Goal: Task Accomplishment & Management: Use online tool/utility

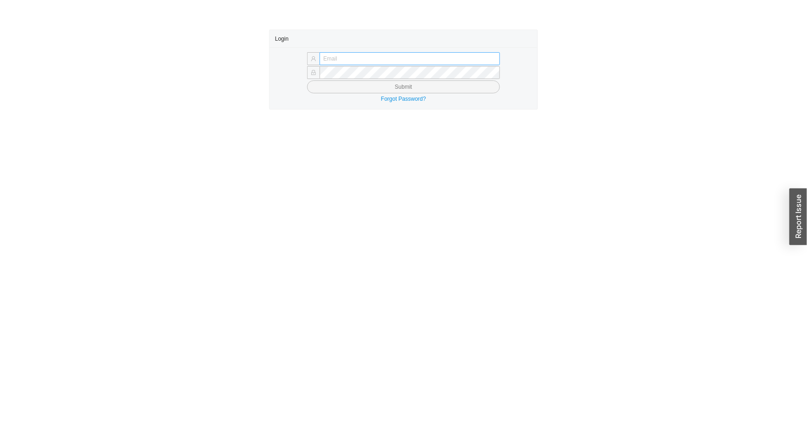
drag, startPoint x: 0, startPoint y: 0, endPoint x: 367, endPoint y: 60, distance: 372.2
click at [367, 60] on input "text" at bounding box center [410, 58] width 180 height 13
drag, startPoint x: 385, startPoint y: 203, endPoint x: 384, endPoint y: 195, distance: 7.4
click at [384, 199] on main "Login Submit Forgot Password?" at bounding box center [403, 232] width 807 height 404
click at [392, 60] on input "text" at bounding box center [410, 58] width 180 height 13
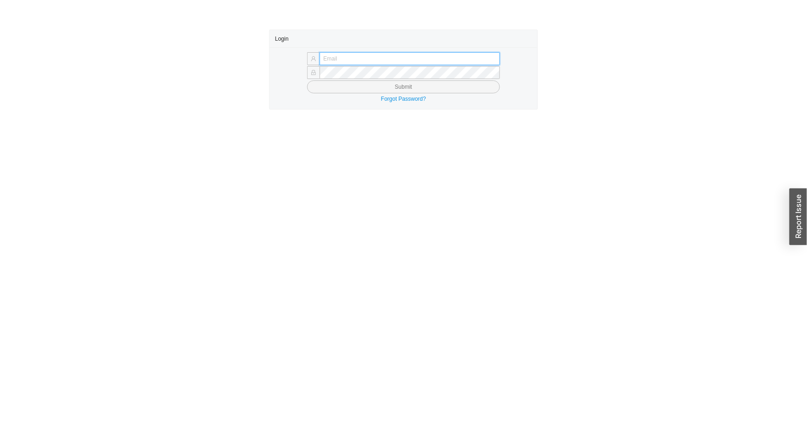
type input "issac@asbathnj.com"
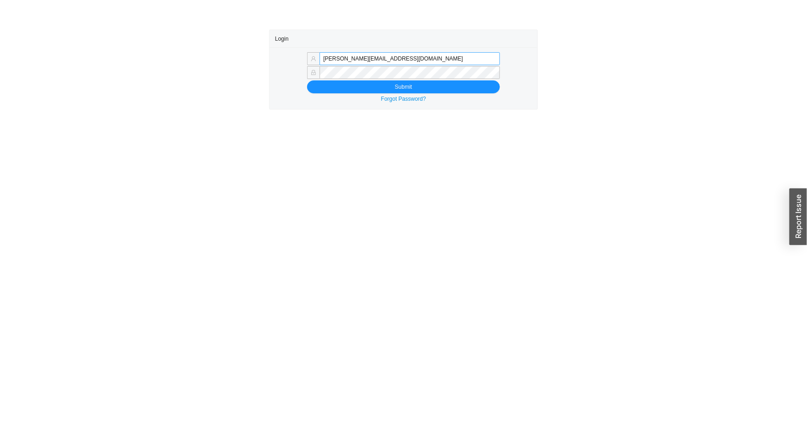
click at [307, 80] on button "Submit" at bounding box center [403, 86] width 193 height 13
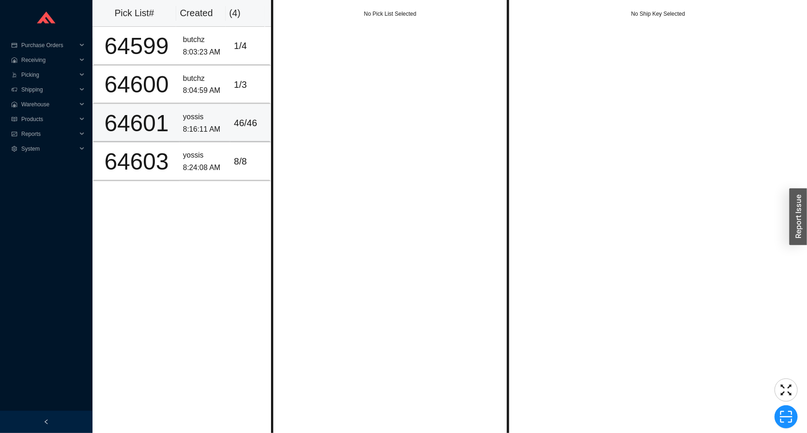
click at [197, 125] on div "8:16:11 AM" at bounding box center [204, 130] width 43 height 12
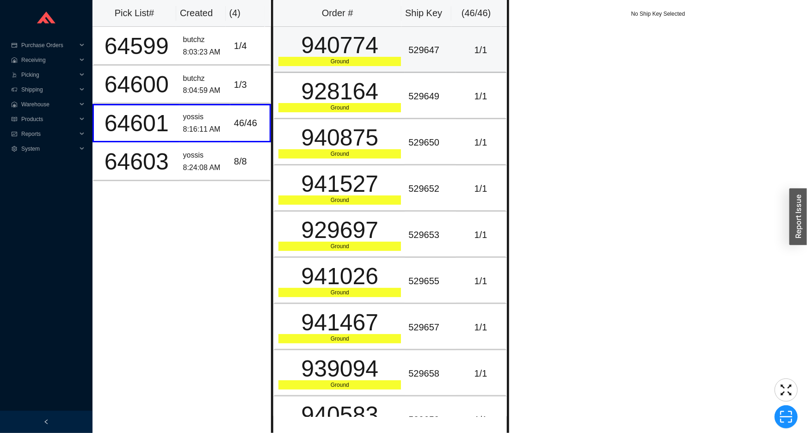
click at [356, 61] on div "Ground" at bounding box center [339, 61] width 123 height 9
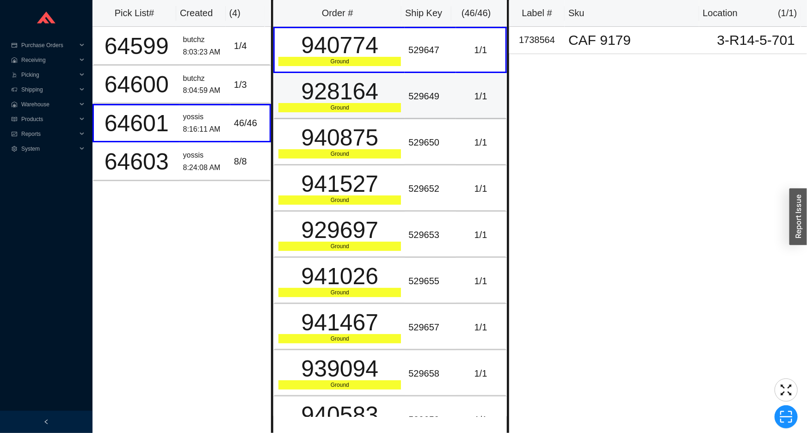
click at [347, 103] on div "928164" at bounding box center [339, 91] width 123 height 23
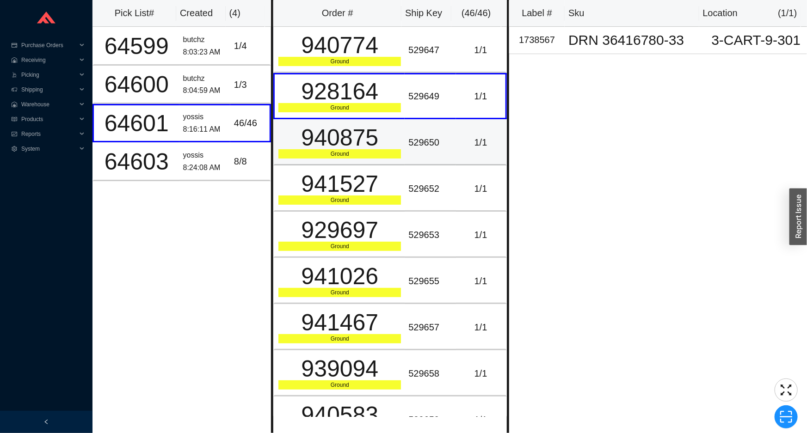
click at [333, 141] on div "940875" at bounding box center [339, 137] width 123 height 23
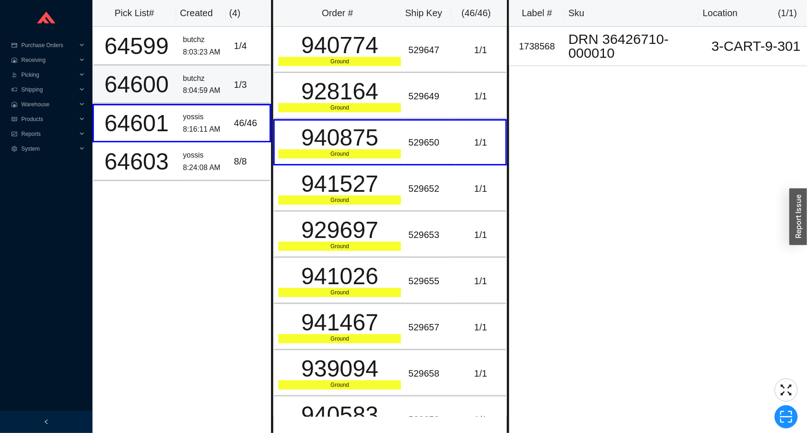
drag, startPoint x: 212, startPoint y: 79, endPoint x: 201, endPoint y: 97, distance: 21.8
click at [211, 79] on div "butchz" at bounding box center [204, 79] width 43 height 12
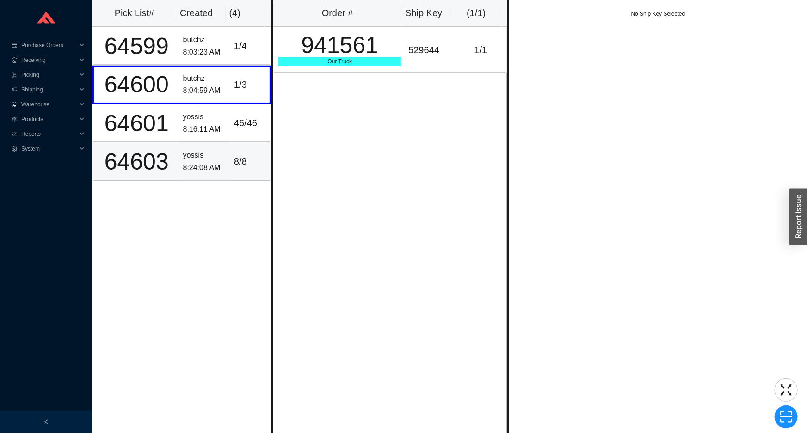
click at [217, 154] on div "yossis" at bounding box center [204, 155] width 43 height 12
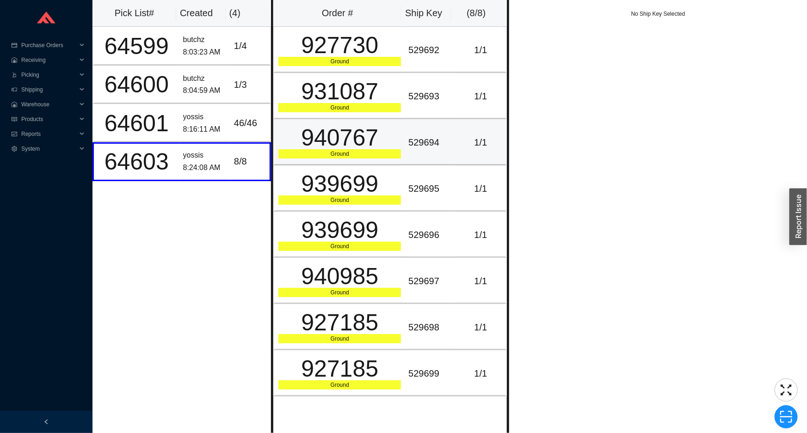
click at [315, 126] on div "940767" at bounding box center [339, 137] width 123 height 23
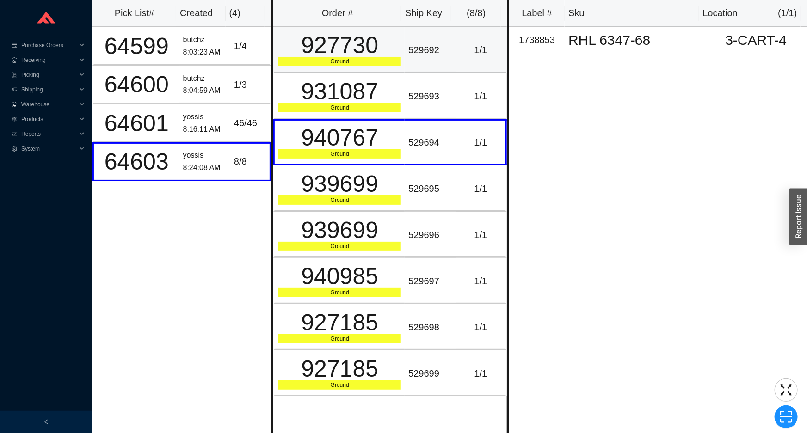
click at [337, 56] on div "927730" at bounding box center [339, 45] width 123 height 23
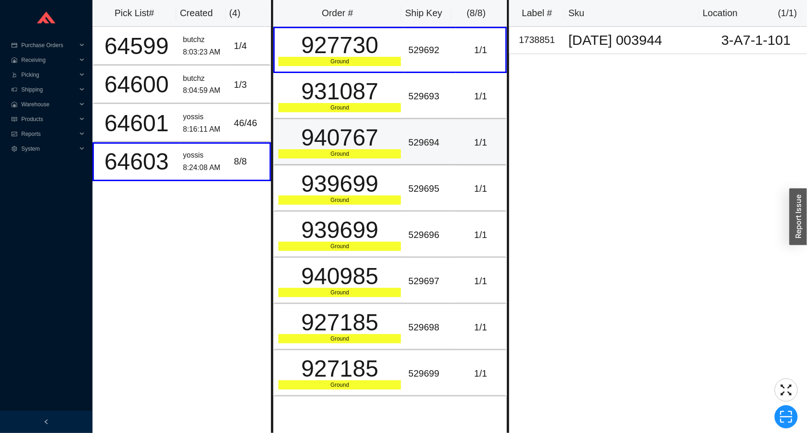
click at [396, 141] on div "940767" at bounding box center [339, 137] width 123 height 23
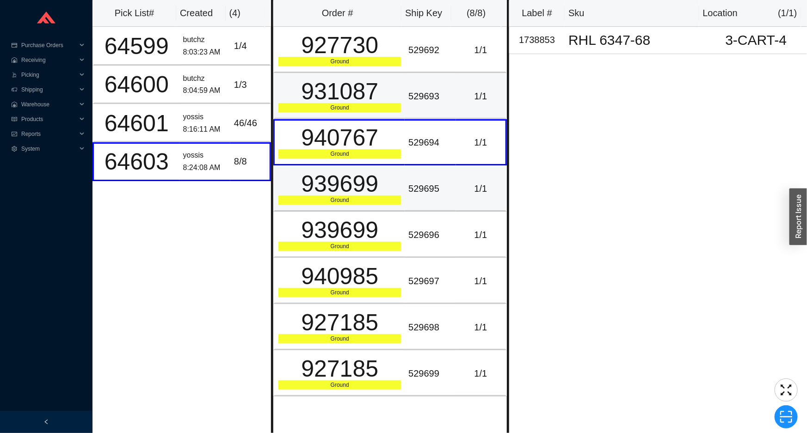
drag, startPoint x: 393, startPoint y: 170, endPoint x: 395, endPoint y: 107, distance: 62.9
click at [395, 163] on tbody "927730 Ground 529692 1 / 1 931087 Ground 529693 1 / 1 940767 Ground 529694 1 / …" at bounding box center [390, 212] width 234 height 370
click at [405, 80] on td "529693" at bounding box center [430, 96] width 51 height 46
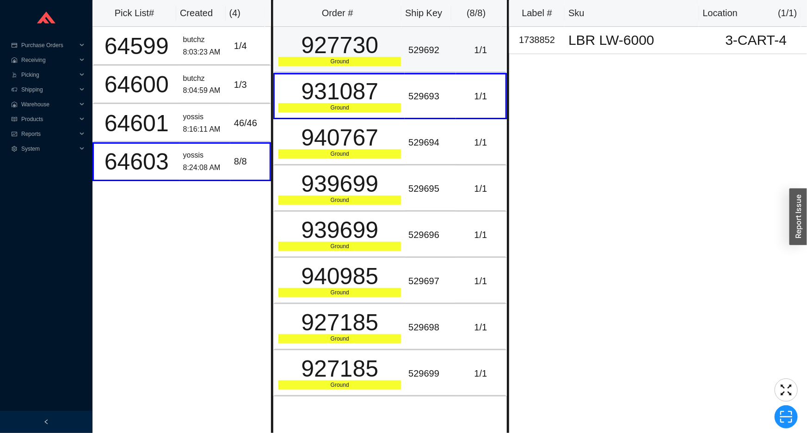
click at [408, 55] on div "529692" at bounding box center [429, 50] width 43 height 15
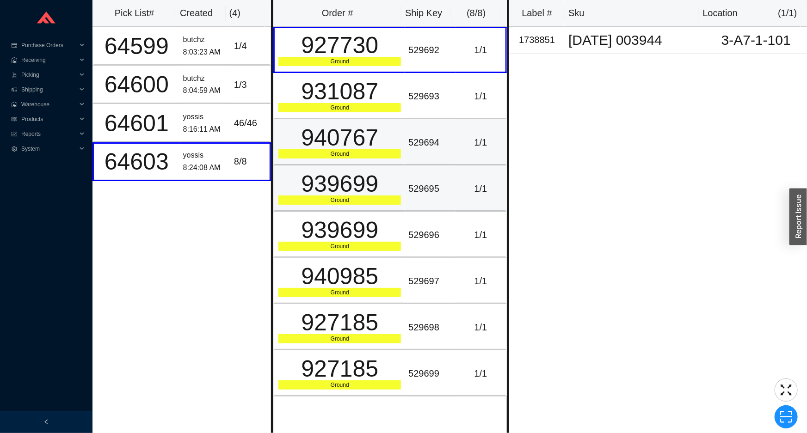
drag, startPoint x: 396, startPoint y: 148, endPoint x: 398, endPoint y: 167, distance: 20.1
click at [397, 156] on div "940767 Ground" at bounding box center [339, 142] width 123 height 32
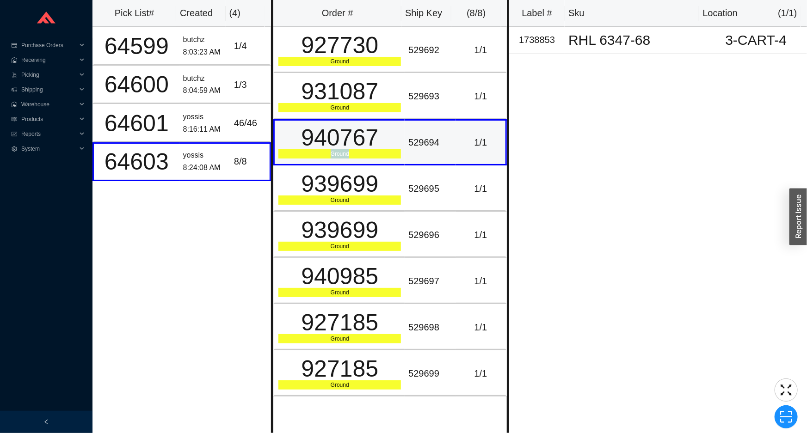
click at [398, 120] on td "940767 Ground" at bounding box center [338, 142] width 131 height 46
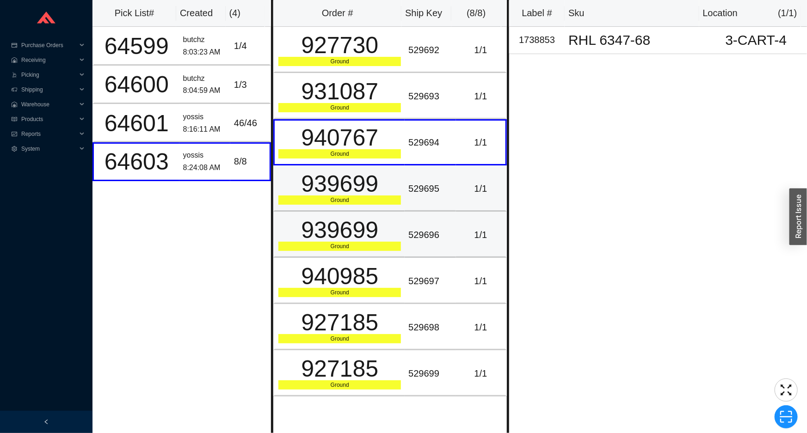
drag, startPoint x: 414, startPoint y: 189, endPoint x: 412, endPoint y: 214, distance: 25.5
click at [414, 189] on div "529695" at bounding box center [429, 188] width 43 height 15
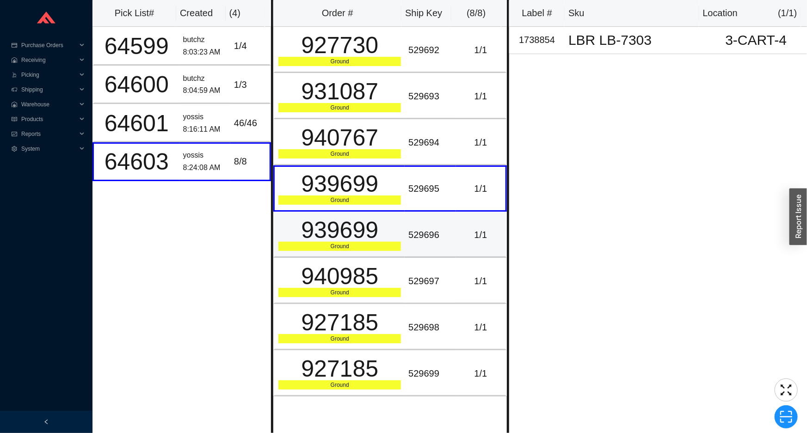
click at [412, 236] on div "529696" at bounding box center [429, 235] width 43 height 15
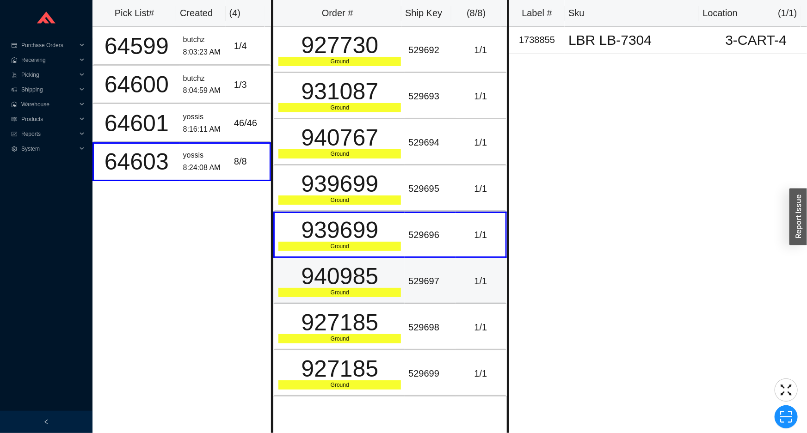
drag, startPoint x: 394, startPoint y: 262, endPoint x: 392, endPoint y: 273, distance: 10.8
click at [393, 269] on td "940985 Ground" at bounding box center [338, 281] width 131 height 46
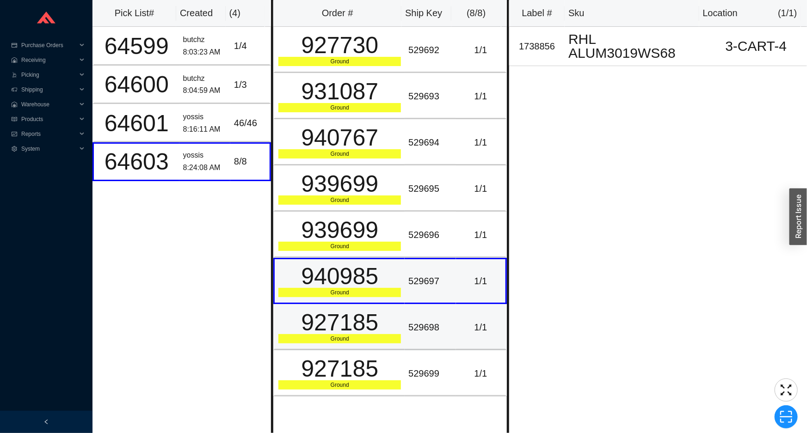
drag, startPoint x: 396, startPoint y: 284, endPoint x: 393, endPoint y: 305, distance: 21.4
click at [396, 288] on div "940985 Ground" at bounding box center [339, 281] width 123 height 32
click at [389, 335] on div "Ground" at bounding box center [339, 338] width 123 height 9
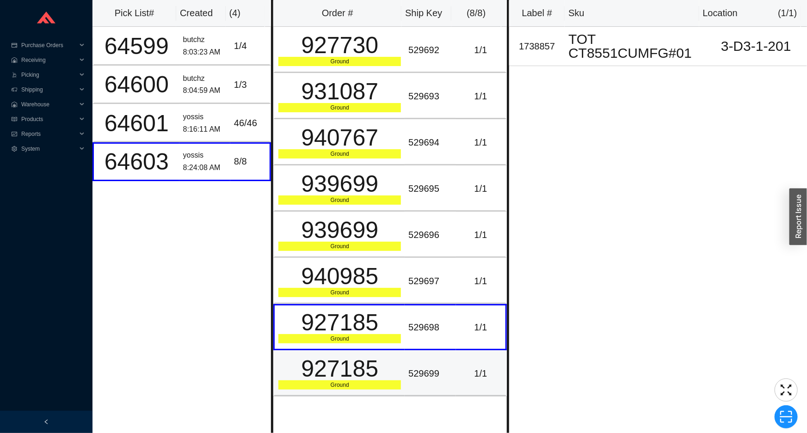
click at [391, 373] on div "927185" at bounding box center [339, 369] width 123 height 23
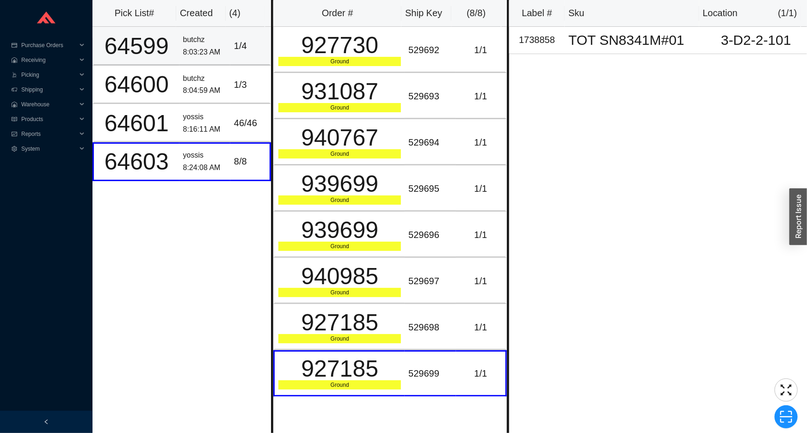
click at [236, 55] on td "1 / 4" at bounding box center [250, 46] width 41 height 38
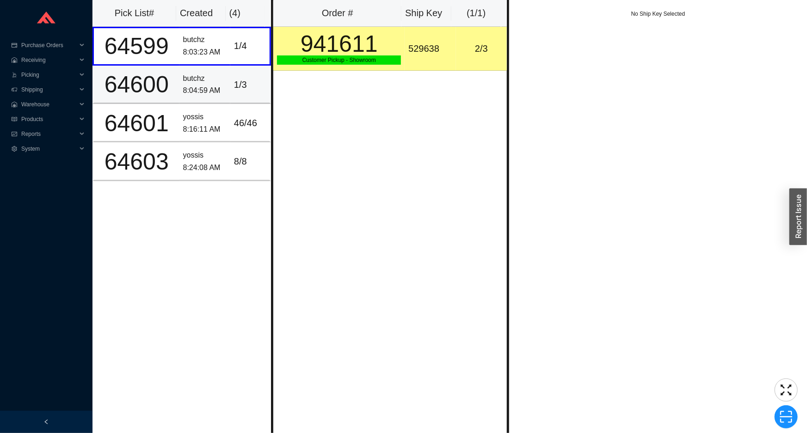
click at [230, 73] on td "1 / 3" at bounding box center [250, 85] width 41 height 38
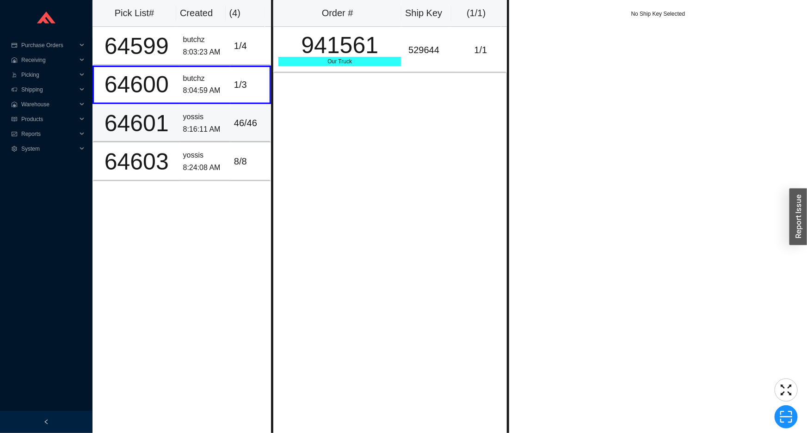
click at [207, 106] on td "yossis 8:16:11 AM" at bounding box center [204, 123] width 51 height 38
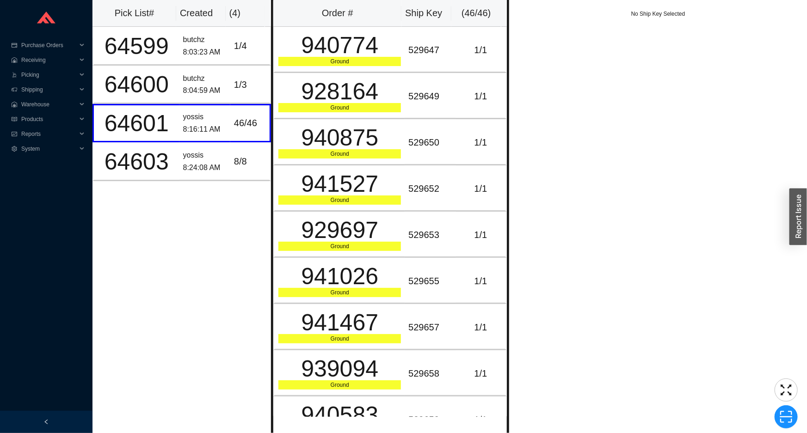
click at [272, 79] on div "Order # Ship Key ( 46 / 46 ) 940774 Ground 529647 1 / 1 928164 Ground 529649 1 …" at bounding box center [390, 216] width 238 height 433
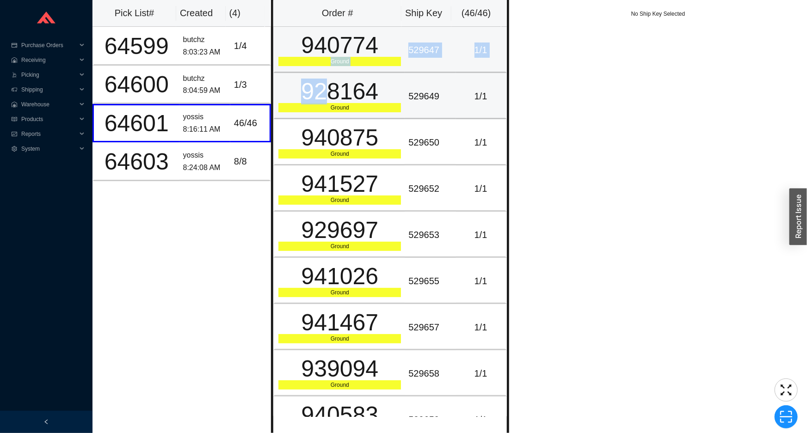
drag, startPoint x: 328, startPoint y: 72, endPoint x: 335, endPoint y: 50, distance: 22.8
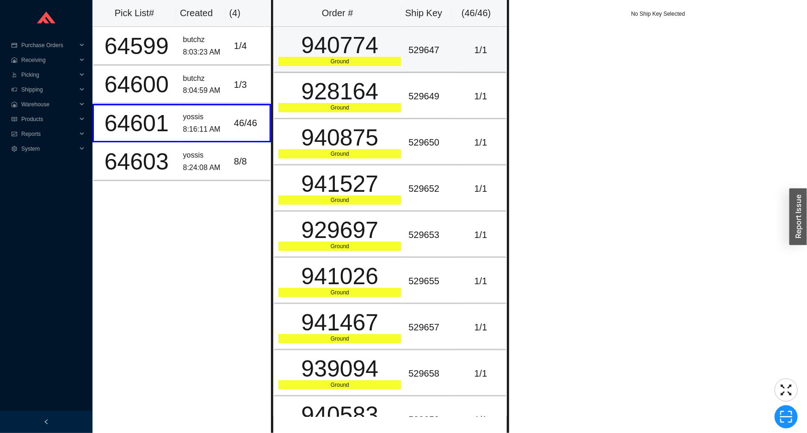
click at [338, 42] on div "940774" at bounding box center [339, 45] width 123 height 23
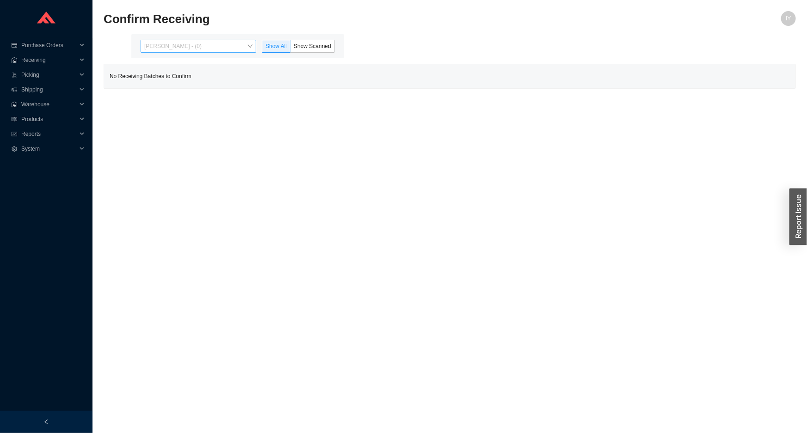
click at [229, 47] on span "Issac Yoselovsky - (0)" at bounding box center [198, 46] width 108 height 12
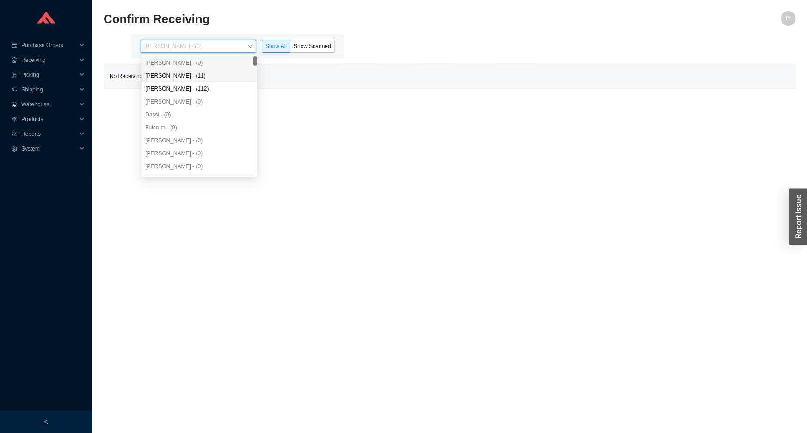
click at [216, 74] on div "Angel Negron - (11)" at bounding box center [199, 76] width 108 height 8
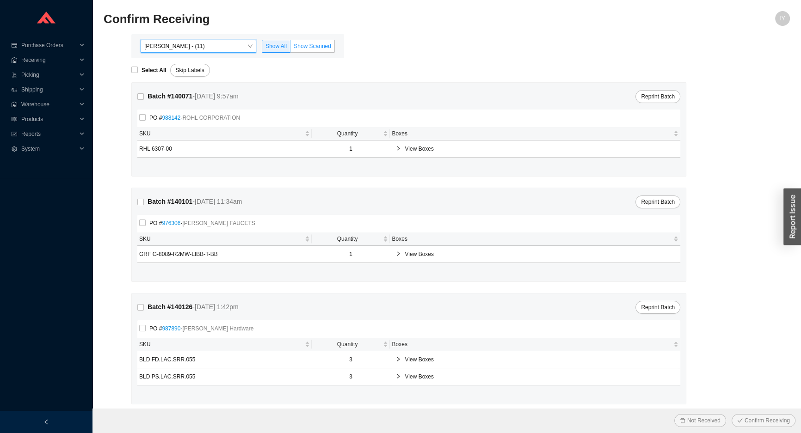
click at [303, 46] on span "Show Scanned" at bounding box center [312, 46] width 37 height 6
click at [290, 48] on input "Show Scanned" at bounding box center [290, 48] width 0 height 0
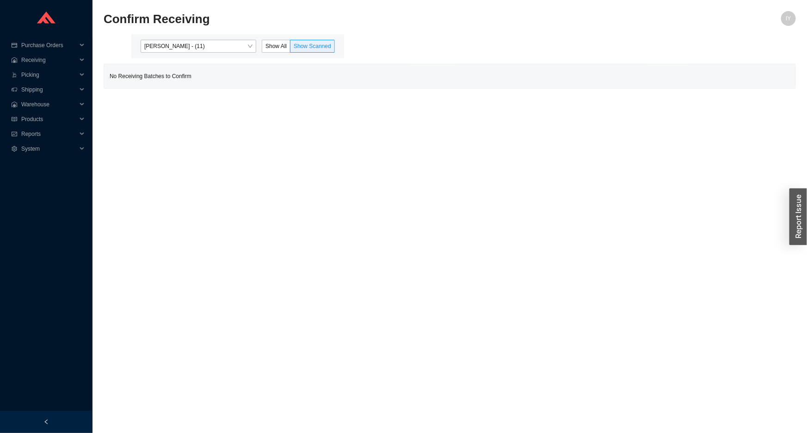
click at [225, 38] on div "Angel Negron - (11) Show All Show Scanned" at bounding box center [237, 46] width 213 height 24
click at [213, 47] on span "Angel Negron - (11)" at bounding box center [198, 46] width 108 height 12
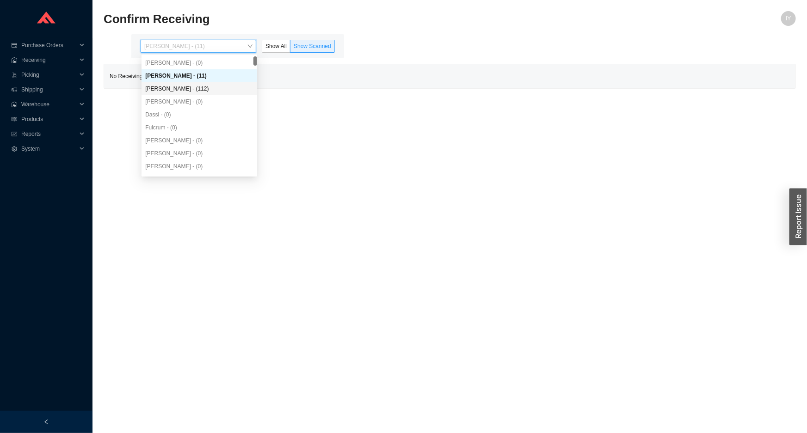
click at [207, 86] on div "Yossi Siff - (112)" at bounding box center [199, 89] width 108 height 8
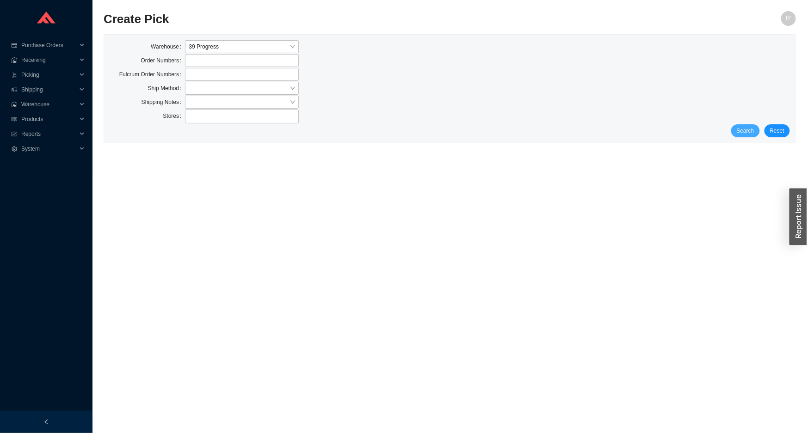
click at [744, 137] on button "Search" at bounding box center [745, 130] width 29 height 13
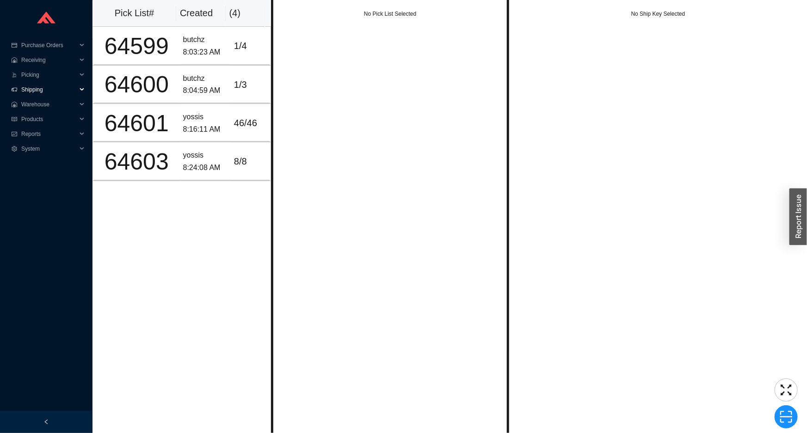
click at [72, 85] on span "Shipping" at bounding box center [49, 89] width 56 height 15
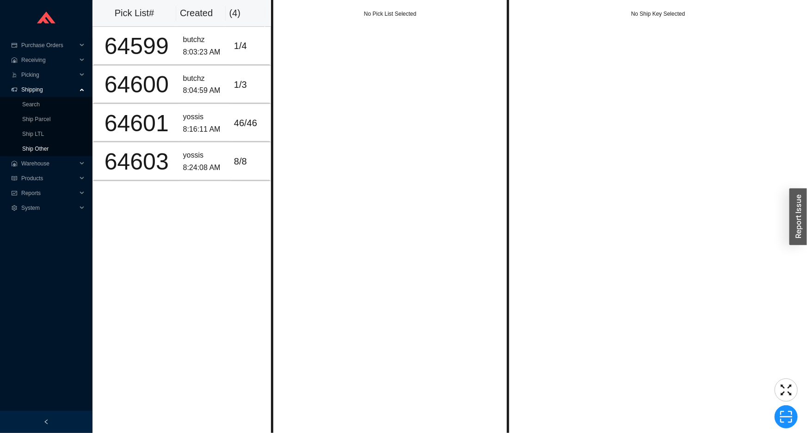
click at [49, 146] on link "Ship Other" at bounding box center [35, 149] width 26 height 6
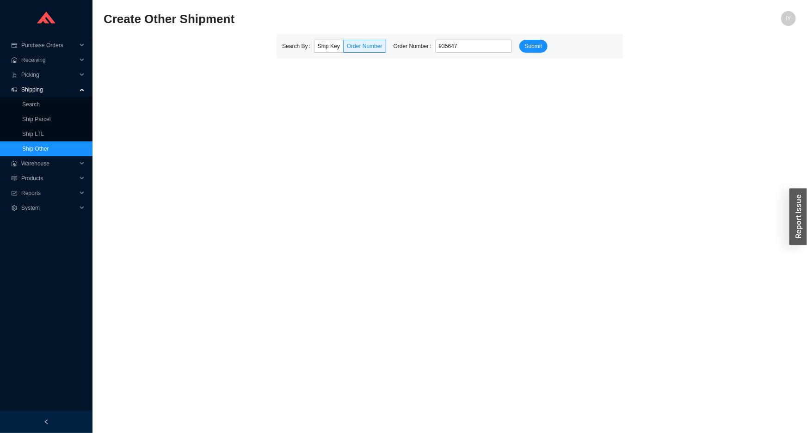
type input "935647"
click at [519, 40] on button "Submit" at bounding box center [533, 46] width 28 height 13
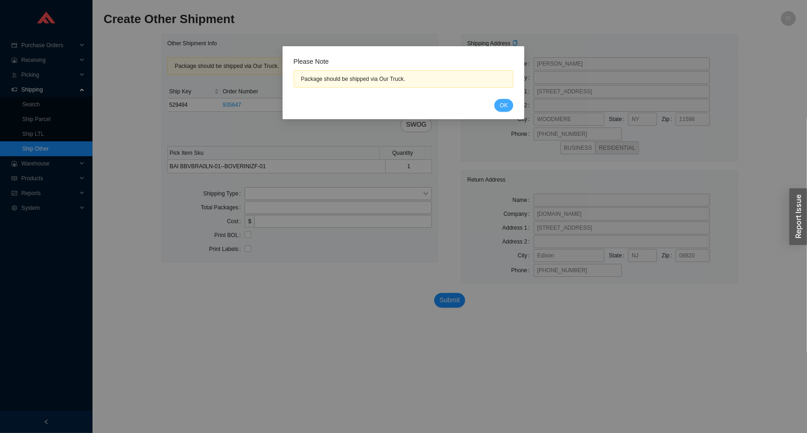
drag, startPoint x: 493, startPoint y: 101, endPoint x: 513, endPoint y: 103, distance: 20.9
click at [495, 100] on div "Cancel OK" at bounding box center [404, 105] width 220 height 13
click at [513, 103] on button "OK" at bounding box center [503, 105] width 19 height 13
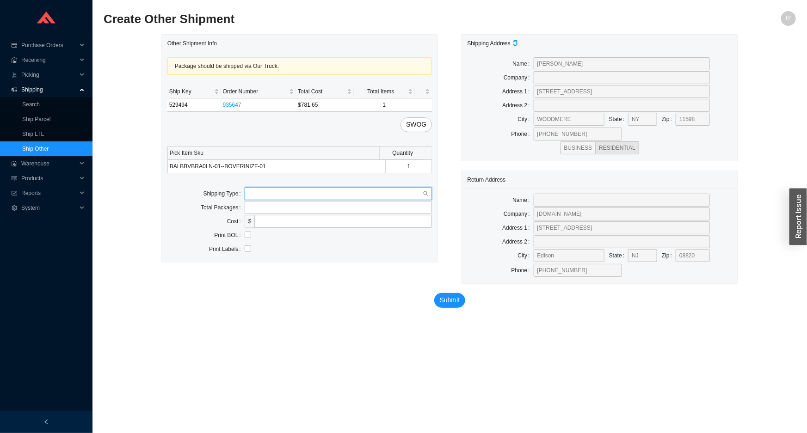
click at [337, 193] on input "search" at bounding box center [335, 194] width 175 height 12
click at [333, 208] on div "Our Truck" at bounding box center [338, 210] width 180 height 8
click at [320, 225] on input "text" at bounding box center [339, 221] width 188 height 13
type input "lubav"
click at [246, 248] on input "checkbox" at bounding box center [248, 249] width 6 height 6
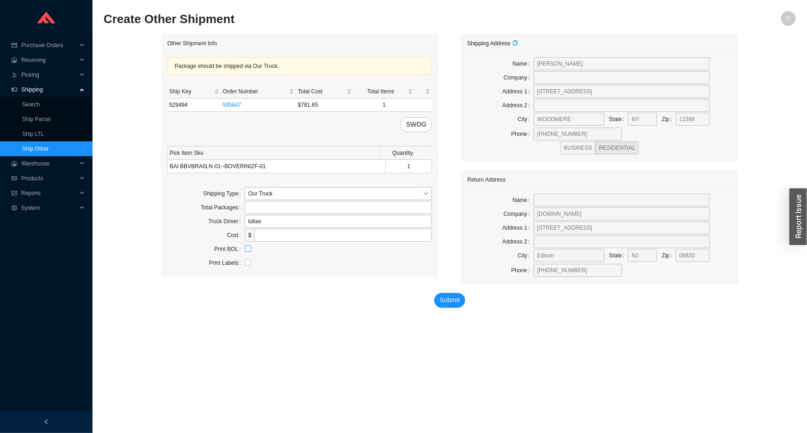
checkbox input "true"
click at [449, 303] on span "Submit" at bounding box center [450, 300] width 20 height 11
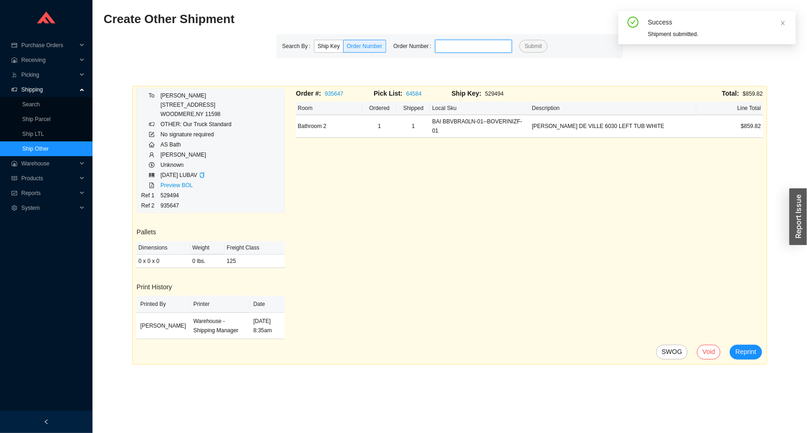
click at [472, 45] on input "tel" at bounding box center [473, 46] width 77 height 13
paste input "941151"
type input "941151"
click at [514, 34] on div "Search By Ship Key Order Number Order Number 941151 Submit" at bounding box center [450, 46] width 346 height 24
click at [525, 43] on span "Submit" at bounding box center [533, 46] width 17 height 9
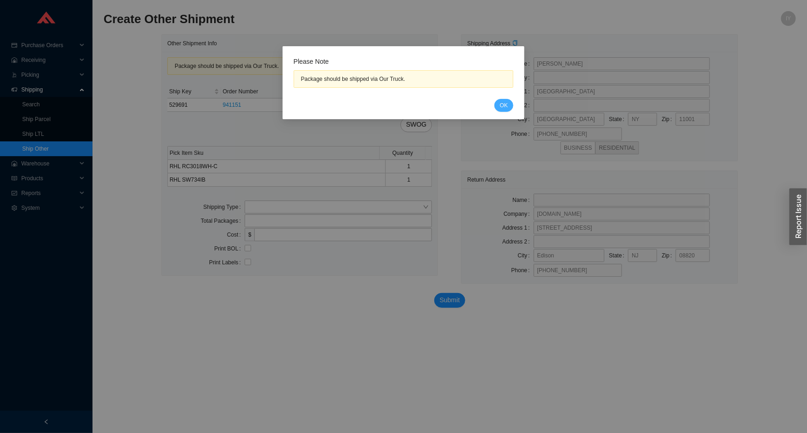
click at [509, 100] on button "OK" at bounding box center [503, 105] width 19 height 13
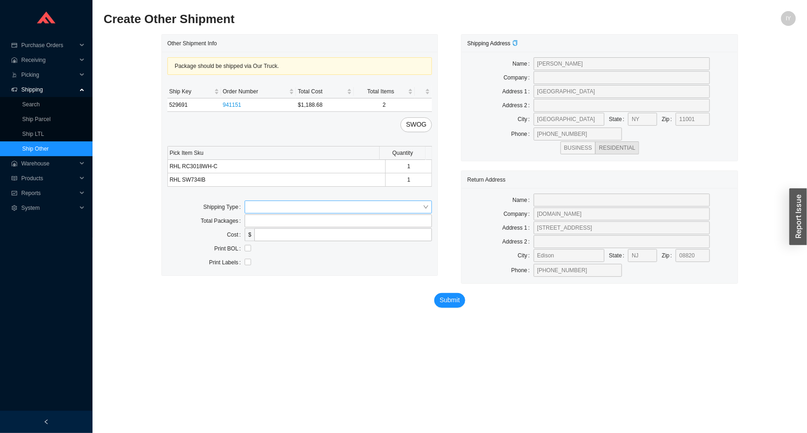
click at [299, 205] on input "search" at bounding box center [335, 207] width 175 height 12
click at [299, 217] on div "Our Truck" at bounding box center [339, 223] width 188 height 13
click at [287, 232] on input "text" at bounding box center [339, 235] width 188 height 13
type input "lubav"
click at [241, 262] on label "Print BOL" at bounding box center [229, 262] width 30 height 13
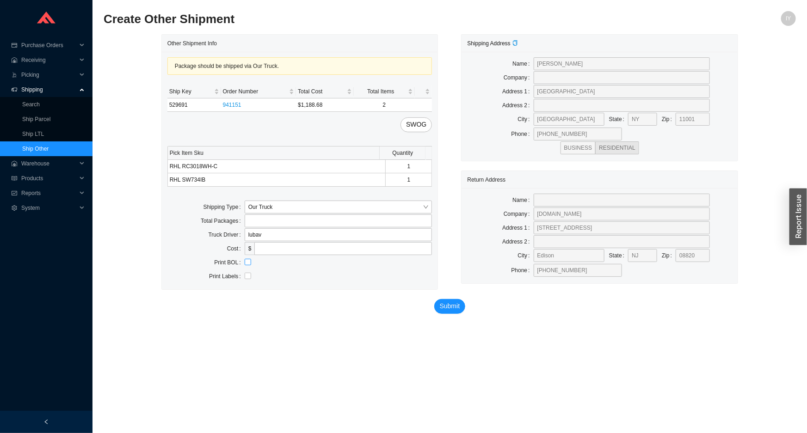
click at [246, 262] on input "checkbox" at bounding box center [248, 262] width 6 height 6
checkbox input "true"
click at [446, 311] on span "Submit" at bounding box center [450, 306] width 20 height 11
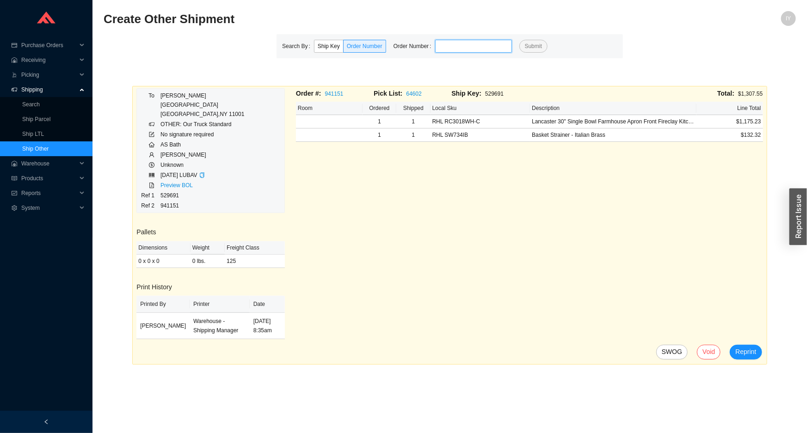
click at [457, 47] on input "tel" at bounding box center [473, 46] width 77 height 13
paste input "941075"
type input "941075"
click at [519, 40] on button "Submit" at bounding box center [533, 46] width 28 height 13
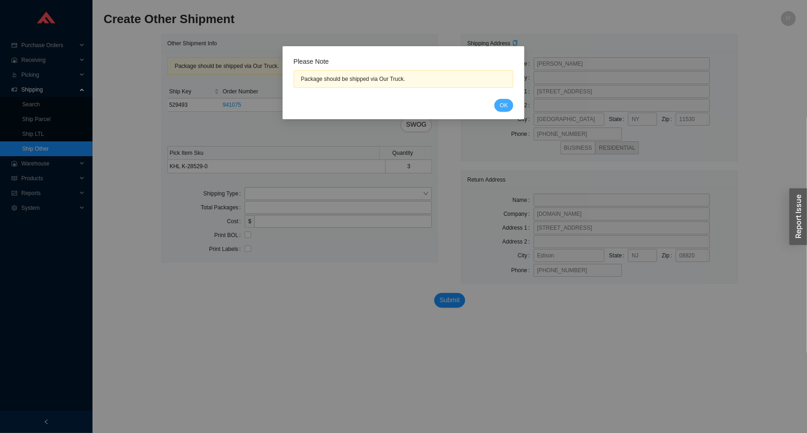
click at [511, 104] on button "OK" at bounding box center [503, 105] width 19 height 13
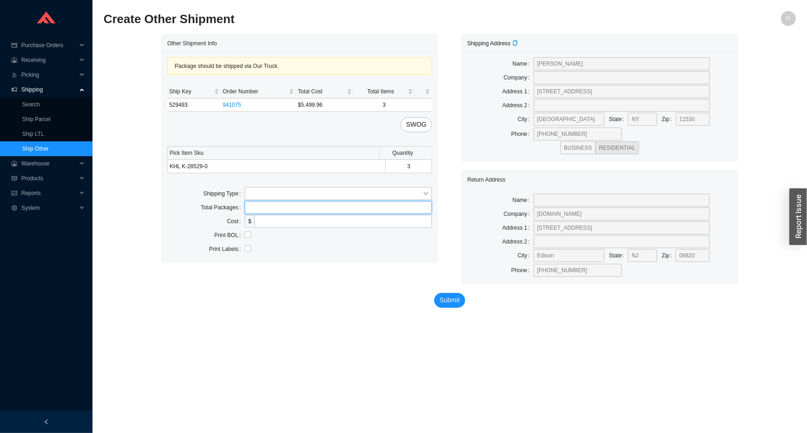
click at [333, 201] on input "tel" at bounding box center [339, 207] width 188 height 13
click at [331, 188] on input "search" at bounding box center [335, 194] width 175 height 12
click at [330, 206] on div "Our Truck" at bounding box center [338, 210] width 180 height 8
click at [284, 221] on input "text" at bounding box center [339, 221] width 188 height 13
type input "lubav"
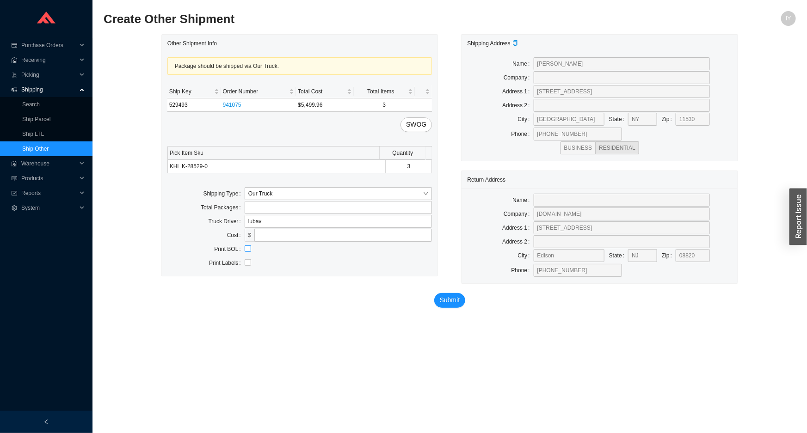
click at [251, 249] on input "checkbox" at bounding box center [248, 249] width 6 height 6
checkbox input "true"
click at [450, 302] on span "Submit" at bounding box center [450, 300] width 20 height 11
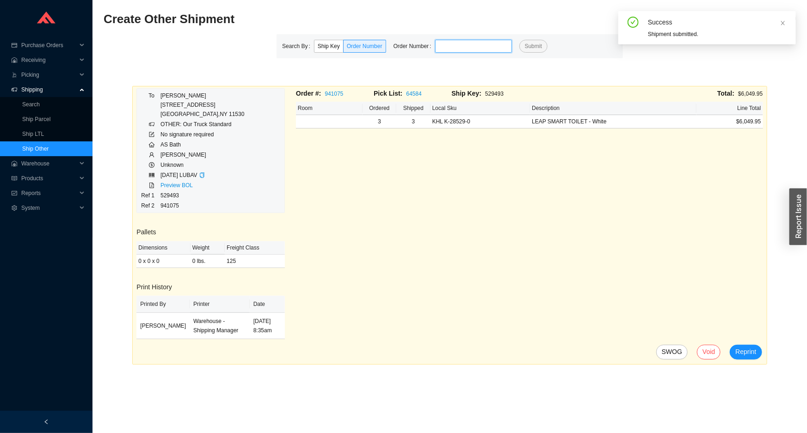
click at [457, 46] on input "tel" at bounding box center [473, 46] width 77 height 13
paste input "940815"
type input "940815"
click at [519, 40] on button "Submit" at bounding box center [533, 46] width 28 height 13
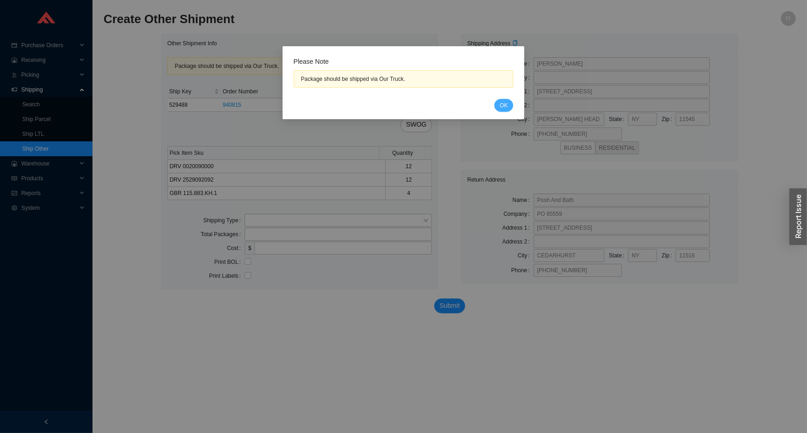
click at [506, 105] on span "OK" at bounding box center [504, 105] width 8 height 9
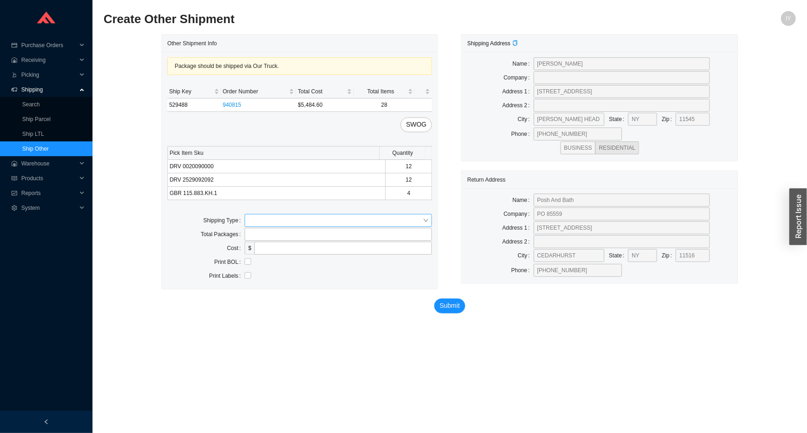
click at [310, 216] on input "search" at bounding box center [335, 221] width 175 height 12
click at [310, 231] on div "Our Truck" at bounding box center [339, 236] width 188 height 13
click at [296, 248] on input "text" at bounding box center [339, 248] width 188 height 13
type input "lubav"
click at [247, 278] on input "checkbox" at bounding box center [248, 275] width 6 height 6
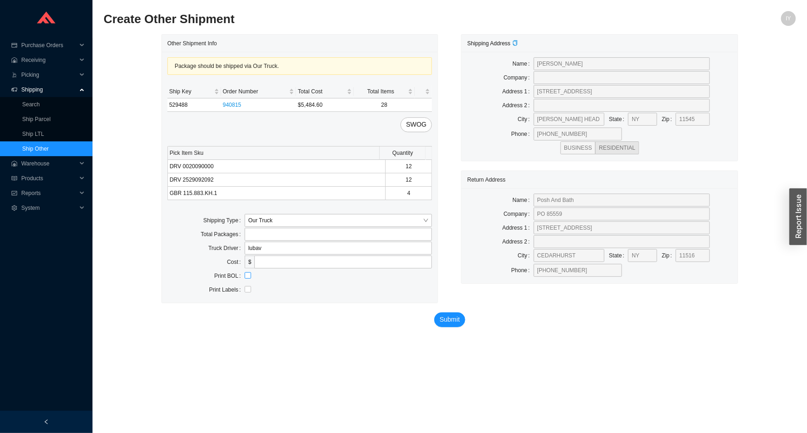
checkbox input "true"
click at [460, 320] on button "Submit" at bounding box center [449, 320] width 31 height 15
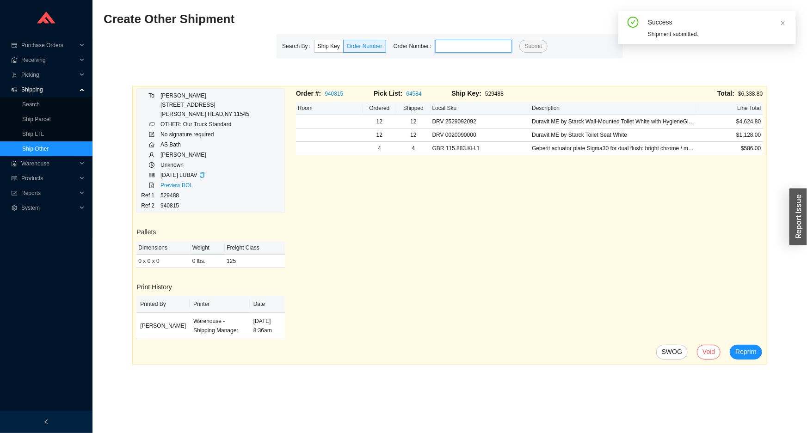
click at [485, 47] on input "tel" at bounding box center [473, 46] width 77 height 13
paste input "938259"
type input "938259"
click at [519, 40] on button "Submit" at bounding box center [533, 46] width 28 height 13
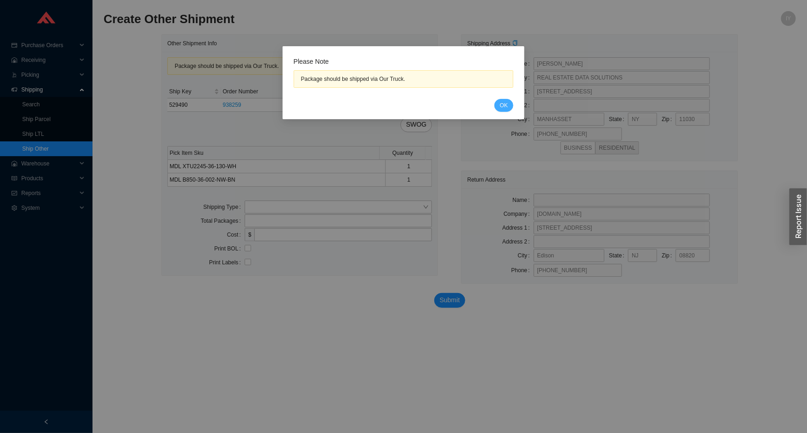
drag, startPoint x: 507, startPoint y: 102, endPoint x: 501, endPoint y: 105, distance: 6.9
click at [508, 102] on span "OK" at bounding box center [504, 105] width 8 height 9
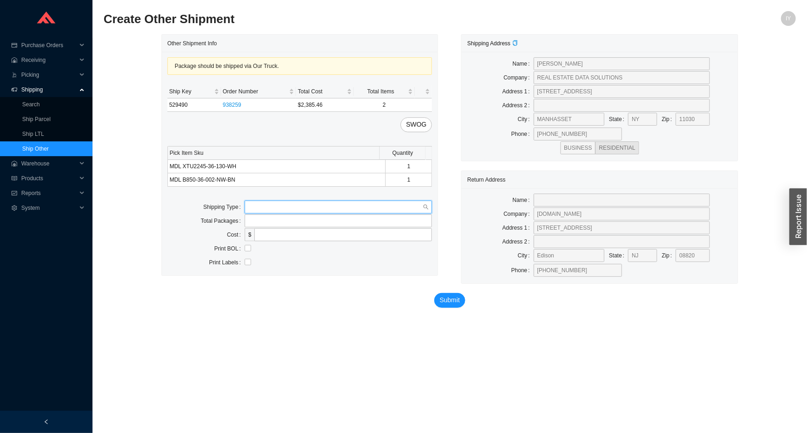
click at [259, 204] on input "search" at bounding box center [335, 207] width 175 height 12
click at [262, 223] on div "Our Truck" at bounding box center [338, 223] width 180 height 8
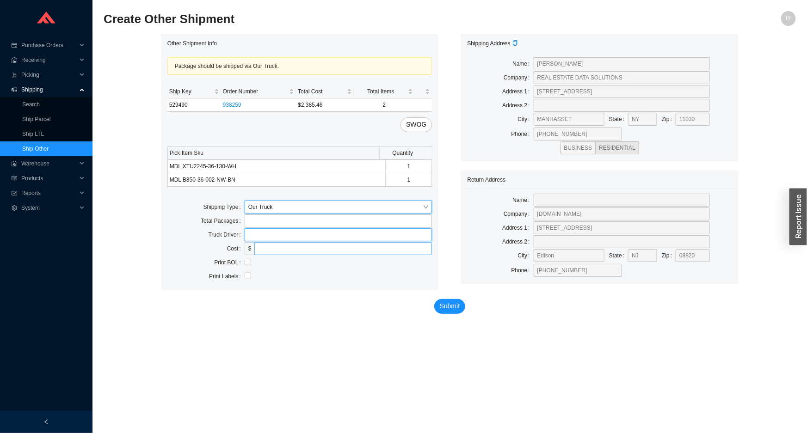
drag, startPoint x: 261, startPoint y: 240, endPoint x: 264, endPoint y: 253, distance: 12.8
click at [261, 240] on input "text" at bounding box center [339, 235] width 188 height 13
type input "lubav"
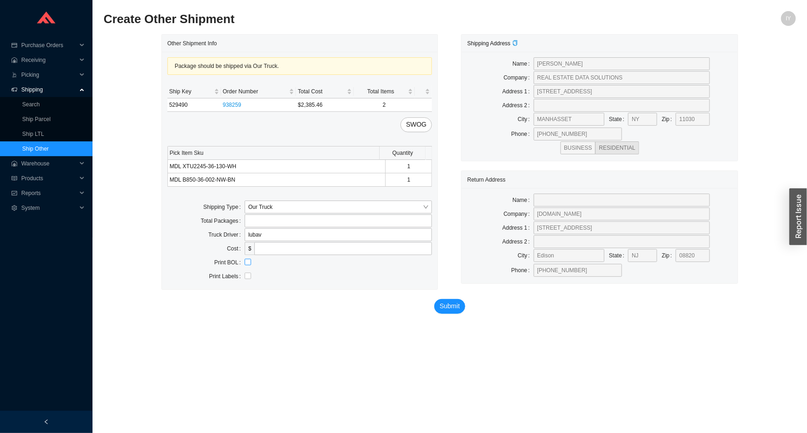
click at [250, 259] on input "checkbox" at bounding box center [248, 262] width 6 height 6
checkbox input "true"
click at [453, 306] on span "Submit" at bounding box center [450, 306] width 20 height 11
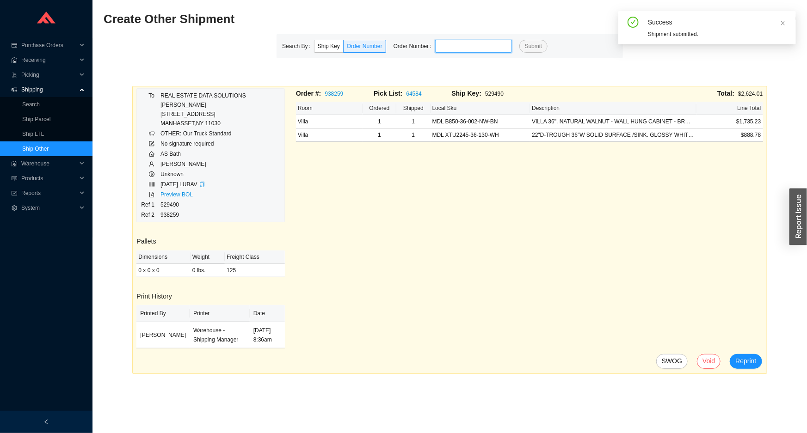
click at [443, 49] on input "tel" at bounding box center [473, 46] width 77 height 13
paste input "932615"
type input "932615"
click at [519, 40] on button "Submit" at bounding box center [533, 46] width 28 height 13
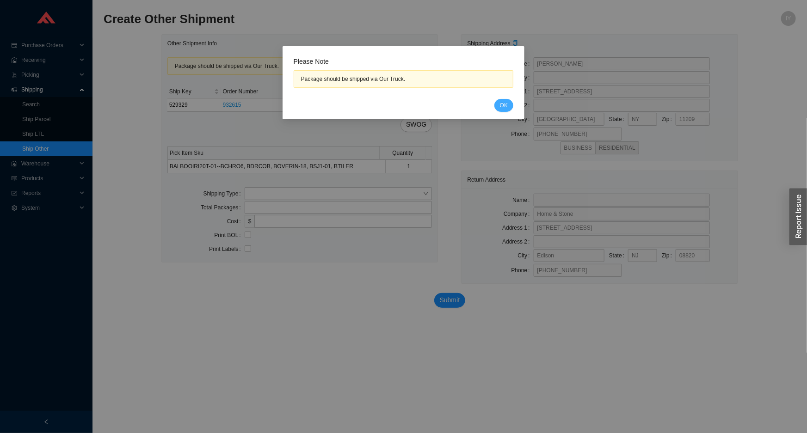
click at [507, 101] on span "OK" at bounding box center [504, 105] width 8 height 9
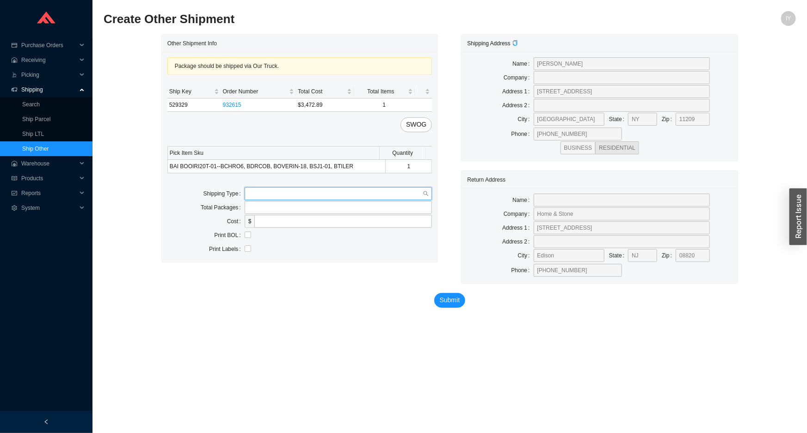
click at [265, 196] on input "search" at bounding box center [335, 194] width 175 height 12
click at [267, 208] on div "Our Truck" at bounding box center [338, 210] width 180 height 8
click at [258, 224] on input "text" at bounding box center [339, 221] width 188 height 13
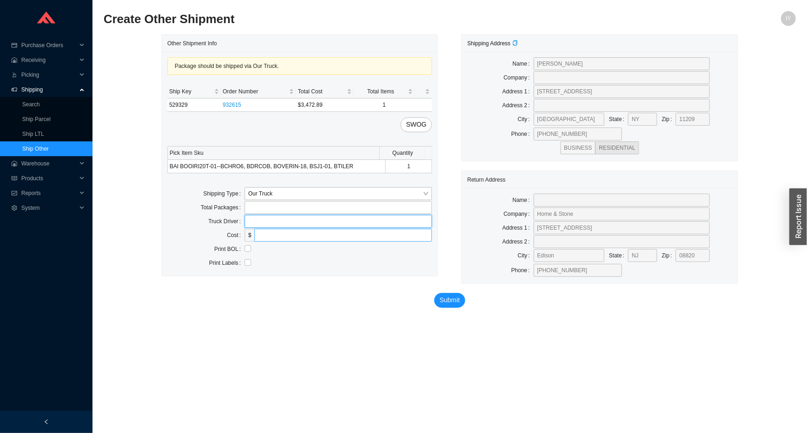
type input "lubav"
click at [250, 250] on input "checkbox" at bounding box center [248, 249] width 6 height 6
checkbox input "true"
click at [455, 304] on span "Submit" at bounding box center [450, 300] width 20 height 11
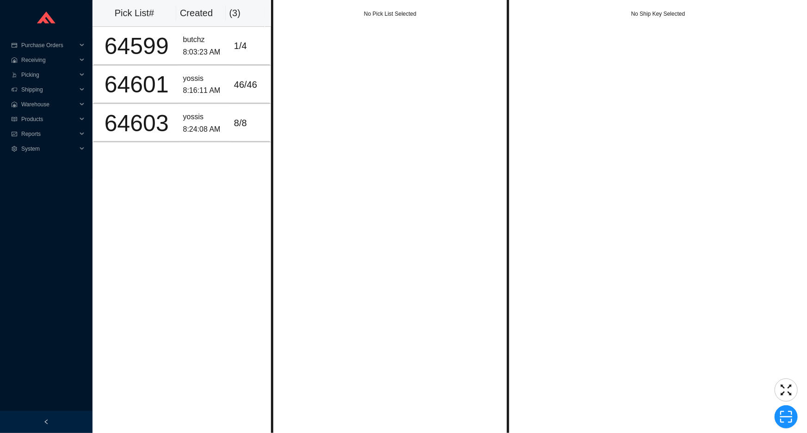
click at [383, 183] on div "No Pick List Selected" at bounding box center [390, 216] width 238 height 433
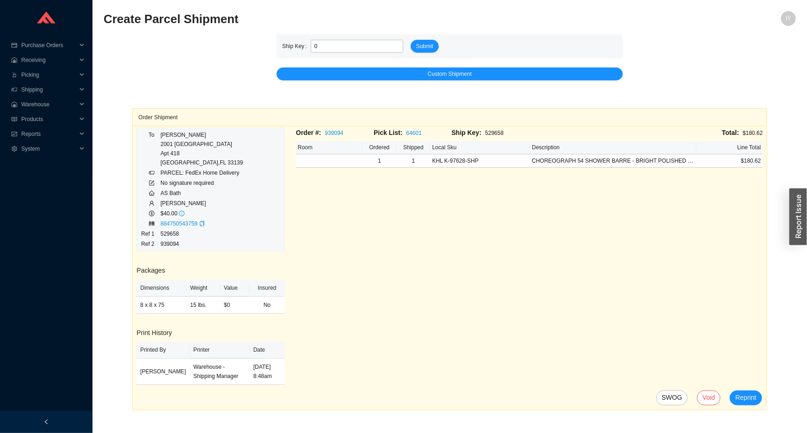
type input "0"
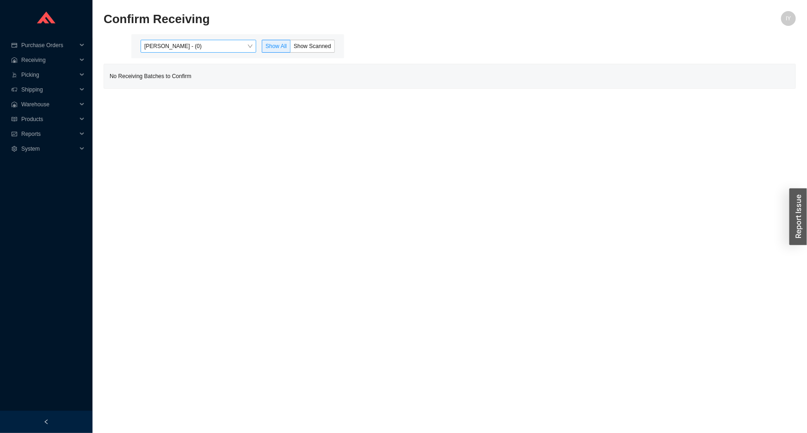
click at [232, 48] on span "[PERSON_NAME] - (0)" at bounding box center [198, 46] width 108 height 12
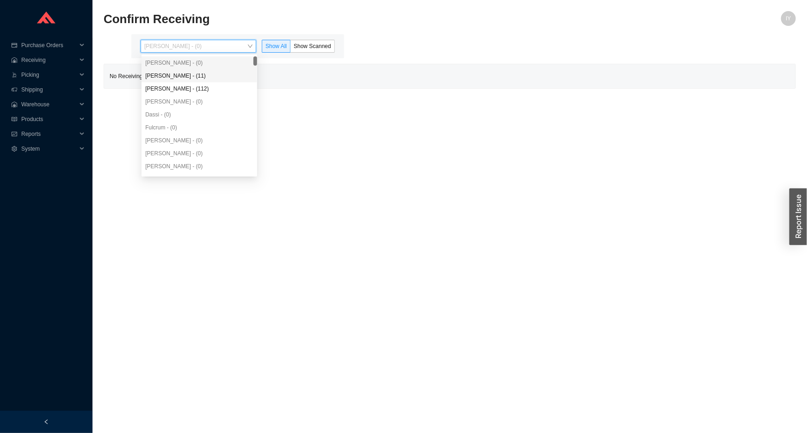
click at [225, 80] on div "Angel Negron - (11)" at bounding box center [199, 76] width 108 height 8
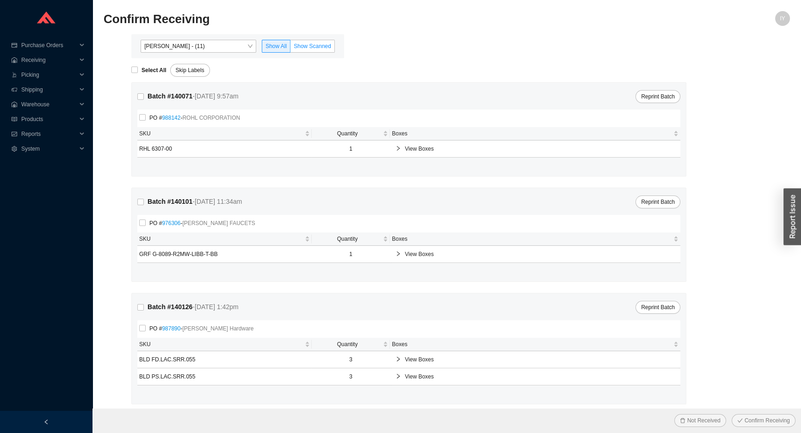
click at [299, 50] on label "Show Scanned" at bounding box center [312, 46] width 44 height 13
click at [290, 48] on input "Show Scanned" at bounding box center [290, 48] width 0 height 0
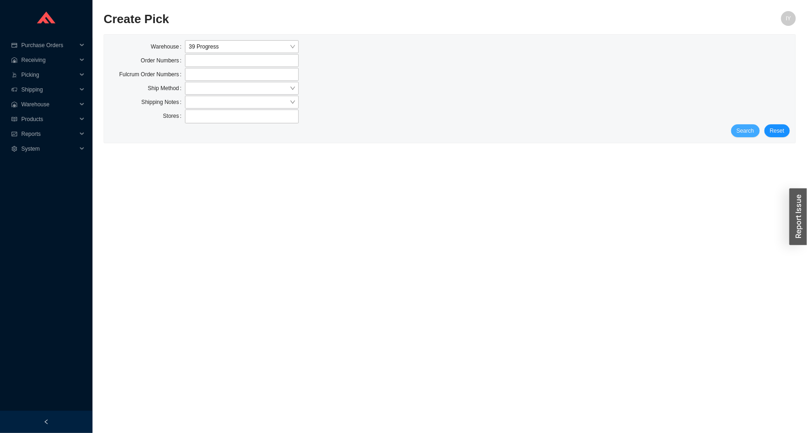
click at [744, 125] on button "Search" at bounding box center [745, 130] width 29 height 13
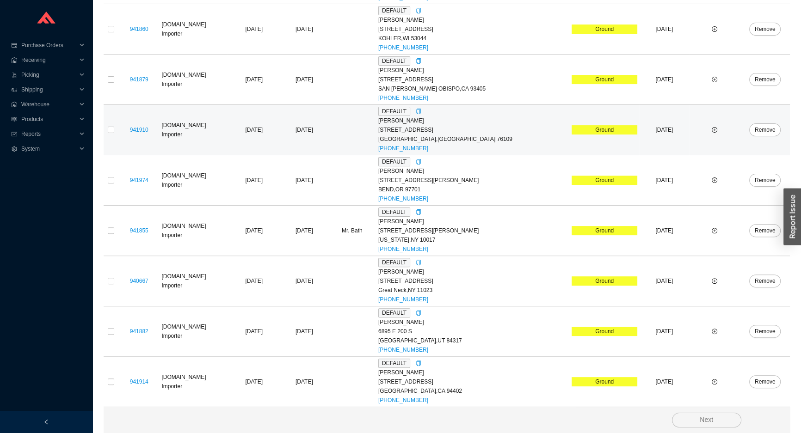
scroll to position [213, 0]
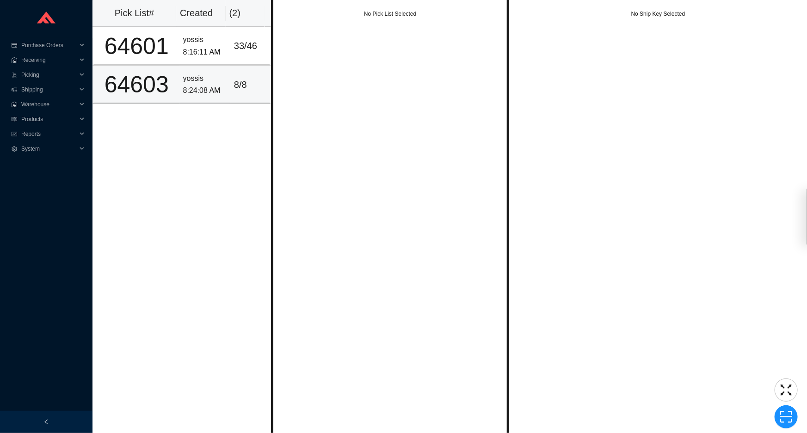
click at [184, 99] on td "yossis 8:24:08 AM" at bounding box center [204, 85] width 51 height 38
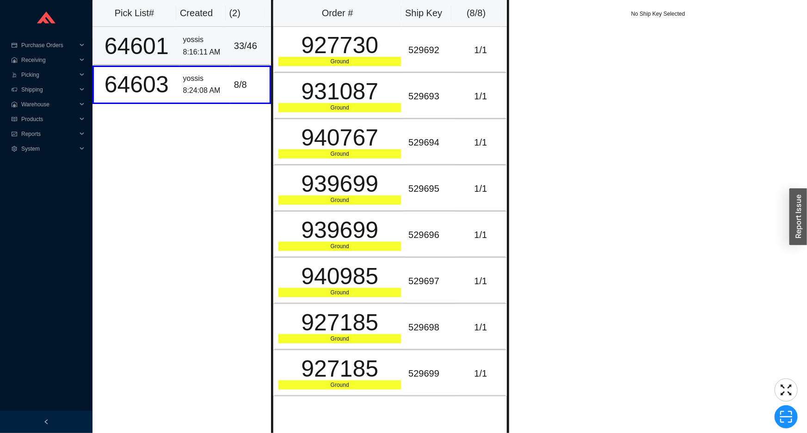
drag, startPoint x: 228, startPoint y: 45, endPoint x: 250, endPoint y: 44, distance: 21.8
click at [230, 45] on td "33 / 46" at bounding box center [250, 46] width 41 height 38
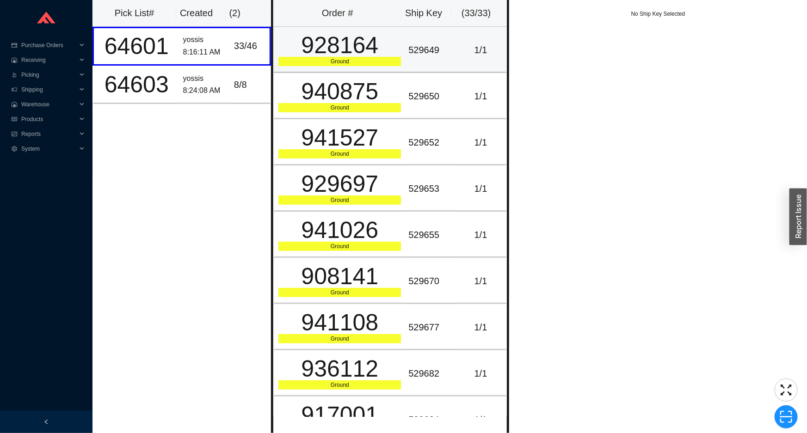
click at [327, 40] on div "928164" at bounding box center [339, 45] width 123 height 23
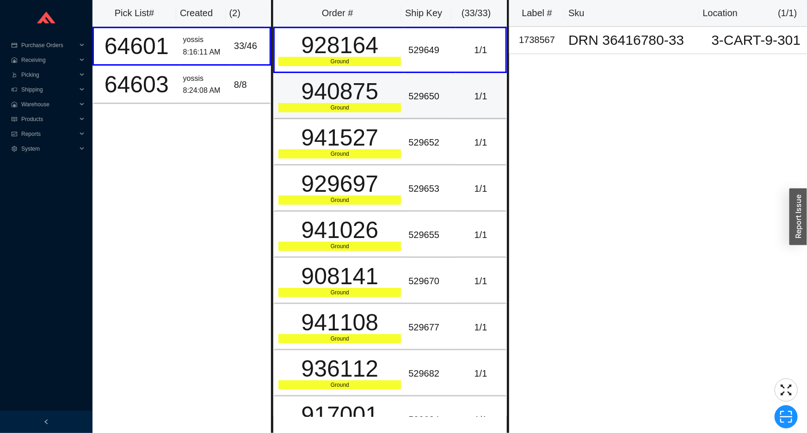
click at [328, 80] on div "940875" at bounding box center [339, 91] width 123 height 23
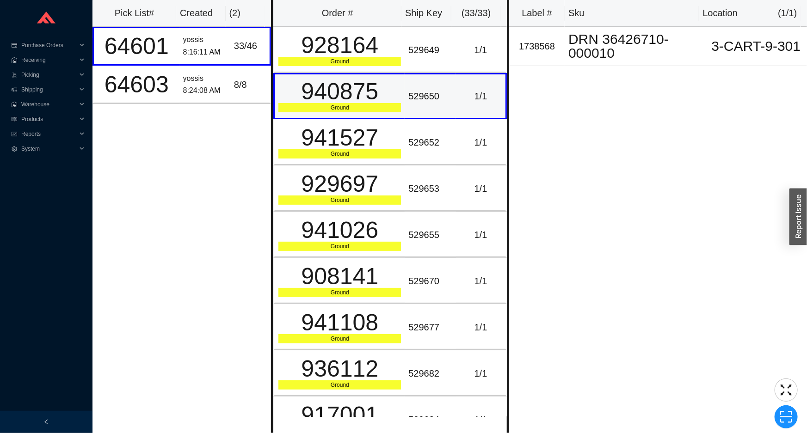
click at [362, 74] on td "940875 Ground" at bounding box center [338, 96] width 131 height 46
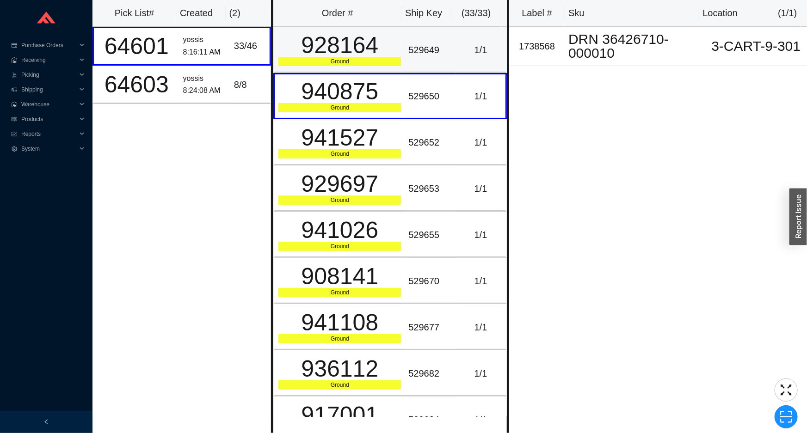
click at [371, 60] on div "Ground" at bounding box center [339, 61] width 123 height 9
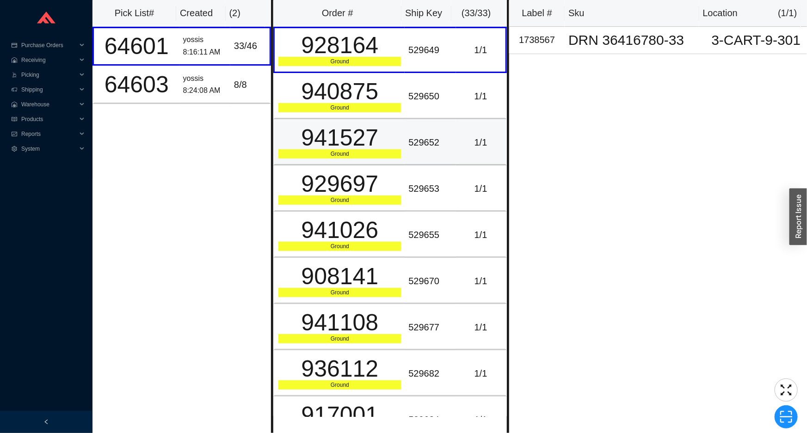
click at [349, 133] on div "941527" at bounding box center [339, 137] width 123 height 23
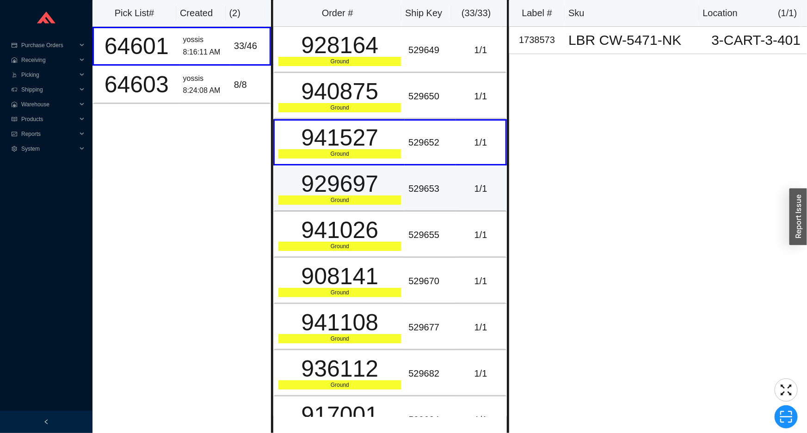
click at [355, 180] on div "929697" at bounding box center [339, 184] width 123 height 23
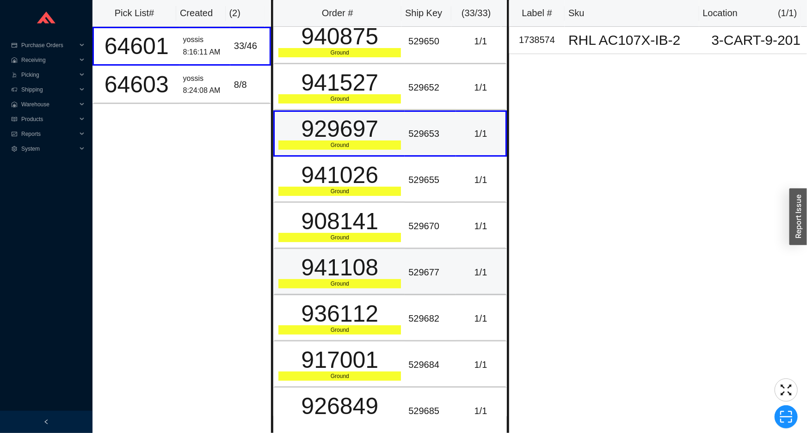
scroll to position [168, 0]
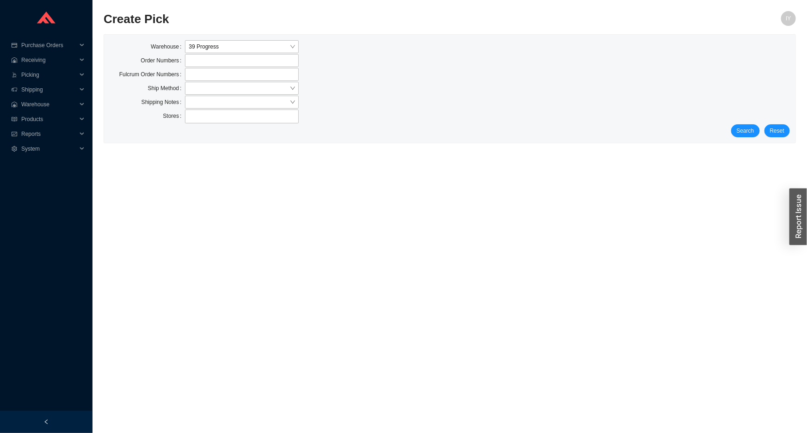
click at [740, 123] on div "Stores" at bounding box center [450, 117] width 680 height 15
click at [743, 132] on span "Search" at bounding box center [746, 130] width 18 height 9
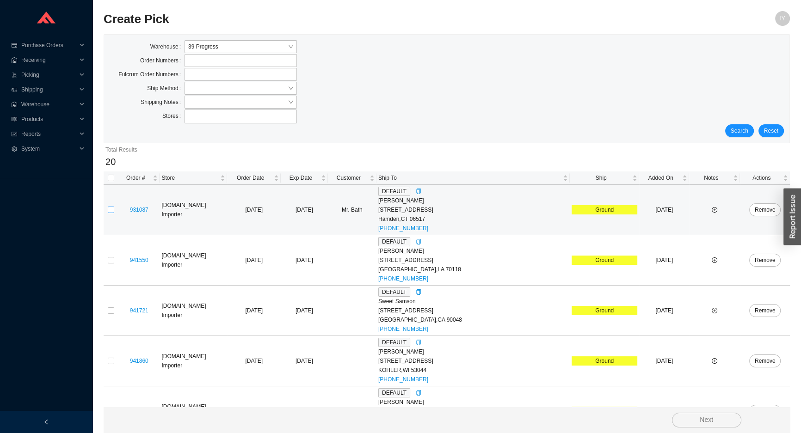
click at [112, 209] on input "checkbox" at bounding box center [111, 210] width 6 height 6
checkbox input "true"
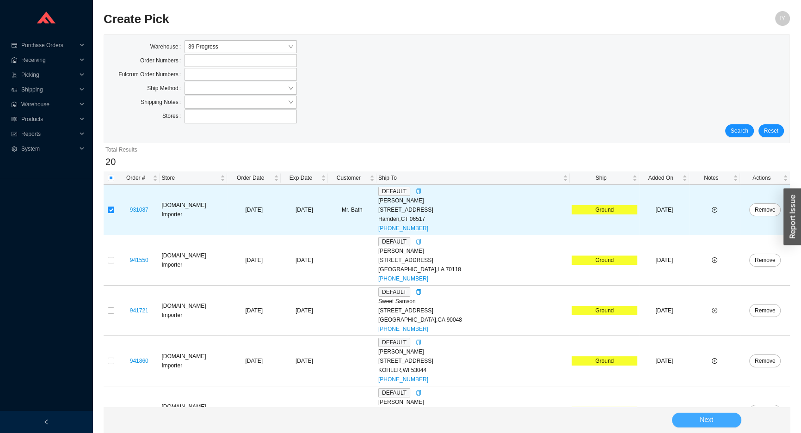
click at [684, 419] on button "Next" at bounding box center [706, 420] width 69 height 15
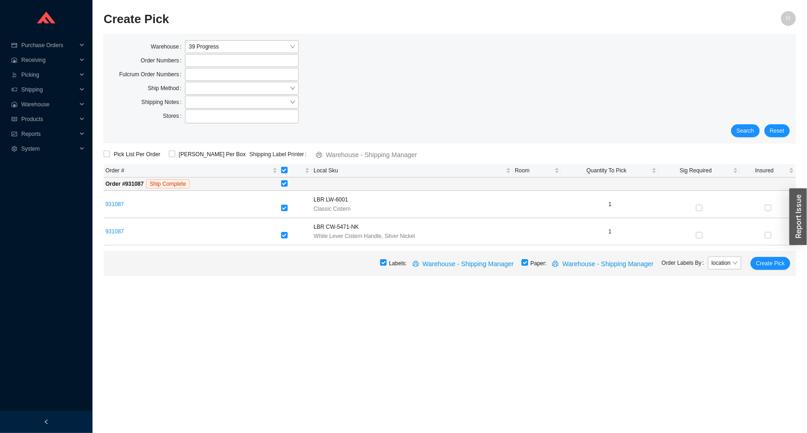
click at [528, 264] on input "checkbox" at bounding box center [525, 263] width 6 height 6
checkbox input "false"
click at [772, 260] on button "Create Pick" at bounding box center [771, 263] width 40 height 13
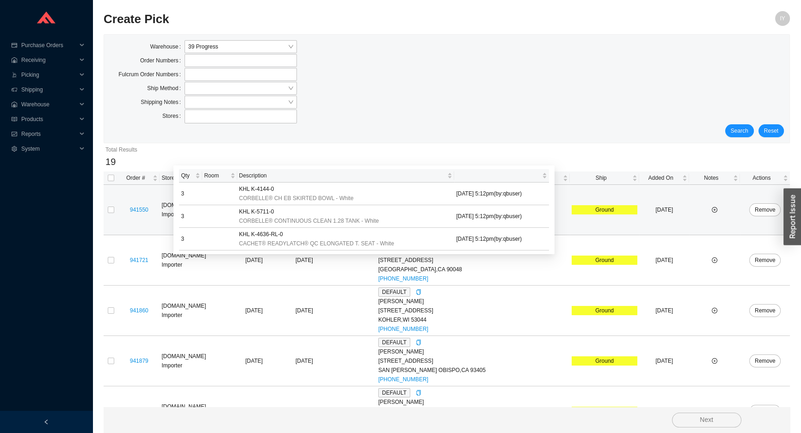
click at [116, 213] on td at bounding box center [111, 210] width 15 height 50
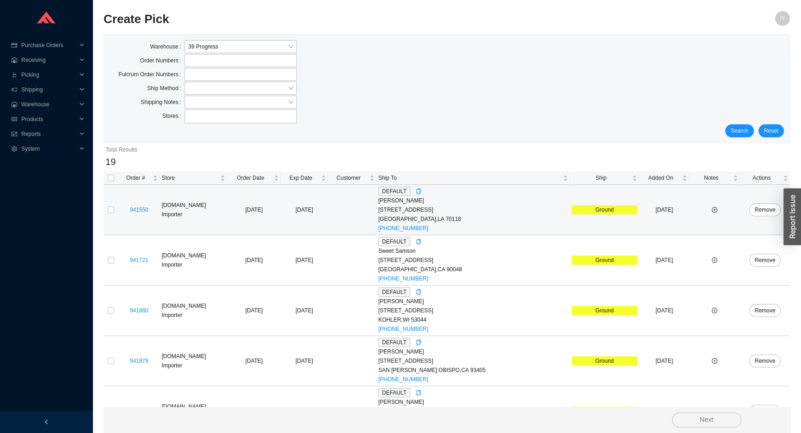
click at [114, 212] on td at bounding box center [111, 210] width 15 height 50
click at [114, 208] on td at bounding box center [111, 210] width 15 height 50
click at [111, 207] on input "checkbox" at bounding box center [111, 210] width 6 height 6
checkbox input "true"
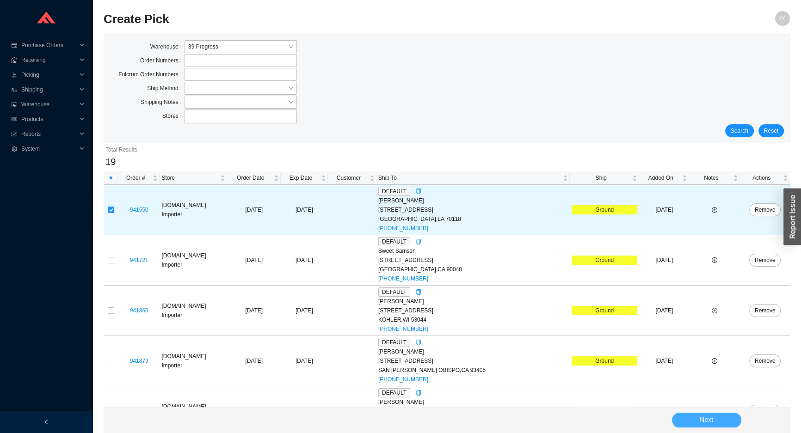
click at [694, 416] on button "Next" at bounding box center [706, 420] width 69 height 15
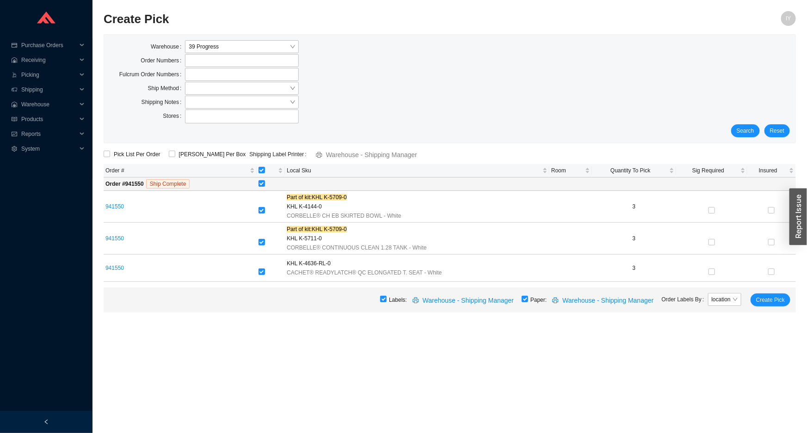
click at [534, 300] on div "Labels: Warehouse - Shipping Manager Paper: Warehouse - Shipping Manager Order …" at bounding box center [450, 300] width 692 height 25
click at [528, 298] on input "checkbox" at bounding box center [525, 299] width 6 height 6
checkbox input "false"
click at [776, 300] on span "Create Pick" at bounding box center [770, 300] width 29 height 9
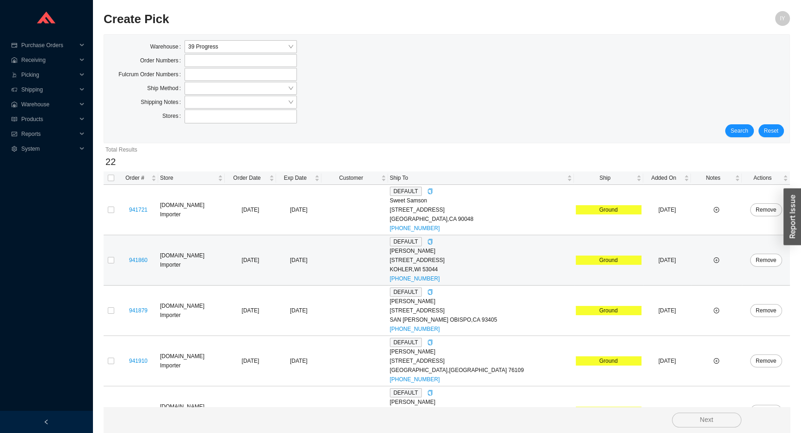
click at [424, 257] on div "444 Highland Drive" at bounding box center [481, 260] width 182 height 9
click at [420, 253] on div "Shelly Fischer" at bounding box center [481, 251] width 182 height 9
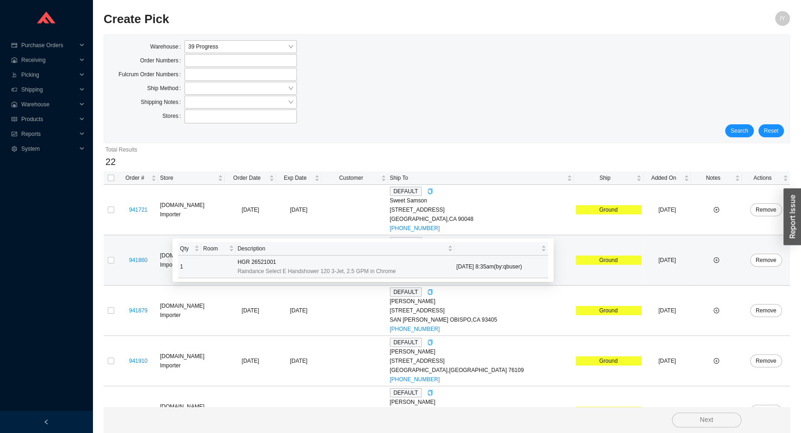
click at [243, 260] on span "HGR 26521001" at bounding box center [257, 262] width 38 height 9
drag, startPoint x: 243, startPoint y: 260, endPoint x: 221, endPoint y: 261, distance: 22.7
click at [221, 261] on td at bounding box center [218, 267] width 34 height 23
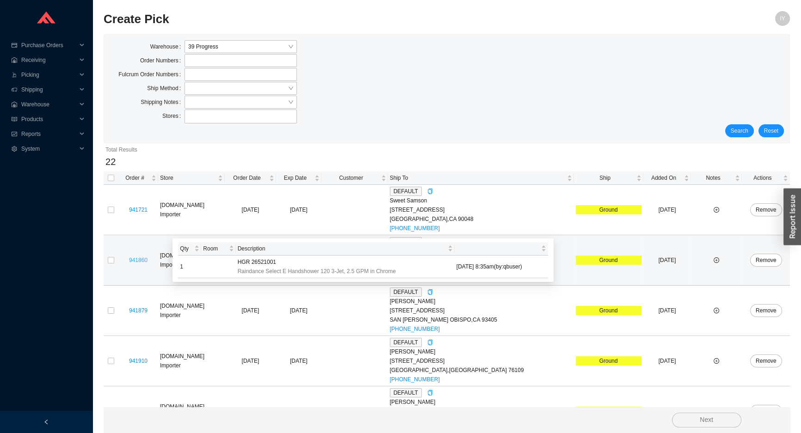
click at [147, 258] on link "941860" at bounding box center [138, 260] width 19 height 6
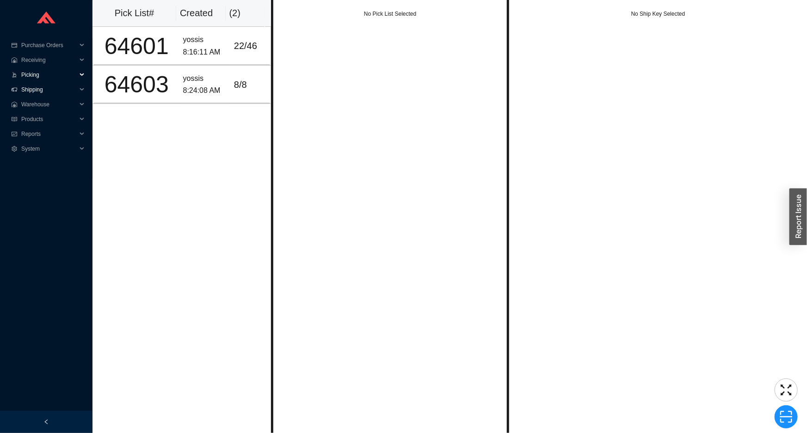
drag, startPoint x: 66, startPoint y: 75, endPoint x: 67, endPoint y: 106, distance: 31.0
click at [66, 76] on span "Picking" at bounding box center [49, 75] width 56 height 15
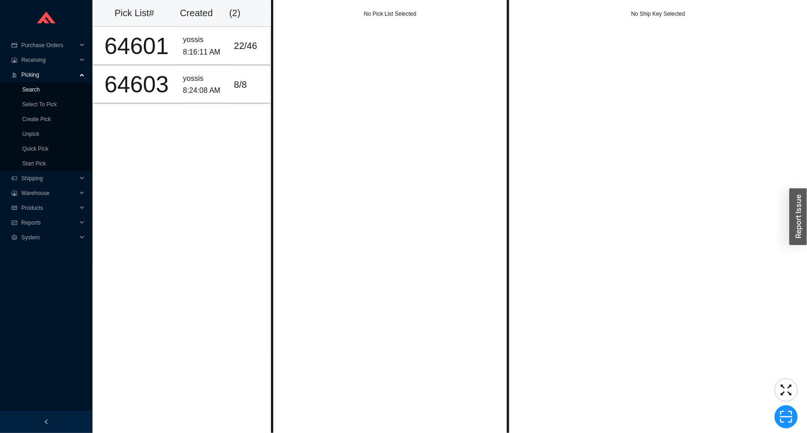
click at [40, 88] on link "Search" at bounding box center [31, 90] width 18 height 6
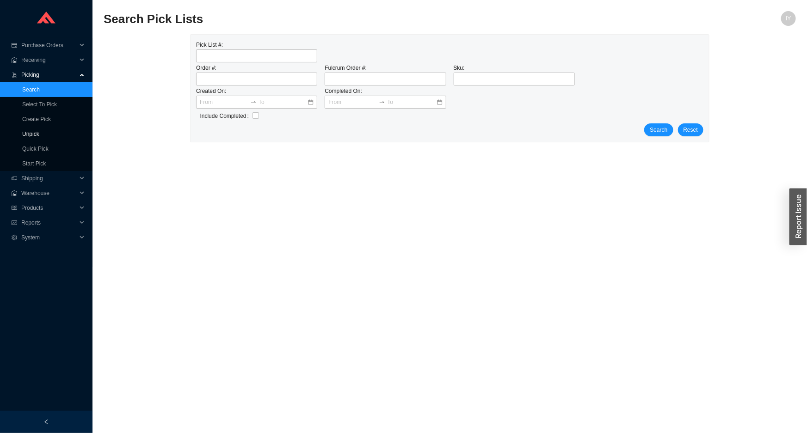
click at [39, 134] on link "Unpick" at bounding box center [30, 134] width 17 height 6
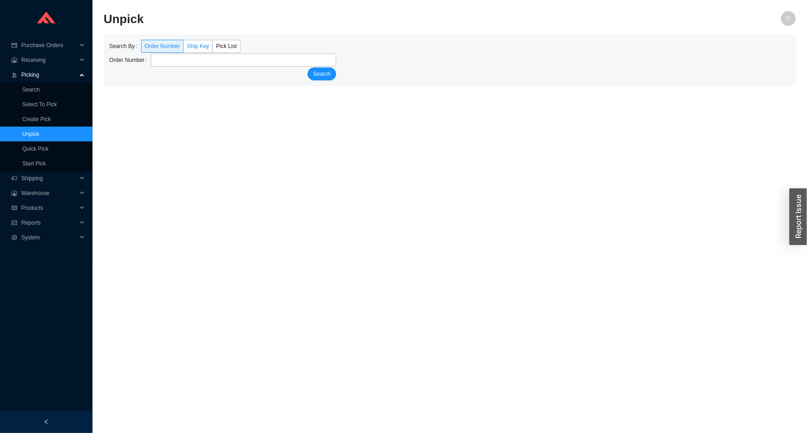
click at [190, 45] on span "Ship Key" at bounding box center [198, 46] width 22 height 6
click at [184, 48] on input "Ship Key" at bounding box center [184, 48] width 0 height 0
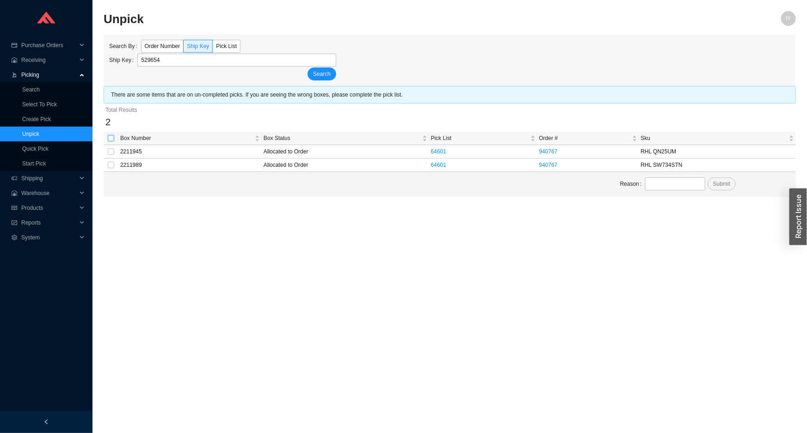
type input "529654"
click at [111, 138] on input "checkbox" at bounding box center [111, 138] width 6 height 6
checkbox input "true"
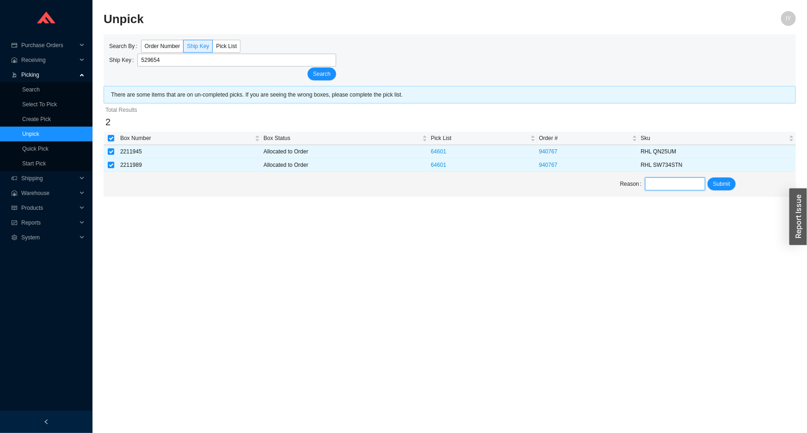
click at [685, 182] on input "text" at bounding box center [675, 184] width 60 height 13
type input "unpick"
click at [715, 183] on span "Submit" at bounding box center [721, 183] width 17 height 9
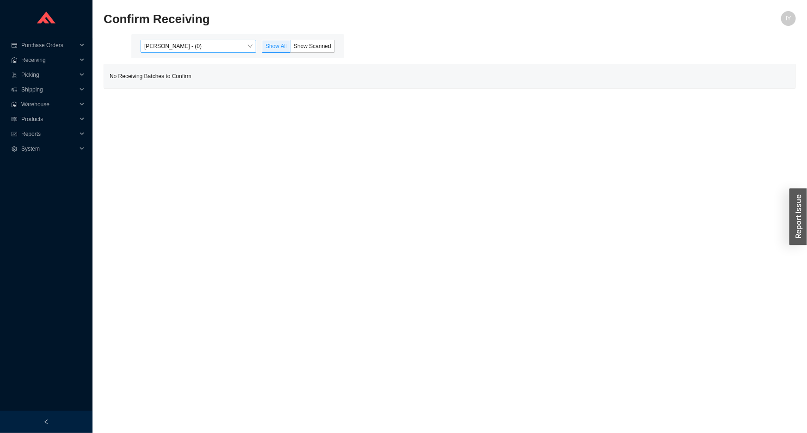
drag, startPoint x: 224, startPoint y: 47, endPoint x: 224, endPoint y: 51, distance: 4.6
click at [224, 48] on span "[PERSON_NAME] - (0)" at bounding box center [198, 46] width 108 height 12
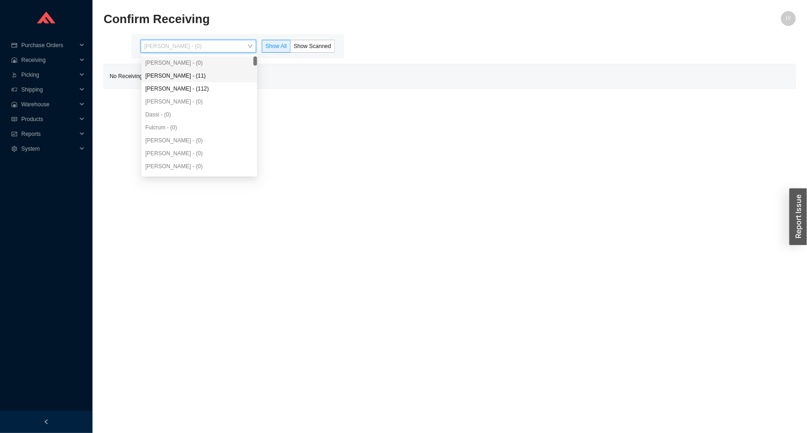
drag, startPoint x: 214, startPoint y: 74, endPoint x: 220, endPoint y: 71, distance: 6.8
click at [216, 73] on div "[PERSON_NAME] - (11)" at bounding box center [199, 76] width 108 height 8
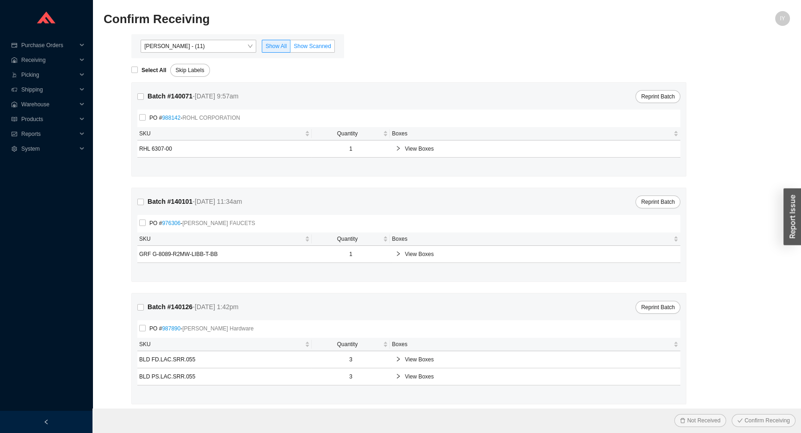
click at [324, 51] on label "Show Scanned" at bounding box center [312, 46] width 44 height 13
click at [290, 48] on input "Show Scanned" at bounding box center [290, 48] width 0 height 0
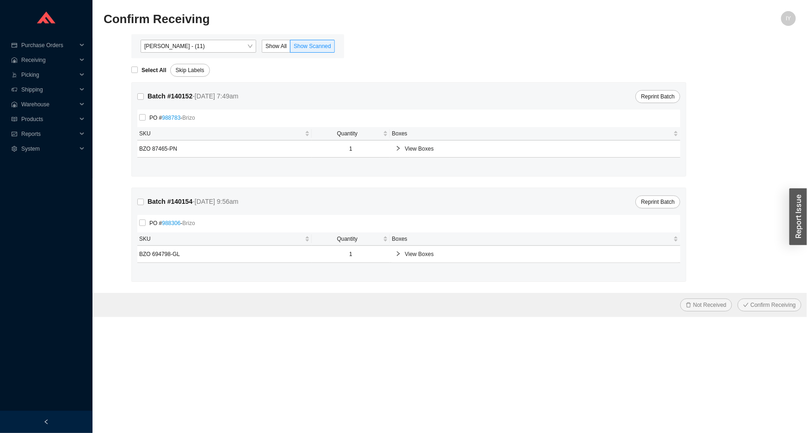
click at [391, 148] on tr "BZO 87465-PN 1 View Boxes" at bounding box center [408, 149] width 543 height 17
click at [397, 148] on icon "right" at bounding box center [399, 149] width 6 height 6
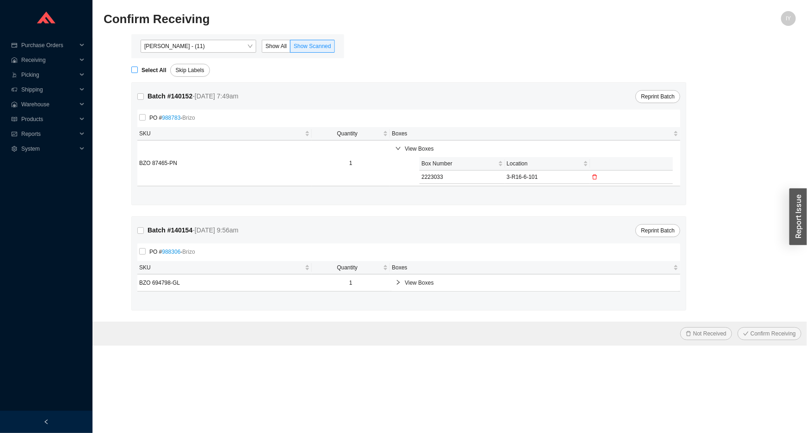
click at [140, 68] on span "Select All" at bounding box center [154, 70] width 32 height 9
click at [138, 68] on input "Select All" at bounding box center [134, 70] width 6 height 6
checkbox input "true"
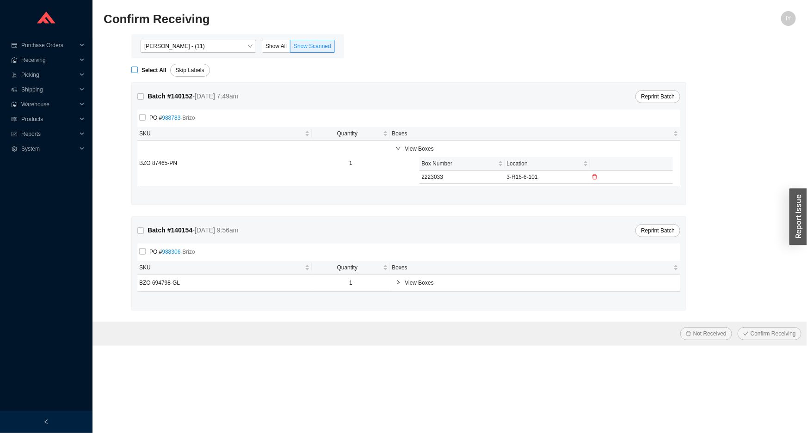
checkbox input "true"
click at [738, 328] on button "Confirm Receiving" at bounding box center [770, 334] width 64 height 13
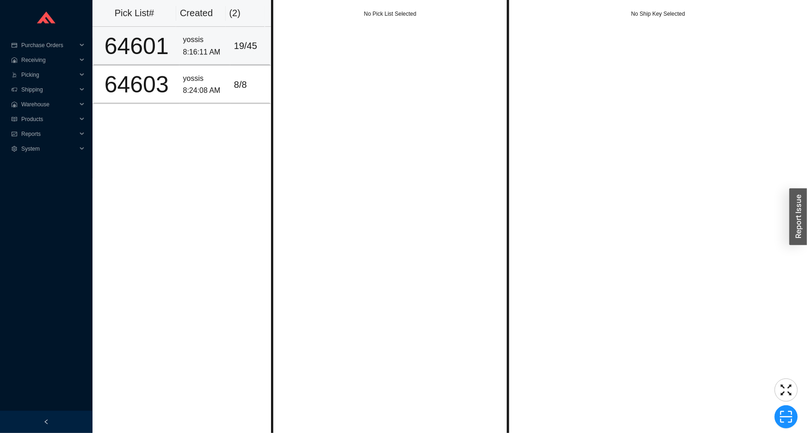
click at [186, 47] on div "8:16:11 AM" at bounding box center [204, 52] width 43 height 12
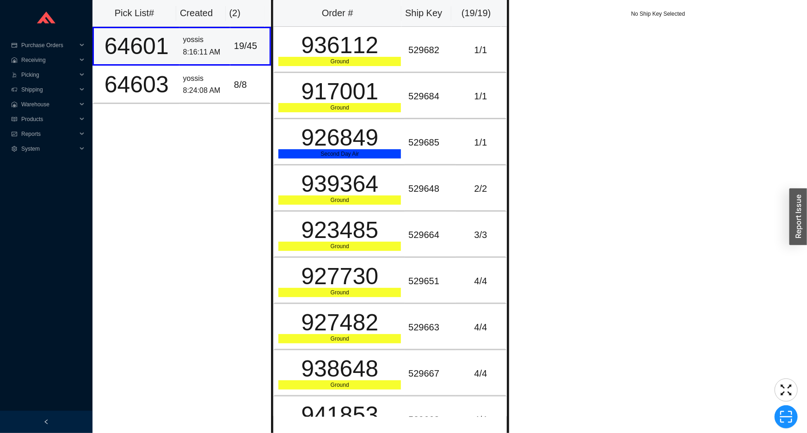
click at [162, 49] on div "64601" at bounding box center [137, 46] width 78 height 23
copy div "64601"
click at [73, 79] on span "Picking" at bounding box center [49, 75] width 56 height 15
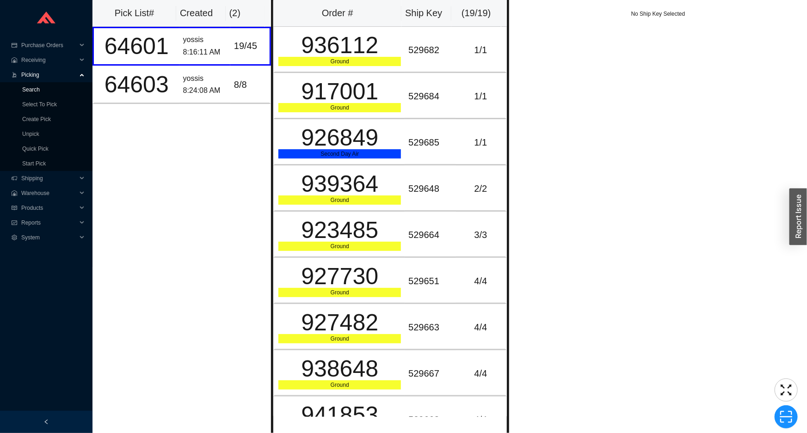
click at [40, 92] on link "Search" at bounding box center [31, 90] width 18 height 6
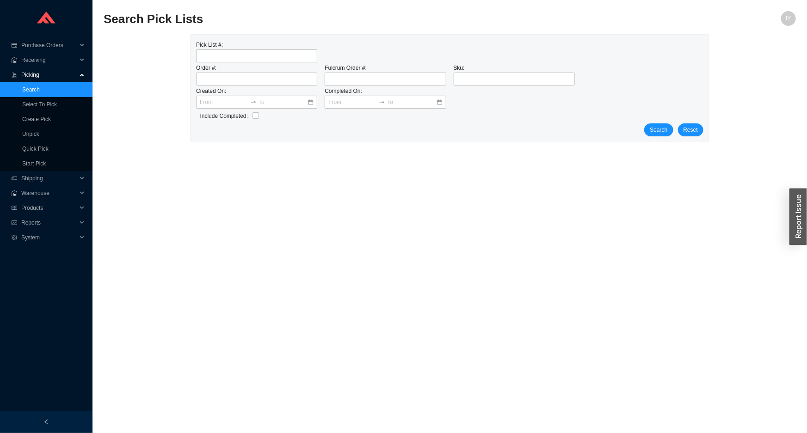
type input "64601"
click button "Search" at bounding box center [658, 130] width 29 height 13
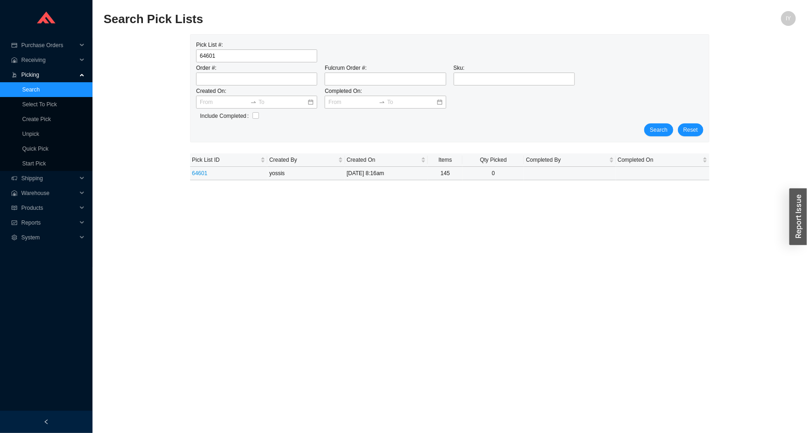
click at [202, 171] on link "64601" at bounding box center [199, 173] width 15 height 6
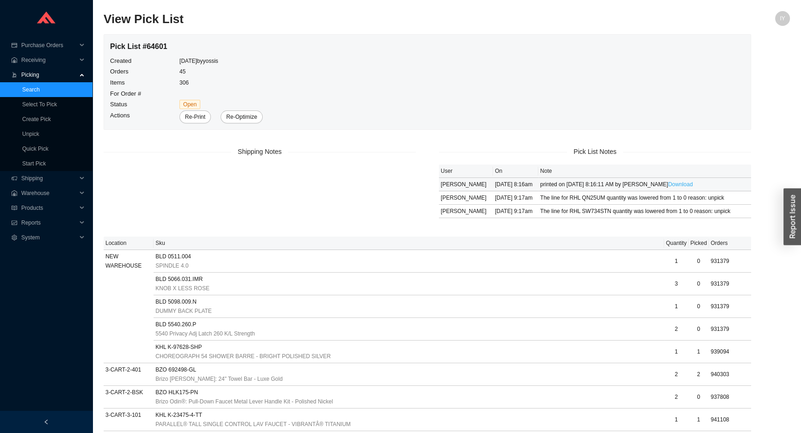
click at [668, 184] on link "Download" at bounding box center [680, 184] width 25 height 6
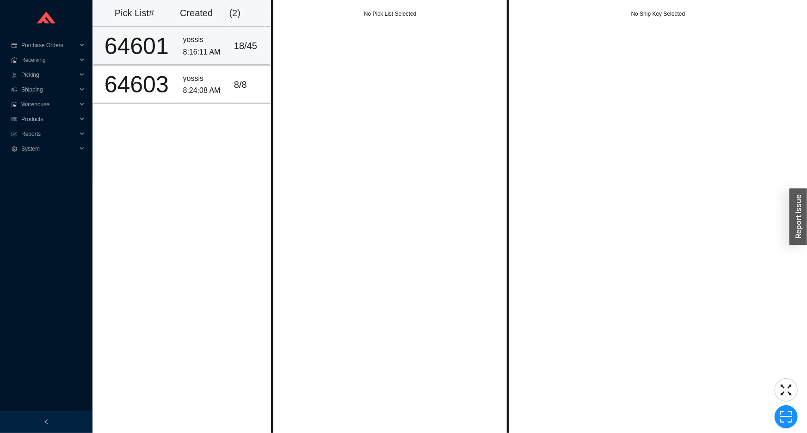
click at [203, 48] on div "8:16:11 AM" at bounding box center [204, 52] width 43 height 12
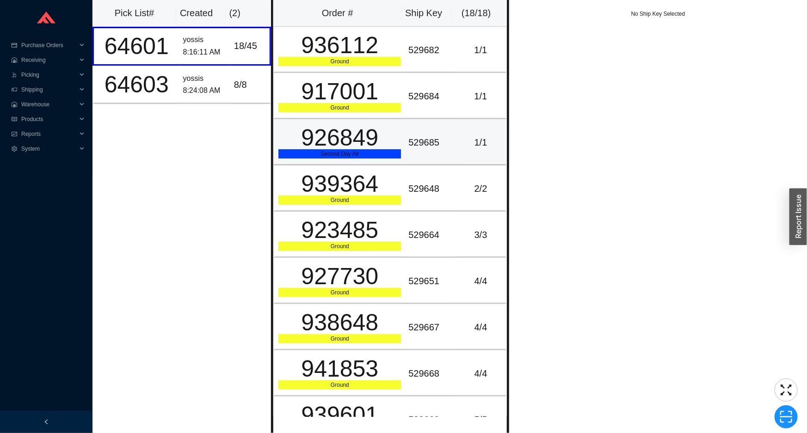
click at [371, 153] on div "Second Day Air" at bounding box center [339, 153] width 123 height 9
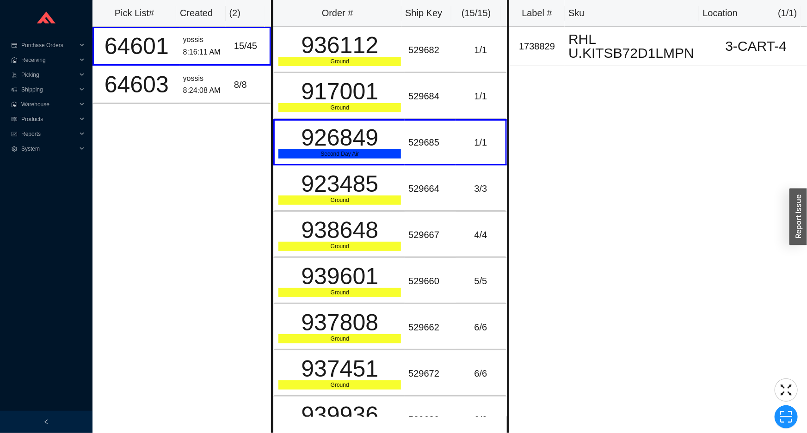
click at [166, 215] on div "Pick List# Created ( 2 ) 64601 yossis 8:16:11 AM 15 / 45 64603 yossis 8:24:08 A…" at bounding box center [182, 216] width 179 height 433
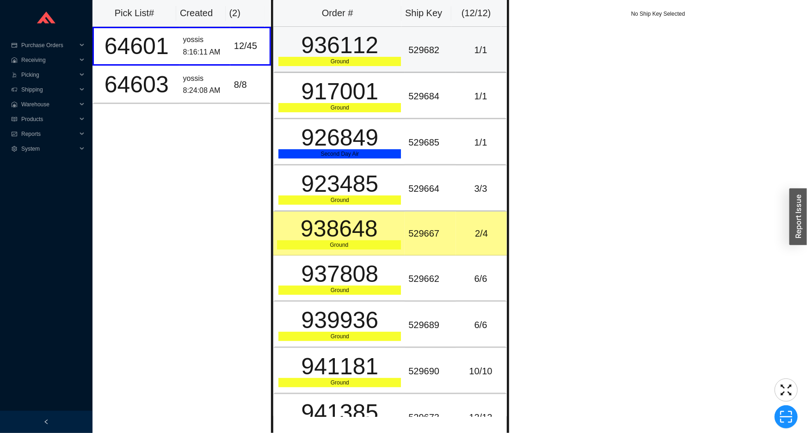
click at [397, 63] on td "936112 Ground" at bounding box center [338, 50] width 131 height 46
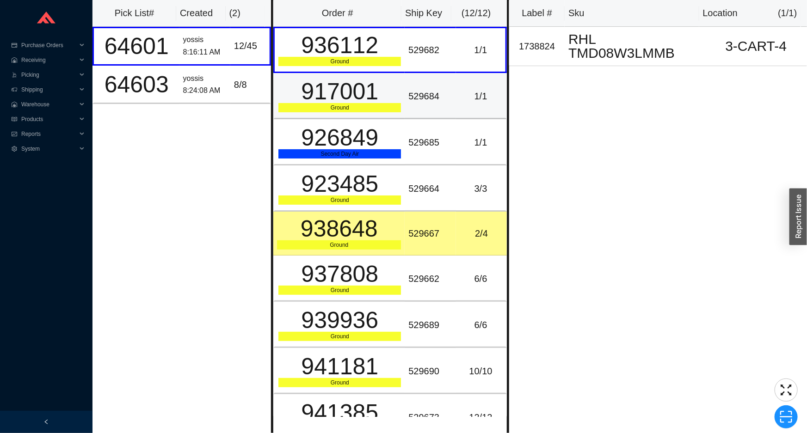
click at [405, 96] on td "529684" at bounding box center [430, 96] width 51 height 46
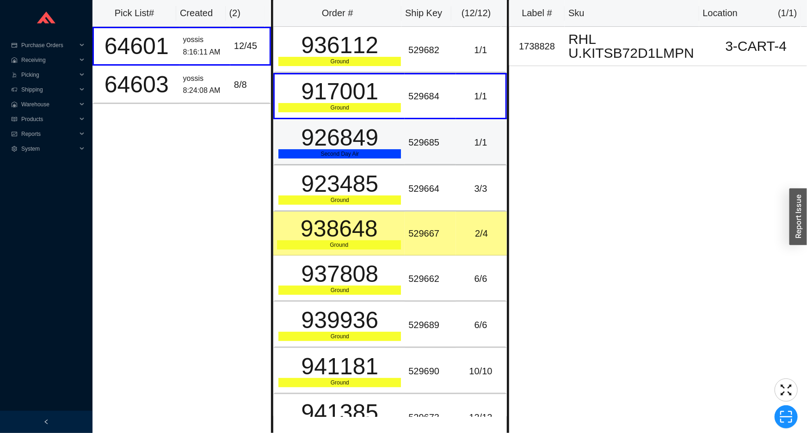
click at [408, 145] on div "529685" at bounding box center [429, 142] width 43 height 15
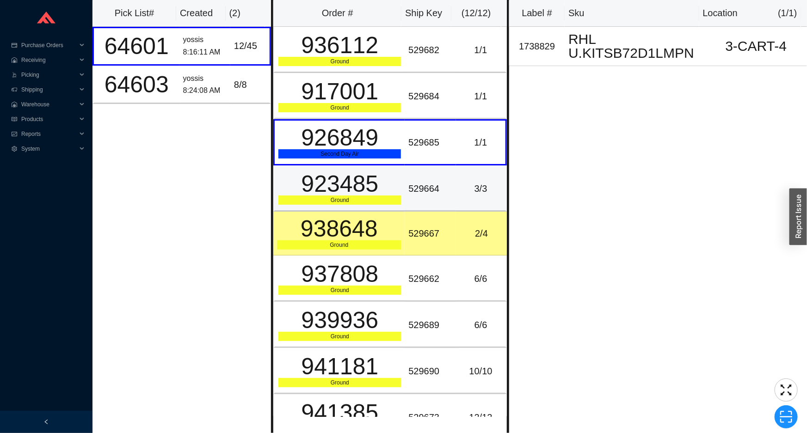
click at [411, 182] on div "529664" at bounding box center [429, 188] width 43 height 15
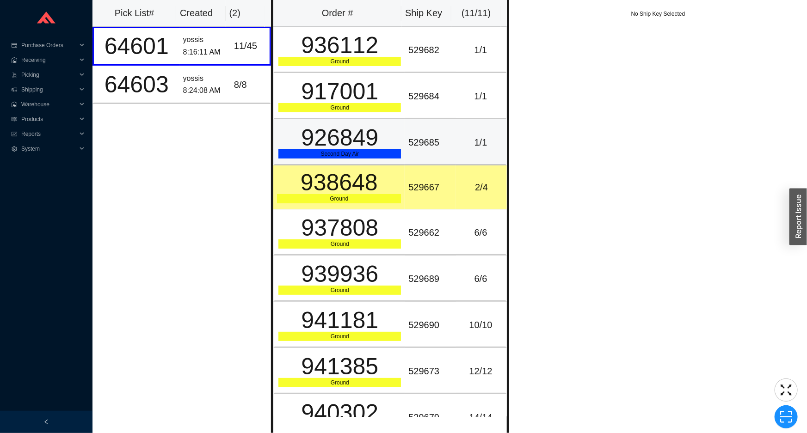
click at [450, 152] on td "529685" at bounding box center [430, 142] width 51 height 46
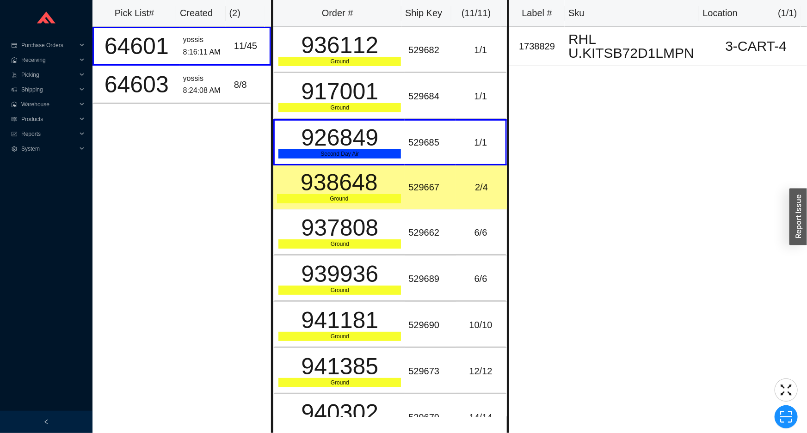
click at [460, 180] on div "2 / 4" at bounding box center [481, 187] width 43 height 15
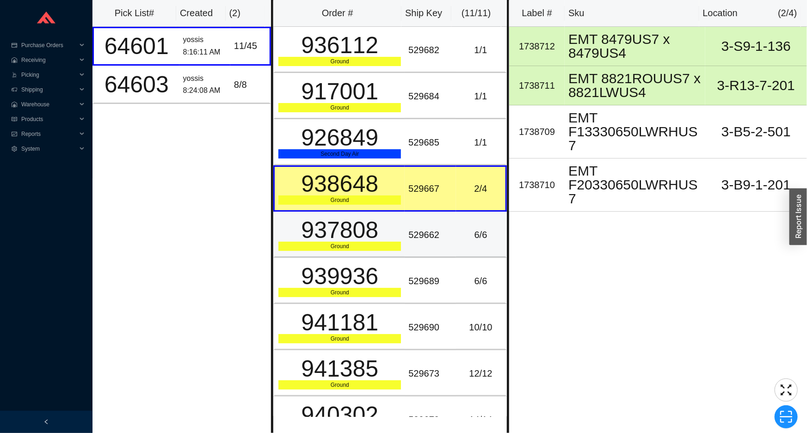
click at [457, 220] on td "6 / 6" at bounding box center [481, 235] width 51 height 46
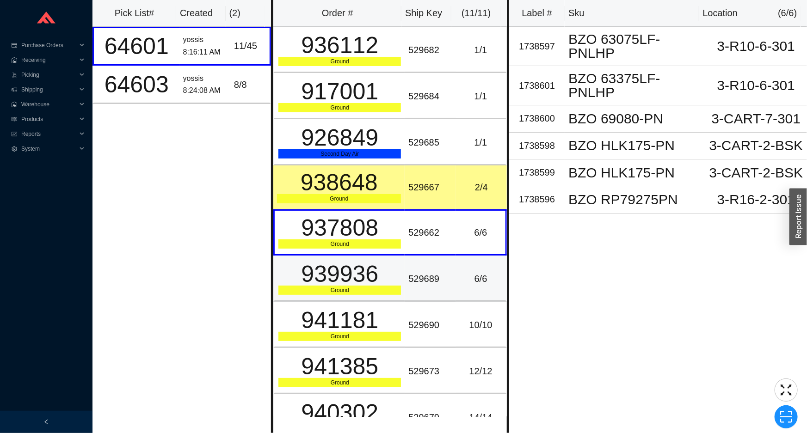
click at [489, 285] on div "6 / 6" at bounding box center [481, 279] width 42 height 15
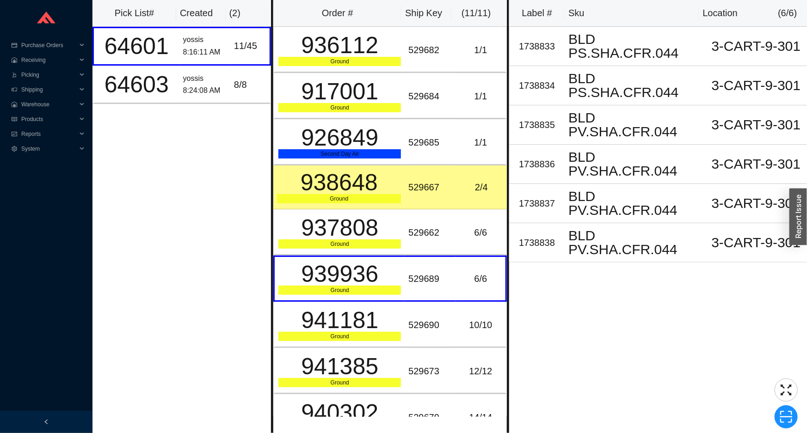
click at [633, 307] on div "Label # Sku Location ( 6 / 6 ) 1738833 BLD PS.SHA.CFR.044 3-CART-9-301 1738834 …" at bounding box center [658, 216] width 298 height 433
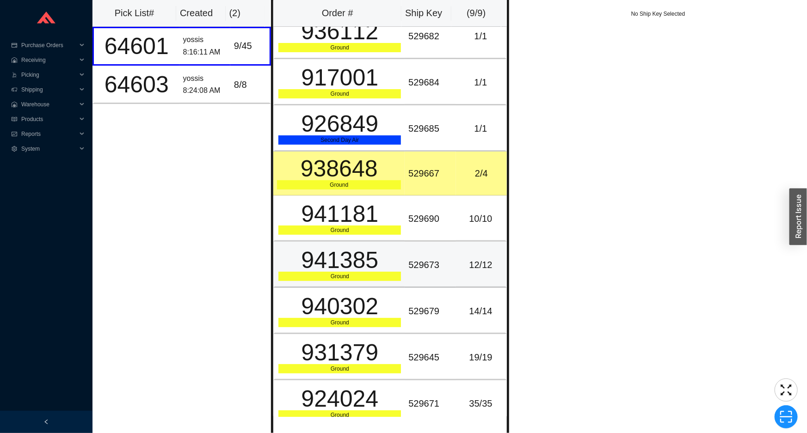
scroll to position [21, 0]
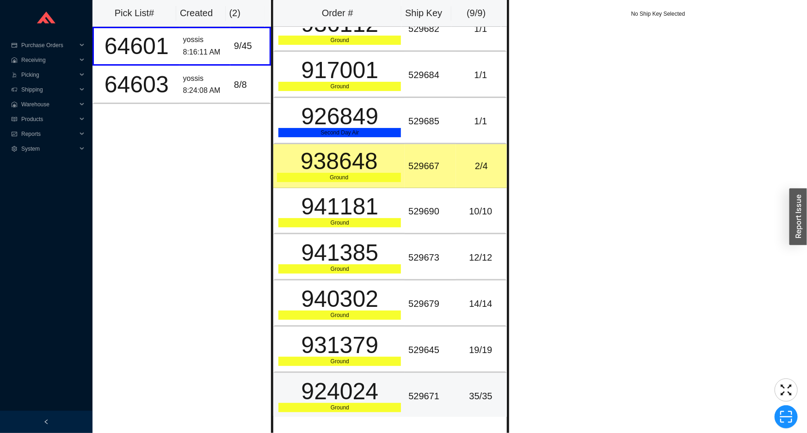
click at [416, 383] on td "529671" at bounding box center [430, 396] width 51 height 46
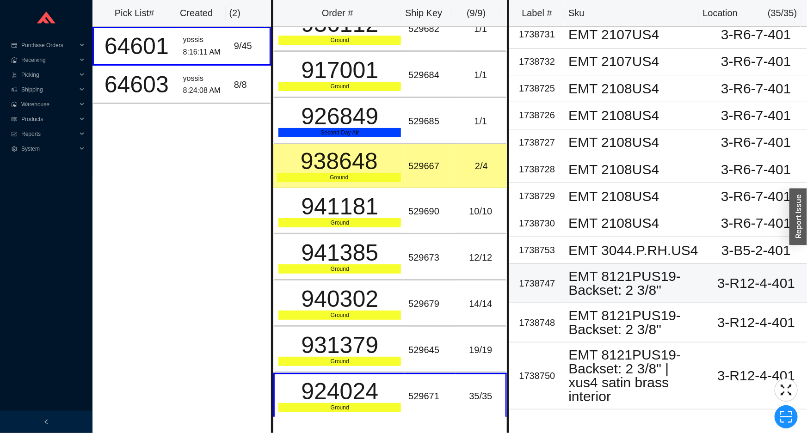
scroll to position [0, 0]
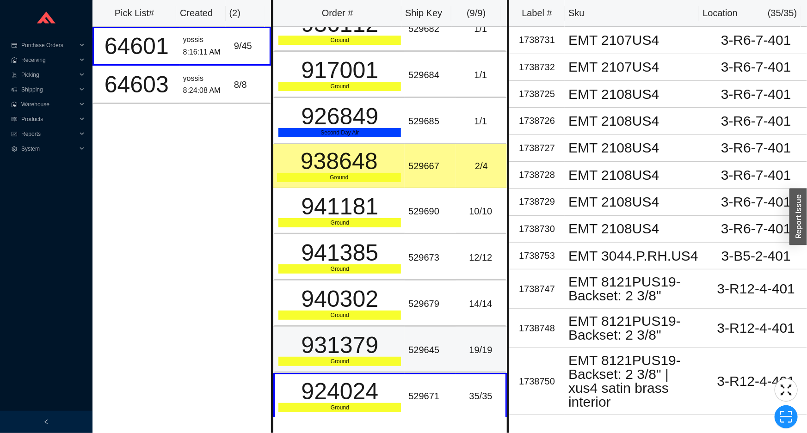
click at [366, 365] on td "931379 Ground" at bounding box center [338, 350] width 131 height 46
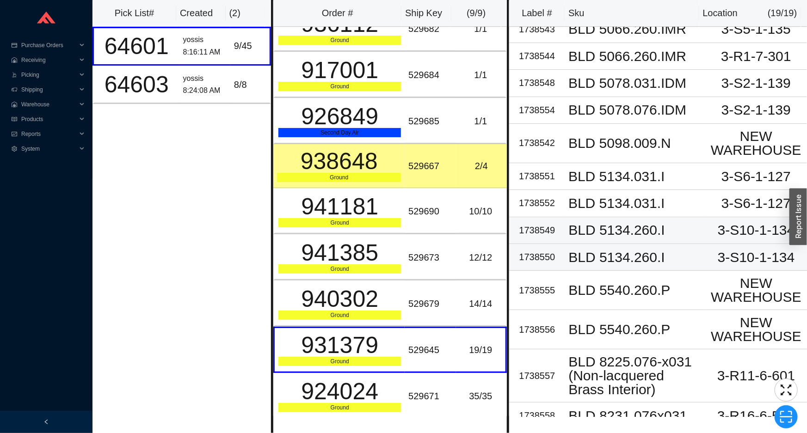
scroll to position [234, 0]
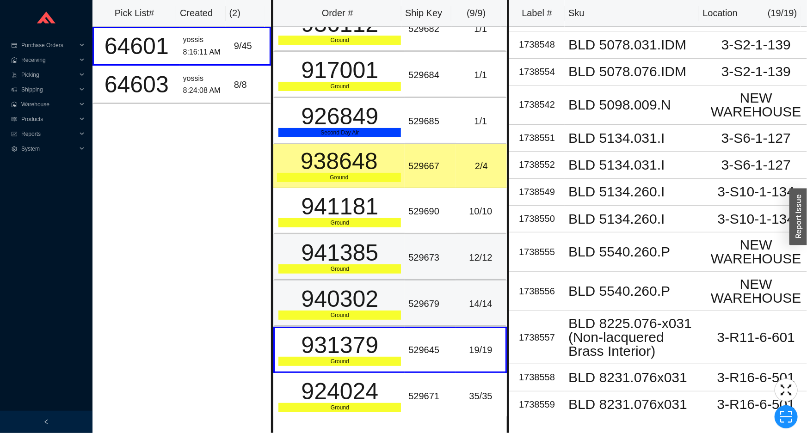
click at [429, 291] on td "529679" at bounding box center [430, 304] width 51 height 46
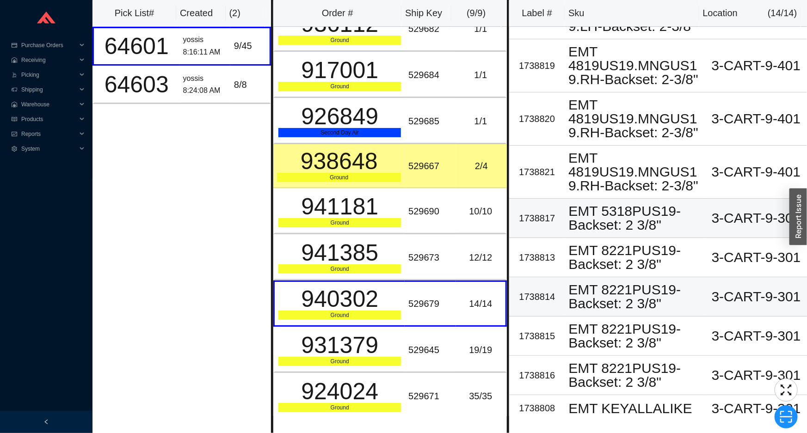
scroll to position [0, 0]
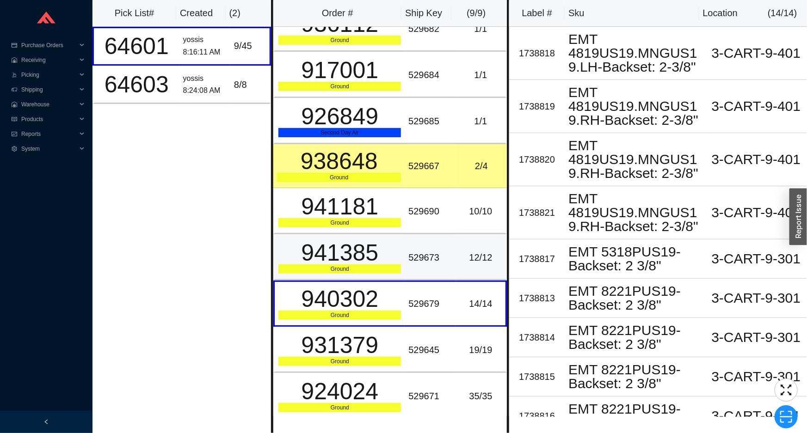
click at [433, 266] on td "529673" at bounding box center [430, 258] width 51 height 46
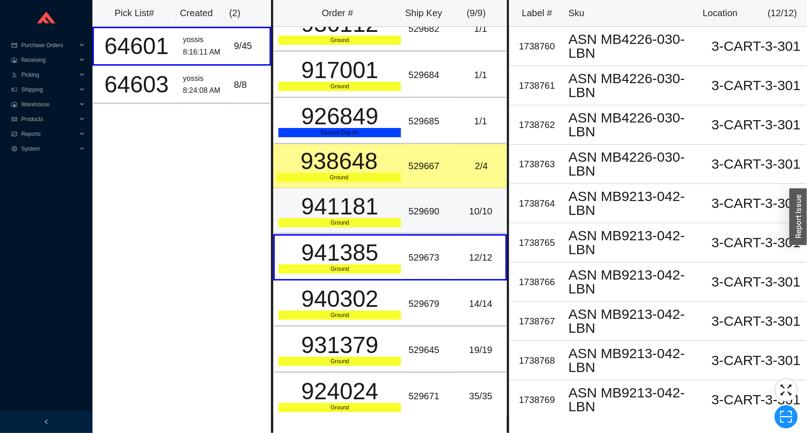
click at [446, 222] on td "529690" at bounding box center [430, 211] width 51 height 46
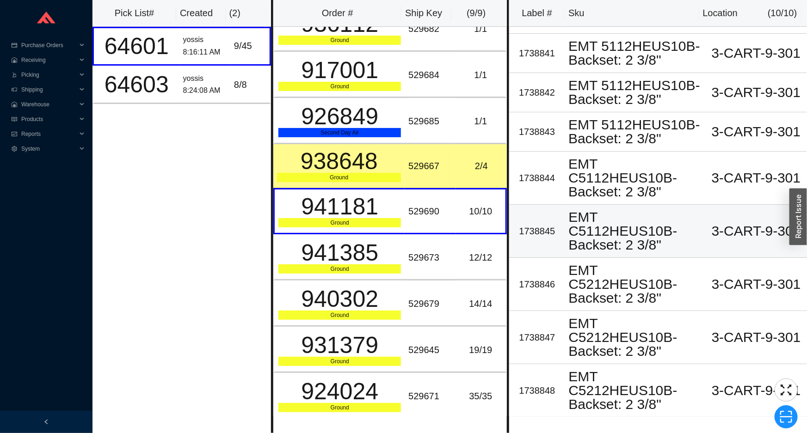
scroll to position [72, 0]
click at [430, 163] on div "529667" at bounding box center [429, 166] width 43 height 15
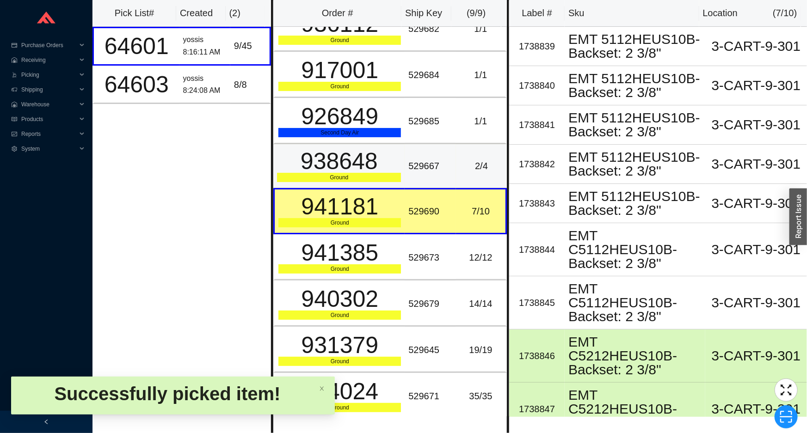
scroll to position [0, 0]
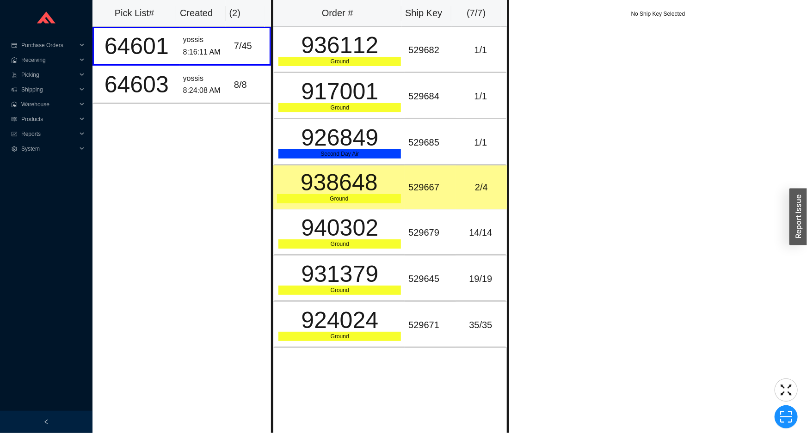
click at [468, 187] on div "2 / 4" at bounding box center [481, 187] width 43 height 15
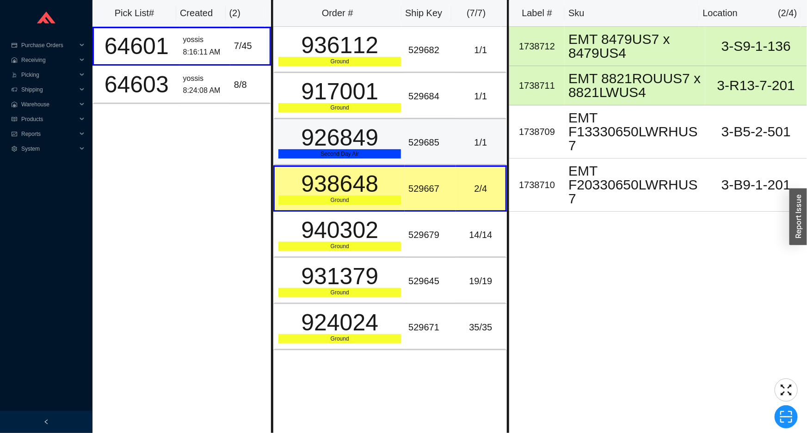
click at [460, 142] on div "1 / 1" at bounding box center [481, 142] width 42 height 15
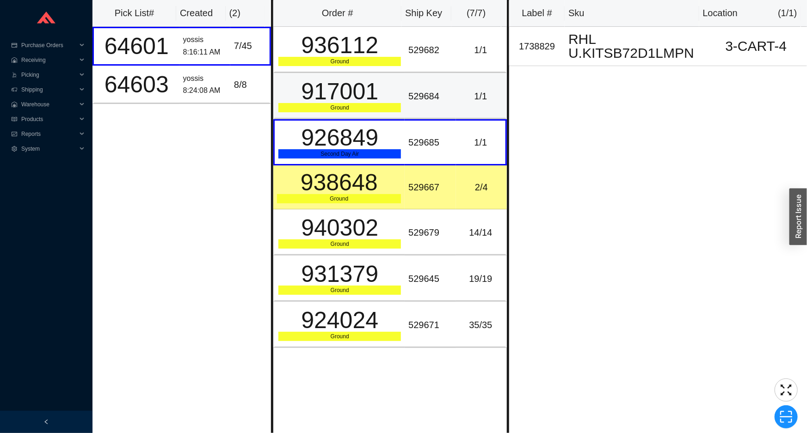
click at [456, 105] on td "1 / 1" at bounding box center [481, 96] width 51 height 46
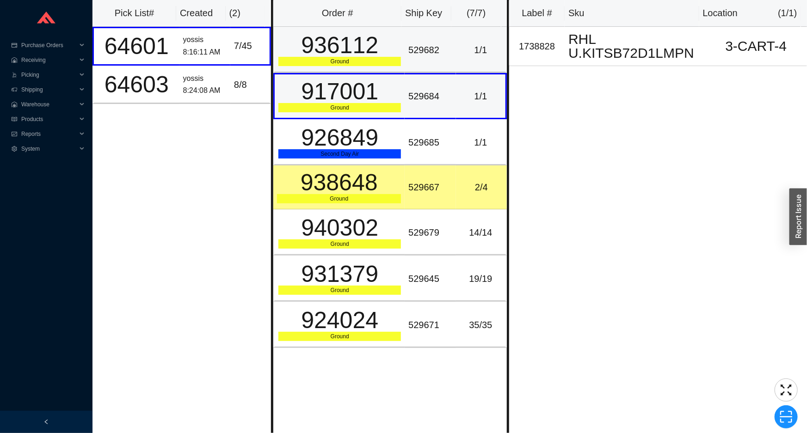
click at [445, 72] on td "529682" at bounding box center [430, 50] width 51 height 46
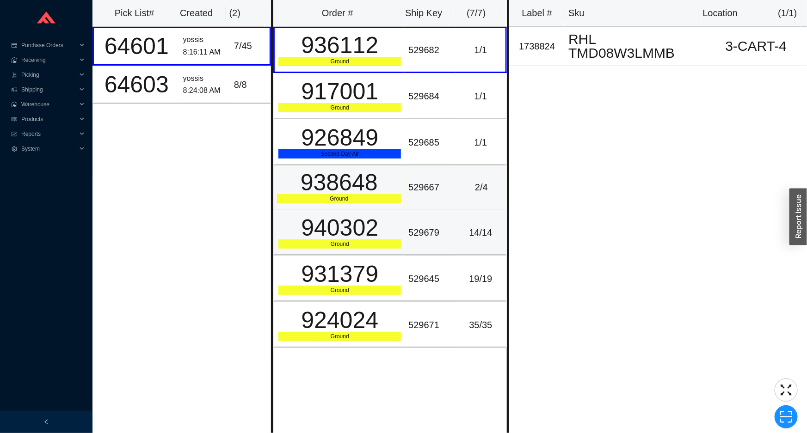
click at [446, 214] on td "529679" at bounding box center [430, 233] width 51 height 46
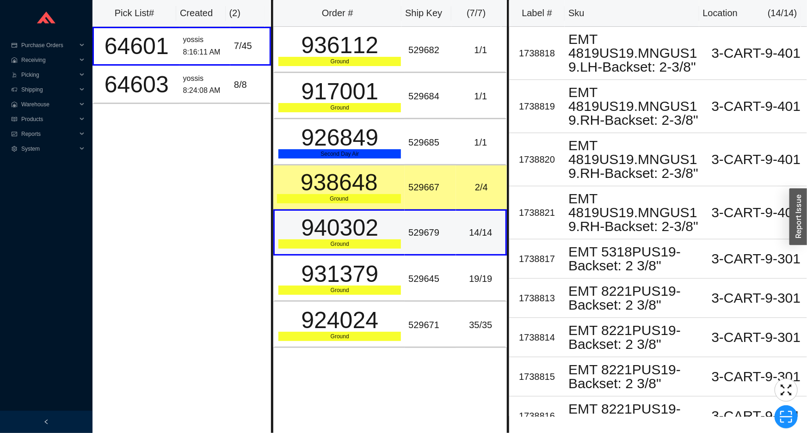
click at [444, 231] on div "529679" at bounding box center [429, 232] width 43 height 15
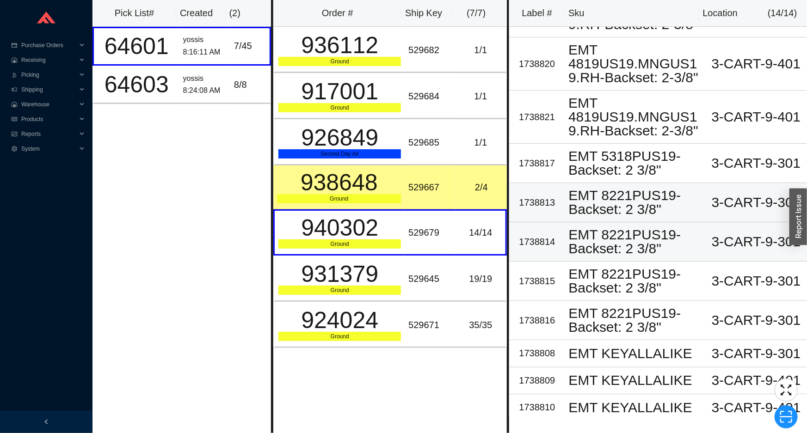
scroll to position [153, 0]
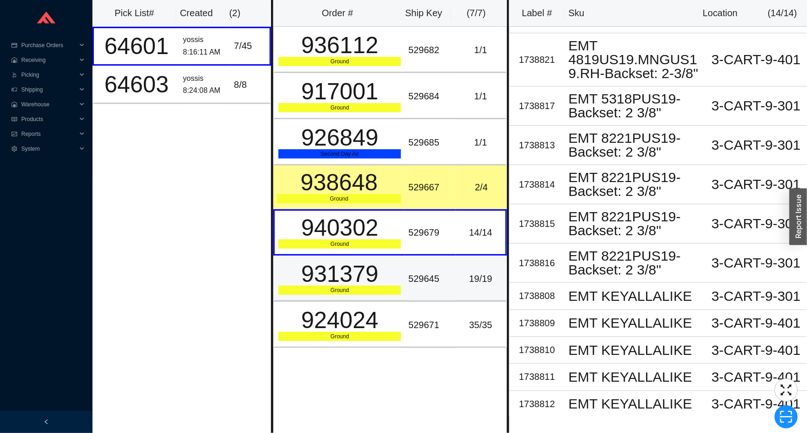
click at [414, 262] on td "529645" at bounding box center [430, 279] width 51 height 46
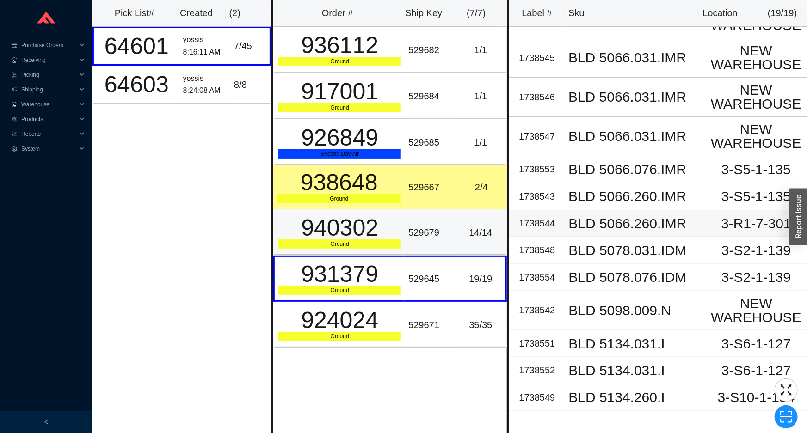
scroll to position [42, 0]
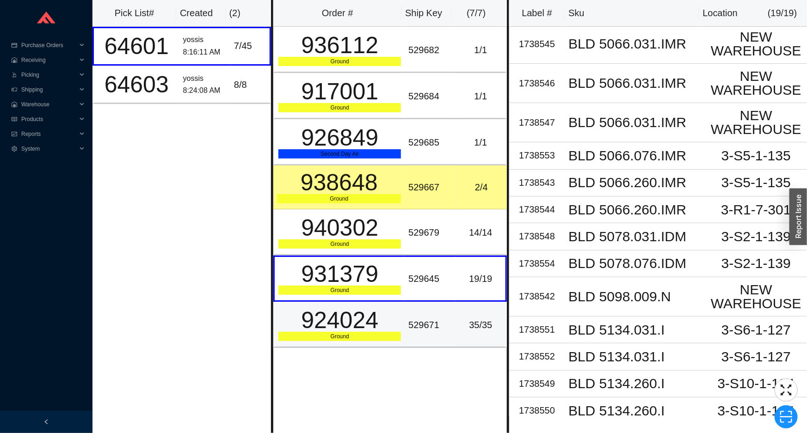
click at [329, 313] on div "924024" at bounding box center [339, 320] width 123 height 23
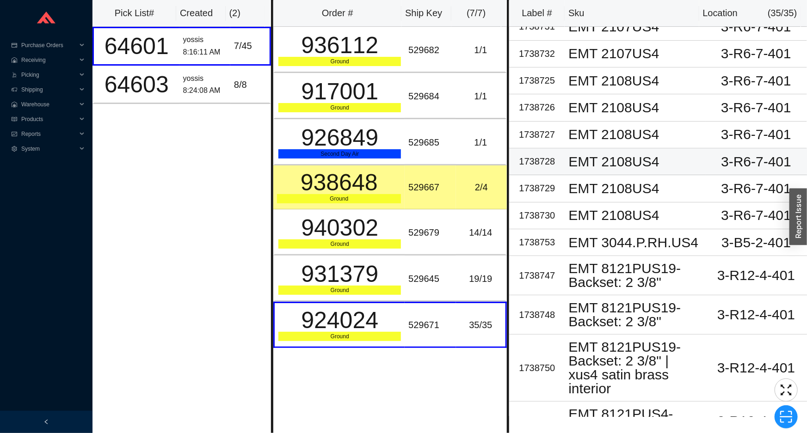
scroll to position [0, 0]
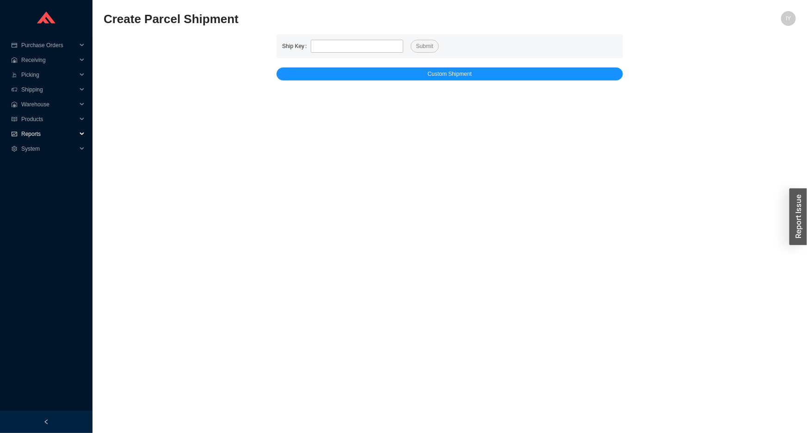
click at [25, 134] on span "Reports" at bounding box center [49, 134] width 56 height 15
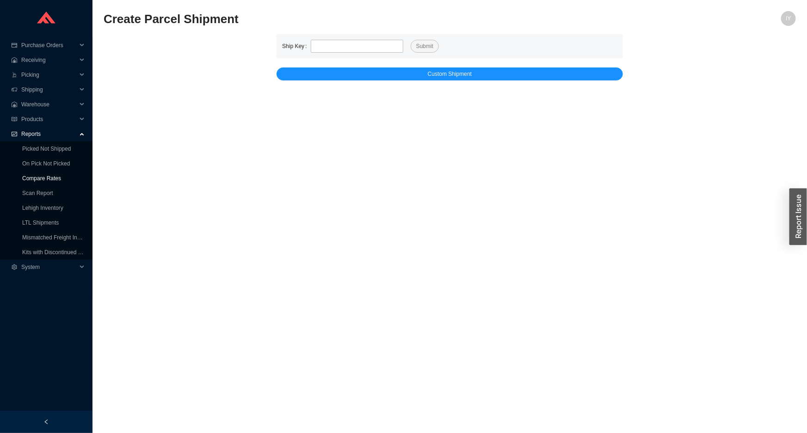
click at [31, 175] on link "Compare Rates" at bounding box center [41, 178] width 39 height 6
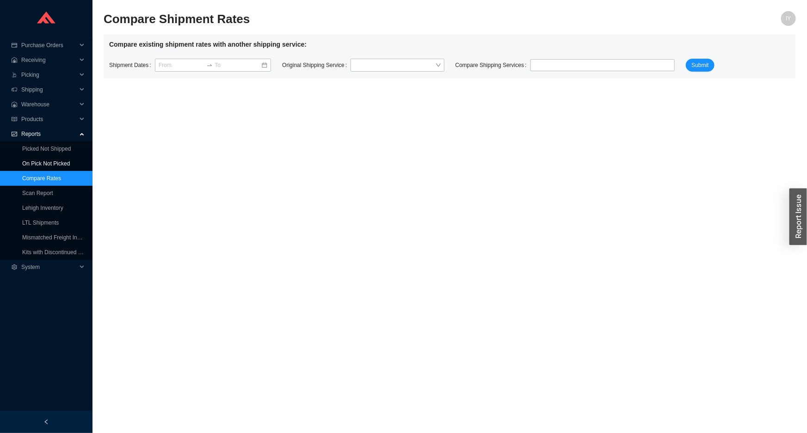
click at [27, 164] on link "On Pick Not Picked" at bounding box center [46, 164] width 48 height 6
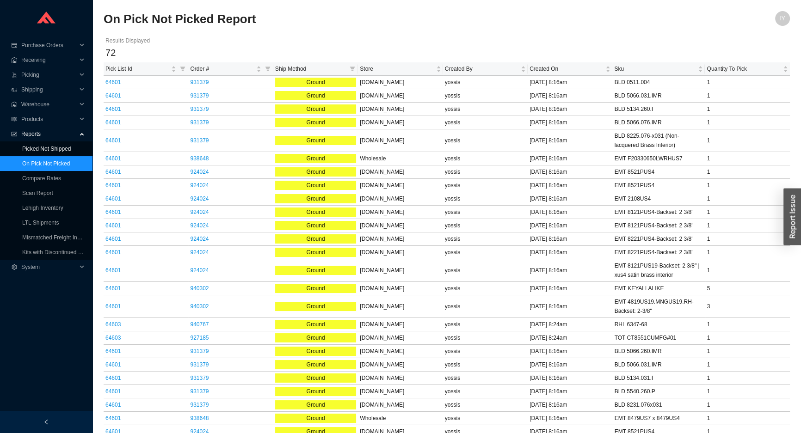
click at [29, 146] on link "Picked Not Shipped" at bounding box center [46, 149] width 49 height 6
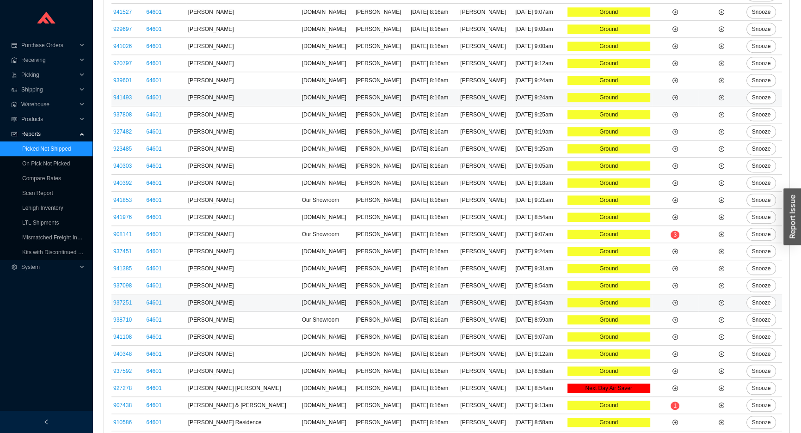
scroll to position [767, 0]
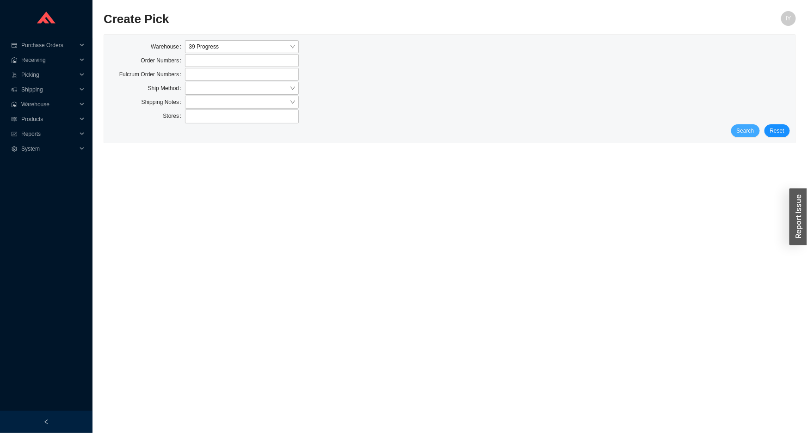
click at [749, 129] on span "Search" at bounding box center [746, 130] width 18 height 9
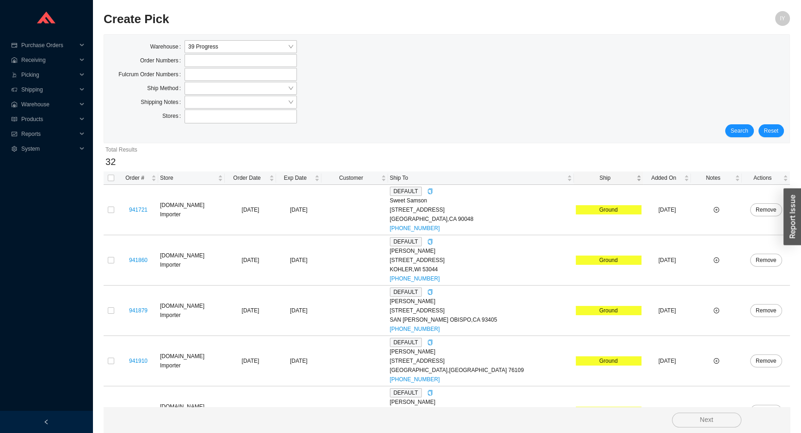
click at [586, 173] on div "Ship" at bounding box center [609, 177] width 66 height 9
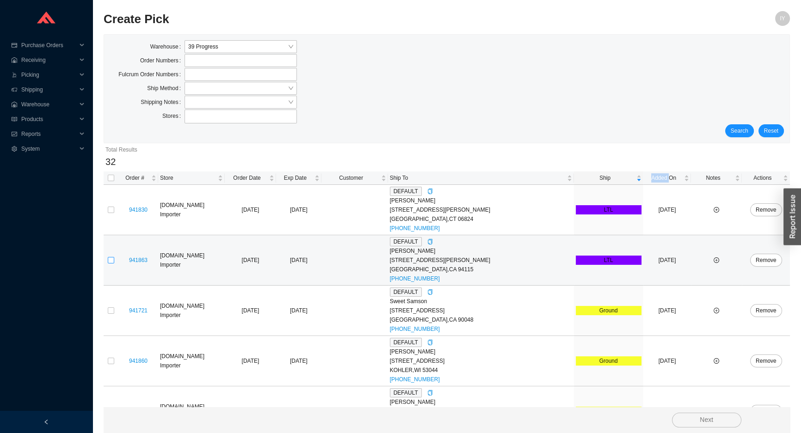
click at [113, 259] on input "checkbox" at bounding box center [111, 260] width 6 height 6
checkbox input "true"
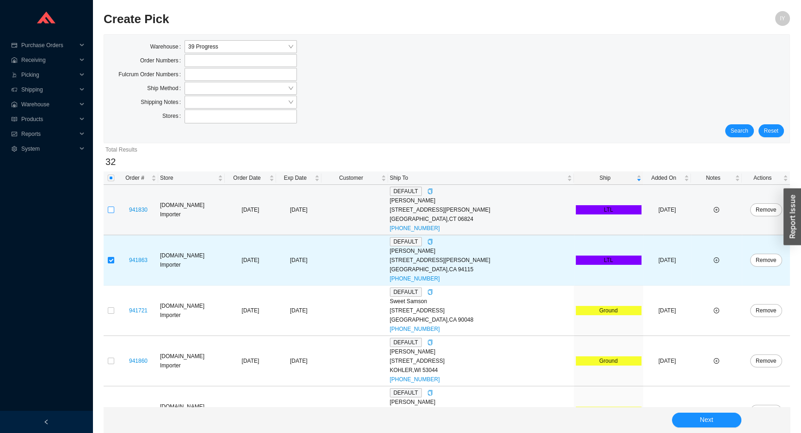
click at [110, 214] on label at bounding box center [111, 209] width 6 height 9
click at [110, 213] on input "checkbox" at bounding box center [111, 210] width 6 height 6
checkbox input "true"
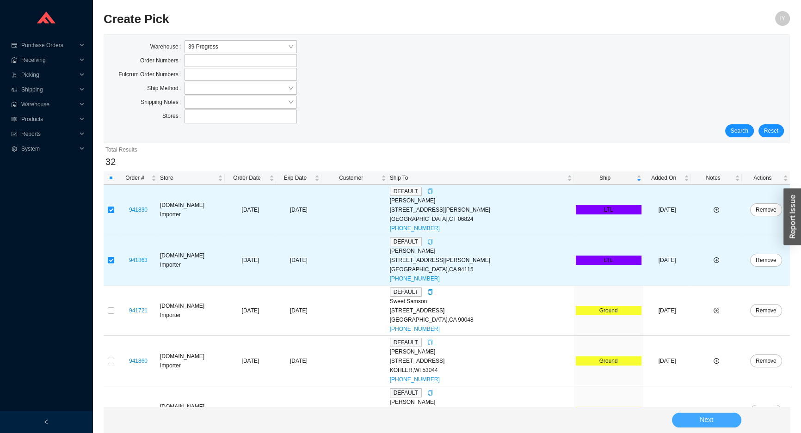
click at [680, 417] on button "Next" at bounding box center [706, 420] width 69 height 15
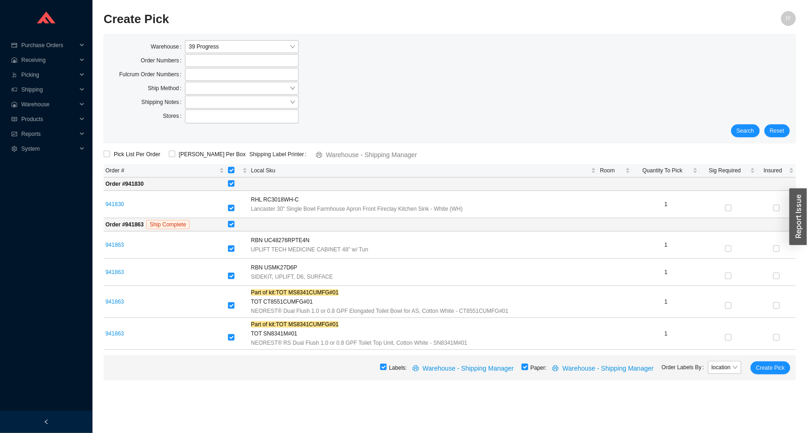
click at [528, 363] on label at bounding box center [525, 367] width 6 height 9
click at [528, 368] on input "checkbox" at bounding box center [525, 367] width 6 height 6
checkbox input "false"
click at [758, 370] on span "Create Pick" at bounding box center [770, 368] width 29 height 9
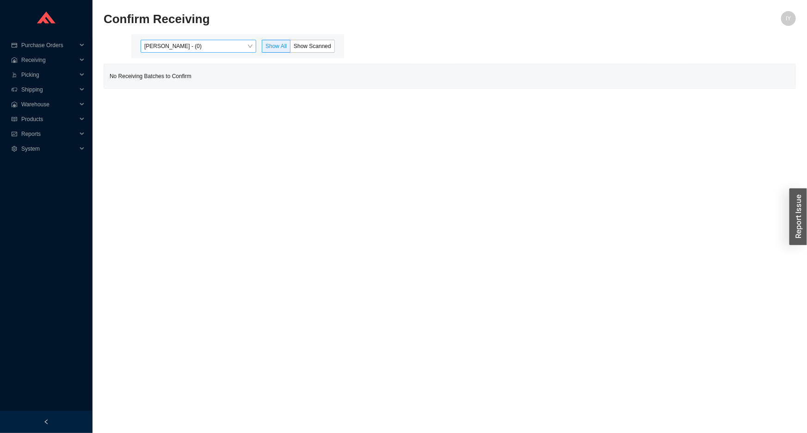
click at [204, 44] on span "Issac Yoselovsky - (0)" at bounding box center [198, 46] width 108 height 12
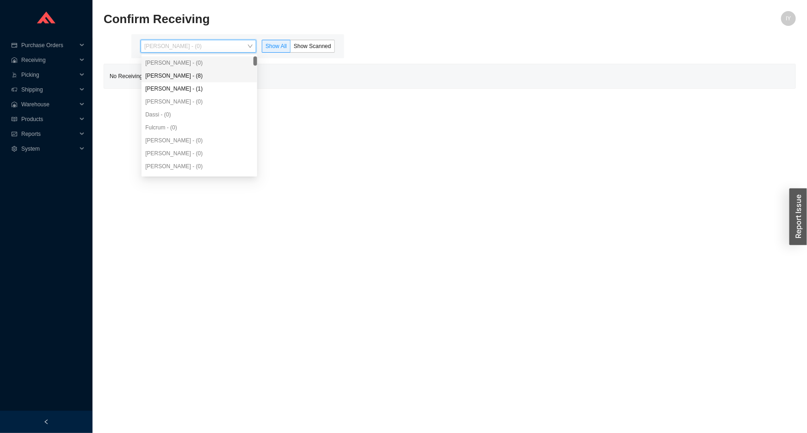
click at [207, 77] on div "Angel Negron - (8)" at bounding box center [199, 76] width 108 height 8
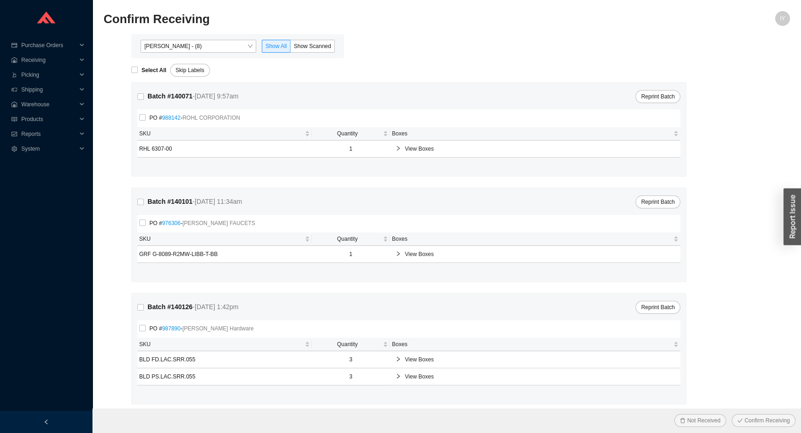
click at [342, 48] on div "Angel Negron - (8) Show All Show Scanned" at bounding box center [237, 46] width 213 height 24
click at [322, 46] on span "Show Scanned" at bounding box center [312, 46] width 37 height 6
click at [290, 48] on input "Show Scanned" at bounding box center [290, 48] width 0 height 0
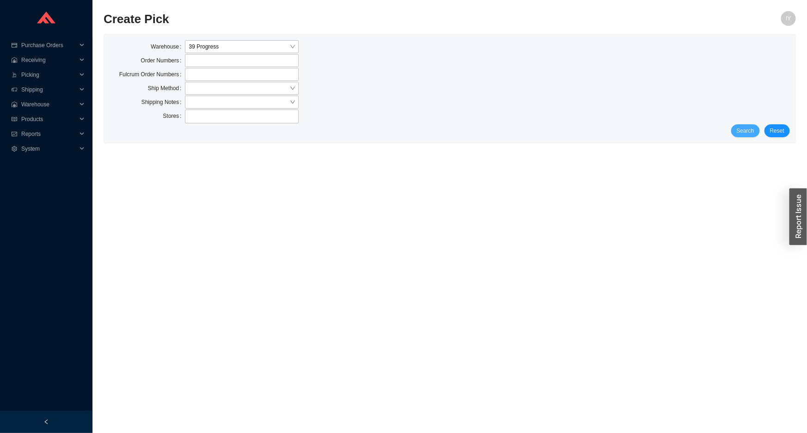
click at [740, 130] on span "Search" at bounding box center [746, 130] width 18 height 9
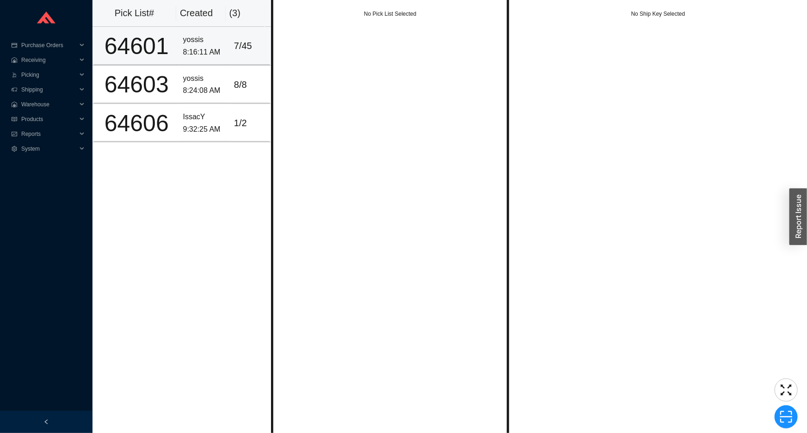
drag, startPoint x: 202, startPoint y: 50, endPoint x: 226, endPoint y: 48, distance: 23.7
click at [202, 49] on div "8:16:11 AM" at bounding box center [204, 52] width 43 height 12
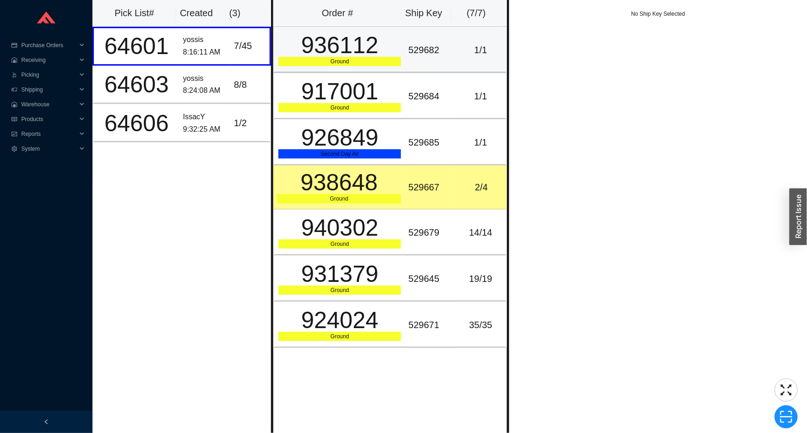
click at [322, 54] on div "936112" at bounding box center [339, 45] width 123 height 23
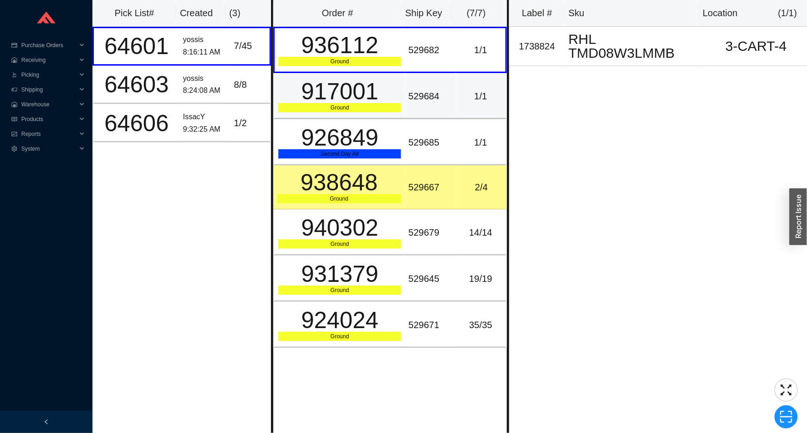
click at [337, 107] on div "Ground" at bounding box center [339, 107] width 123 height 9
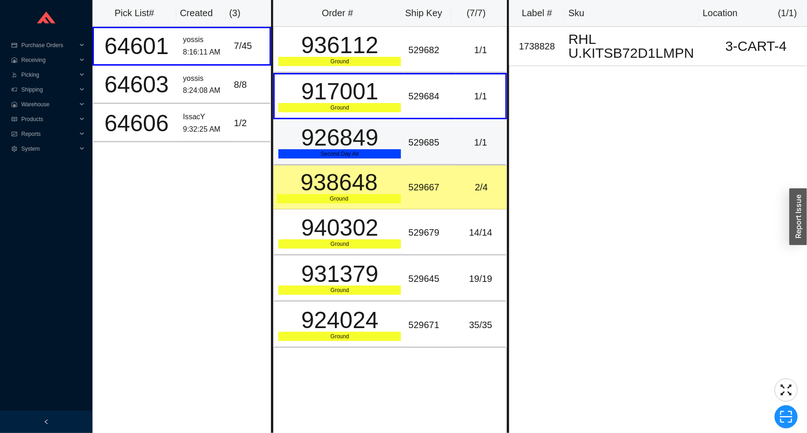
click at [358, 156] on div "Second Day Air" at bounding box center [339, 153] width 123 height 9
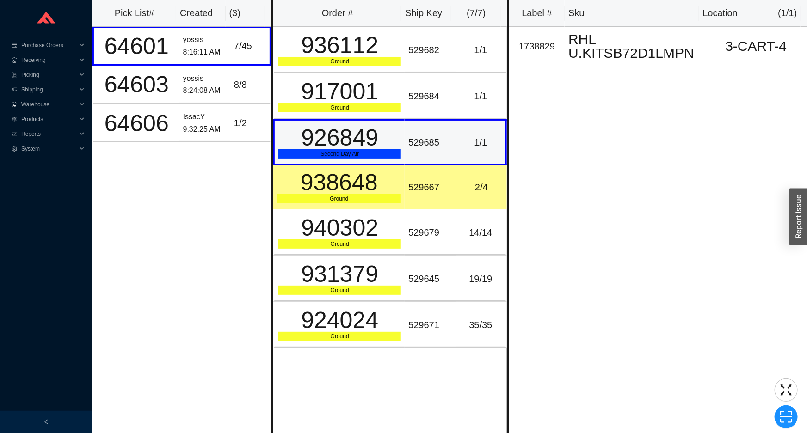
click at [385, 135] on div "926849" at bounding box center [339, 137] width 123 height 23
click at [386, 162] on td "926849 Second Day Air" at bounding box center [338, 142] width 131 height 46
click at [482, 180] on div "2 / 4" at bounding box center [481, 187] width 43 height 15
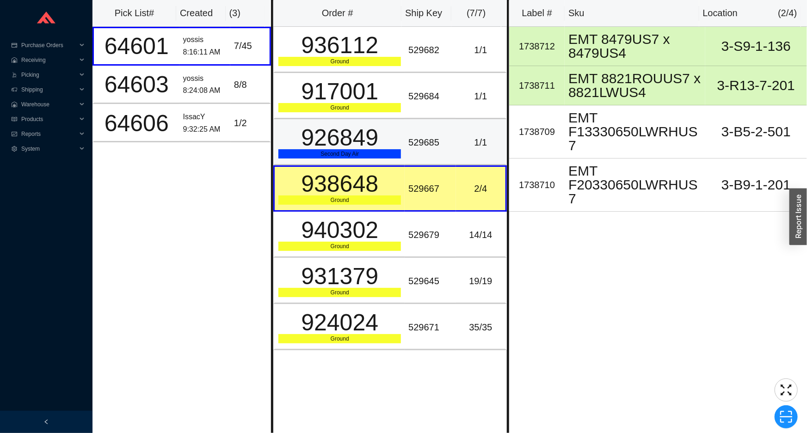
click at [463, 154] on td "1 / 1" at bounding box center [481, 142] width 51 height 46
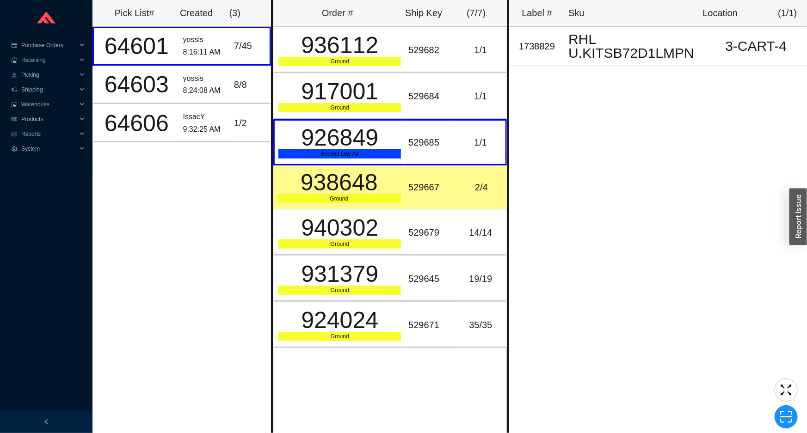
click at [445, 190] on div "529667" at bounding box center [429, 187] width 43 height 15
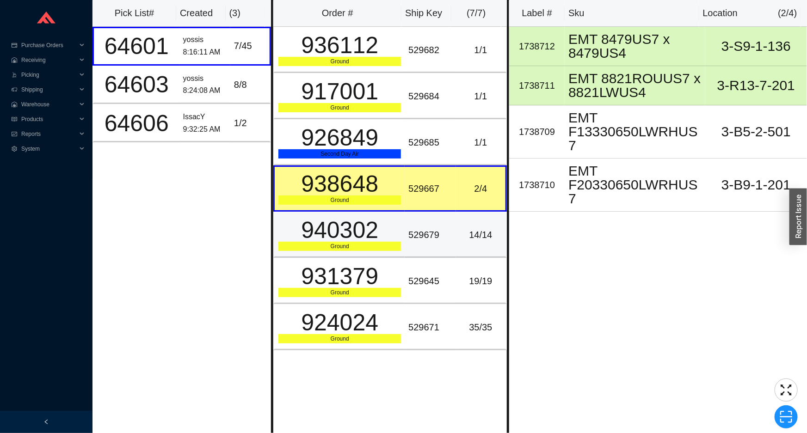
click at [423, 238] on div "529679" at bounding box center [429, 235] width 43 height 15
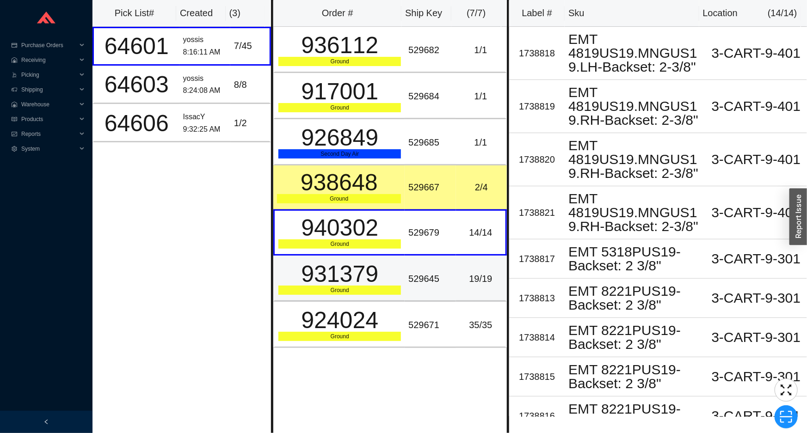
click at [420, 267] on td "529645" at bounding box center [430, 279] width 51 height 46
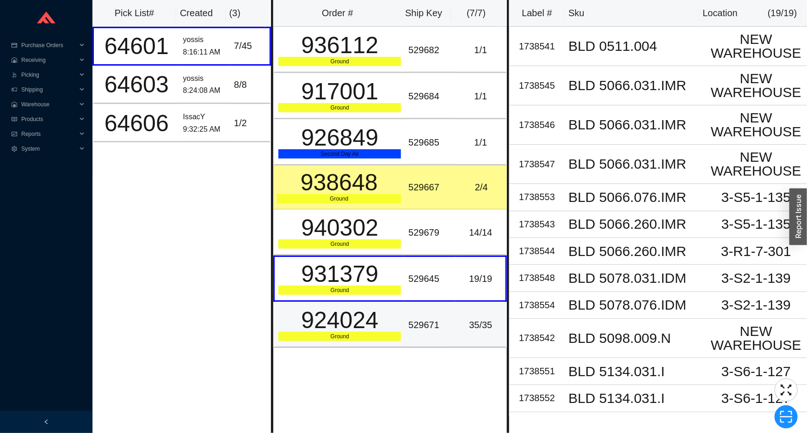
click at [408, 330] on div "529671" at bounding box center [429, 325] width 43 height 15
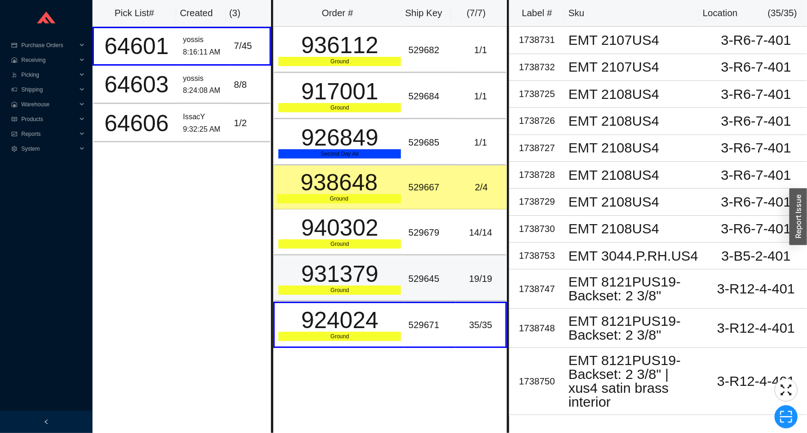
click at [400, 292] on td "931379 Ground" at bounding box center [338, 279] width 131 height 46
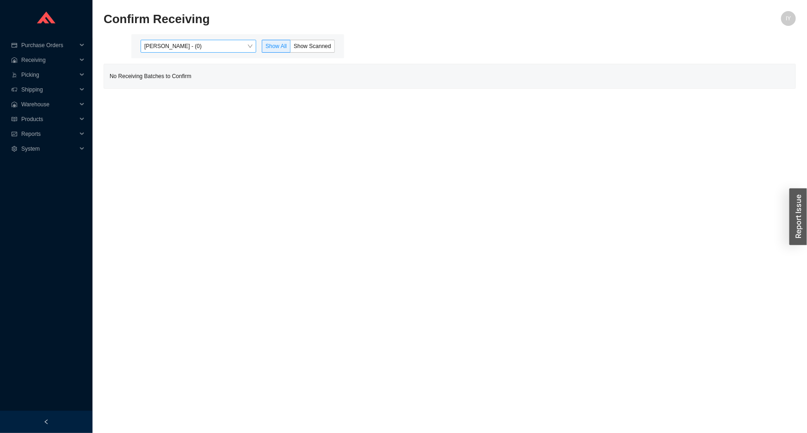
click at [180, 46] on span "[PERSON_NAME] - (0)" at bounding box center [198, 46] width 108 height 12
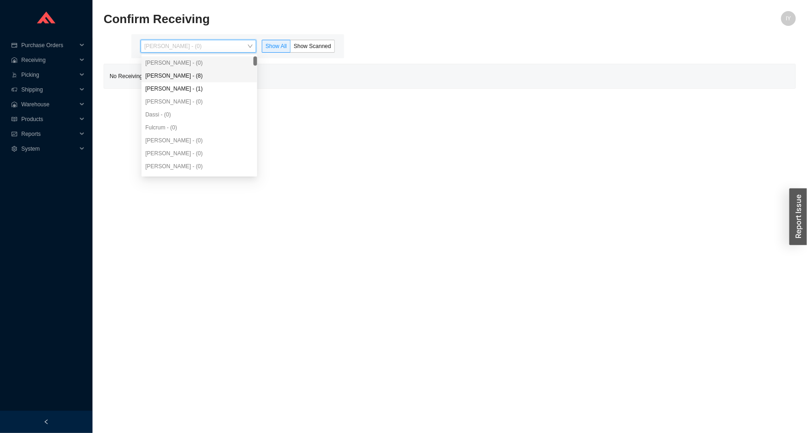
click at [193, 72] on div "Angel Negron - (8)" at bounding box center [199, 76] width 108 height 8
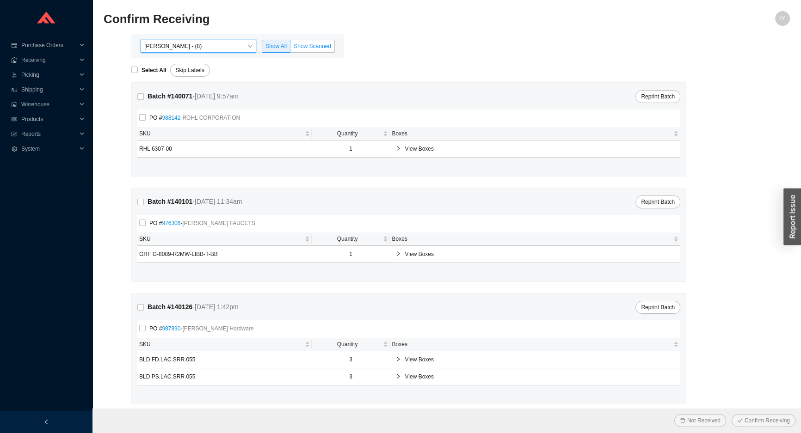
click at [314, 43] on span "Show Scanned" at bounding box center [312, 46] width 37 height 6
click at [290, 48] on input "Show Scanned" at bounding box center [290, 48] width 0 height 0
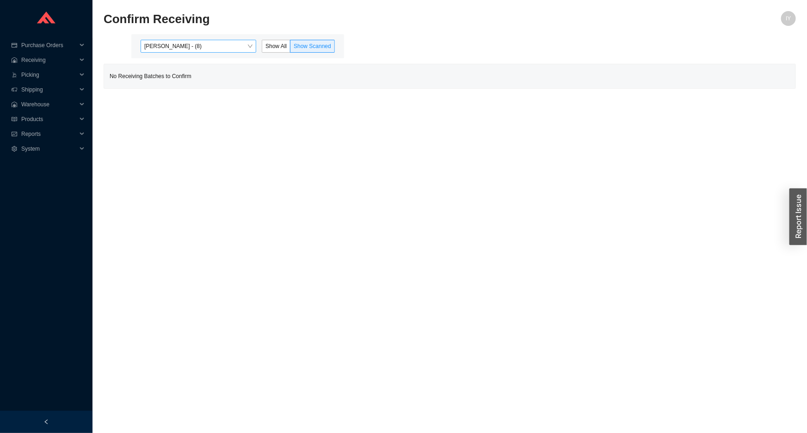
drag, startPoint x: 246, startPoint y: 47, endPoint x: 241, endPoint y: 50, distance: 6.0
click at [241, 50] on span "Angel Negron - (8)" at bounding box center [198, 46] width 108 height 12
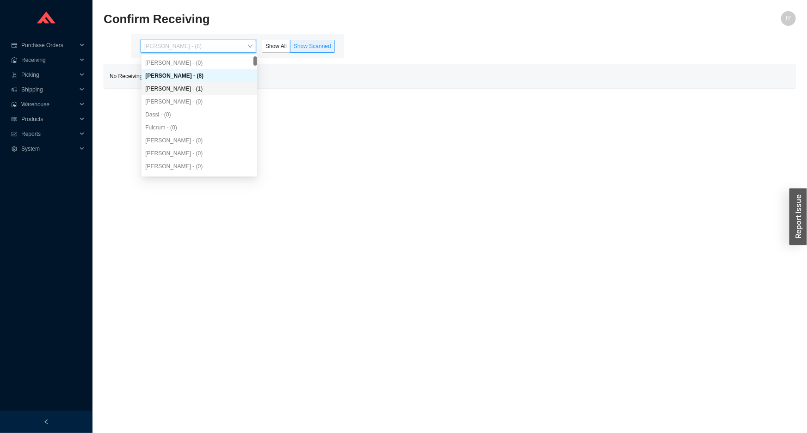
drag, startPoint x: 223, startPoint y: 87, endPoint x: 235, endPoint y: 58, distance: 31.4
click at [224, 86] on div "Yossi Siff - (1)" at bounding box center [199, 89] width 108 height 8
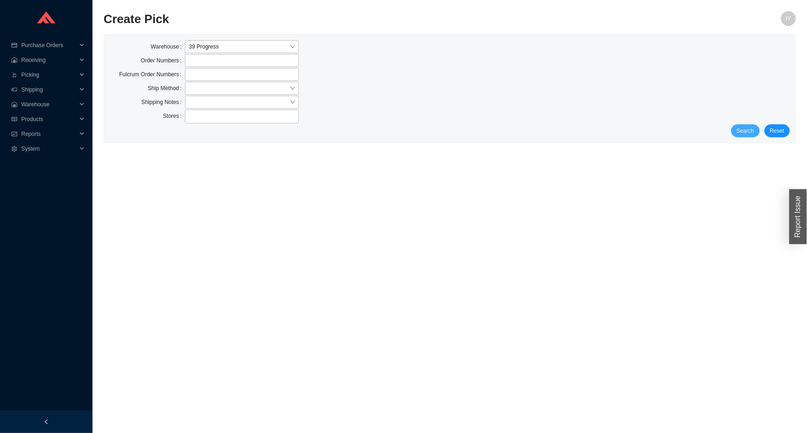
click at [748, 130] on span "Search" at bounding box center [746, 130] width 18 height 9
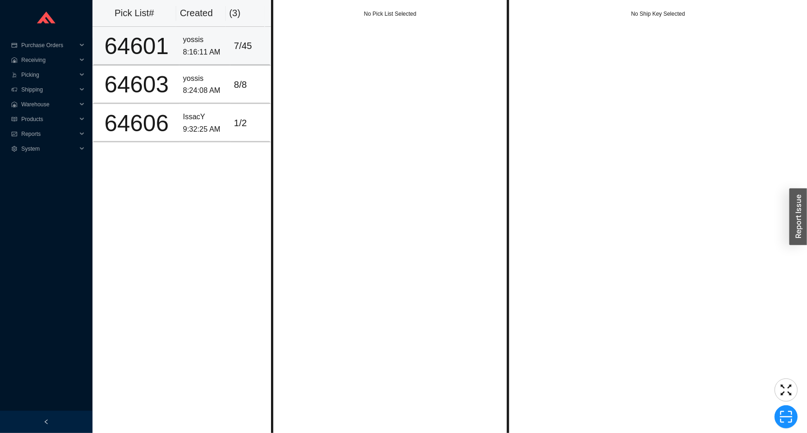
drag, startPoint x: 201, startPoint y: 58, endPoint x: 204, endPoint y: 64, distance: 6.6
click at [202, 57] on td "yossis 8:16:11 AM" at bounding box center [204, 46] width 51 height 38
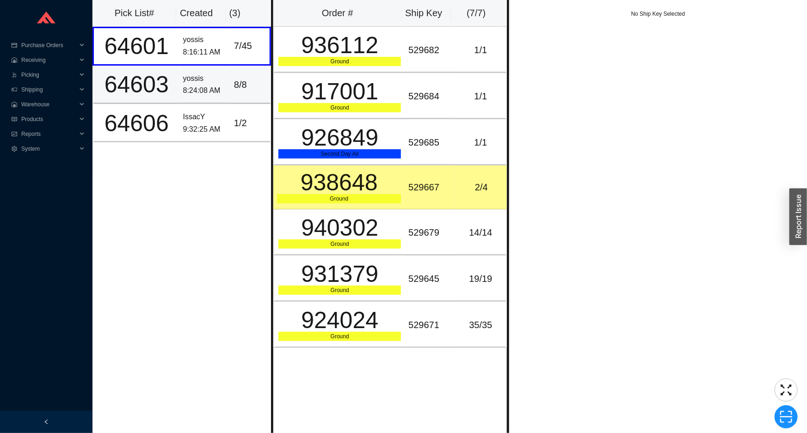
click at [205, 74] on div "yossis" at bounding box center [204, 79] width 43 height 12
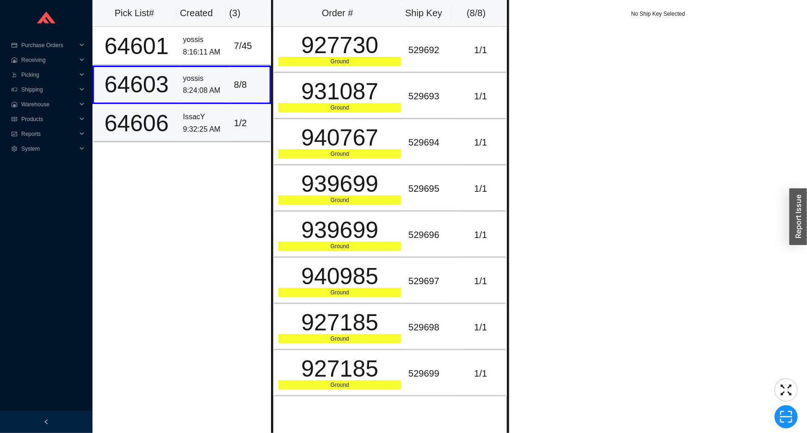
drag, startPoint x: 210, startPoint y: 117, endPoint x: 204, endPoint y: 76, distance: 41.3
click at [210, 115] on div "IssacY" at bounding box center [204, 117] width 43 height 12
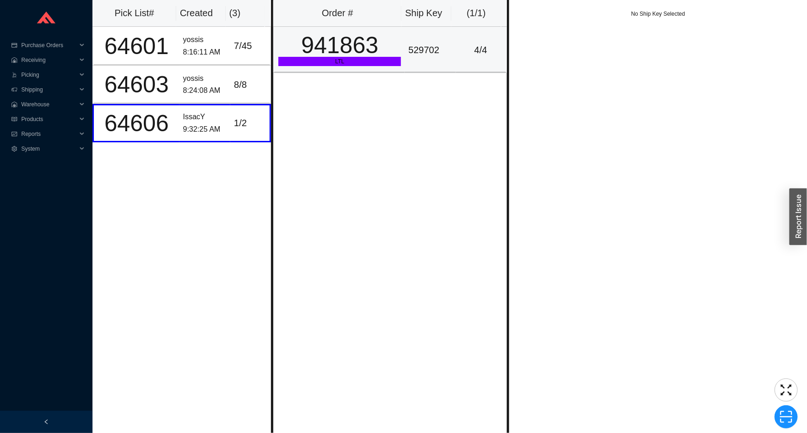
click at [447, 56] on div "529702" at bounding box center [429, 50] width 43 height 15
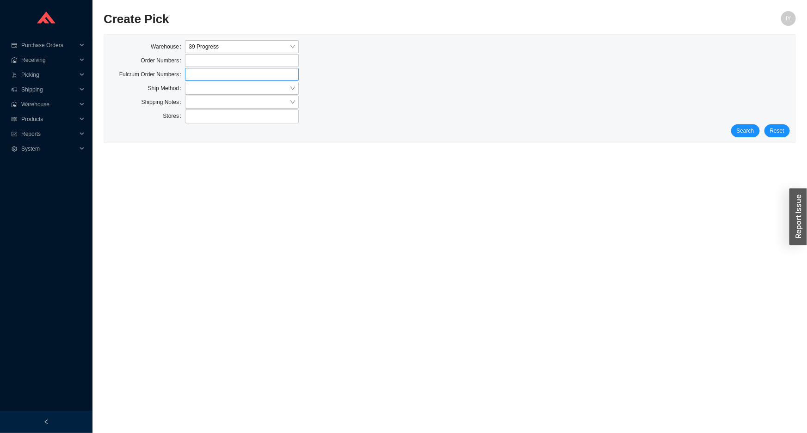
click at [224, 71] on label at bounding box center [241, 74] width 113 height 13
click at [193, 71] on input at bounding box center [189, 74] width 6 height 10
drag, startPoint x: 226, startPoint y: 78, endPoint x: 228, endPoint y: 88, distance: 9.9
click at [226, 80] on label at bounding box center [241, 74] width 113 height 13
click at [193, 80] on input at bounding box center [189, 74] width 6 height 10
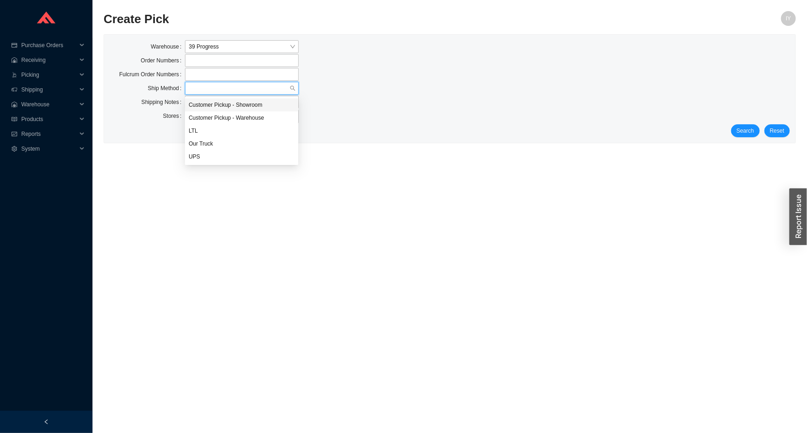
click at [229, 93] on input "search" at bounding box center [239, 88] width 100 height 12
drag, startPoint x: 233, startPoint y: 129, endPoint x: 254, endPoint y: 127, distance: 21.4
click at [235, 129] on div "LTL" at bounding box center [242, 131] width 106 height 8
click at [741, 125] on button "Search" at bounding box center [745, 130] width 29 height 13
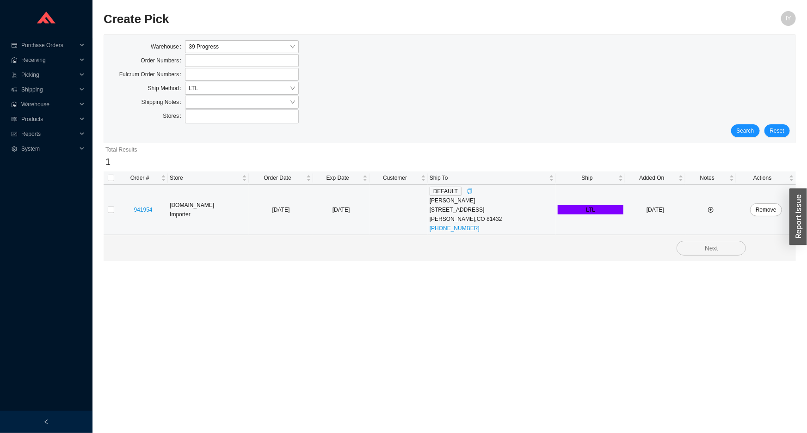
click at [107, 213] on td at bounding box center [111, 210] width 15 height 50
click at [109, 211] on input "checkbox" at bounding box center [111, 210] width 6 height 6
checkbox input "true"
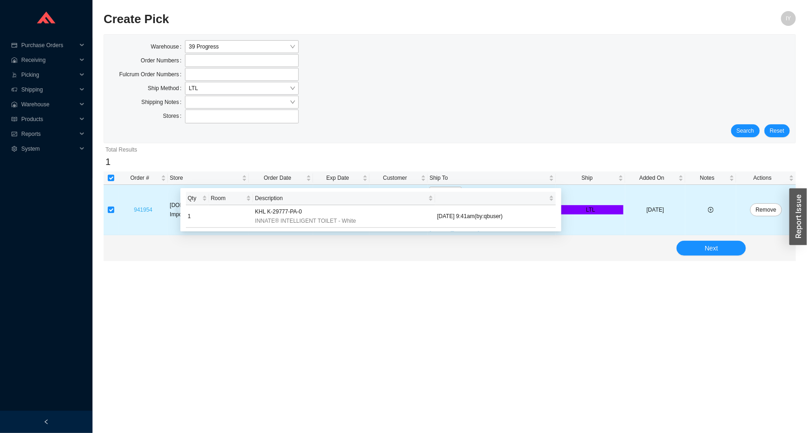
click at [143, 207] on link "941954" at bounding box center [143, 210] width 19 height 6
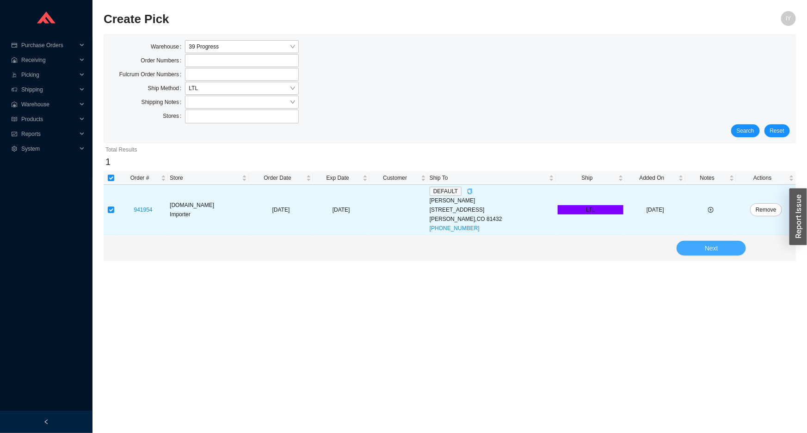
click at [690, 247] on button "Next" at bounding box center [711, 248] width 69 height 15
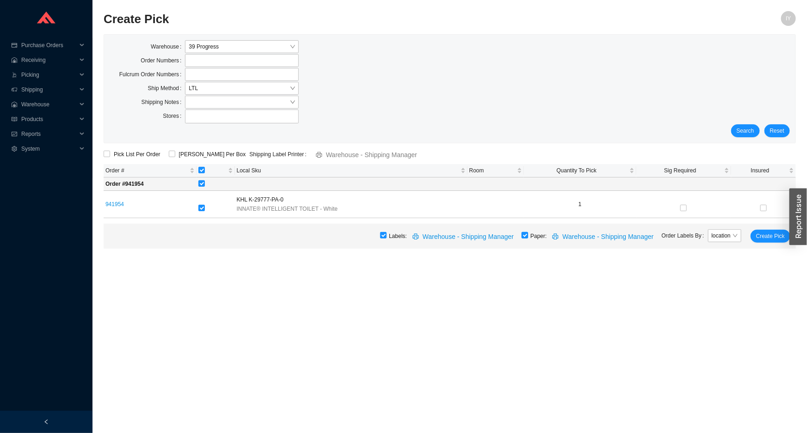
click at [528, 237] on input "checkbox" at bounding box center [525, 235] width 6 height 6
checkbox input "false"
click at [769, 237] on span "Create Pick" at bounding box center [770, 236] width 29 height 9
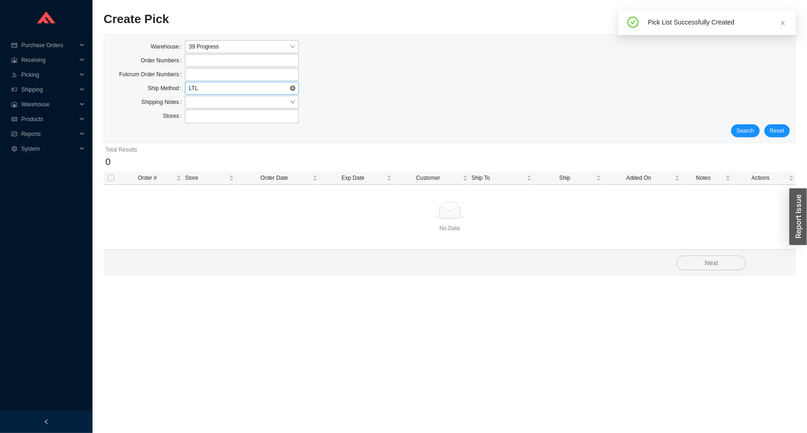
click at [198, 87] on span "LTL" at bounding box center [242, 88] width 106 height 12
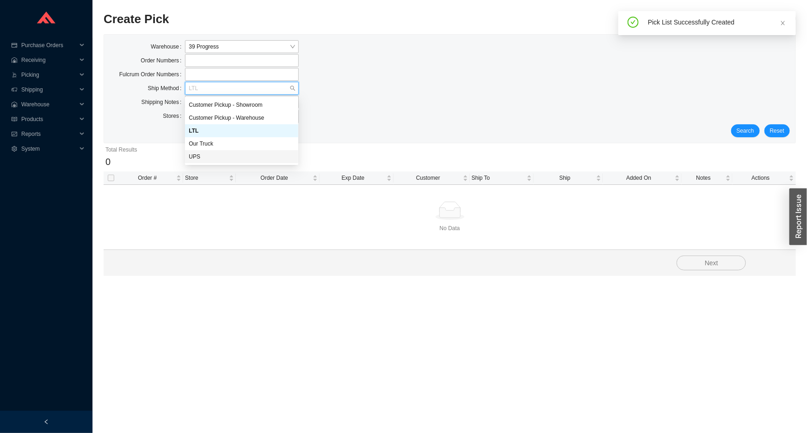
click at [210, 161] on div "UPS" at bounding box center [242, 157] width 106 height 8
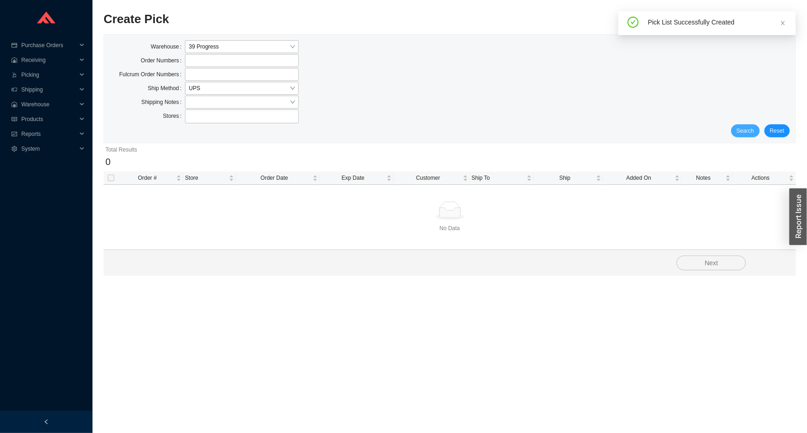
click at [746, 130] on span "Search" at bounding box center [746, 130] width 18 height 9
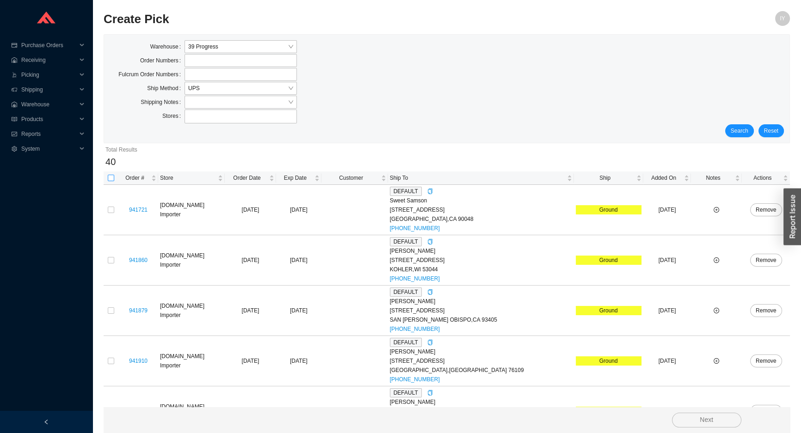
click at [111, 178] on input "checkbox" at bounding box center [111, 178] width 6 height 6
checkbox input "true"
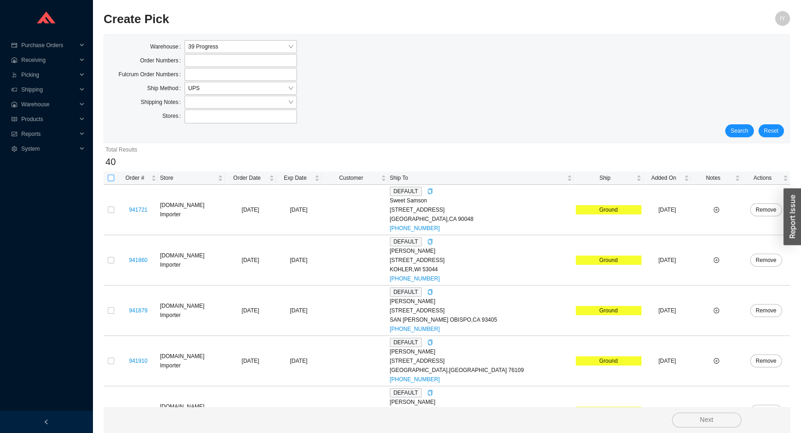
checkbox input "true"
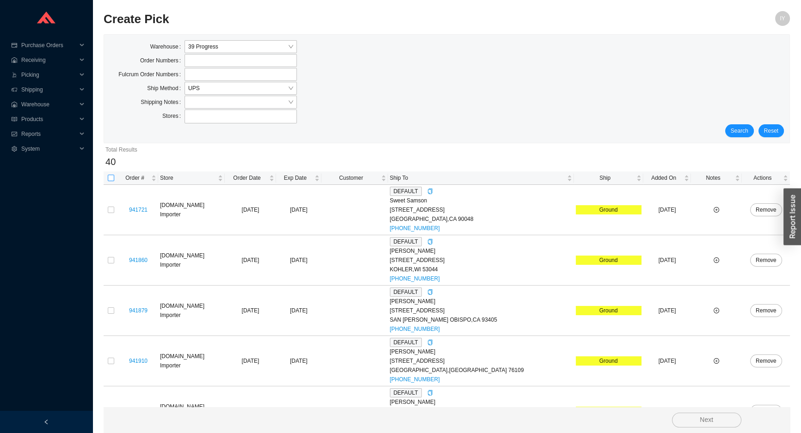
checkbox input "true"
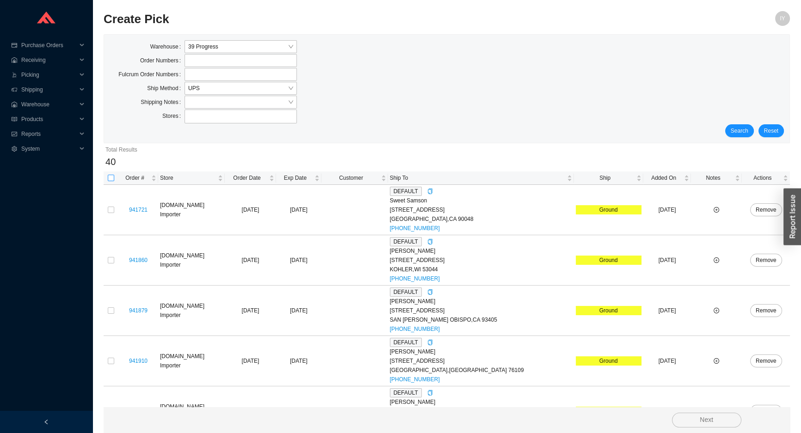
checkbox input "true"
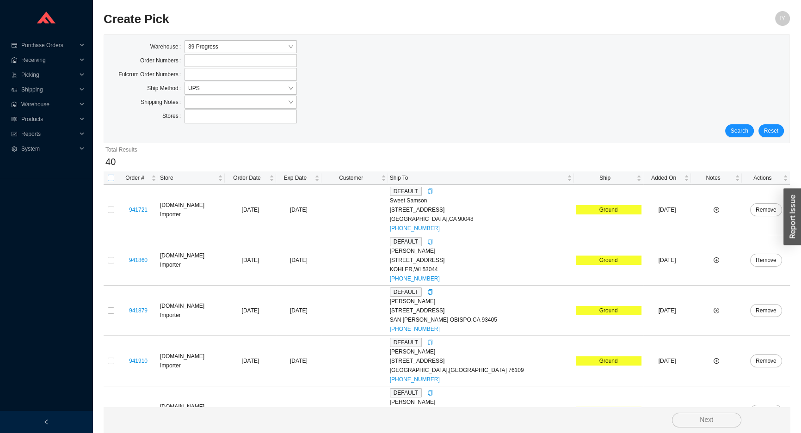
checkbox input "true"
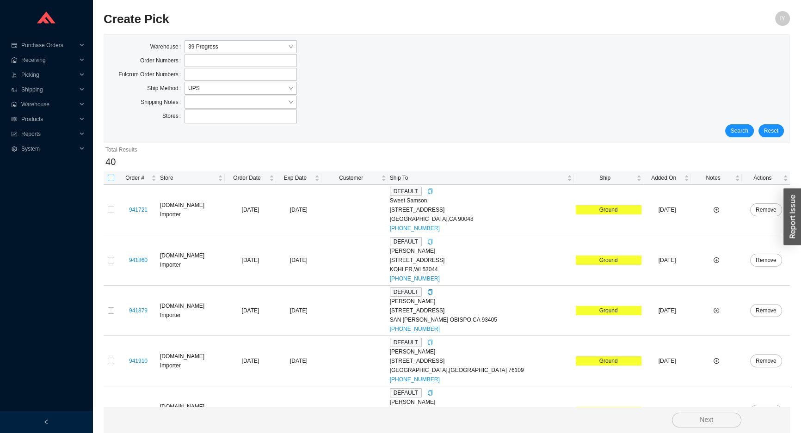
checkbox input "true"
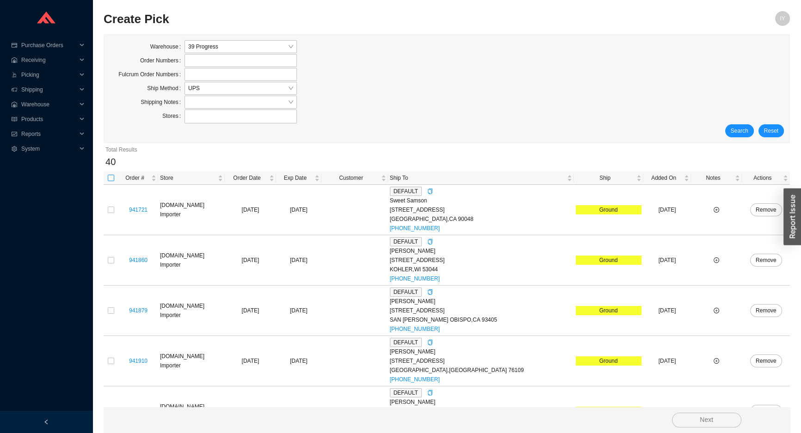
checkbox input "true"
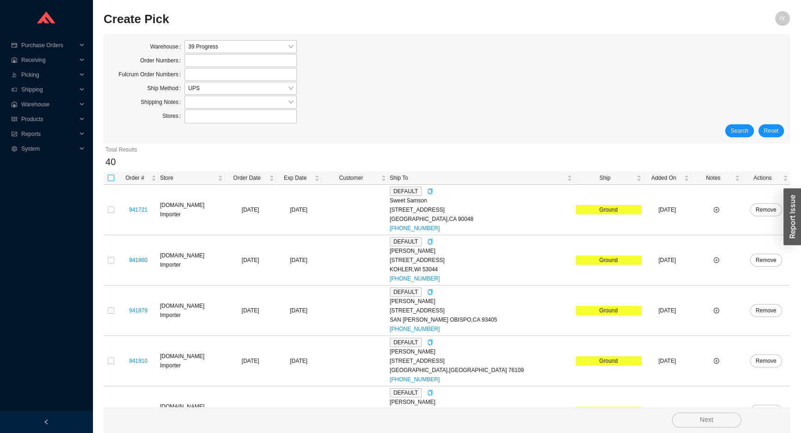
checkbox input "true"
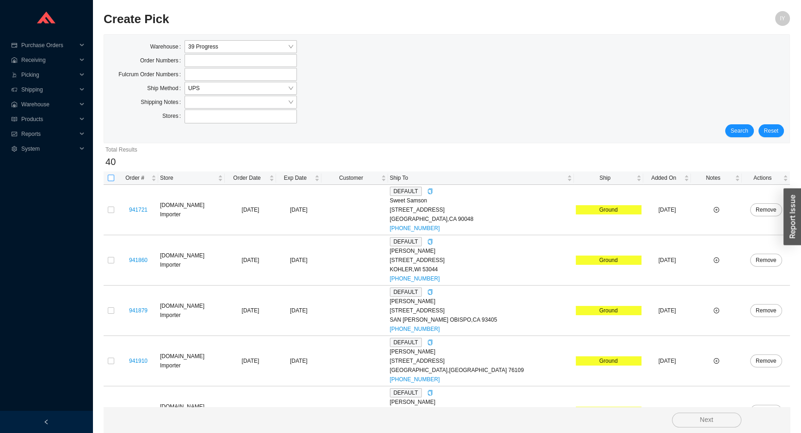
checkbox input "true"
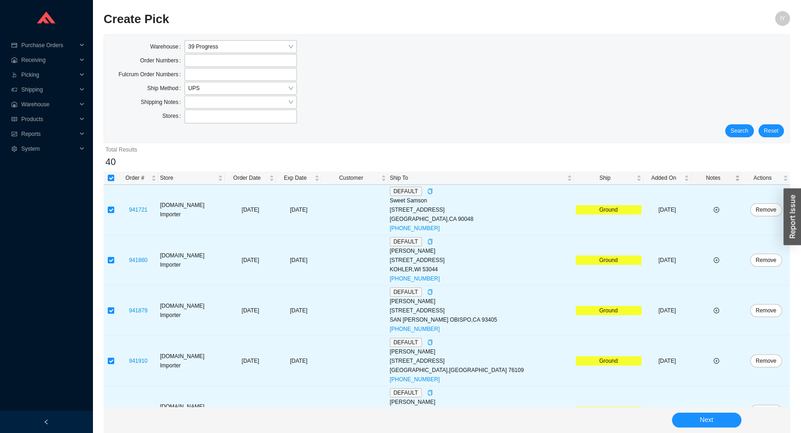
click at [699, 181] on span "Notes" at bounding box center [713, 177] width 40 height 9
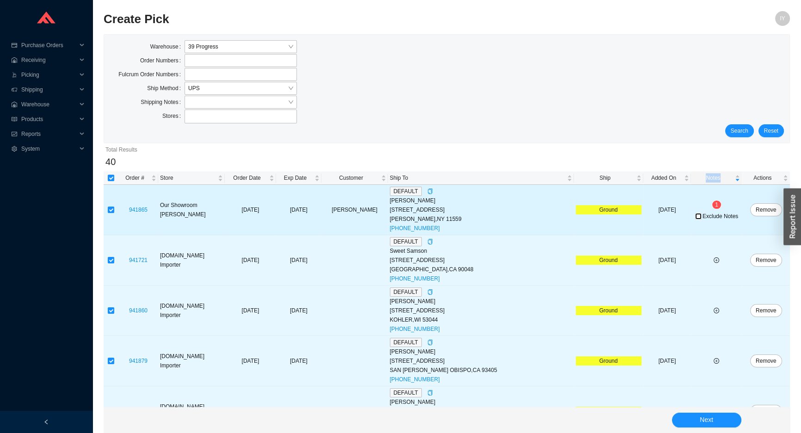
click at [695, 217] on input "Exclude Notes" at bounding box center [698, 216] width 6 height 6
checkbox input "true"
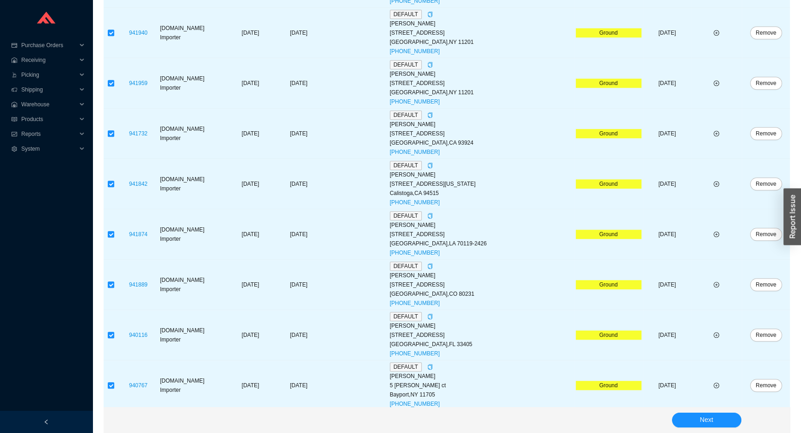
scroll to position [1135, 0]
click at [705, 420] on span "Next" at bounding box center [706, 420] width 13 height 11
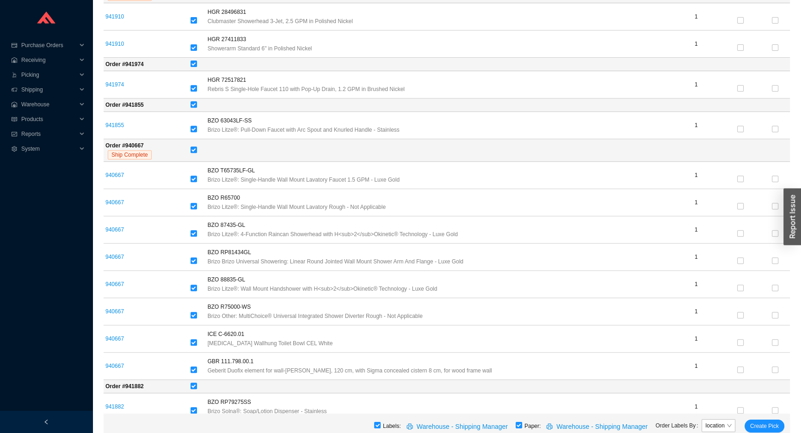
scroll to position [504, 0]
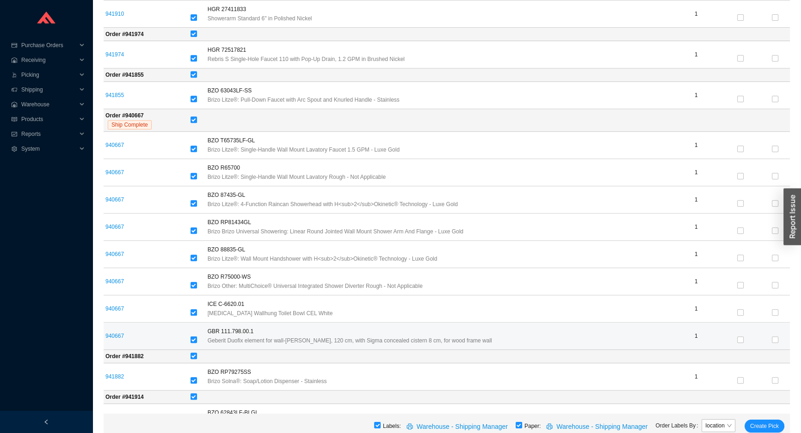
click at [196, 340] on input "checkbox" at bounding box center [194, 340] width 6 height 6
checkbox input "false"
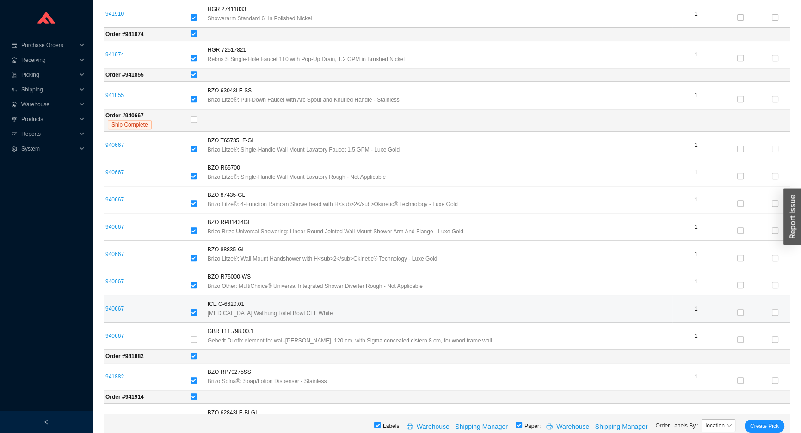
click at [197, 309] on label at bounding box center [194, 313] width 6 height 9
click at [194, 309] on input "checkbox" at bounding box center [194, 312] width 6 height 6
checkbox input "false"
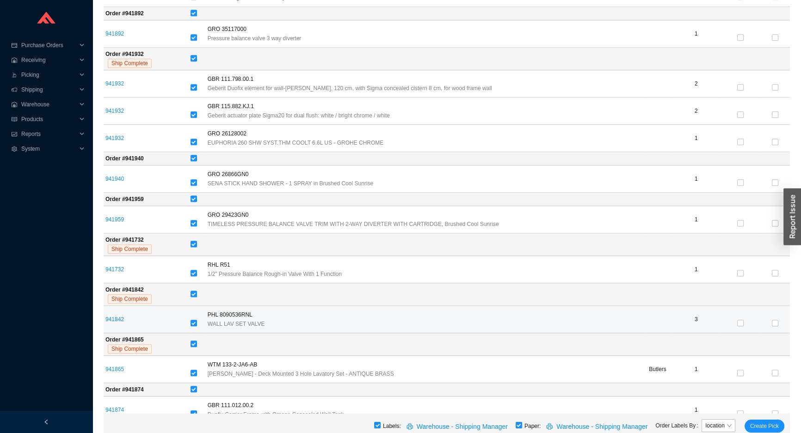
scroll to position [1304, 0]
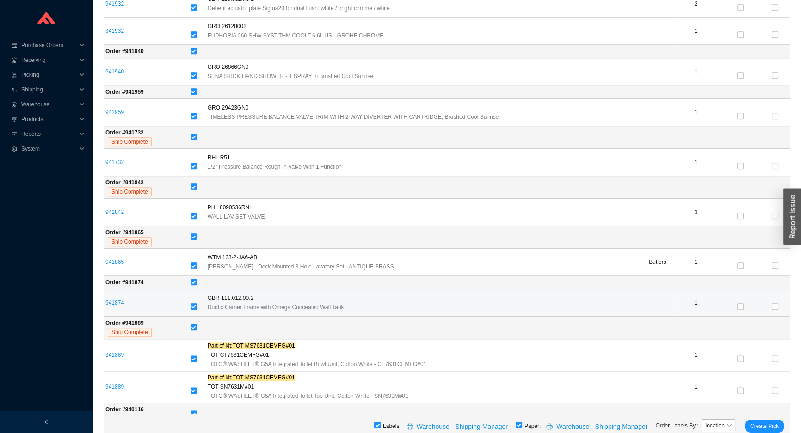
click at [185, 302] on td "941874" at bounding box center [146, 303] width 85 height 27
click at [192, 303] on label at bounding box center [194, 307] width 6 height 9
click at [198, 303] on div at bounding box center [197, 307] width 13 height 9
click at [196, 303] on input "checkbox" at bounding box center [194, 306] width 6 height 6
checkbox input "false"
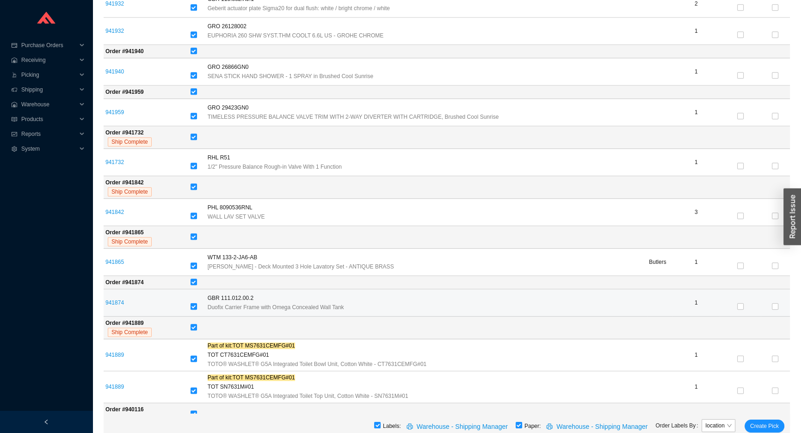
checkbox input "false"
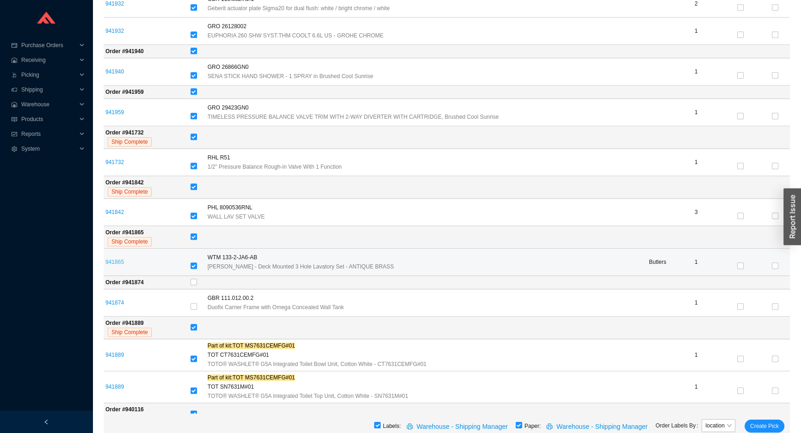
click at [105, 259] on link "941865" at bounding box center [114, 262] width 19 height 6
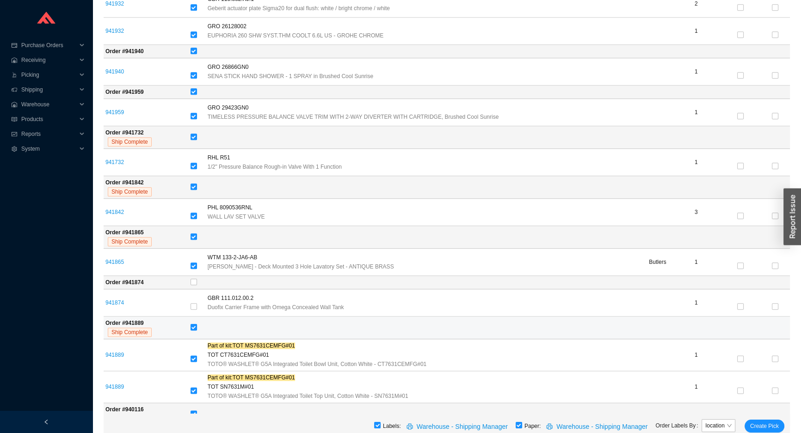
click at [197, 323] on label at bounding box center [194, 327] width 6 height 9
click at [197, 324] on input "checkbox" at bounding box center [194, 327] width 6 height 6
checkbox input "false"
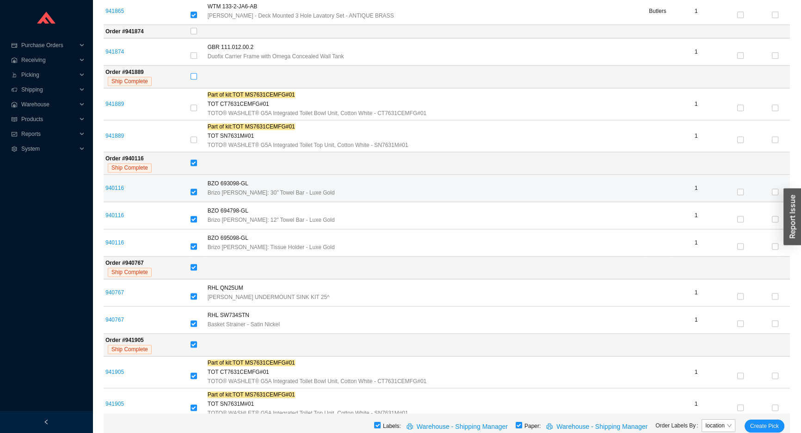
scroll to position [1556, 0]
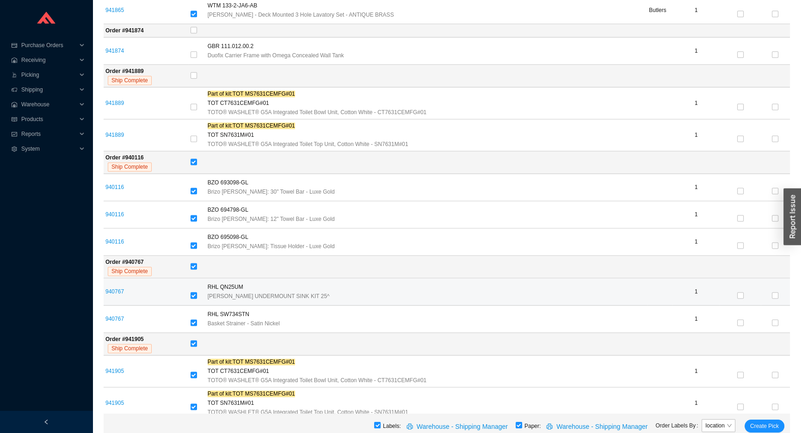
click at [194, 292] on input "checkbox" at bounding box center [194, 295] width 6 height 6
checkbox input "false"
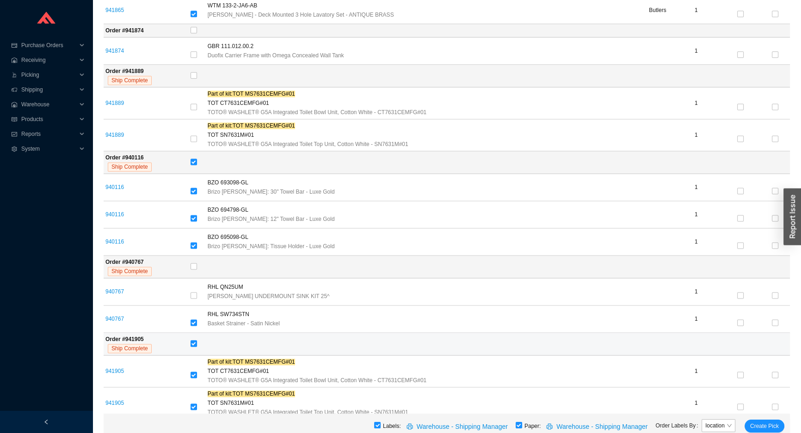
click at [197, 342] on input "checkbox" at bounding box center [194, 343] width 6 height 6
checkbox input "false"
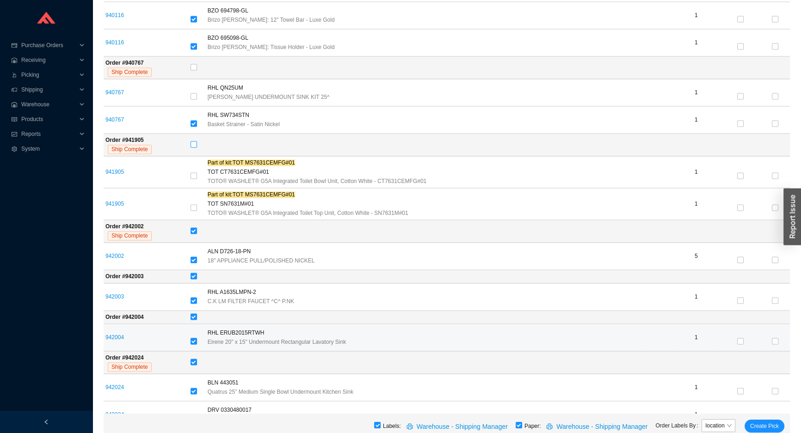
scroll to position [1850, 0]
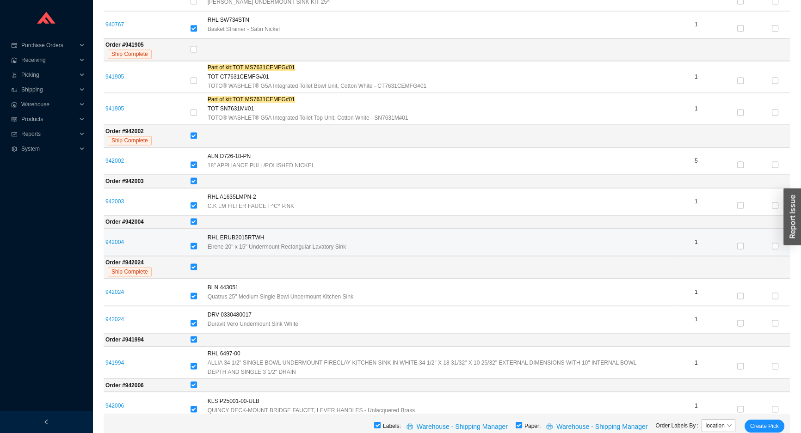
click at [187, 246] on td "942004" at bounding box center [146, 242] width 85 height 27
click at [192, 243] on input "checkbox" at bounding box center [194, 246] width 6 height 6
checkbox input "false"
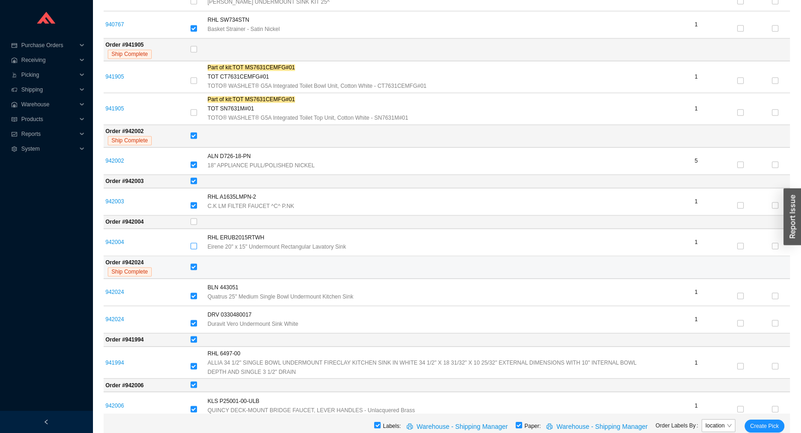
checkbox input "false"
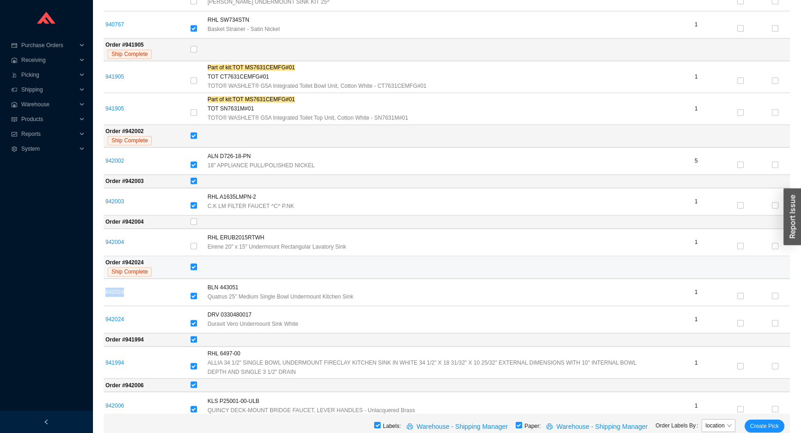
click at [194, 264] on input "checkbox" at bounding box center [194, 267] width 6 height 6
checkbox input "false"
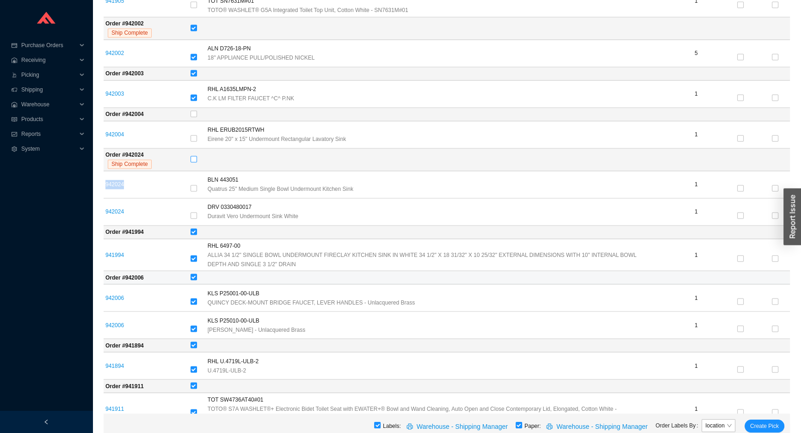
scroll to position [1976, 0]
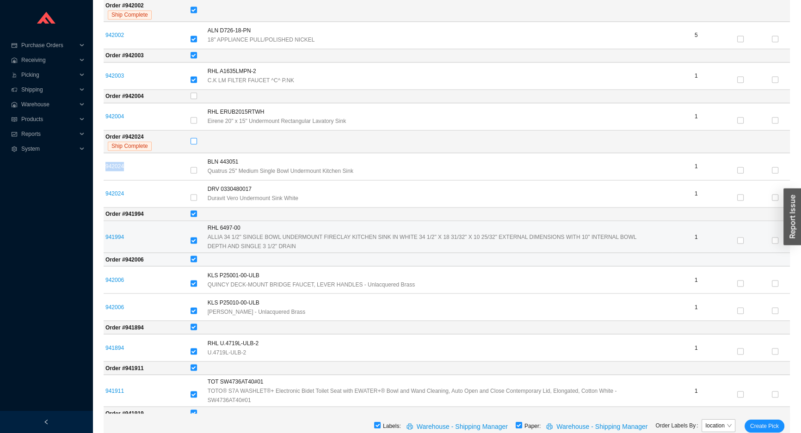
checkbox input "false"
click at [197, 240] on label at bounding box center [194, 240] width 6 height 9
click at [197, 240] on input "checkbox" at bounding box center [194, 240] width 6 height 6
checkbox input "false"
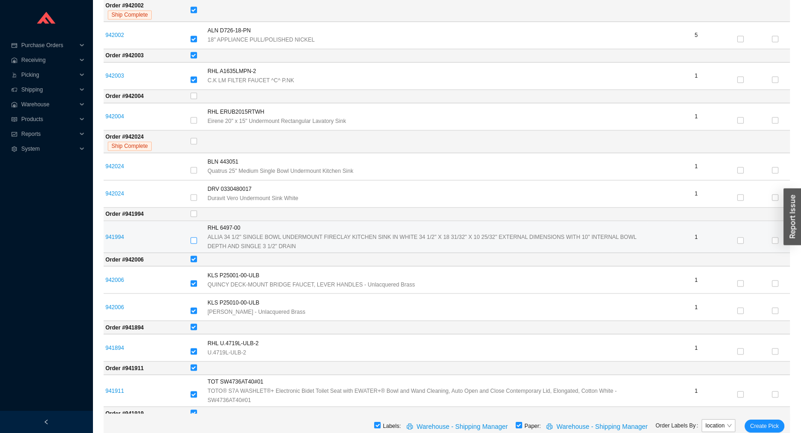
checkbox input "false"
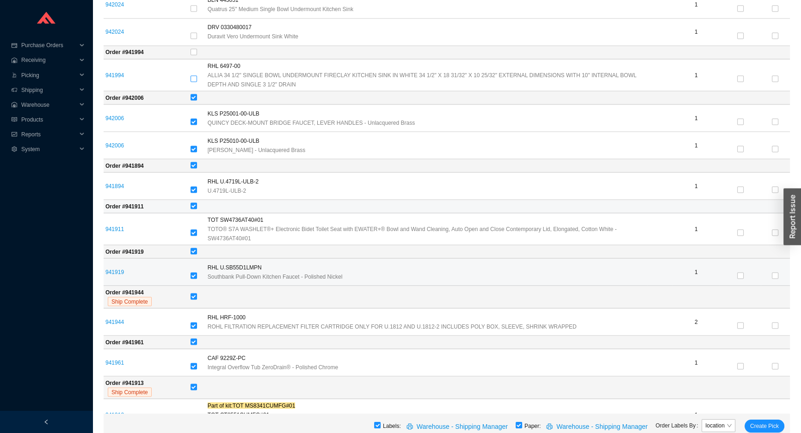
scroll to position [2145, 0]
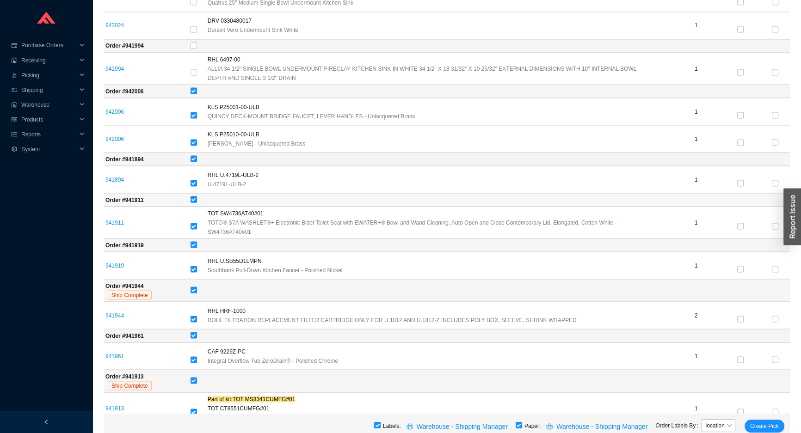
click at [195, 196] on input "checkbox" at bounding box center [194, 199] width 6 height 6
checkbox input "false"
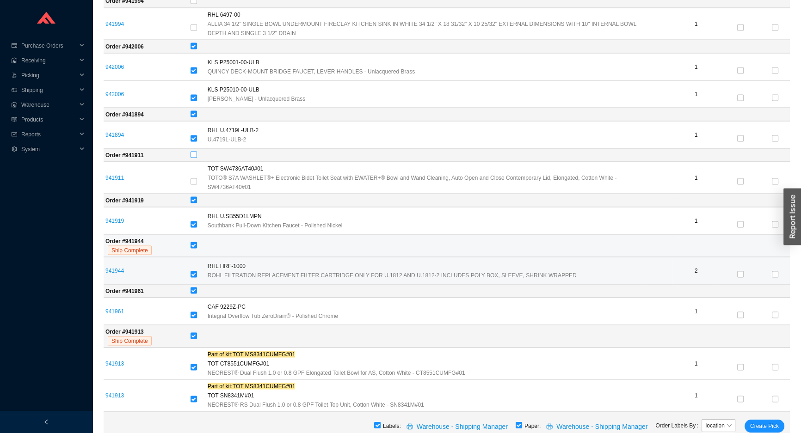
scroll to position [2229, 0]
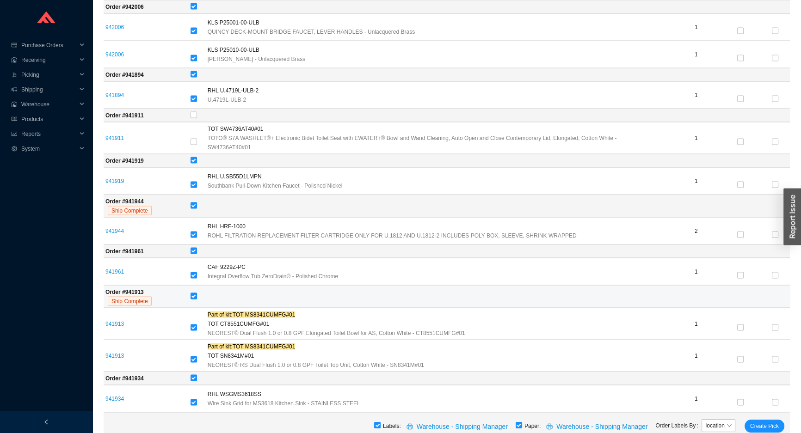
click at [194, 295] on label at bounding box center [194, 296] width 6 height 9
click at [194, 295] on input "checkbox" at bounding box center [194, 296] width 6 height 6
checkbox input "false"
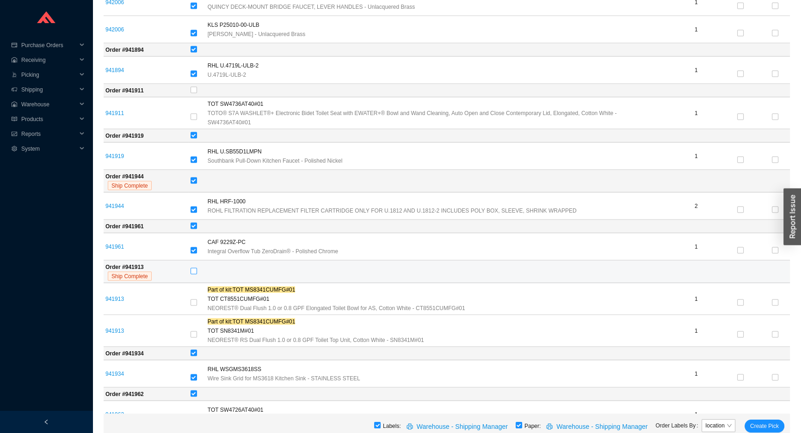
scroll to position [2268, 0]
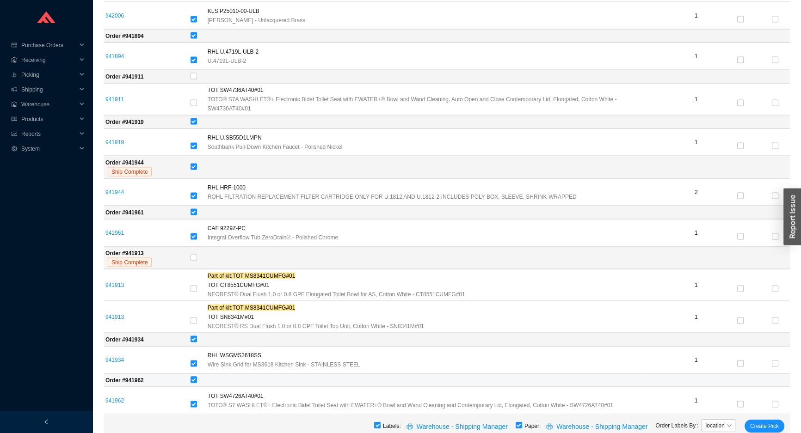
click at [193, 377] on input "checkbox" at bounding box center [194, 380] width 6 height 6
checkbox input "false"
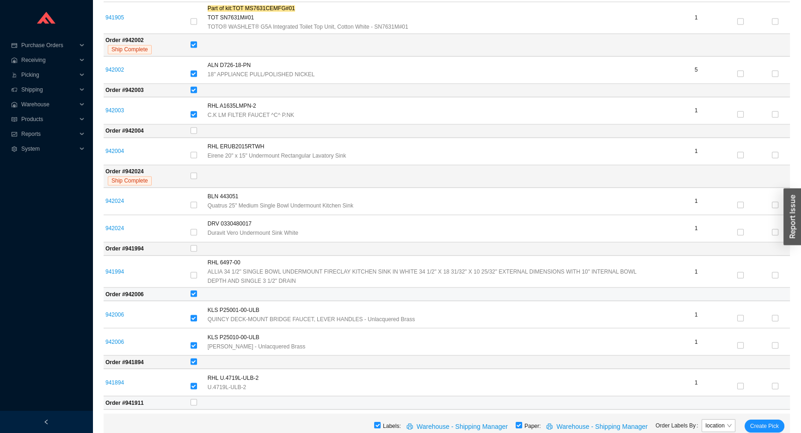
scroll to position [1931, 0]
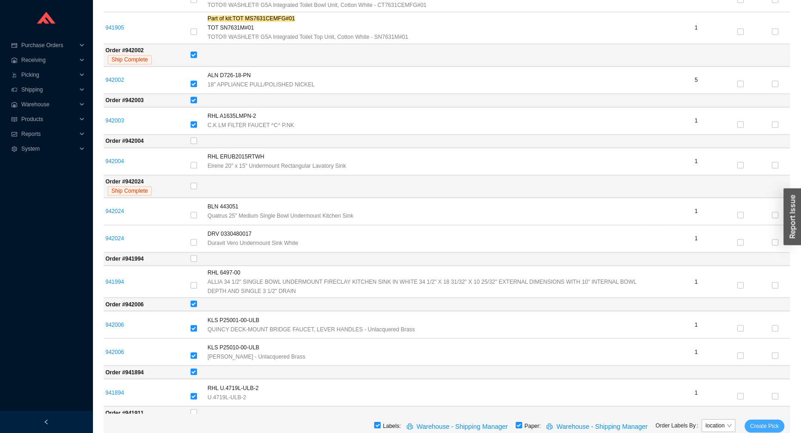
click at [770, 428] on span "Create Pick" at bounding box center [764, 426] width 29 height 9
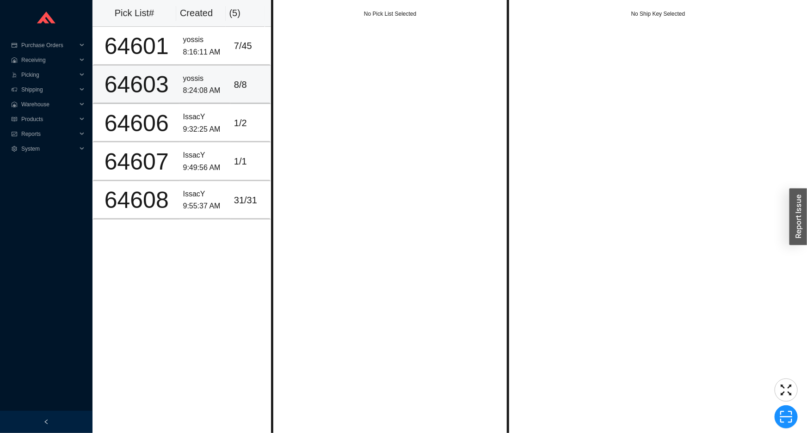
click at [221, 80] on div "yossis" at bounding box center [204, 79] width 43 height 12
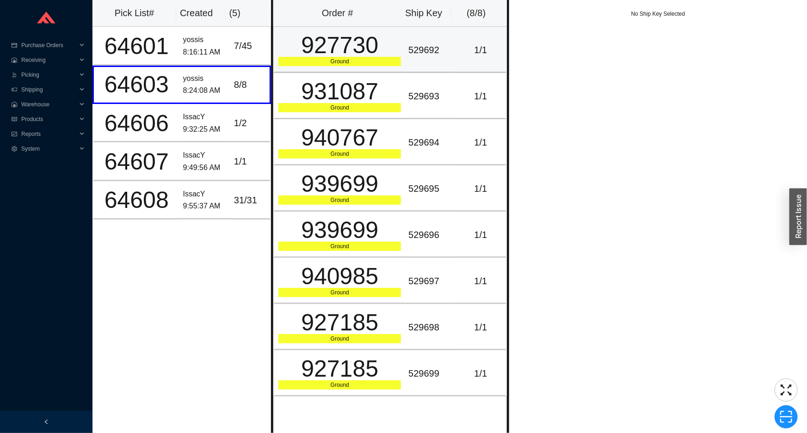
drag, startPoint x: 271, startPoint y: 76, endPoint x: 353, endPoint y: 71, distance: 82.5
click at [352, 70] on td "927730 Ground" at bounding box center [338, 50] width 131 height 46
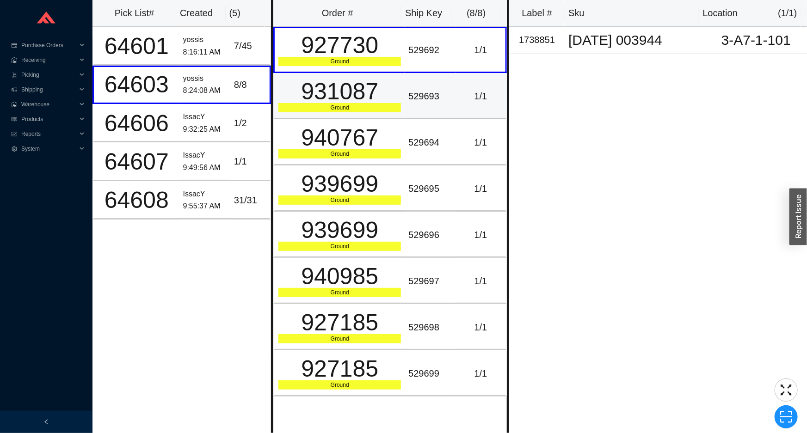
click at [357, 108] on div "Ground" at bounding box center [339, 107] width 123 height 9
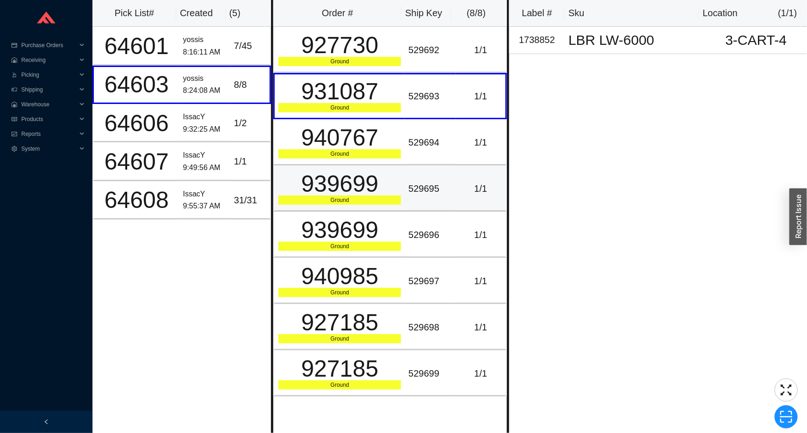
click at [355, 190] on div "939699" at bounding box center [339, 184] width 123 height 23
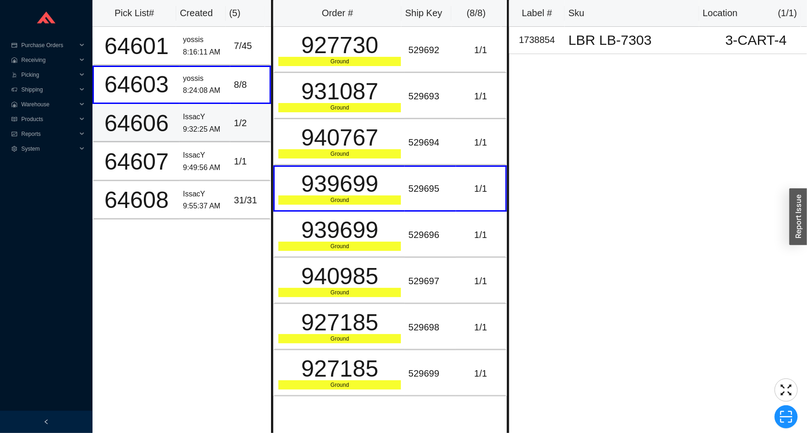
click at [250, 120] on div "1 / 2" at bounding box center [250, 123] width 32 height 15
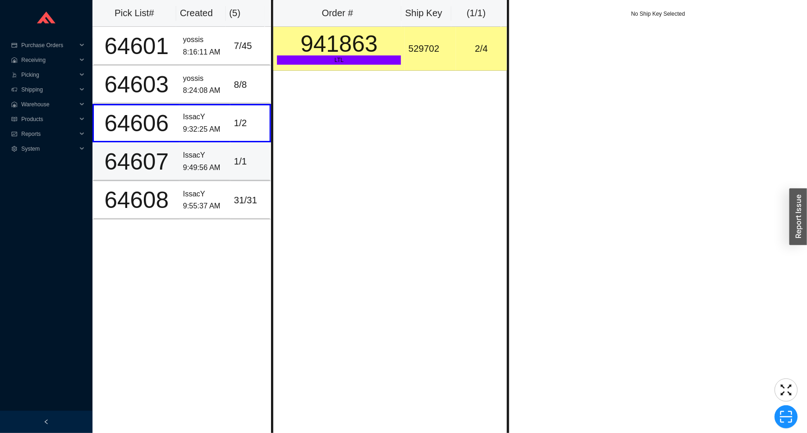
click at [244, 165] on div "1 / 1" at bounding box center [250, 161] width 32 height 15
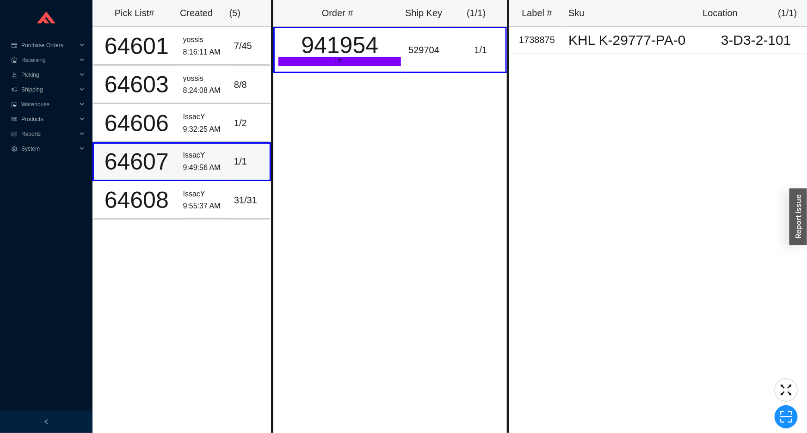
click at [234, 145] on td "1 / 1" at bounding box center [250, 161] width 41 height 38
click at [237, 129] on div "1 / 2" at bounding box center [250, 123] width 32 height 15
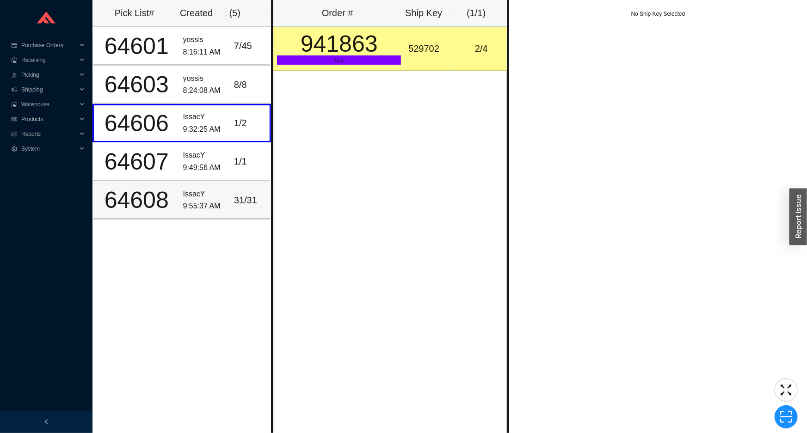
click at [234, 200] on div "31 / 31" at bounding box center [250, 200] width 32 height 15
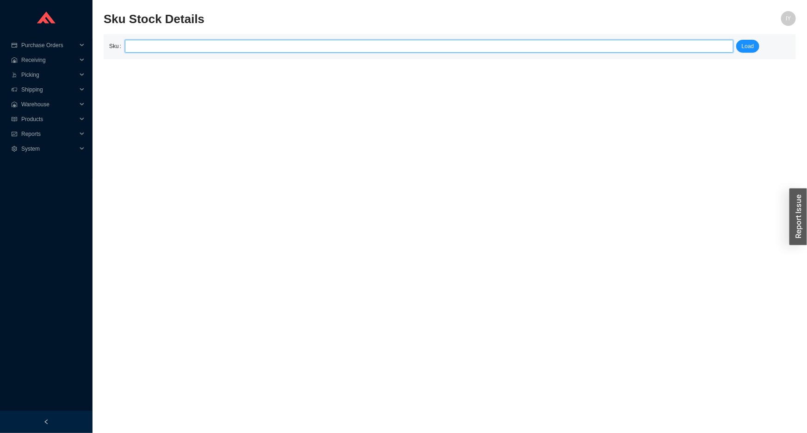
click at [355, 40] on input "search" at bounding box center [429, 46] width 601 height 12
click at [354, 41] on input "search" at bounding box center [429, 46] width 601 height 12
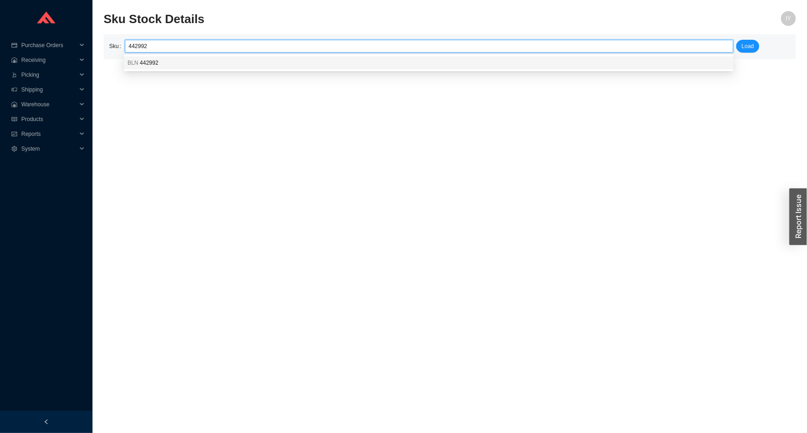
click at [265, 69] on div "BLN 442992" at bounding box center [429, 62] width 610 height 13
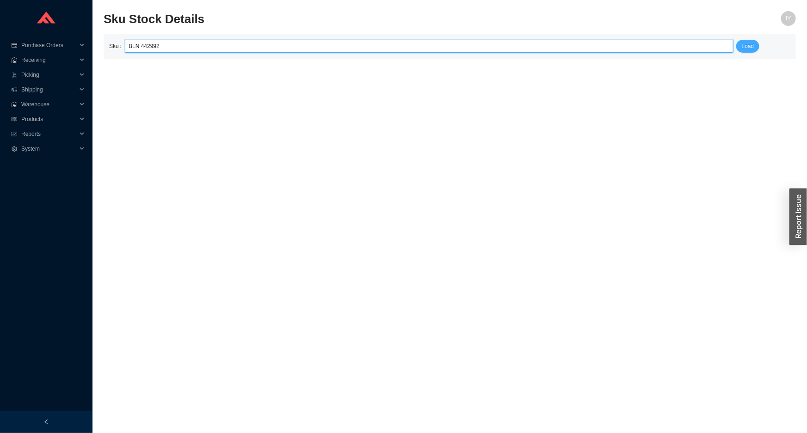
type input "BLN 442992"
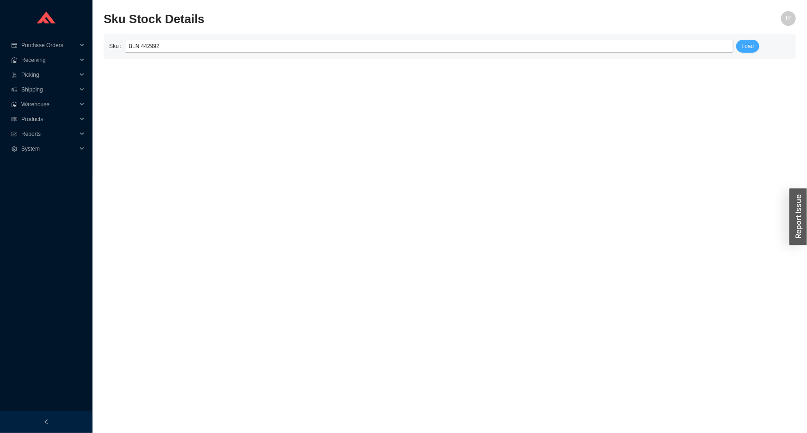
click at [749, 49] on span "Load" at bounding box center [748, 46] width 12 height 9
click at [62, 76] on span "Picking" at bounding box center [49, 75] width 56 height 15
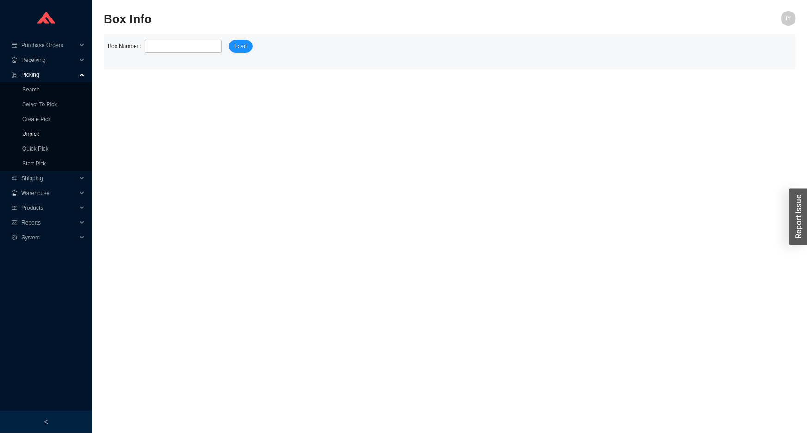
click at [39, 132] on link "Unpick" at bounding box center [30, 134] width 17 height 6
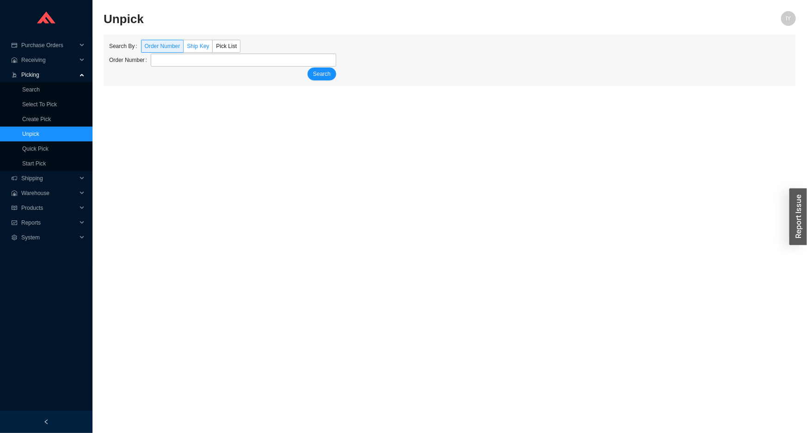
click at [196, 50] on label "Ship Key" at bounding box center [198, 46] width 29 height 13
click at [184, 48] on input "Ship Key" at bounding box center [184, 48] width 0 height 0
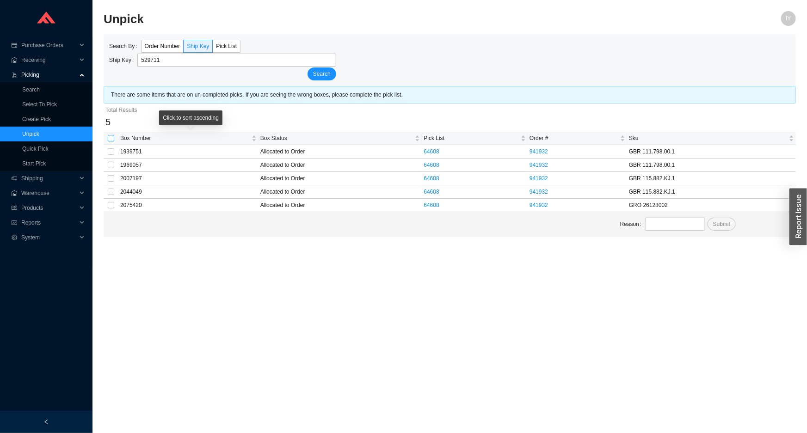
type input "529711"
click at [110, 139] on input "checkbox" at bounding box center [111, 138] width 6 height 6
checkbox input "true"
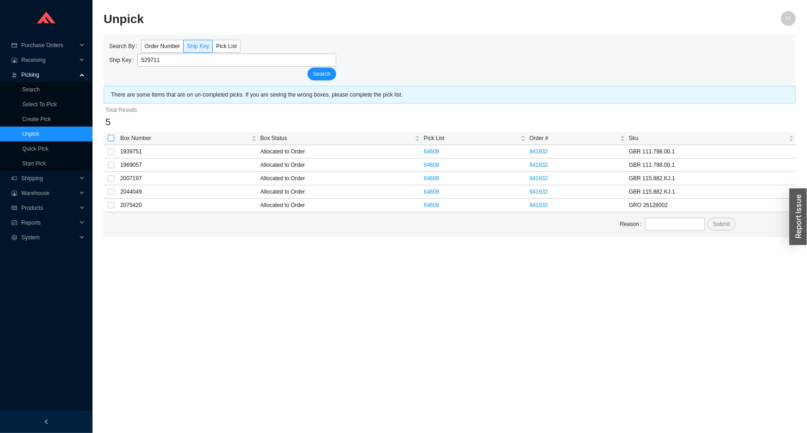
checkbox input "true"
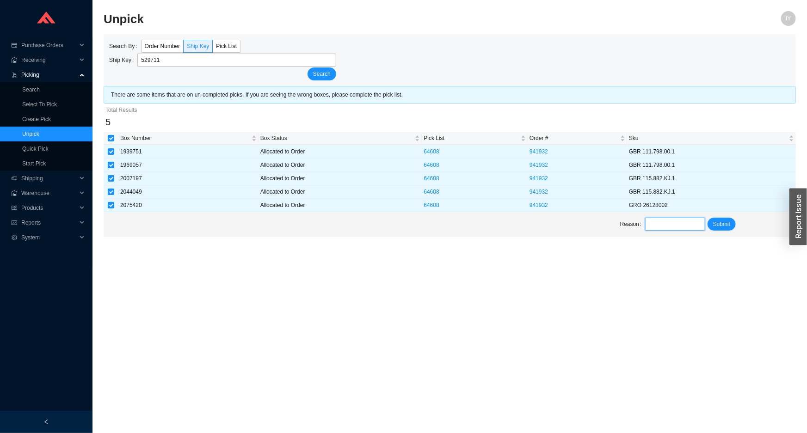
click at [657, 226] on input "text" at bounding box center [675, 224] width 60 height 13
type input "unpick"
click at [726, 222] on span "Submit" at bounding box center [721, 224] width 17 height 9
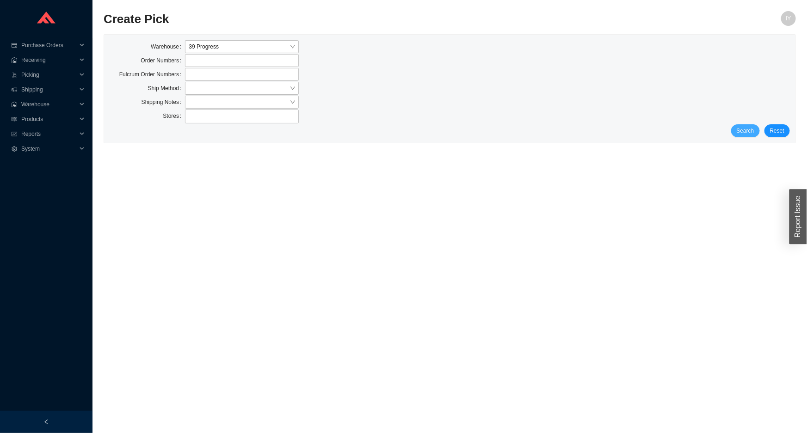
click at [738, 130] on button "Search" at bounding box center [745, 130] width 29 height 13
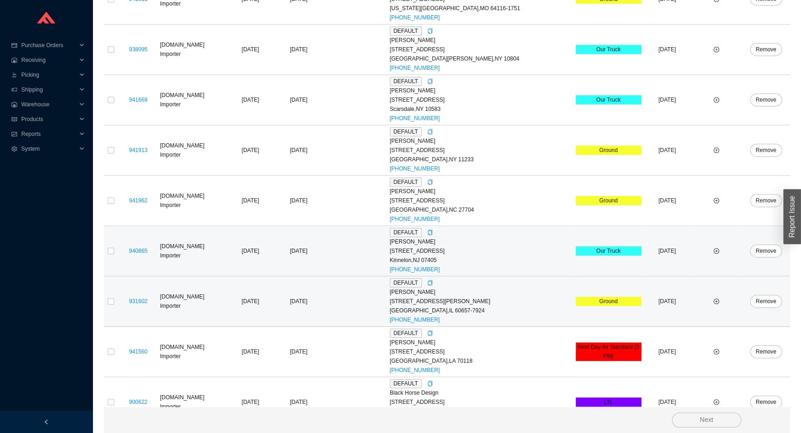
scroll to position [734, 0]
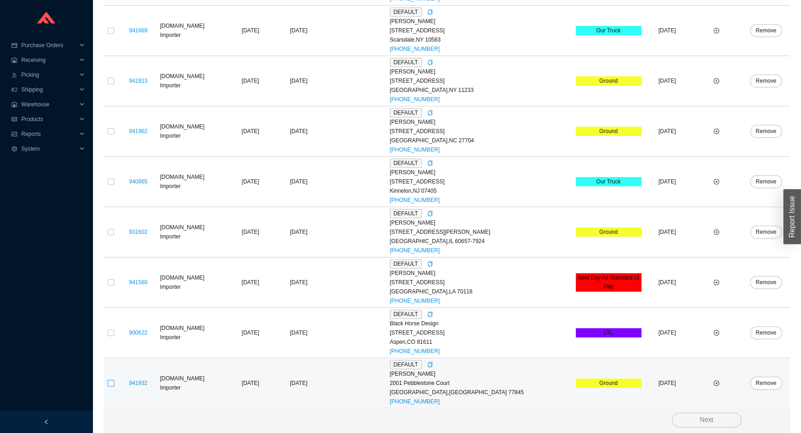
click at [110, 383] on input "checkbox" at bounding box center [111, 383] width 6 height 6
checkbox input "true"
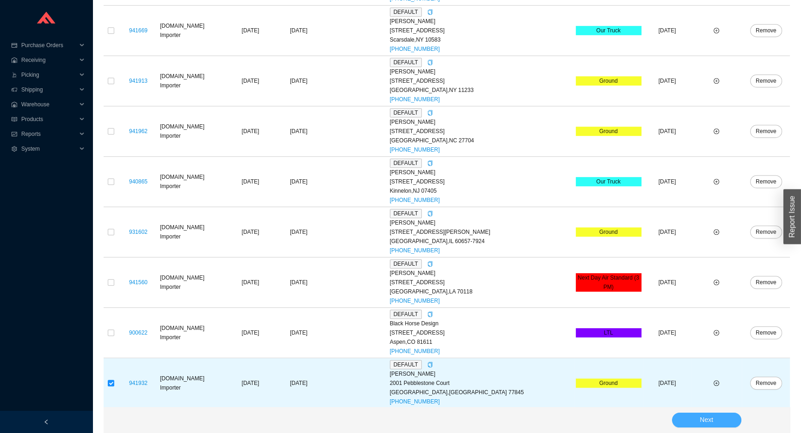
click at [724, 422] on button "Next" at bounding box center [706, 420] width 69 height 15
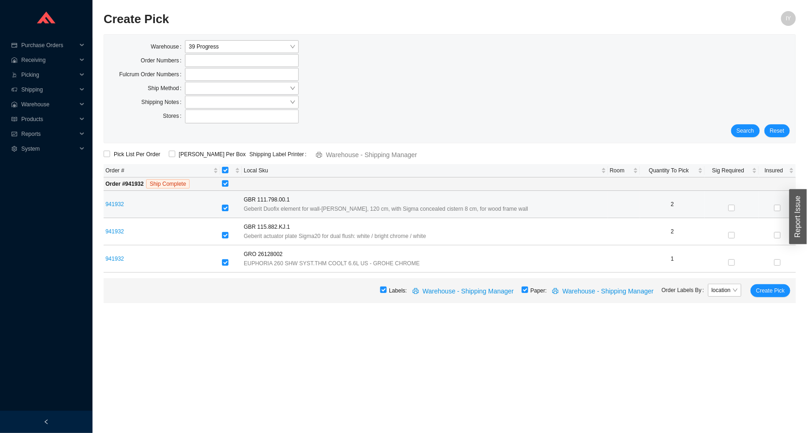
click at [228, 208] on input "checkbox" at bounding box center [225, 208] width 6 height 6
checkbox input "false"
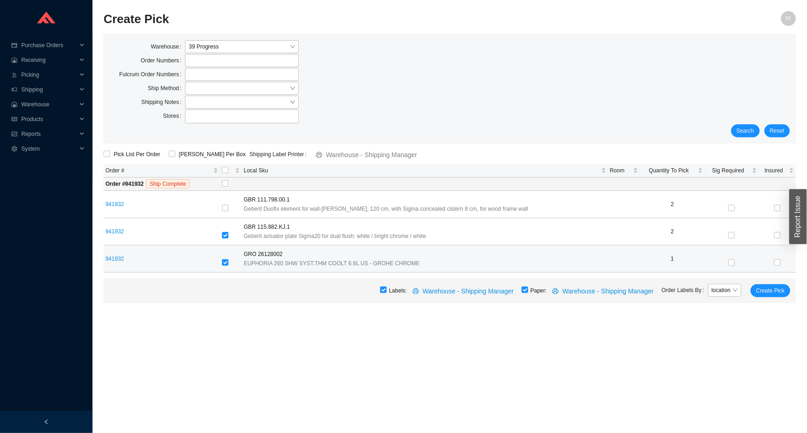
click at [235, 263] on div at bounding box center [231, 263] width 18 height 9
click at [226, 264] on input "checkbox" at bounding box center [225, 263] width 6 height 6
checkbox input "false"
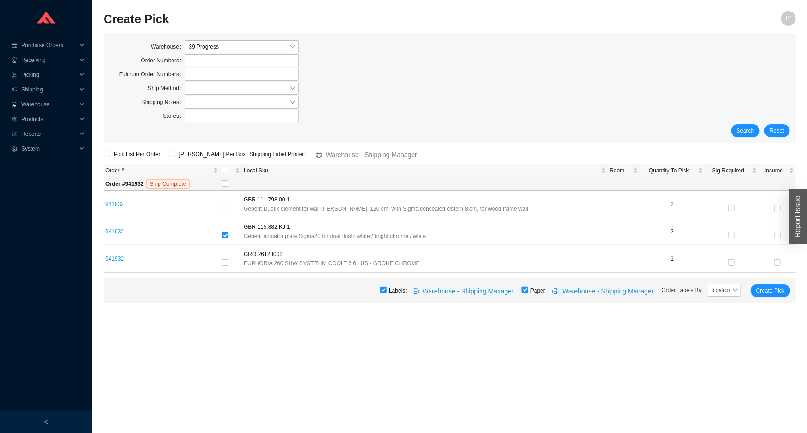
click at [527, 287] on input "checkbox" at bounding box center [525, 290] width 6 height 6
checkbox input "false"
click at [782, 293] on span "Create Pick" at bounding box center [770, 290] width 29 height 9
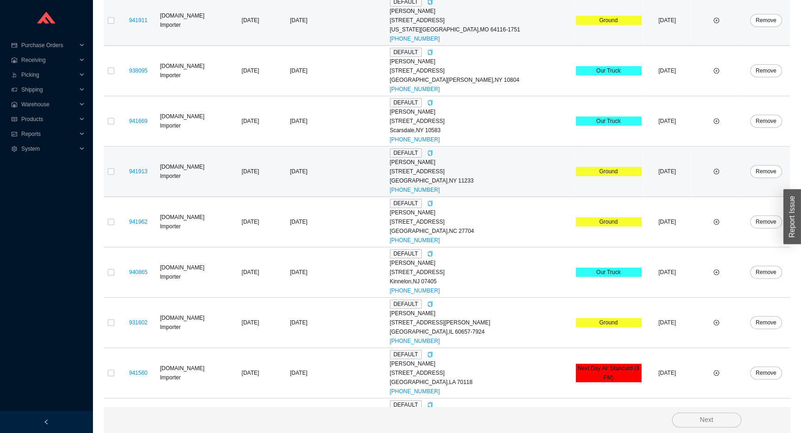
scroll to position [734, 0]
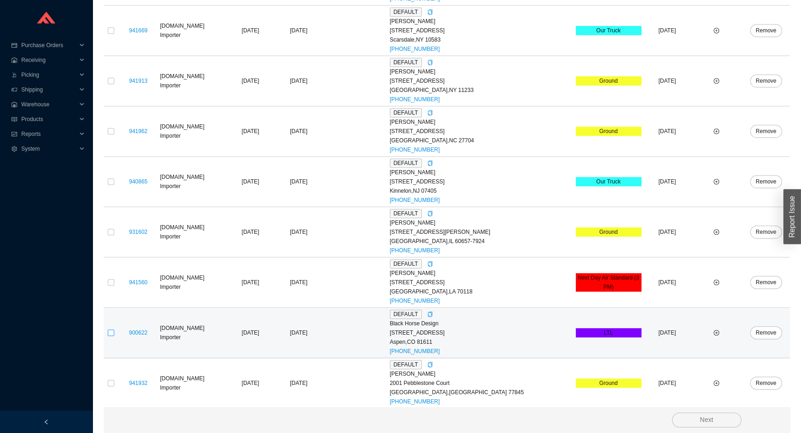
click at [111, 333] on input "checkbox" at bounding box center [111, 333] width 6 height 6
checkbox input "true"
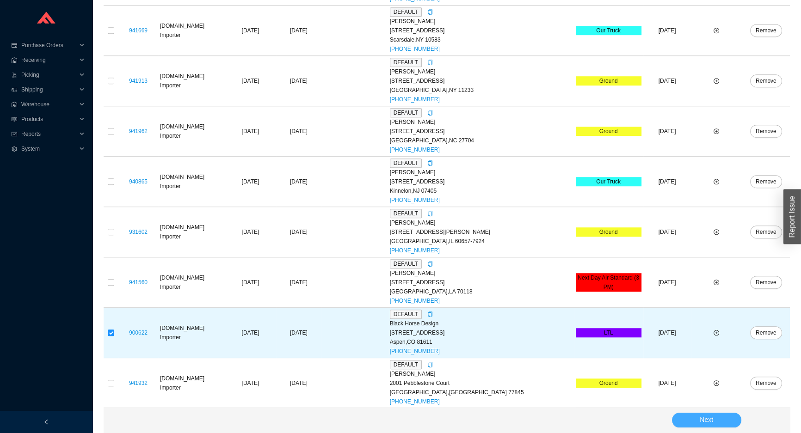
click at [730, 416] on button "Next" at bounding box center [706, 420] width 69 height 15
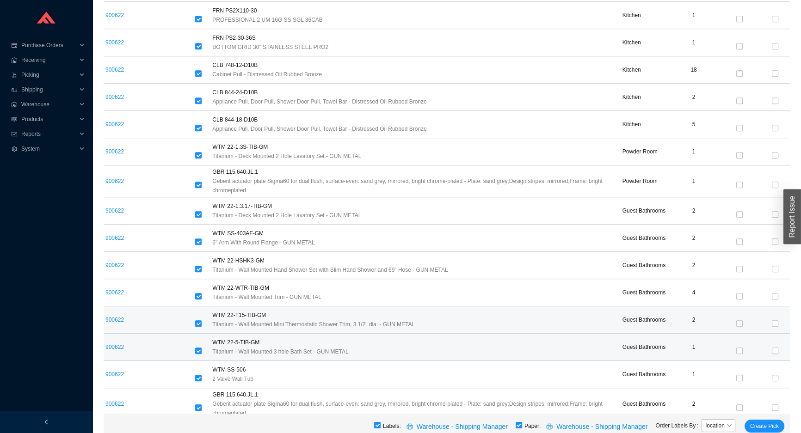
scroll to position [1072, 0]
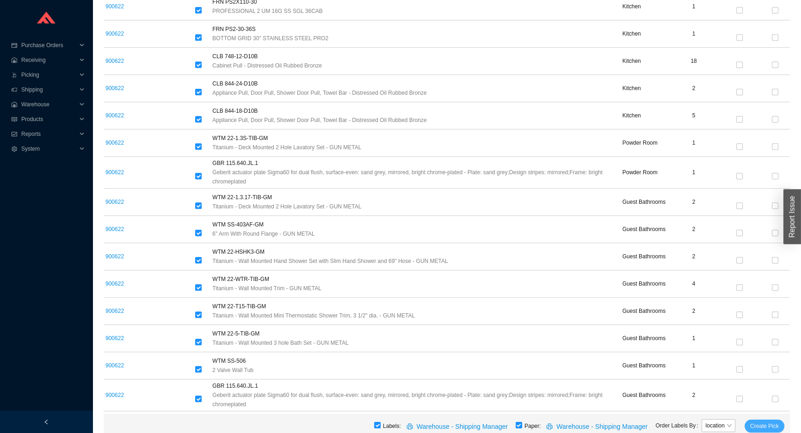
click at [778, 425] on span "Create Pick" at bounding box center [764, 426] width 29 height 9
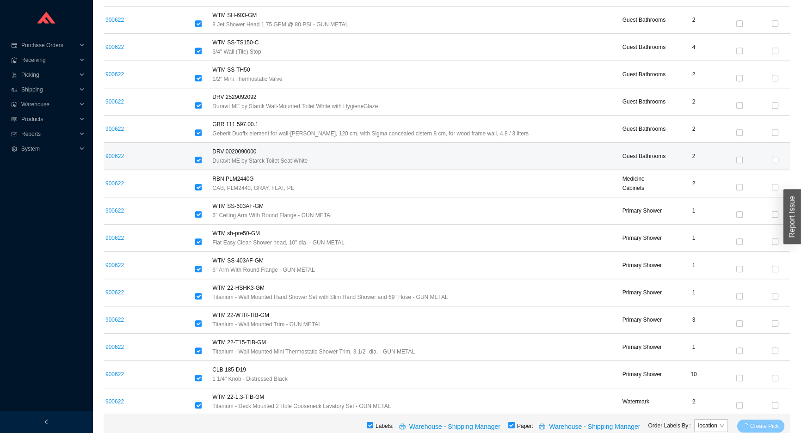
scroll to position [384, 0]
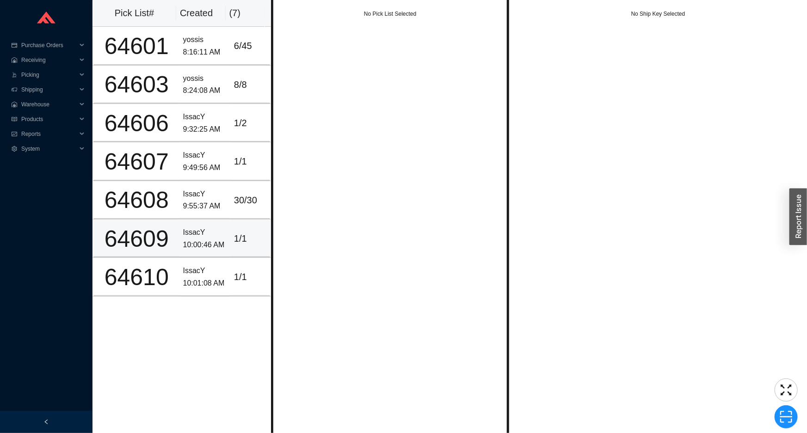
click at [219, 254] on td "IssacY 10:00:46 AM" at bounding box center [204, 239] width 51 height 38
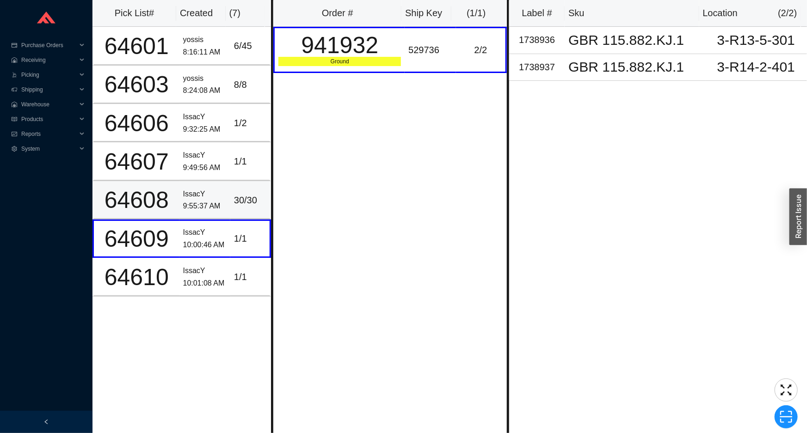
click at [234, 205] on div "30 / 30" at bounding box center [250, 200] width 32 height 15
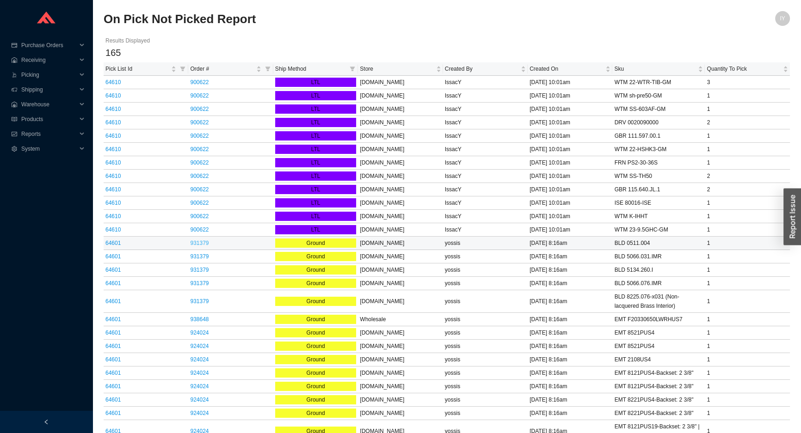
click at [198, 244] on link "931379" at bounding box center [199, 243] width 19 height 6
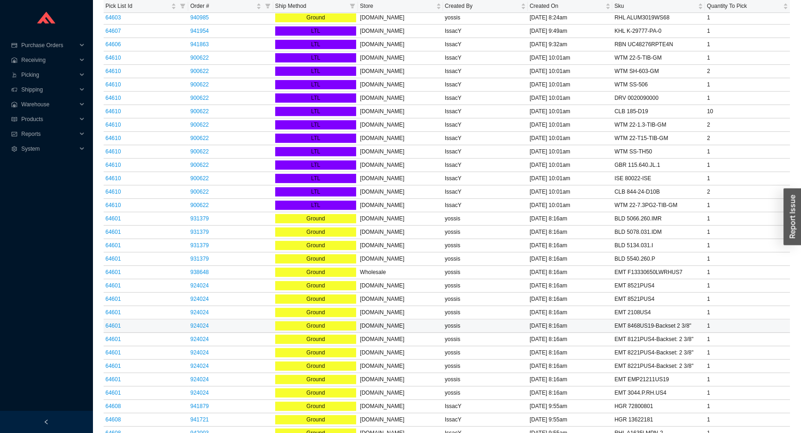
scroll to position [757, 0]
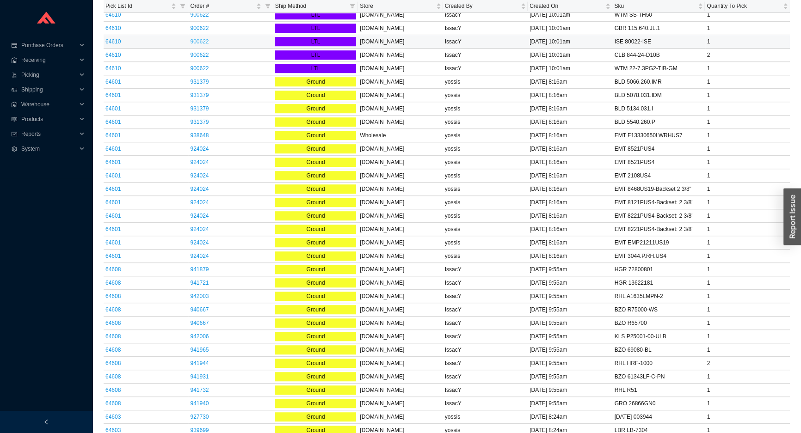
click at [194, 41] on link "900622" at bounding box center [199, 41] width 19 height 6
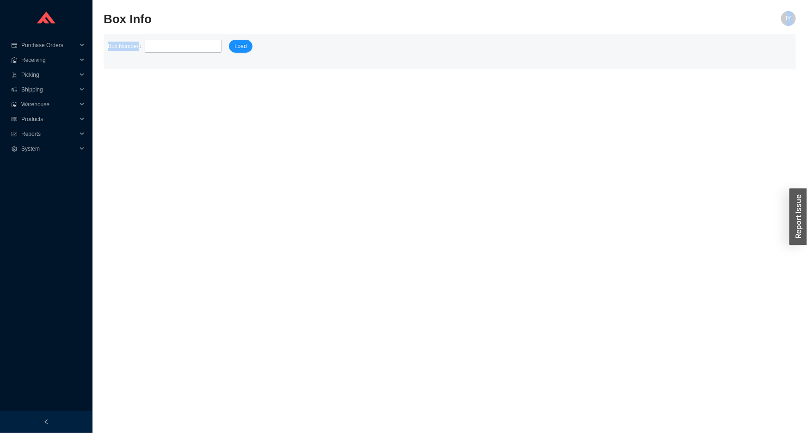
drag, startPoint x: 177, startPoint y: 32, endPoint x: 176, endPoint y: 38, distance: 6.2
click at [176, 37] on section "Box Info IY Box Number Load" at bounding box center [450, 45] width 692 height 68
click at [176, 40] on input "tel" at bounding box center [183, 46] width 77 height 13
paste input "2173955"
type input "2173955"
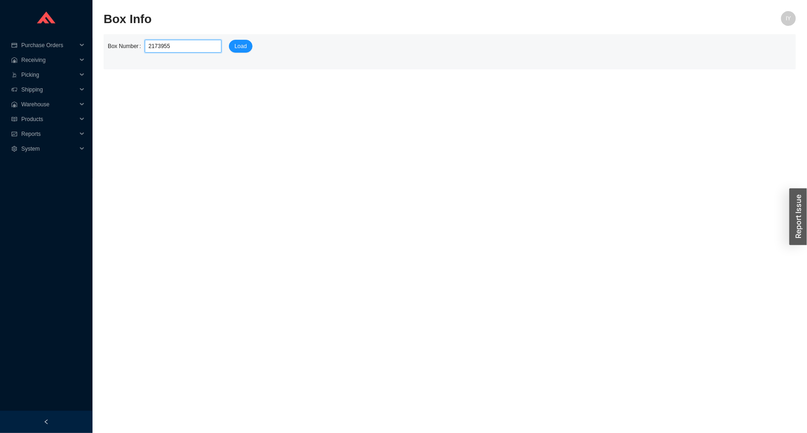
click button "Load" at bounding box center [241, 46] width 24 height 13
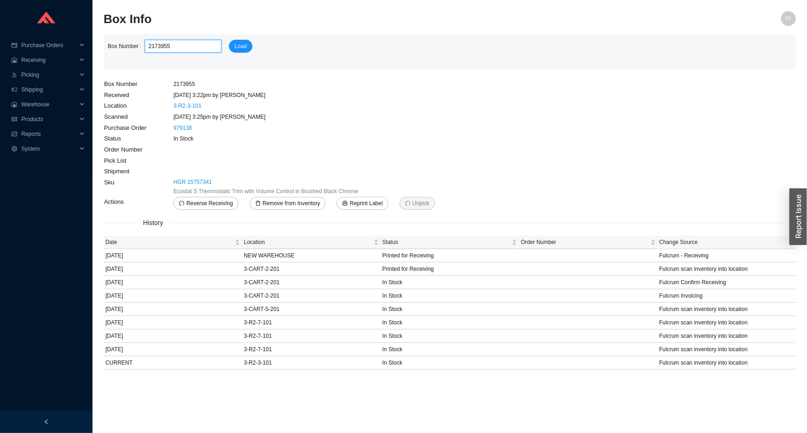
click at [162, 44] on input "2173955" at bounding box center [183, 46] width 77 height 13
paste input "211858"
type input "2211858"
click button "Load" at bounding box center [241, 46] width 24 height 13
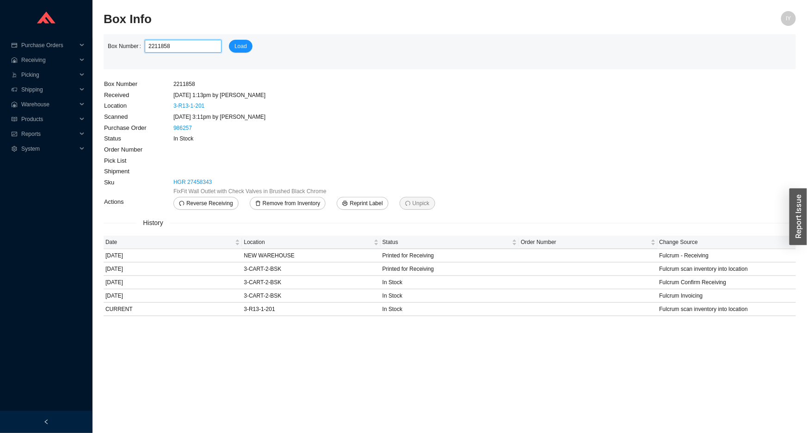
click at [162, 48] on input "2211858" at bounding box center [183, 46] width 77 height 13
paste input "07506"
type input "2207506"
click button "Load" at bounding box center [241, 46] width 24 height 13
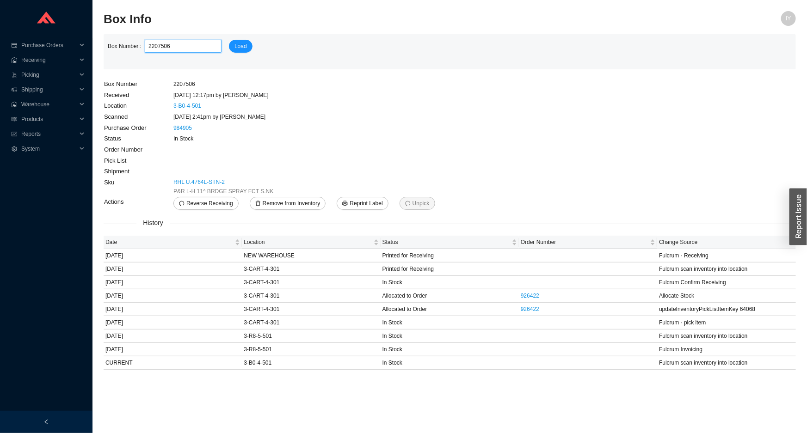
click at [161, 45] on input "2207506" at bounding box center [183, 46] width 77 height 13
paste input "18028"
type input "2218028"
click button "Load" at bounding box center [241, 46] width 24 height 13
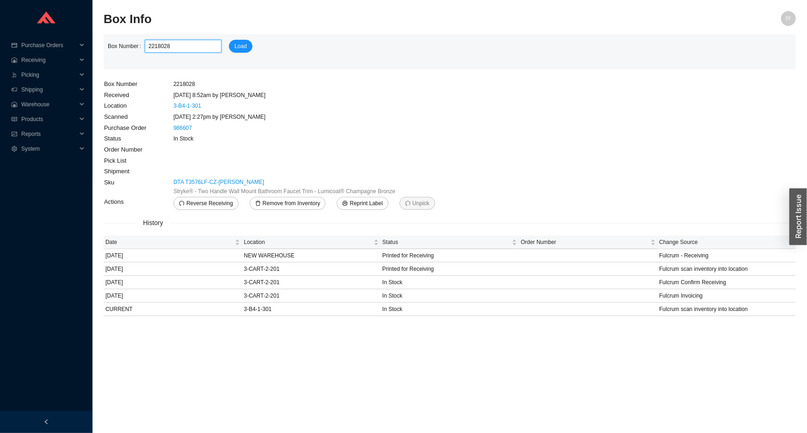
click at [151, 45] on input "2218028" at bounding box center [183, 46] width 77 height 13
paste input "15400"
type input "2154008"
click button "Load" at bounding box center [241, 46] width 24 height 13
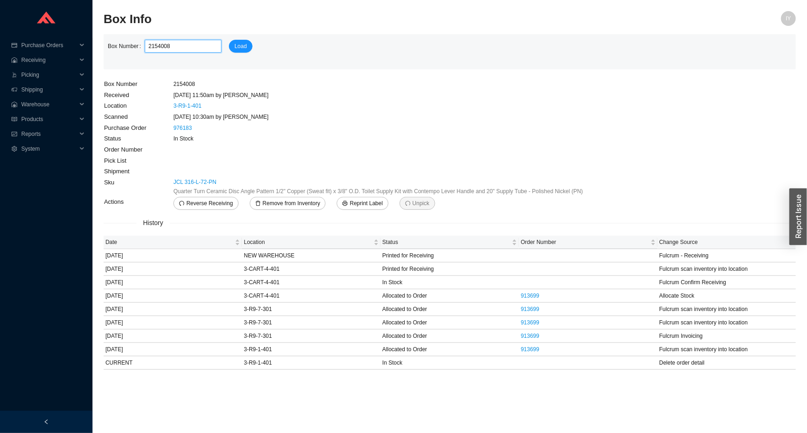
click at [150, 43] on input "2154008" at bounding box center [183, 46] width 77 height 13
paste input "216900"
type input "2216900"
click button "Load" at bounding box center [241, 46] width 24 height 13
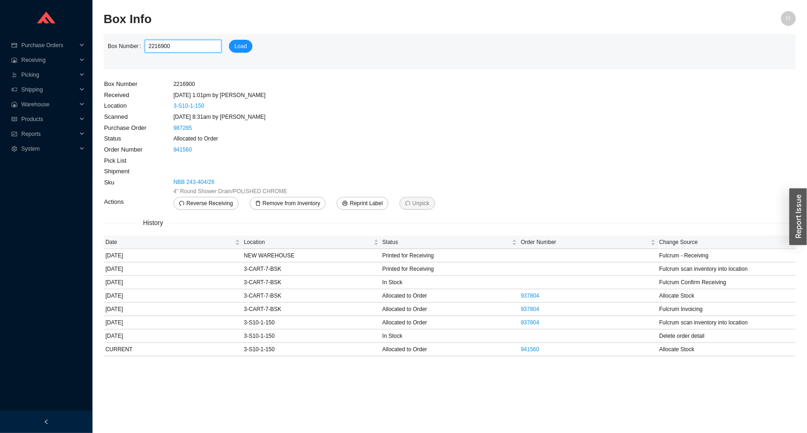
click at [158, 50] on input "2216900" at bounding box center [183, 46] width 77 height 13
paste input "9106"
type input "2219106"
click button "Load" at bounding box center [241, 46] width 24 height 13
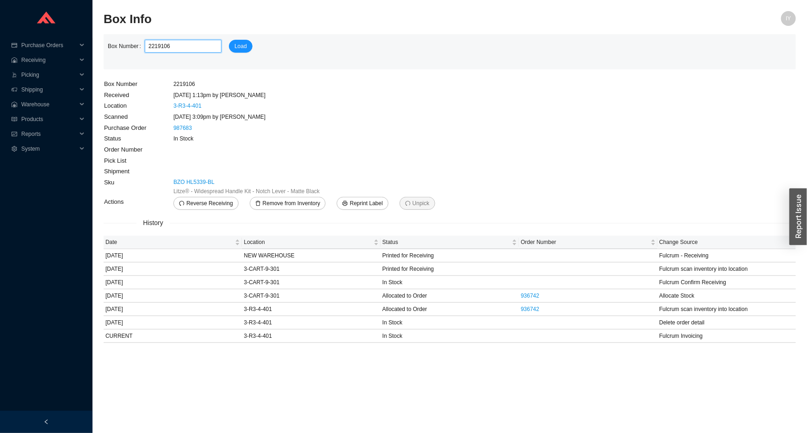
click at [176, 45] on input "2219106" at bounding box center [183, 46] width 77 height 13
type input "2219107"
click button "Load" at bounding box center [241, 46] width 24 height 13
click at [157, 46] on input "2219107" at bounding box center [183, 46] width 77 height 13
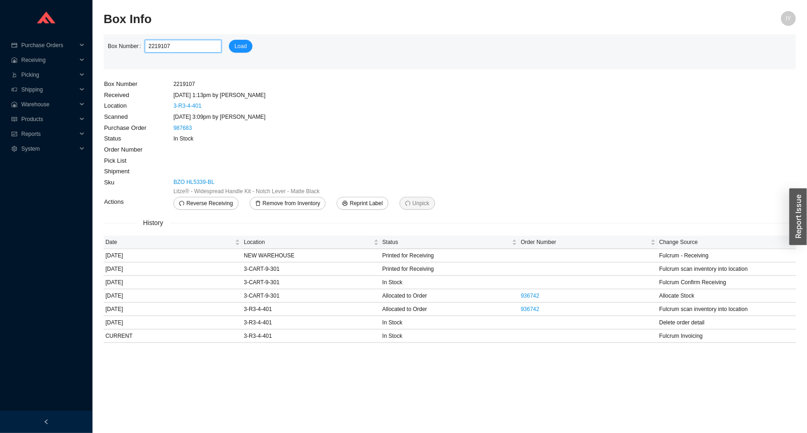
paste input "178613"
type input "2178613"
click button "Load" at bounding box center [241, 46] width 24 height 13
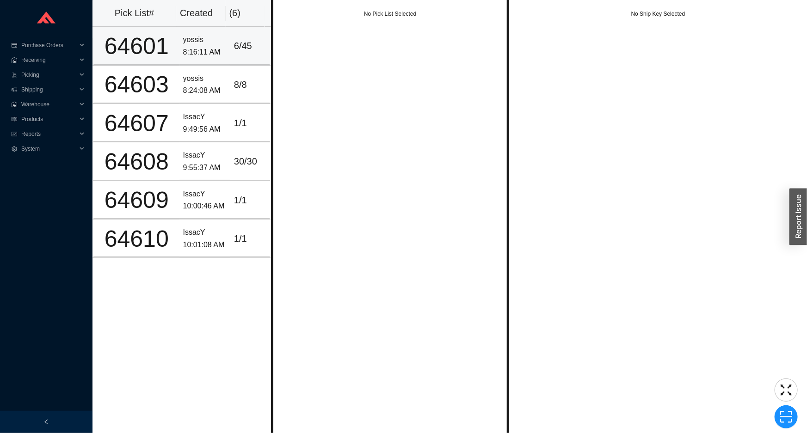
click at [202, 50] on div "8:16:11 AM" at bounding box center [204, 52] width 43 height 12
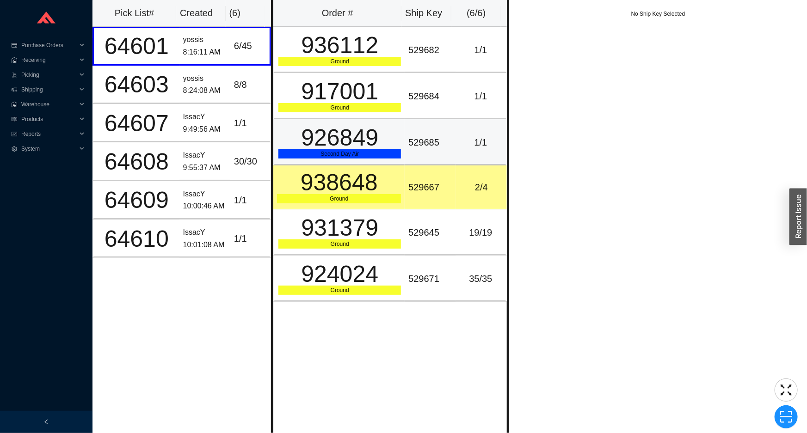
click at [387, 145] on div "926849" at bounding box center [339, 137] width 123 height 23
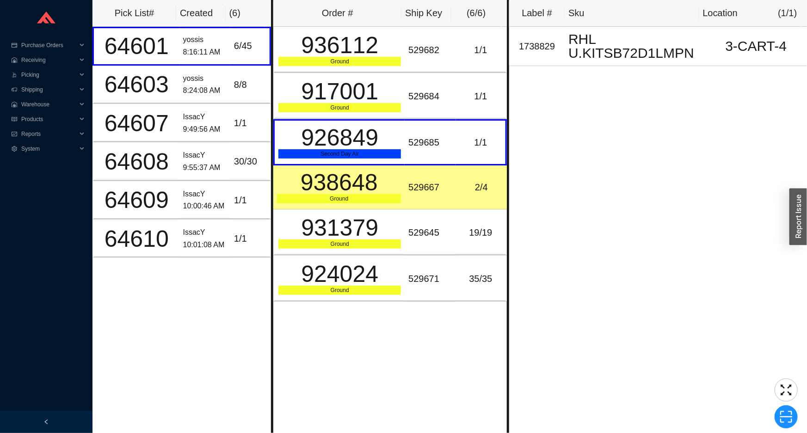
click at [387, 192] on div "938648" at bounding box center [339, 182] width 124 height 23
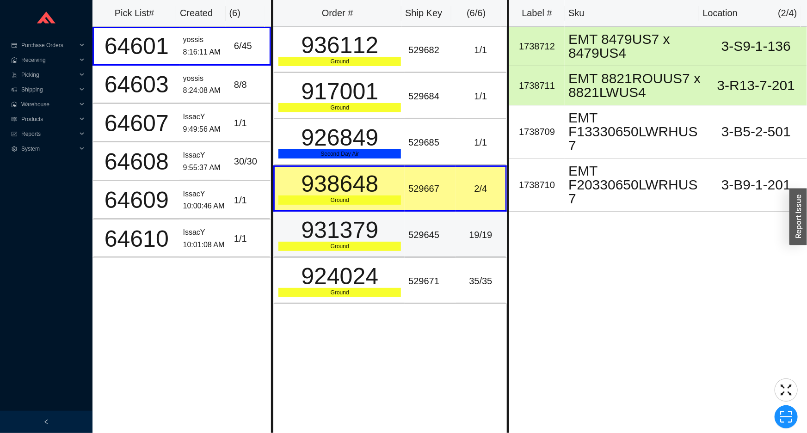
click at [393, 242] on div "Ground" at bounding box center [339, 246] width 123 height 9
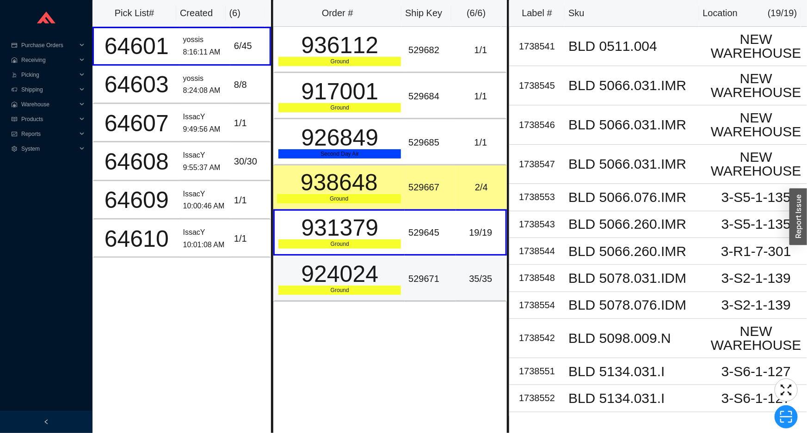
click at [408, 283] on div "529671" at bounding box center [429, 279] width 43 height 15
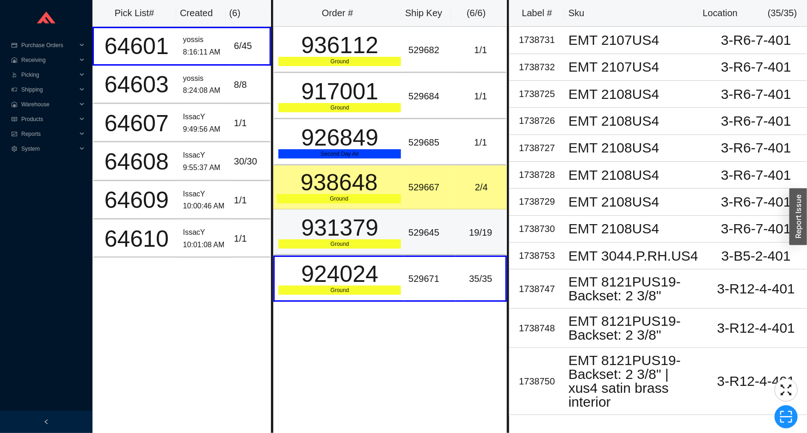
click at [405, 252] on td "529645" at bounding box center [430, 233] width 51 height 46
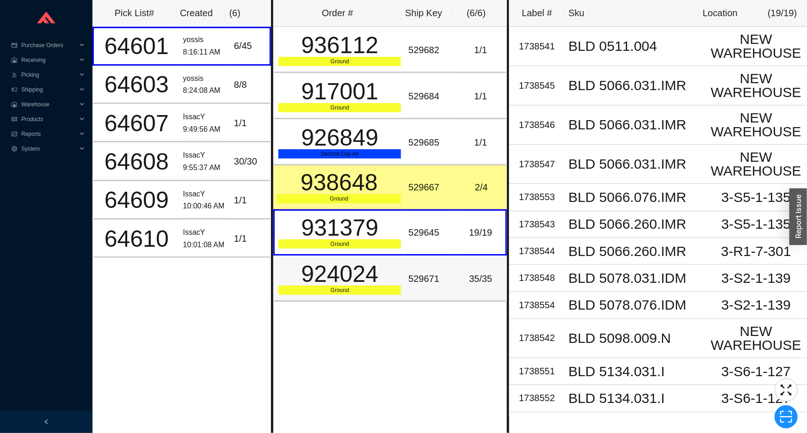
click at [405, 275] on td "529671" at bounding box center [430, 279] width 51 height 46
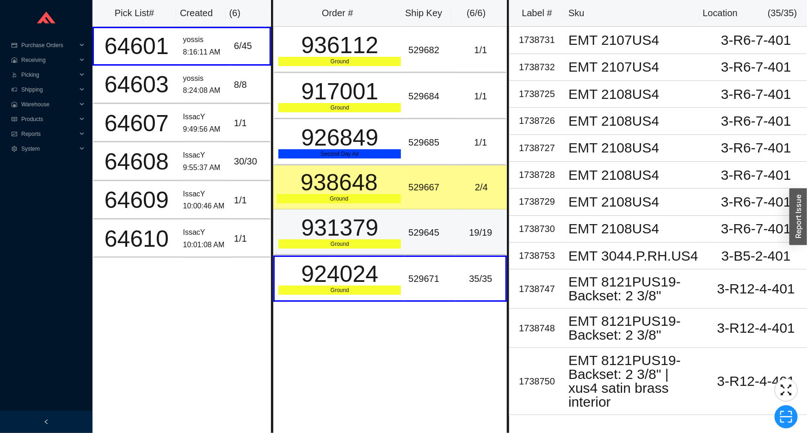
click at [405, 252] on td "529645" at bounding box center [430, 233] width 51 height 46
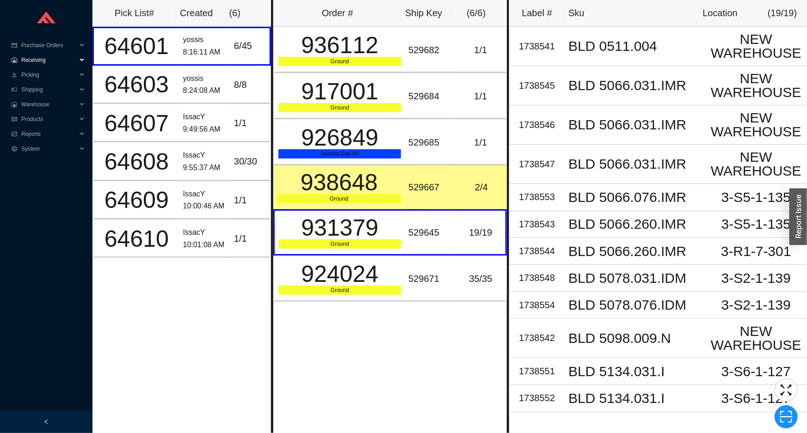
click at [55, 59] on span "Receiving" at bounding box center [49, 60] width 56 height 15
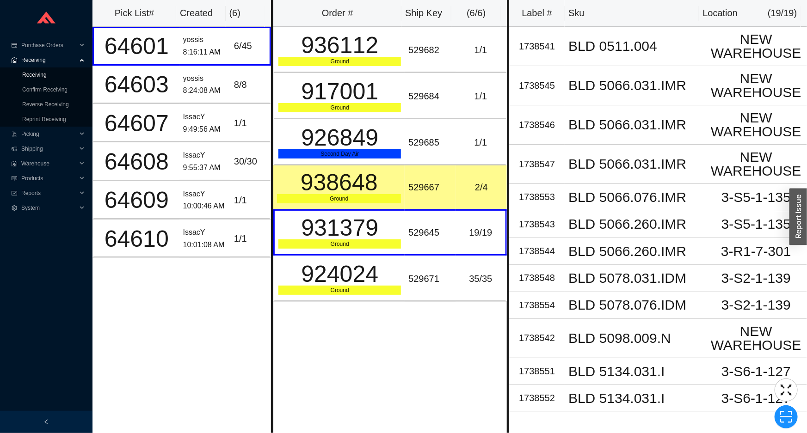
drag, startPoint x: 64, startPoint y: 64, endPoint x: 63, endPoint y: 69, distance: 5.6
click at [64, 66] on span "Receiving" at bounding box center [49, 60] width 56 height 15
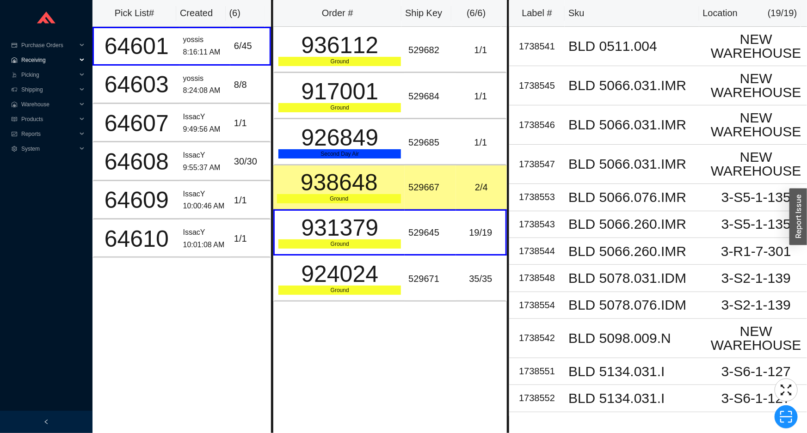
click at [65, 60] on span "Receiving" at bounding box center [49, 60] width 56 height 15
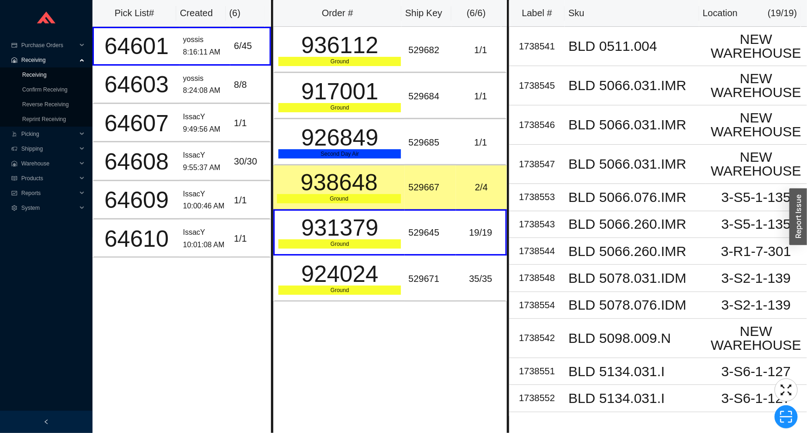
click at [47, 77] on link "Receiving" at bounding box center [34, 75] width 25 height 6
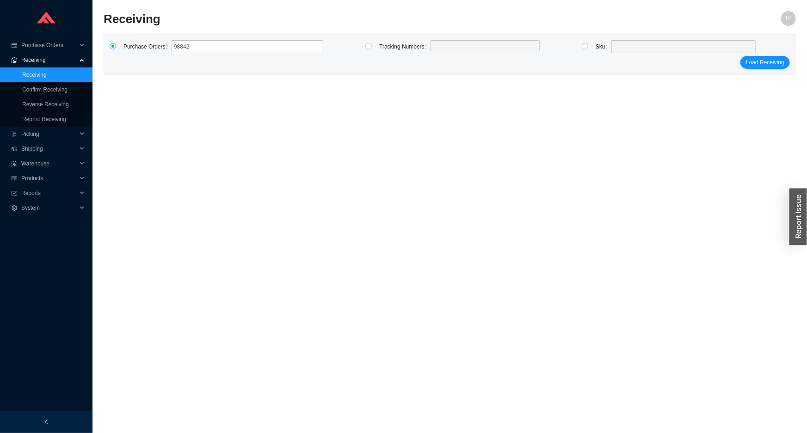
type input "988420"
click button "Load Receiving" at bounding box center [765, 62] width 49 height 13
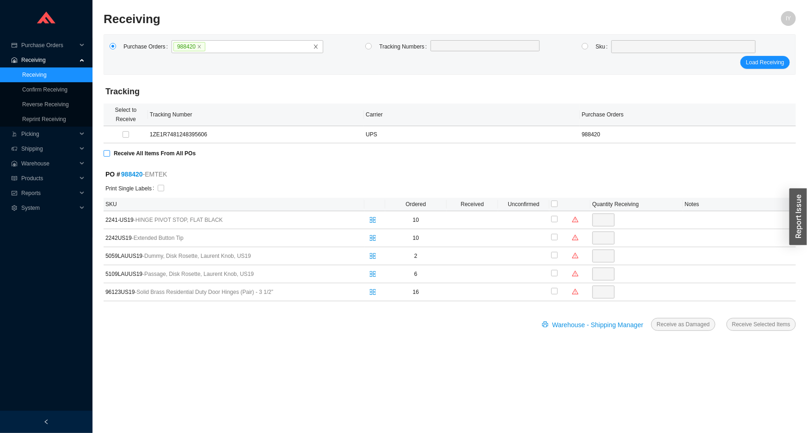
click at [111, 153] on span "Receive All Items From All POs" at bounding box center [154, 153] width 89 height 9
click at [110, 153] on input "Receive All Items From All POs" at bounding box center [107, 153] width 6 height 6
checkbox input "true"
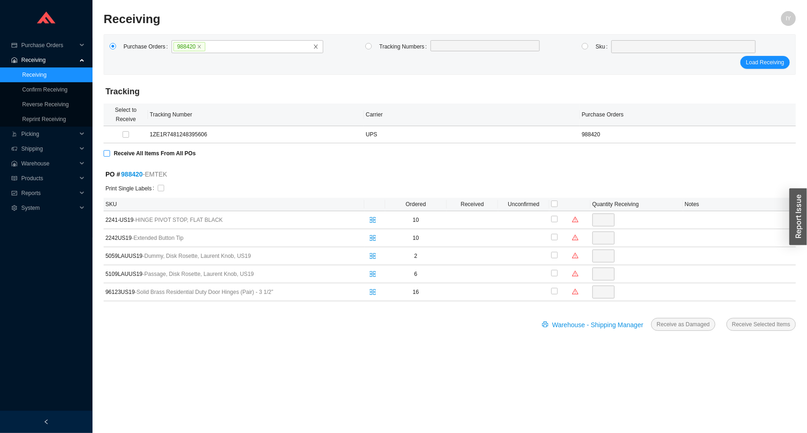
type input "10"
checkbox input "true"
type input "10"
checkbox input "true"
type input "2"
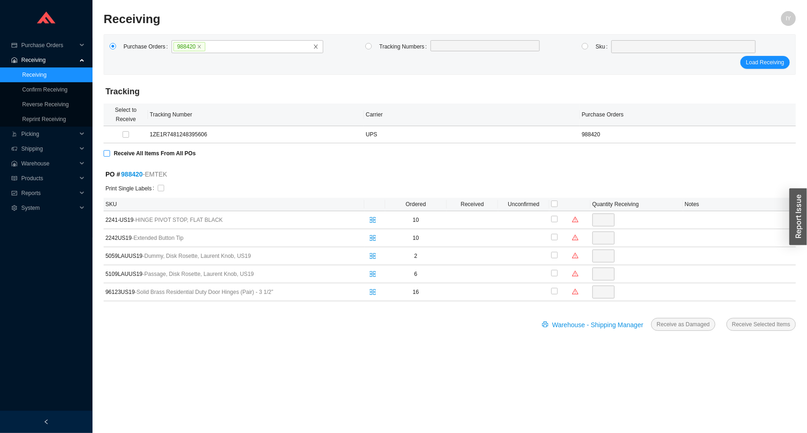
checkbox input "true"
type input "6"
checkbox input "true"
type input "16"
click at [158, 186] on label at bounding box center [161, 188] width 6 height 9
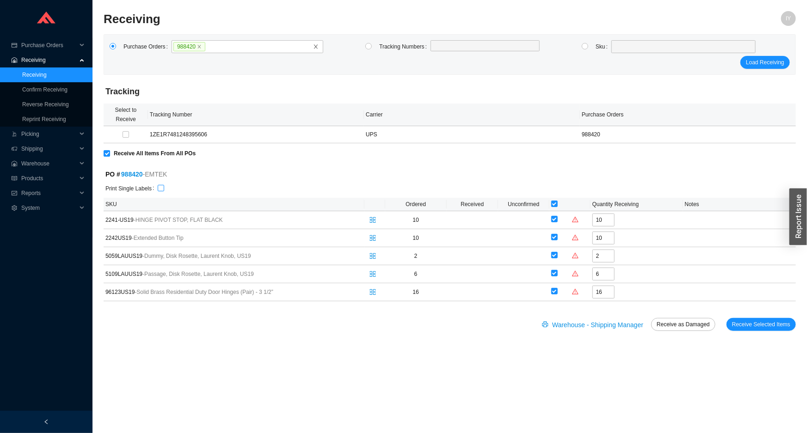
click at [158, 186] on input "checkbox" at bounding box center [161, 188] width 6 height 6
checkbox input "true"
click at [771, 325] on span "Receive Selected Items" at bounding box center [761, 324] width 58 height 9
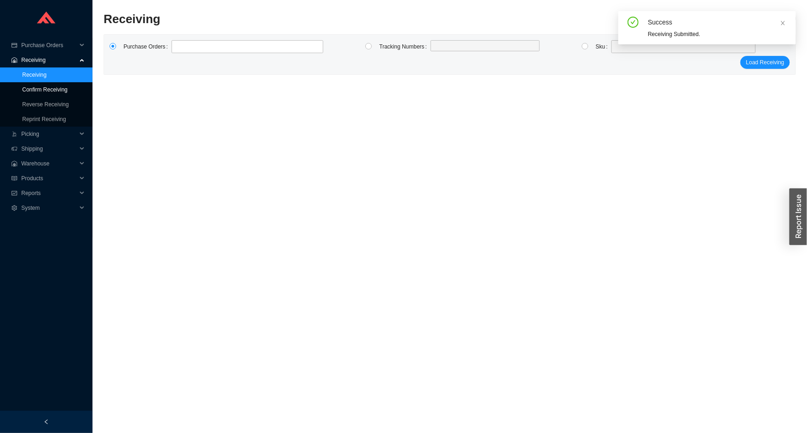
click at [53, 87] on link "Confirm Receiving" at bounding box center [44, 90] width 45 height 6
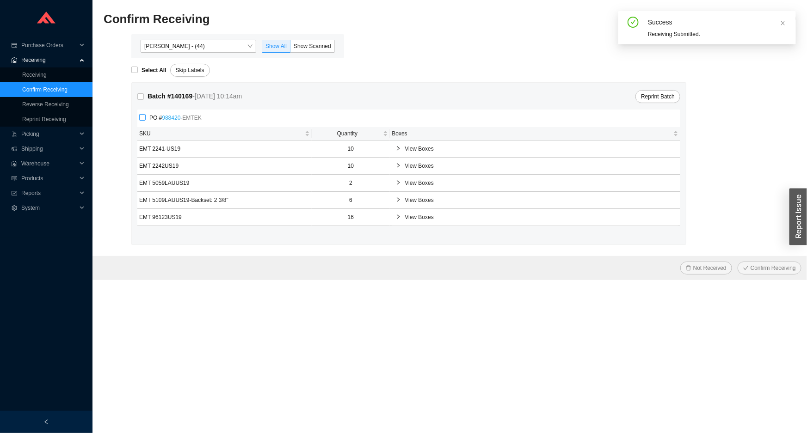
click at [175, 116] on link "988420" at bounding box center [171, 118] width 19 height 6
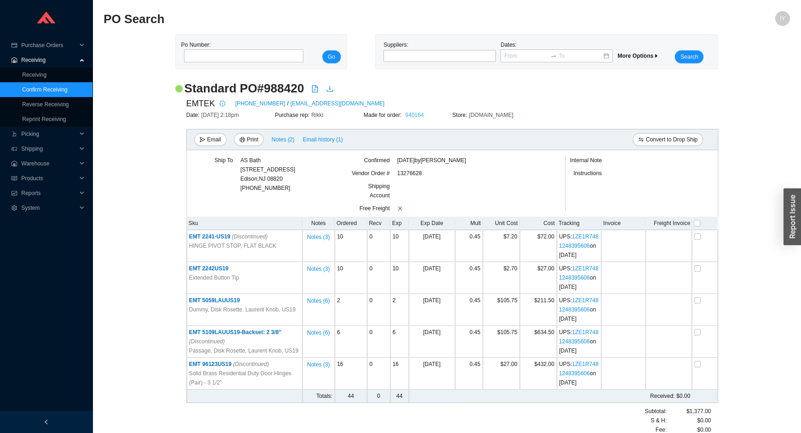
click at [413, 116] on link "940164" at bounding box center [414, 115] width 19 height 6
click at [63, 91] on link "Confirm Receiving" at bounding box center [44, 90] width 45 height 6
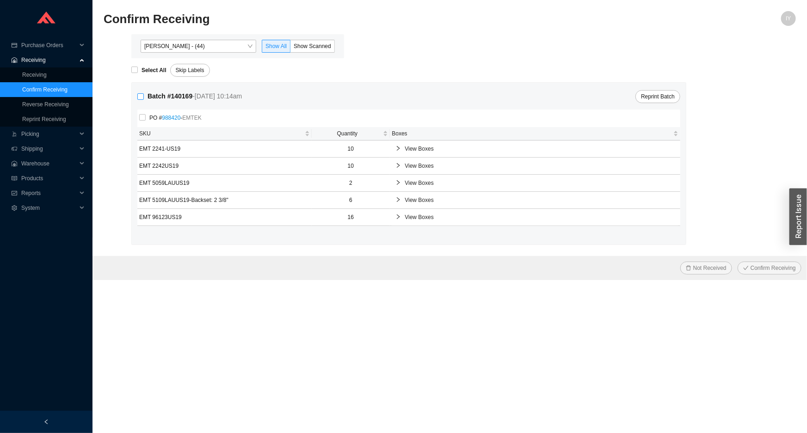
click at [142, 96] on input "Batch # 140169 - 9/29/25 10:14am" at bounding box center [140, 96] width 6 height 6
checkbox input "true"
click at [738, 262] on button "Confirm Receiving" at bounding box center [770, 268] width 64 height 13
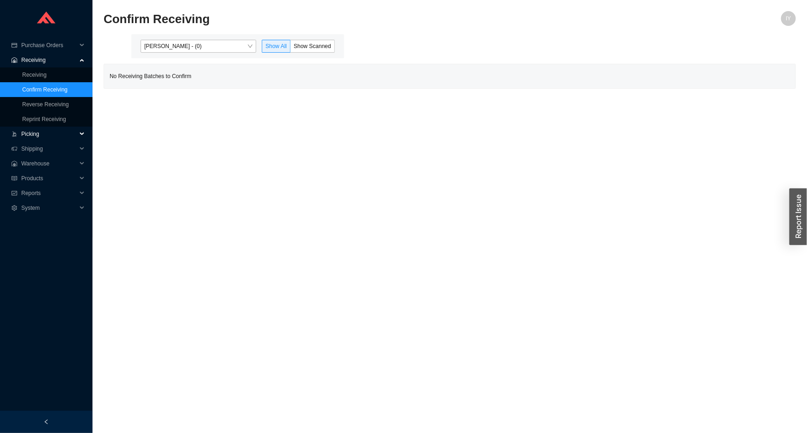
click at [53, 136] on span "Picking" at bounding box center [49, 134] width 56 height 15
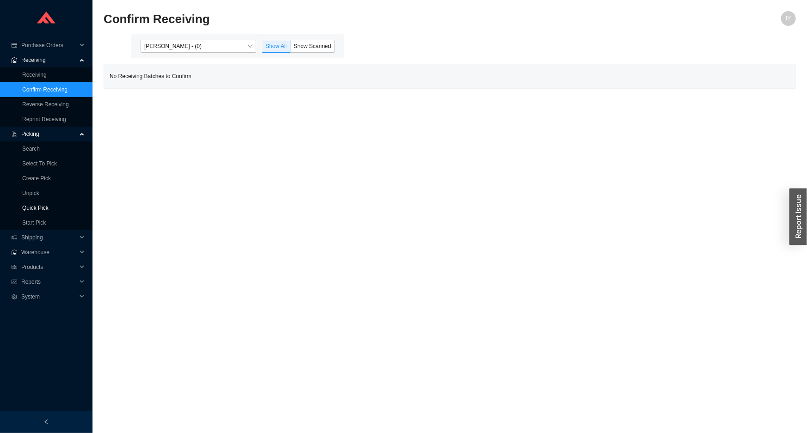
click at [49, 205] on link "Quick Pick" at bounding box center [35, 208] width 26 height 6
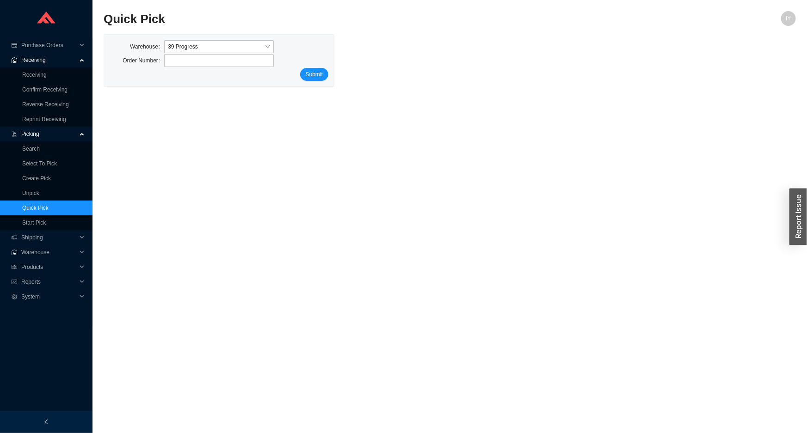
type input "940164"
click button "Submit" at bounding box center [314, 74] width 28 height 13
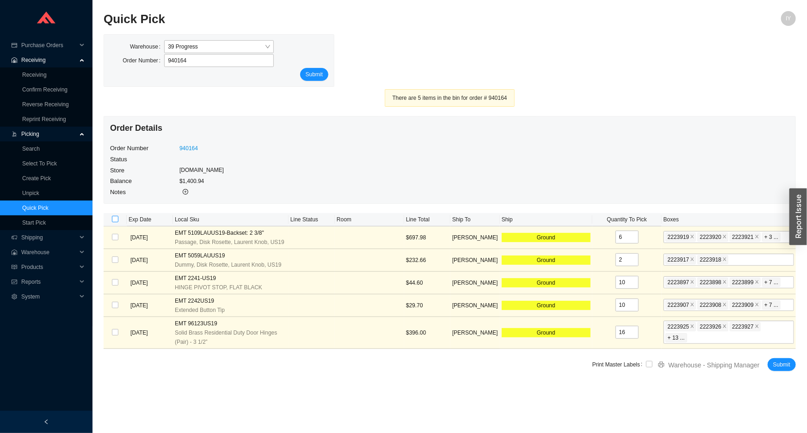
click at [113, 221] on input "checkbox" at bounding box center [115, 219] width 6 height 6
checkbox input "true"
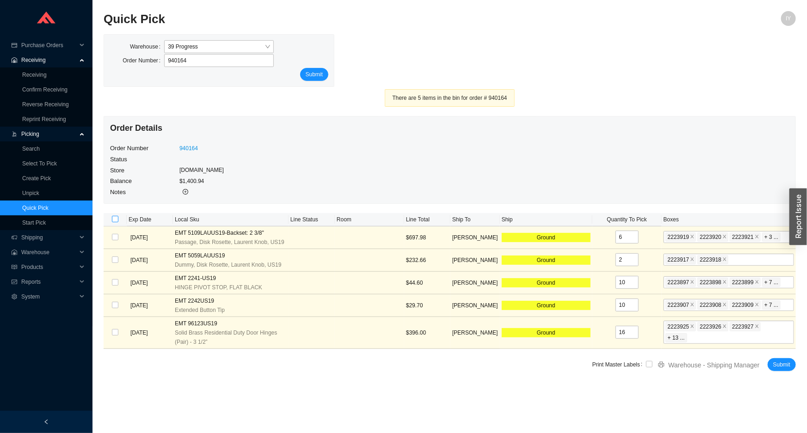
checkbox input "true"
click at [650, 365] on input "checkbox" at bounding box center [649, 364] width 6 height 6
checkbox input "true"
click at [778, 364] on span "Submit" at bounding box center [781, 364] width 17 height 9
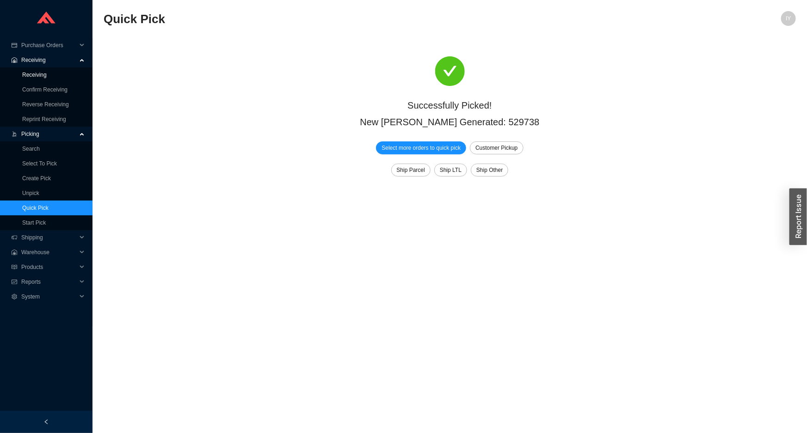
click at [47, 74] on link "Receiving" at bounding box center [34, 75] width 25 height 6
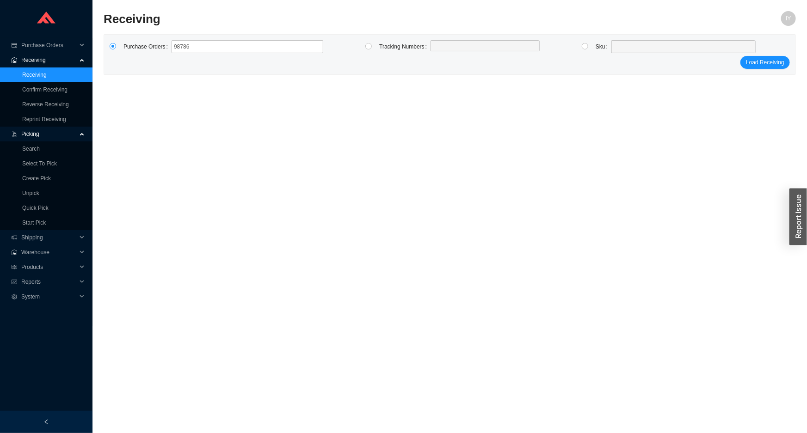
type input "987869"
click button "Load Receiving" at bounding box center [765, 62] width 49 height 13
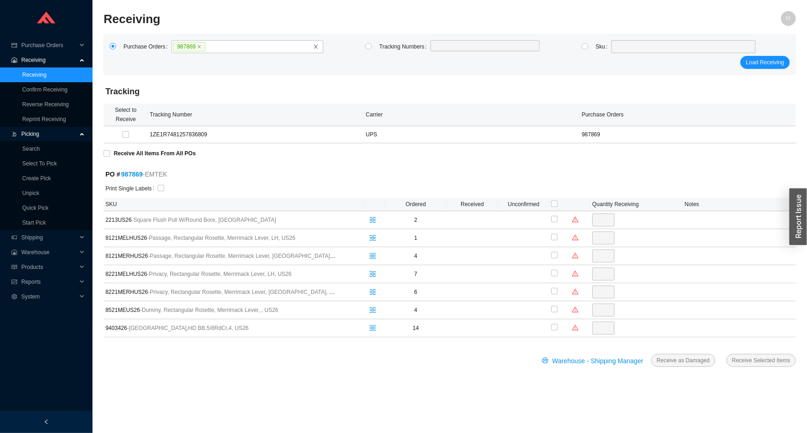
click at [152, 183] on label "Print Single Labels" at bounding box center [131, 188] width 52 height 13
click at [161, 188] on input "checkbox" at bounding box center [161, 188] width 6 height 6
checkbox input "true"
click at [105, 152] on input "Receive All Items From All POs" at bounding box center [107, 153] width 6 height 6
checkbox input "true"
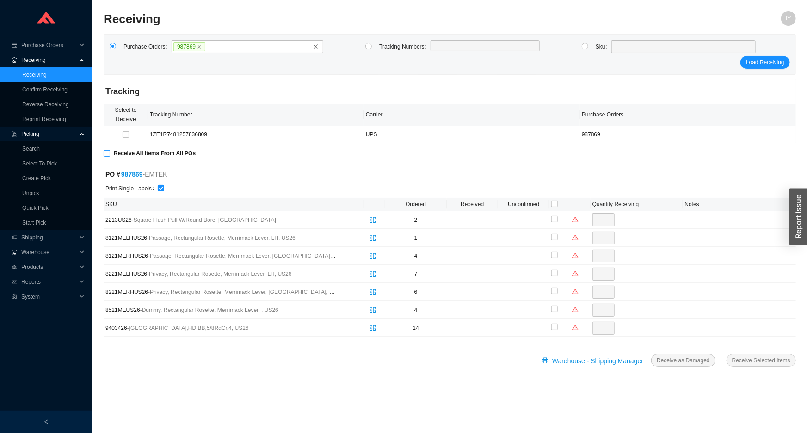
checkbox input "true"
type input "2"
checkbox input "true"
type input "1"
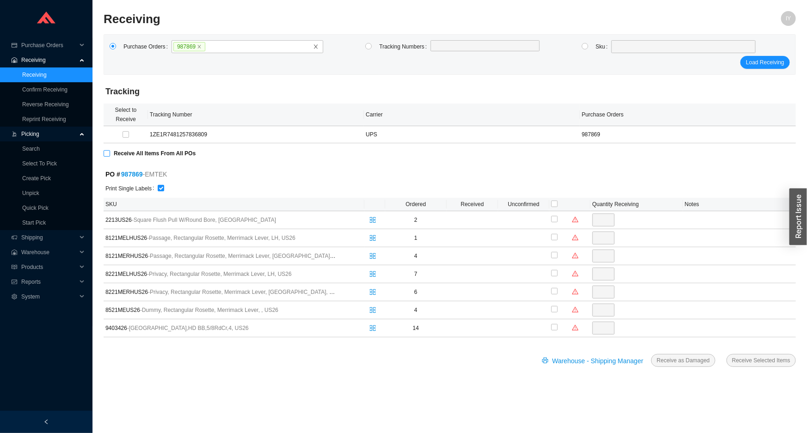
checkbox input "true"
type input "4"
checkbox input "true"
type input "7"
checkbox input "true"
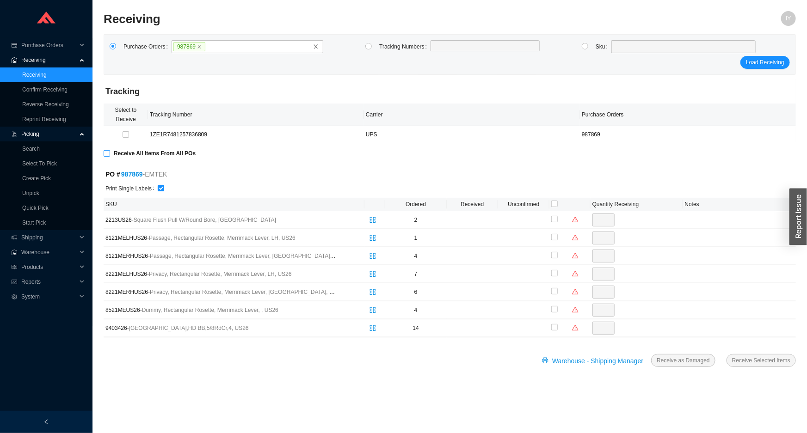
type input "6"
checkbox input "true"
type input "4"
checkbox input "true"
type input "14"
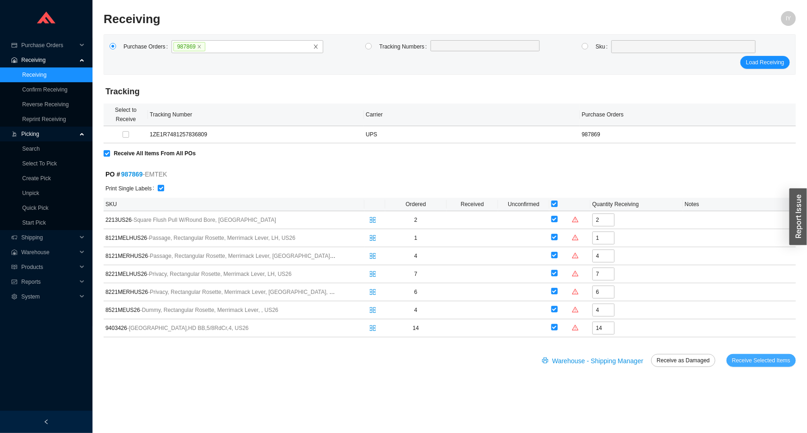
click at [759, 358] on span "Receive Selected Items" at bounding box center [761, 360] width 58 height 9
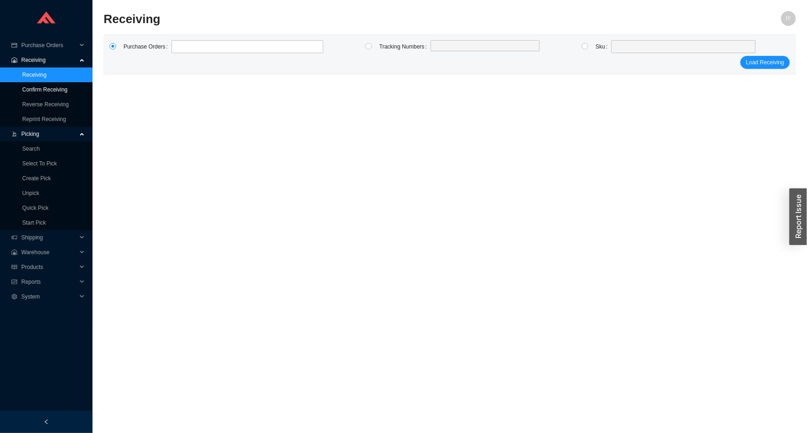
click at [68, 93] on link "Confirm Receiving" at bounding box center [44, 90] width 45 height 6
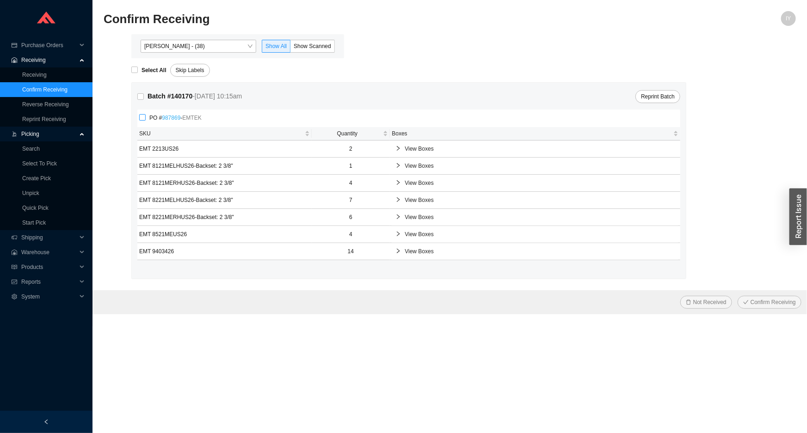
click at [176, 118] on link "987869" at bounding box center [171, 118] width 19 height 6
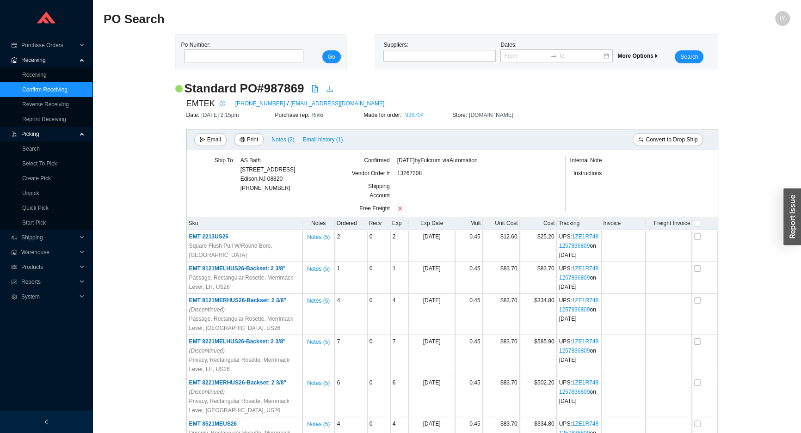
click at [416, 116] on link "938704" at bounding box center [414, 115] width 19 height 6
drag, startPoint x: 43, startPoint y: 88, endPoint x: 51, endPoint y: 87, distance: 7.5
click at [44, 88] on link "Confirm Receiving" at bounding box center [44, 90] width 45 height 6
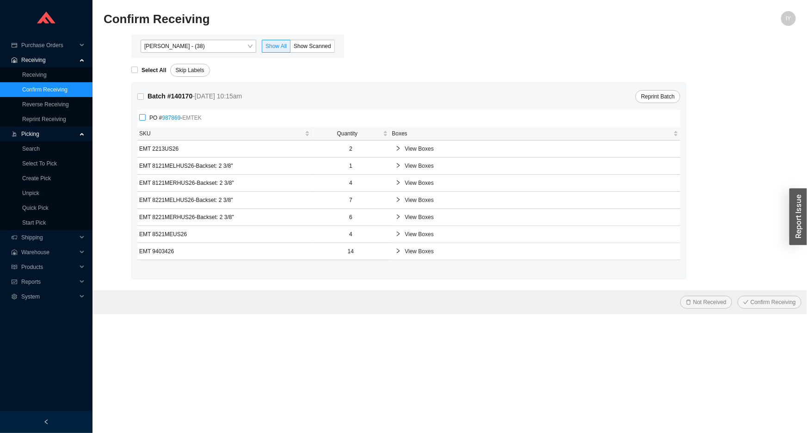
click at [143, 117] on input "PO # 987869 - EMTEK" at bounding box center [142, 117] width 6 height 6
checkbox input "true"
click at [768, 301] on span "Confirm Receiving" at bounding box center [773, 302] width 45 height 9
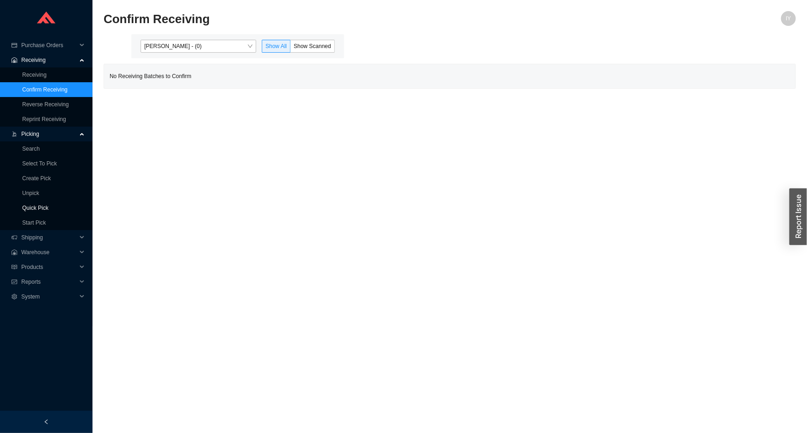
click at [49, 205] on link "Quick Pick" at bounding box center [35, 208] width 26 height 6
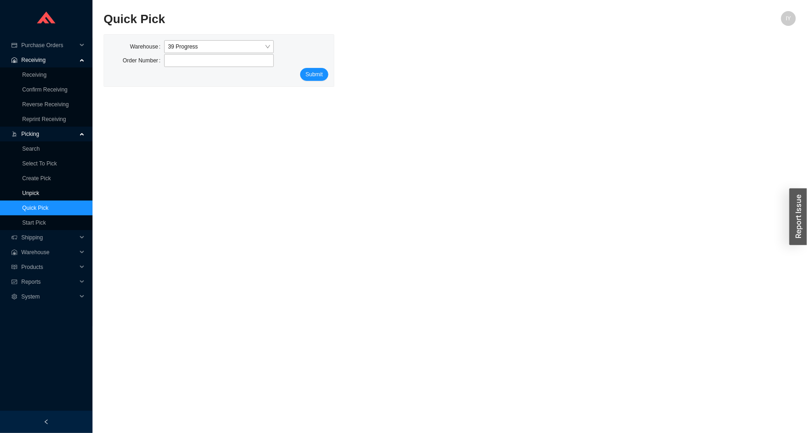
type input "938704"
click button "Submit" at bounding box center [314, 74] width 28 height 13
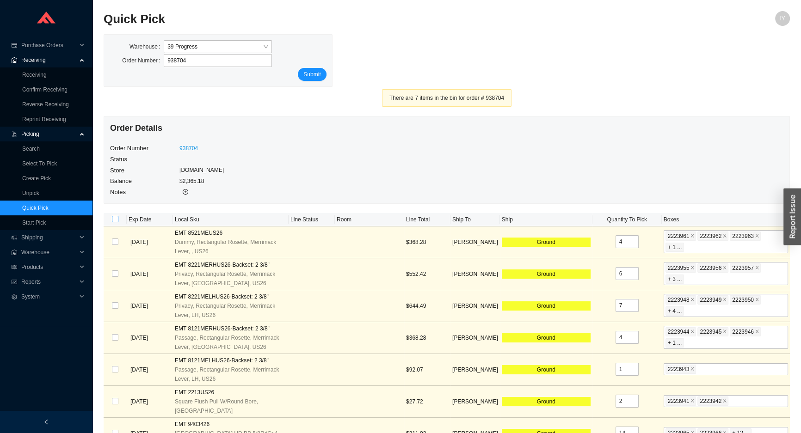
click at [112, 219] on input "checkbox" at bounding box center [115, 219] width 6 height 6
checkbox input "true"
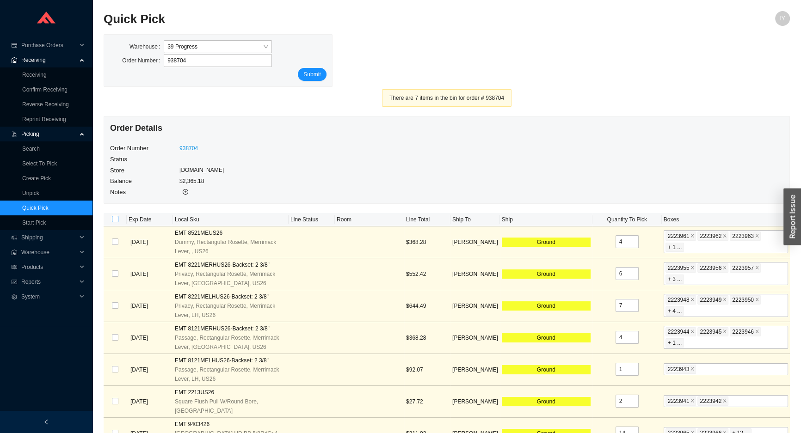
checkbox input "true"
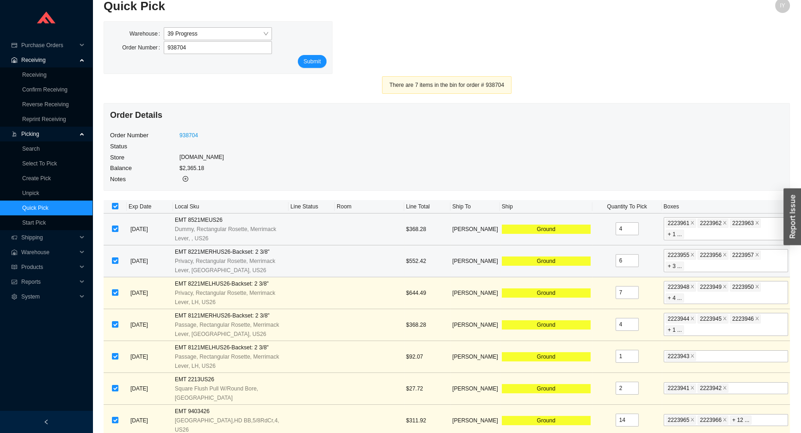
scroll to position [20, 0]
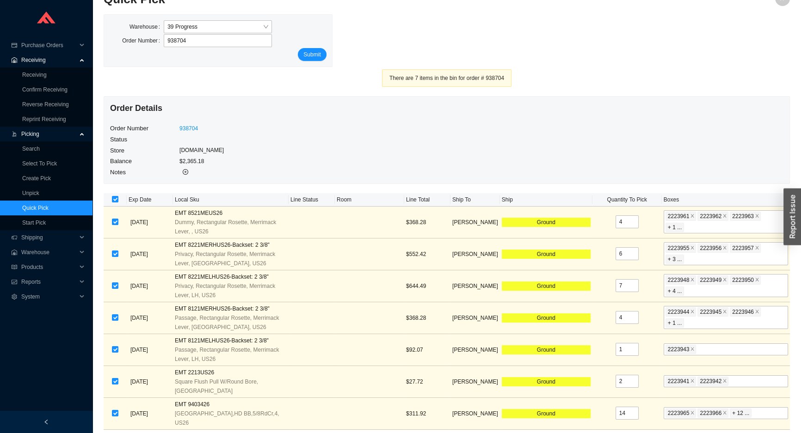
checkbox input "true"
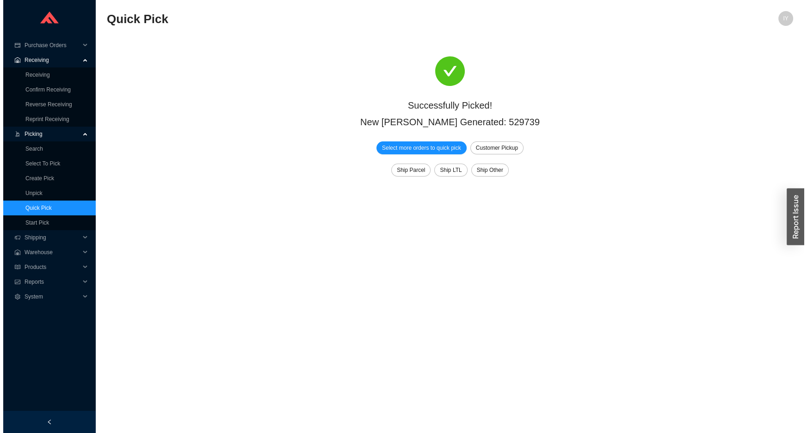
scroll to position [0, 0]
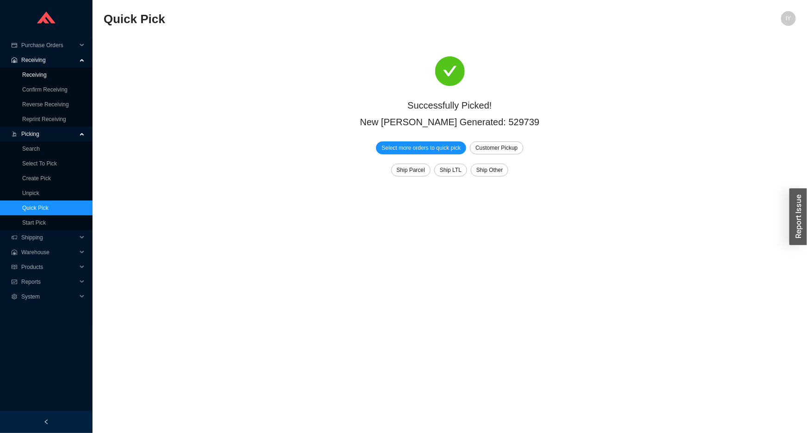
click at [40, 72] on link "Receiving" at bounding box center [34, 75] width 25 height 6
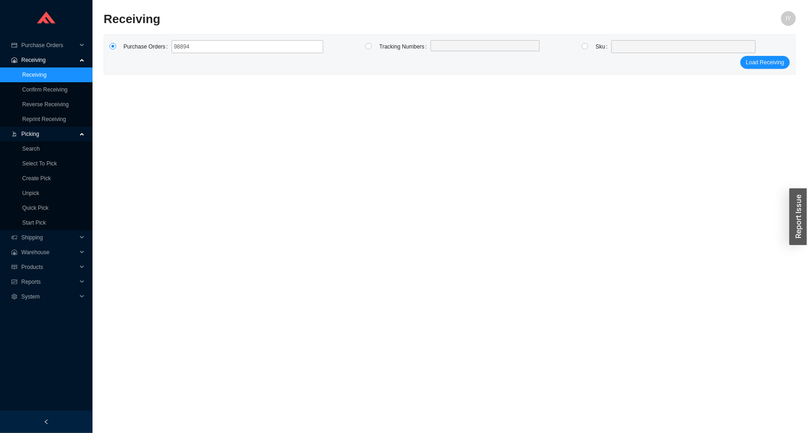
type input "988949"
click button "Load Receiving" at bounding box center [765, 62] width 49 height 13
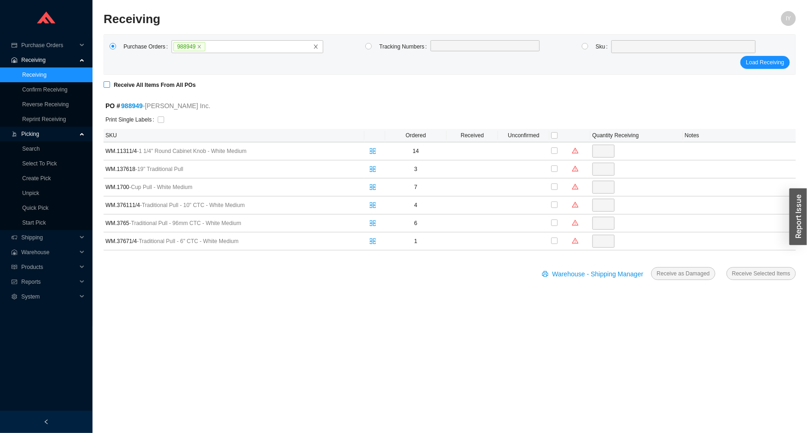
click at [109, 85] on input "Receive All Items From All POs" at bounding box center [107, 84] width 6 height 6
checkbox input "true"
type input "14"
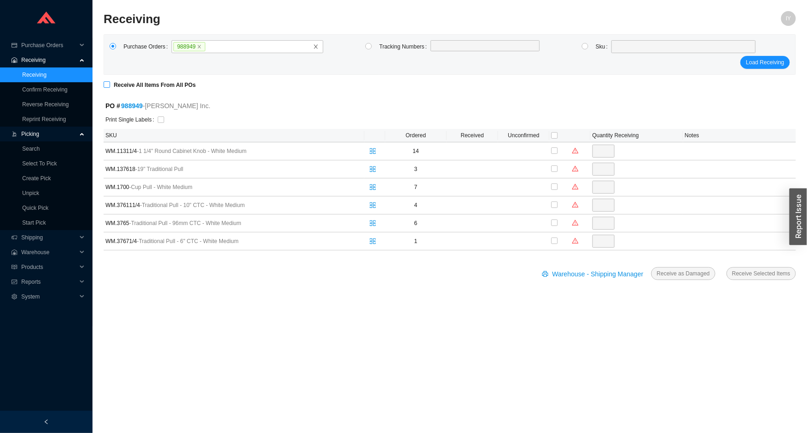
checkbox input "true"
type input "3"
checkbox input "true"
type input "7"
checkbox input "true"
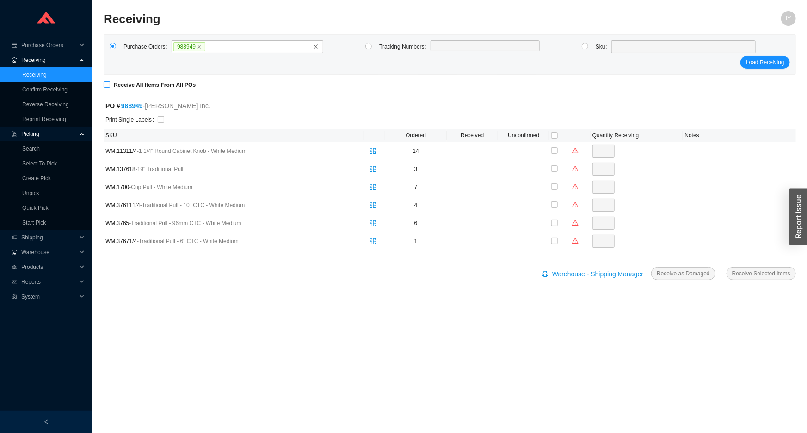
type input "4"
checkbox input "true"
type input "6"
checkbox input "true"
type input "1"
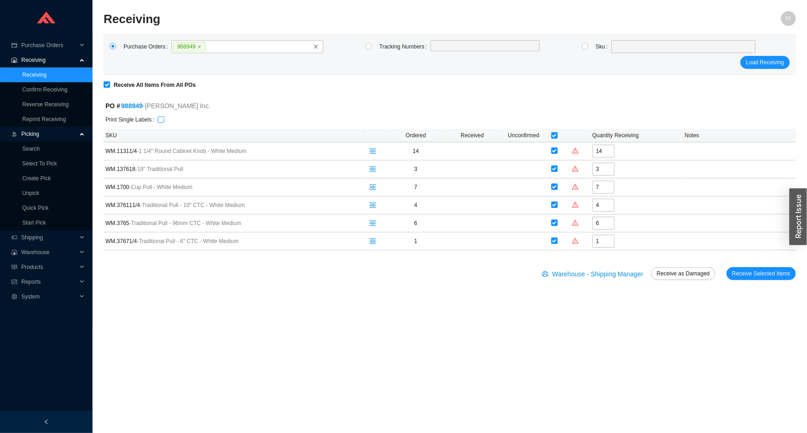
click at [161, 120] on input "checkbox" at bounding box center [161, 120] width 6 height 6
checkbox input "true"
click at [555, 208] on label at bounding box center [554, 204] width 6 height 9
click at [555, 208] on input "checkbox" at bounding box center [554, 205] width 6 height 6
checkbox input "false"
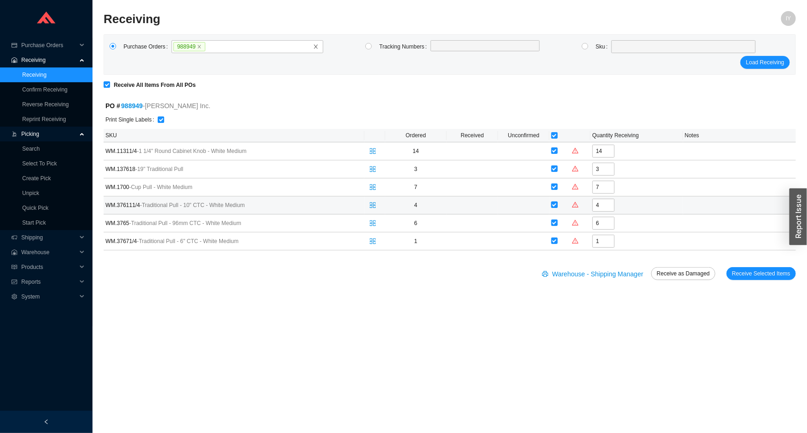
checkbox input "false"
click at [767, 276] on span "Receive Selected Items" at bounding box center [761, 273] width 58 height 9
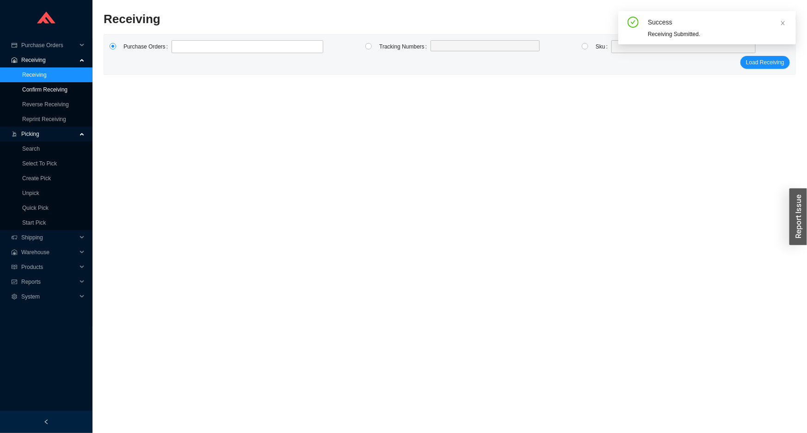
click at [56, 89] on link "Confirm Receiving" at bounding box center [44, 90] width 45 height 6
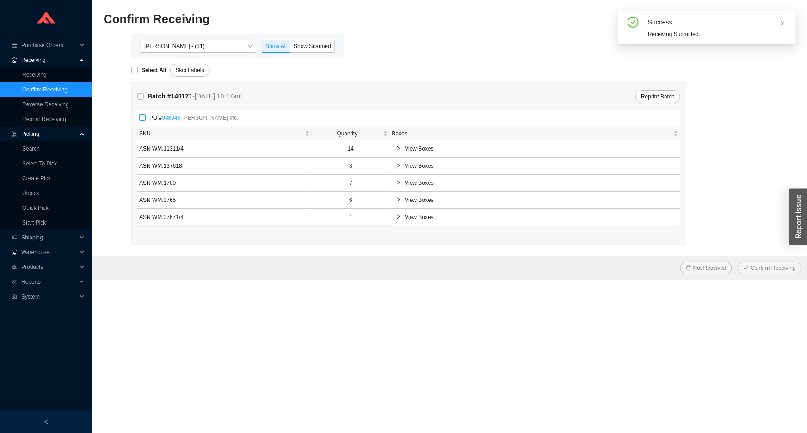
click at [175, 117] on link "988949" at bounding box center [171, 118] width 19 height 6
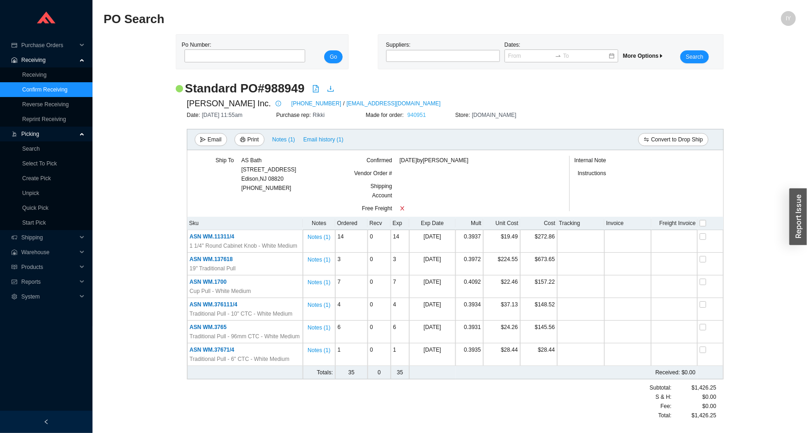
click at [422, 116] on link "940951" at bounding box center [417, 115] width 19 height 6
click at [68, 93] on link "Confirm Receiving" at bounding box center [44, 90] width 45 height 6
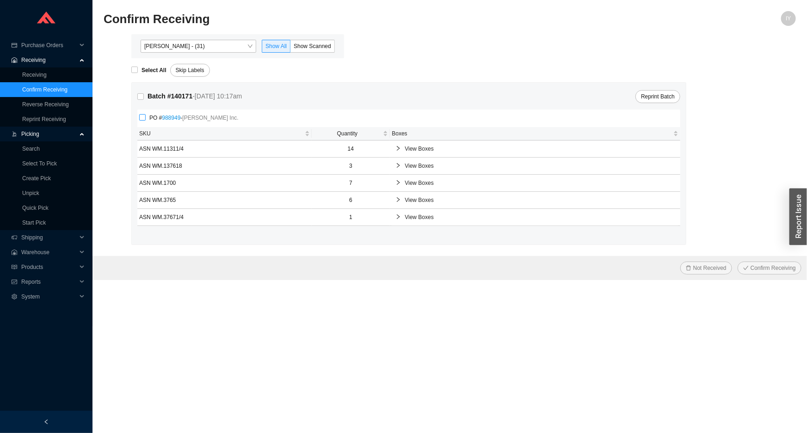
click at [144, 120] on input "PO # 988949 - Ashley Norton Inc." at bounding box center [142, 117] width 6 height 6
checkbox input "true"
click at [738, 262] on button "Confirm Receiving" at bounding box center [770, 268] width 64 height 13
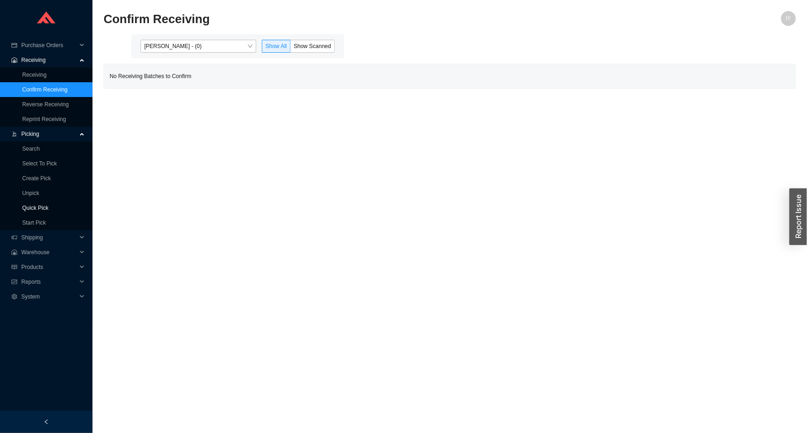
click at [49, 205] on link "Quick Pick" at bounding box center [35, 208] width 26 height 6
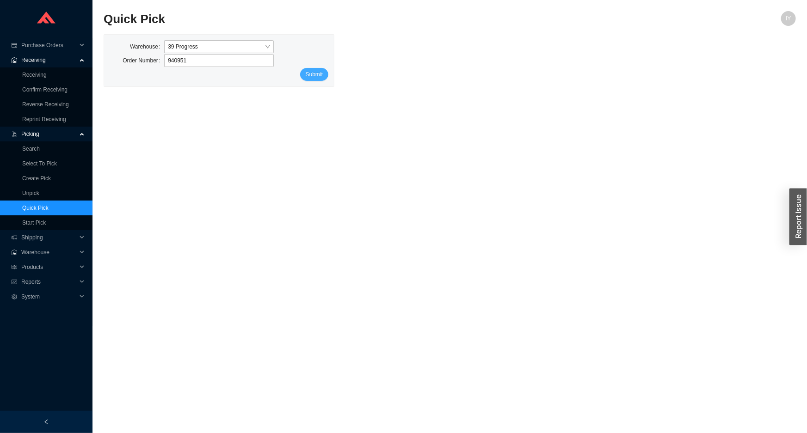
type input "940951"
click at [317, 76] on span "Submit" at bounding box center [314, 74] width 17 height 9
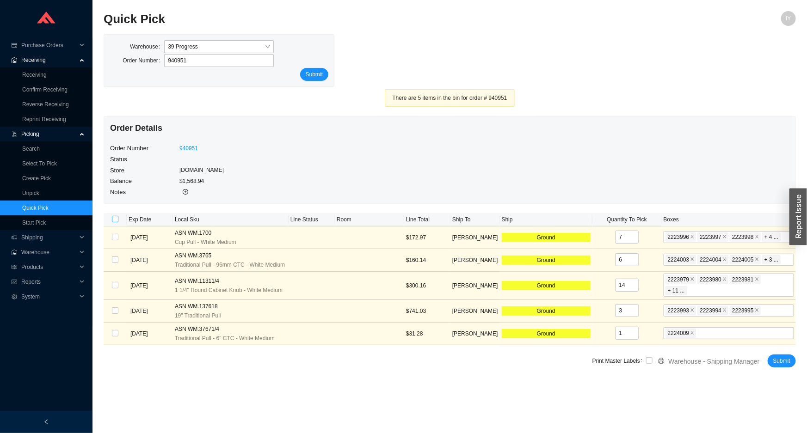
click at [116, 219] on input "checkbox" at bounding box center [115, 219] width 6 height 6
checkbox input "true"
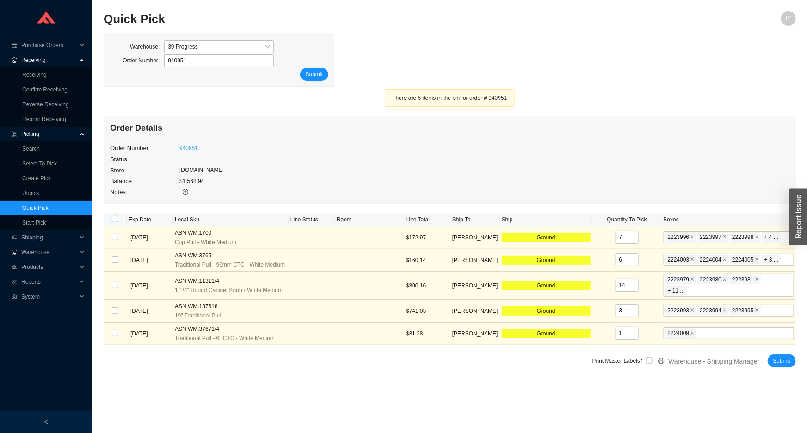
checkbox input "true"
click at [649, 358] on input "checkbox" at bounding box center [649, 361] width 6 height 6
checkbox input "true"
click at [784, 357] on span "Submit" at bounding box center [781, 361] width 17 height 9
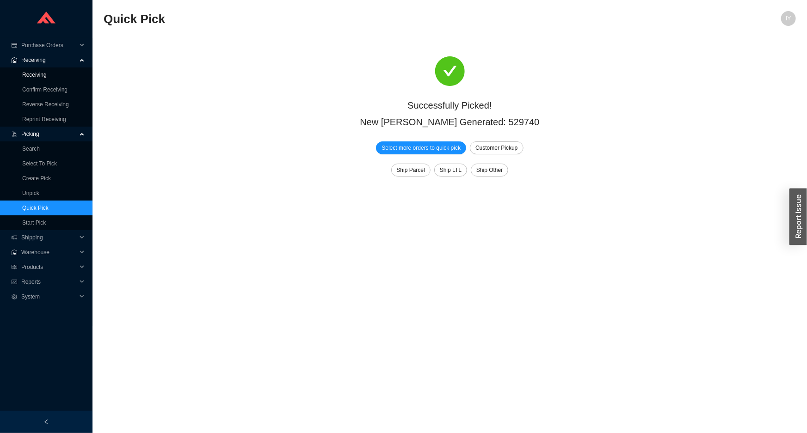
click at [42, 72] on link "Receiving" at bounding box center [34, 75] width 25 height 6
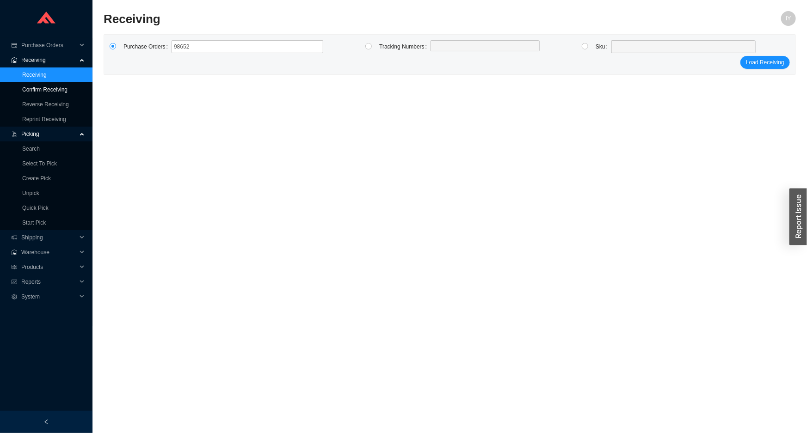
type input "986526"
click button "Load Receiving" at bounding box center [765, 62] width 49 height 13
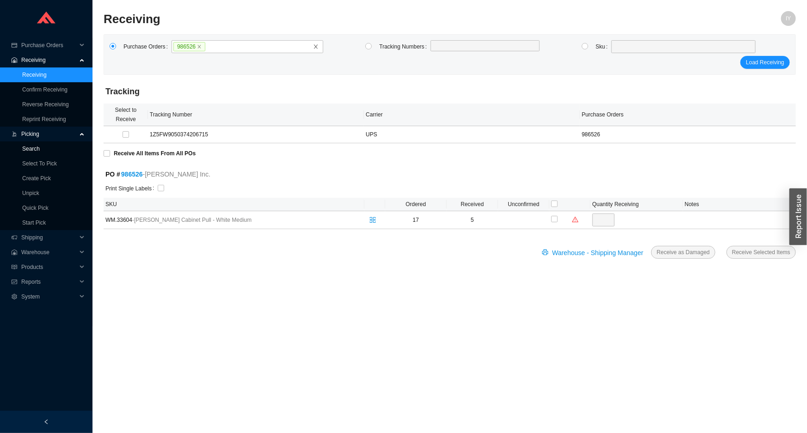
click at [40, 152] on link "Search" at bounding box center [31, 149] width 18 height 6
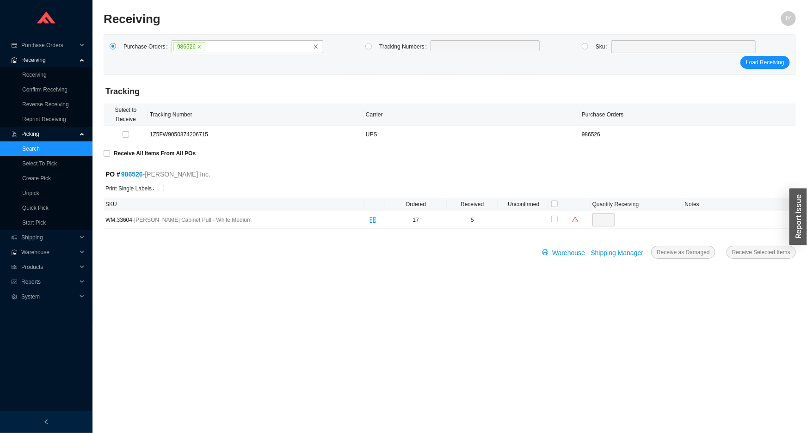
click at [102, 152] on section "Receiving IY Purchase Orders 986526 Tracking Numbers Sku Load Receiving Trackin…" at bounding box center [450, 216] width 715 height 433
click at [104, 153] on input "Receive All Items From All POs" at bounding box center [107, 153] width 6 height 6
checkbox input "true"
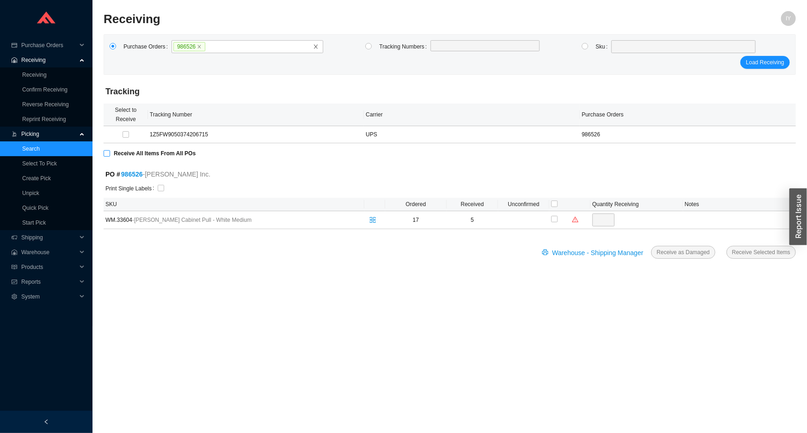
type input "12"
click at [128, 134] on input "checkbox" at bounding box center [126, 134] width 6 height 6
checkbox input "true"
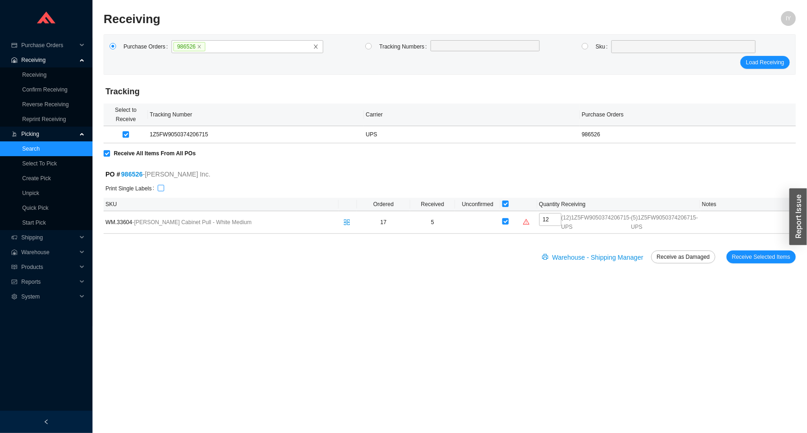
click at [160, 187] on input "checkbox" at bounding box center [161, 188] width 6 height 6
checkbox input "true"
click at [745, 262] on span "Receive Selected Items" at bounding box center [761, 257] width 58 height 9
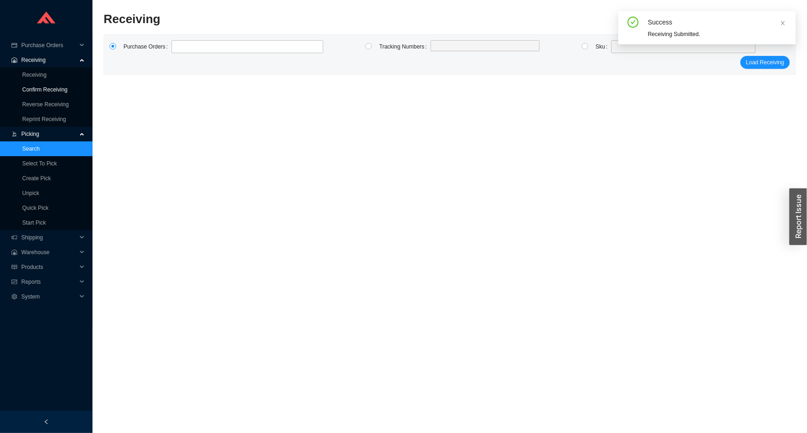
click at [56, 93] on link "Confirm Receiving" at bounding box center [44, 90] width 45 height 6
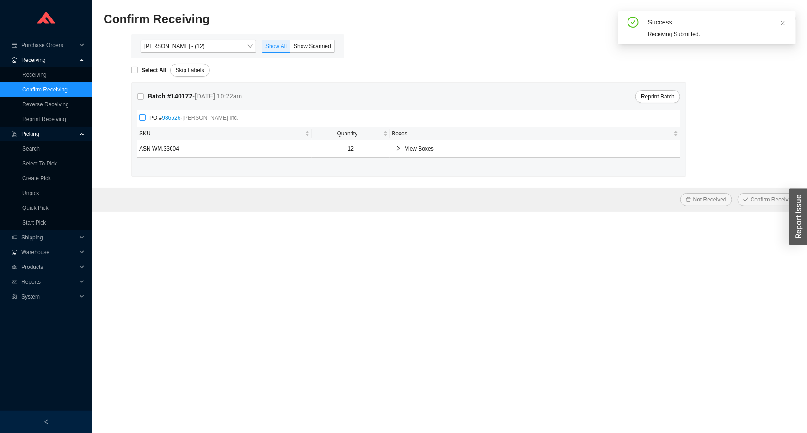
click at [156, 115] on span "PO # 986526 - Ashley Norton Inc." at bounding box center [194, 117] width 97 height 9
click at [146, 115] on input "PO # 986526 - Ashley Norton Inc." at bounding box center [142, 117] width 6 height 6
checkbox input "true"
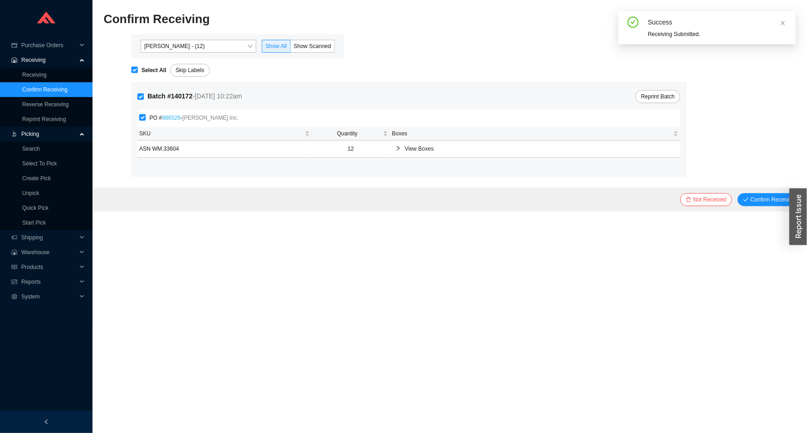
click at [164, 118] on link "986526" at bounding box center [171, 118] width 19 height 6
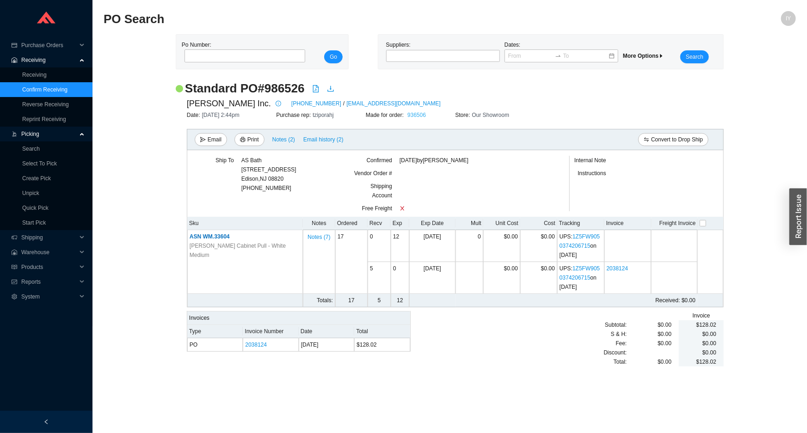
click at [414, 112] on link "936506" at bounding box center [417, 115] width 19 height 6
click at [46, 91] on link "Confirm Receiving" at bounding box center [44, 90] width 45 height 6
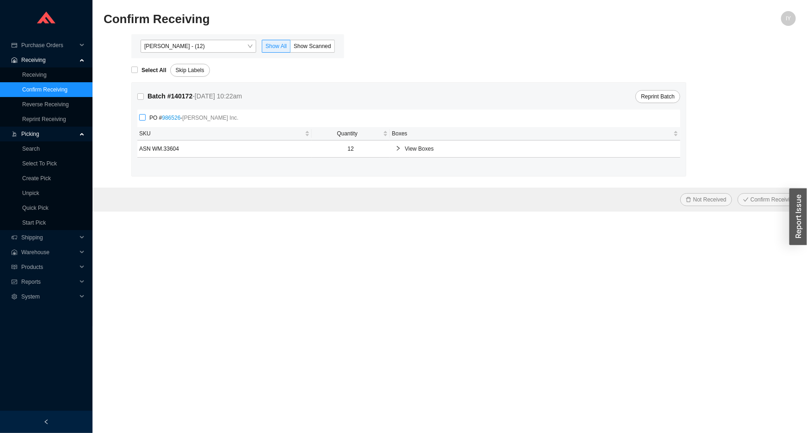
click at [145, 117] on input "PO # 986526 - Ashley Norton Inc." at bounding box center [142, 117] width 6 height 6
checkbox input "true"
click at [738, 193] on button "Confirm Receiving" at bounding box center [770, 199] width 64 height 13
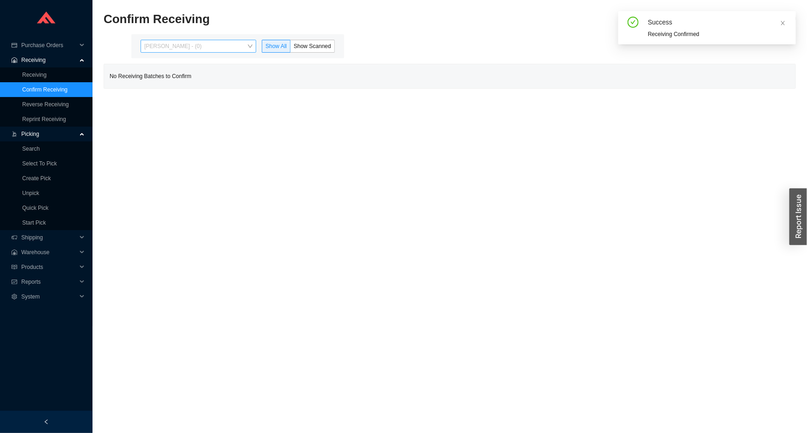
click at [247, 45] on span "Issac Yoselovsky - (0)" at bounding box center [198, 46] width 108 height 12
click at [47, 72] on link "Receiving" at bounding box center [34, 75] width 25 height 6
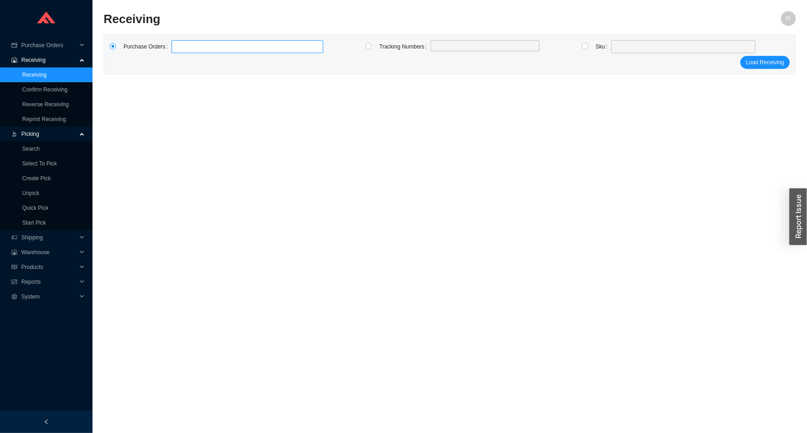
click at [269, 44] on label at bounding box center [248, 46] width 152 height 13
click at [179, 44] on input at bounding box center [176, 47] width 6 height 10
type input "985235"
click button "Load Receiving" at bounding box center [765, 62] width 49 height 13
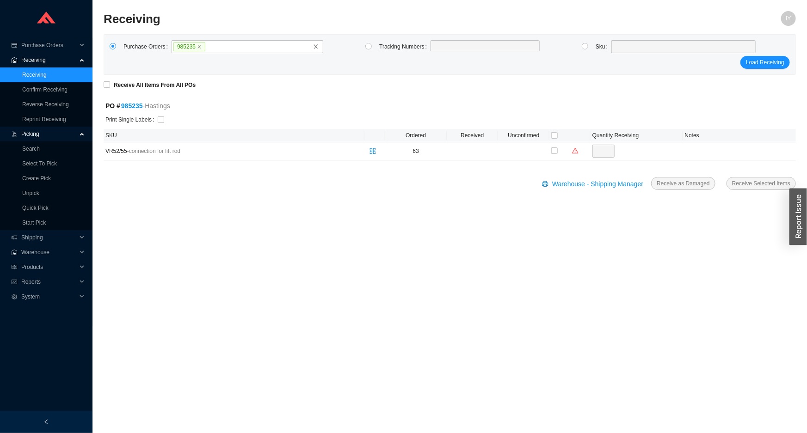
click at [154, 120] on label "Print Single Labels" at bounding box center [131, 119] width 52 height 13
click at [108, 82] on input "Receive All Items From All POs" at bounding box center [107, 84] width 6 height 6
checkbox input "true"
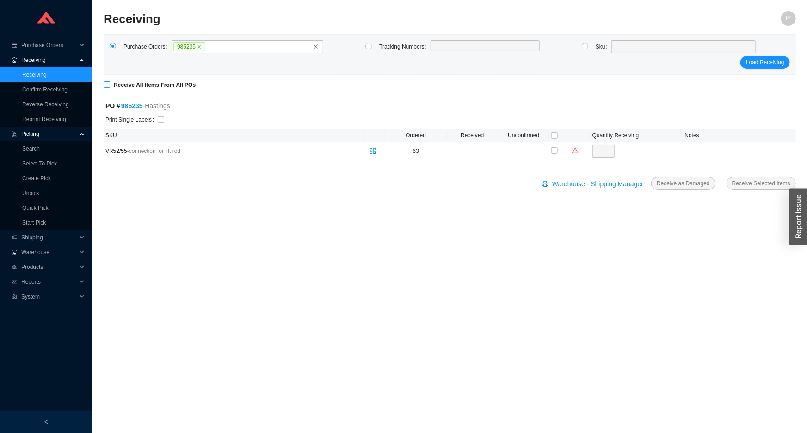
type input "63"
click at [158, 120] on input "checkbox" at bounding box center [161, 120] width 6 height 6
checkbox input "true"
click at [758, 185] on span "Receive Selected Items" at bounding box center [761, 183] width 58 height 9
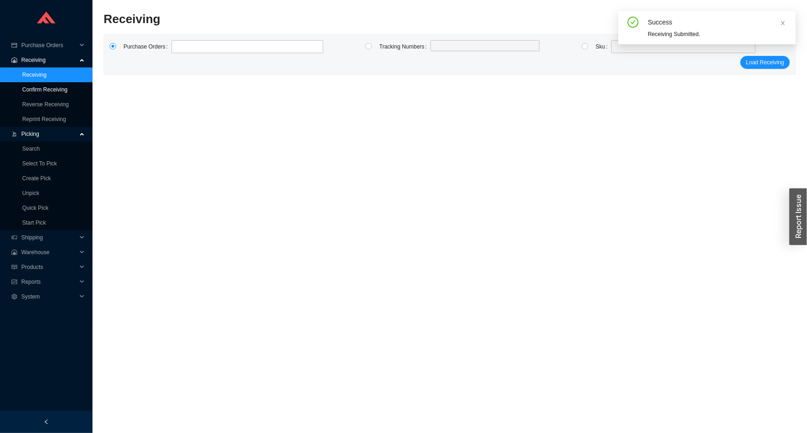
click at [66, 92] on link "Confirm Receiving" at bounding box center [44, 90] width 45 height 6
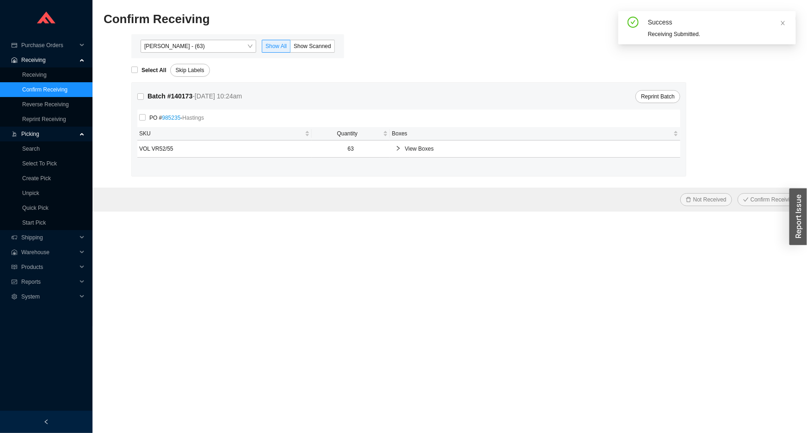
click at [162, 119] on link "985235" at bounding box center [171, 118] width 19 height 6
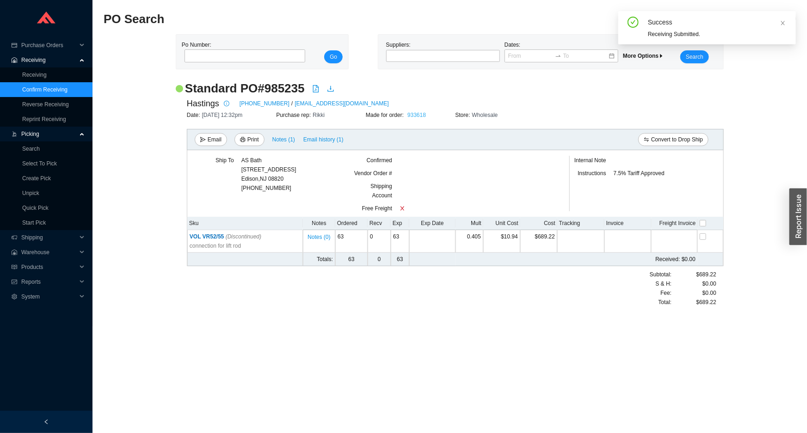
click at [412, 117] on link "933618" at bounding box center [417, 115] width 19 height 6
click at [68, 87] on link "Confirm Receiving" at bounding box center [44, 90] width 45 height 6
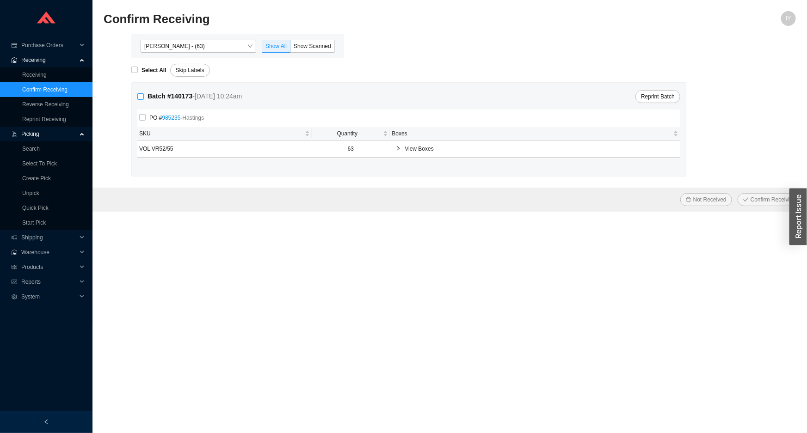
click at [141, 97] on input "Batch # 140173 - 9/29/25 10:24am" at bounding box center [140, 96] width 6 height 6
checkbox input "true"
click at [775, 198] on span "Confirm Receiving" at bounding box center [773, 199] width 45 height 9
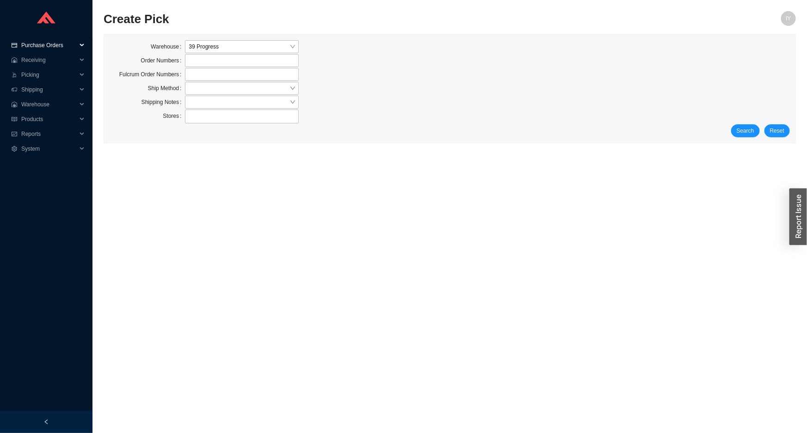
drag, startPoint x: 72, startPoint y: 40, endPoint x: 63, endPoint y: 50, distance: 13.1
click at [72, 41] on span "Purchase Orders" at bounding box center [49, 45] width 56 height 15
click at [40, 62] on link "Search" at bounding box center [31, 60] width 18 height 6
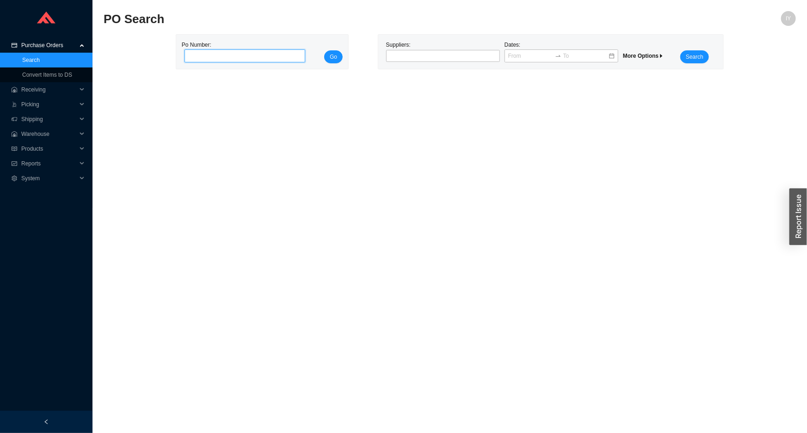
paste input "987843"
type input "987843"
click at [326, 55] on button "Go" at bounding box center [333, 56] width 19 height 13
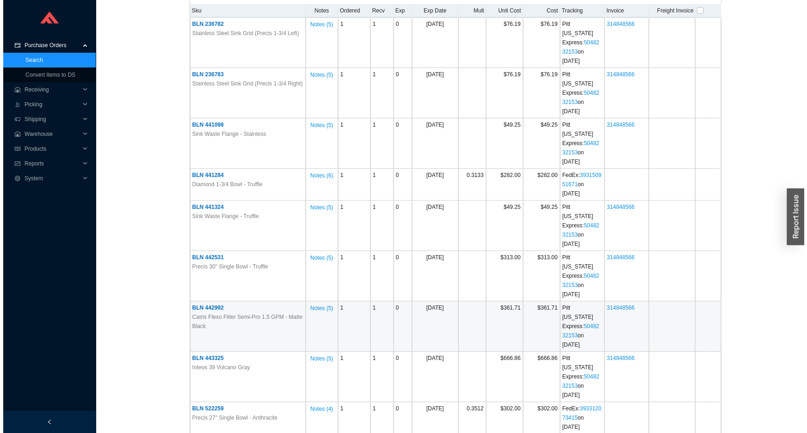
scroll to position [294, 0]
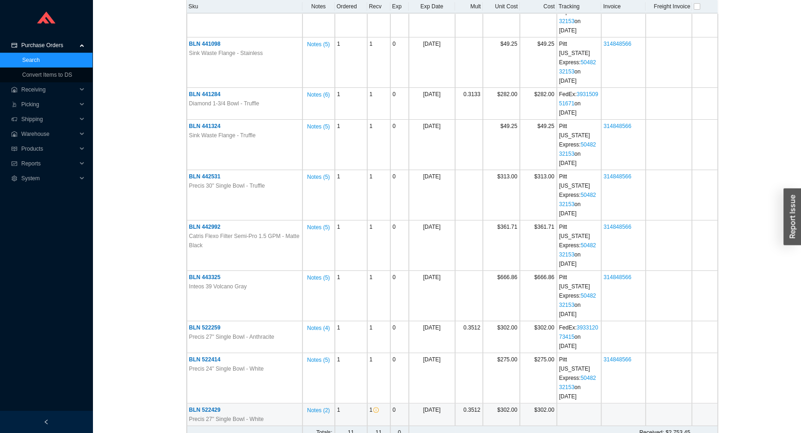
click at [214, 407] on span "BLN 522429" at bounding box center [204, 410] width 31 height 6
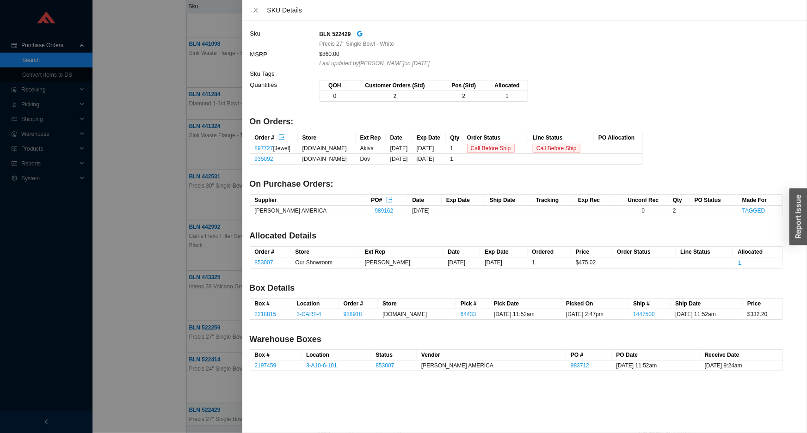
click at [194, 212] on div at bounding box center [403, 216] width 807 height 433
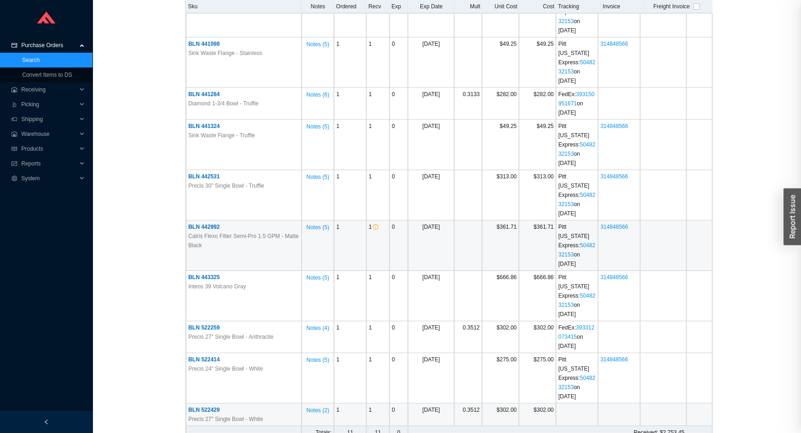
click at [204, 221] on td "BLN 442992 Catris Flexo Filter Semi-Pro 1.5 GPM - Matte Black" at bounding box center [244, 246] width 116 height 50
click at [204, 224] on span "BLN 442992" at bounding box center [204, 227] width 31 height 6
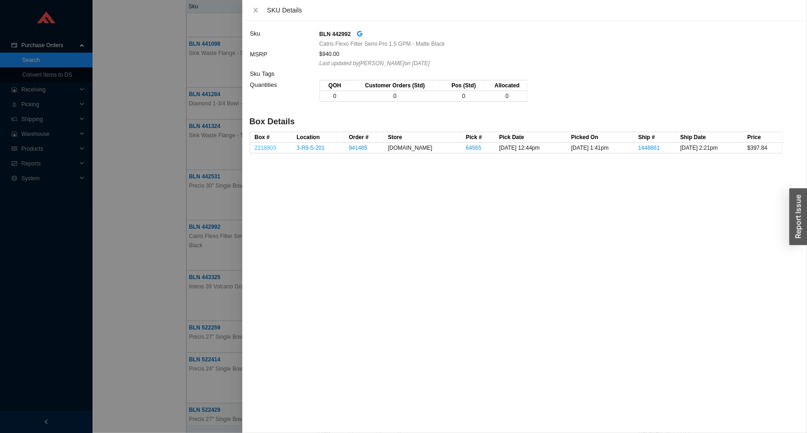
click at [271, 145] on link "2218803" at bounding box center [266, 148] width 22 height 6
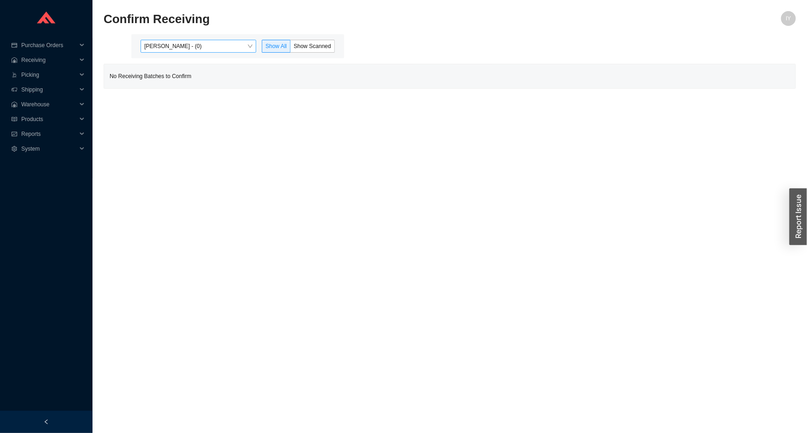
drag, startPoint x: 198, startPoint y: 45, endPoint x: 198, endPoint y: 51, distance: 6.5
click at [198, 47] on span "[PERSON_NAME] - (0)" at bounding box center [198, 46] width 108 height 12
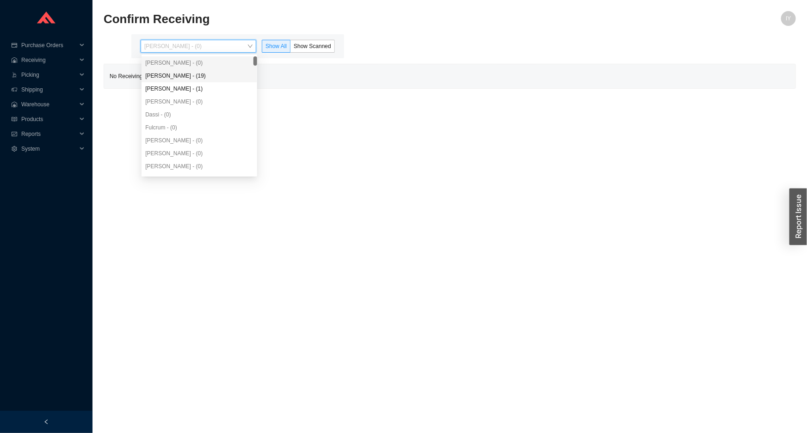
click at [200, 77] on div "[PERSON_NAME] - (19)" at bounding box center [199, 76] width 108 height 8
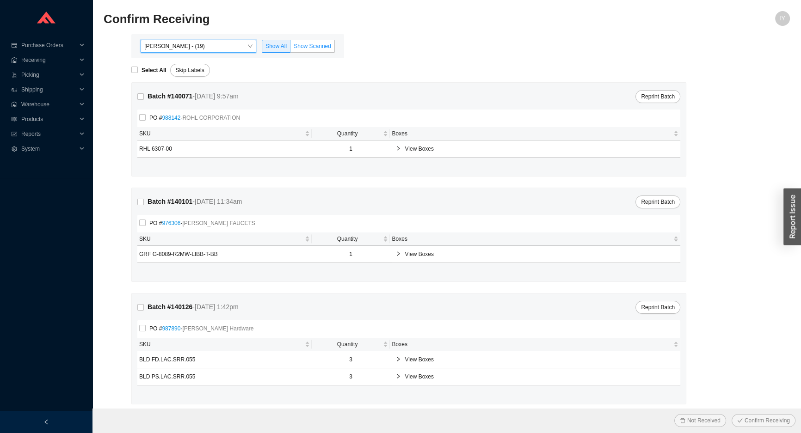
click at [320, 50] on label "Show Scanned" at bounding box center [312, 46] width 44 height 13
click at [290, 48] on input "Show Scanned" at bounding box center [290, 48] width 0 height 0
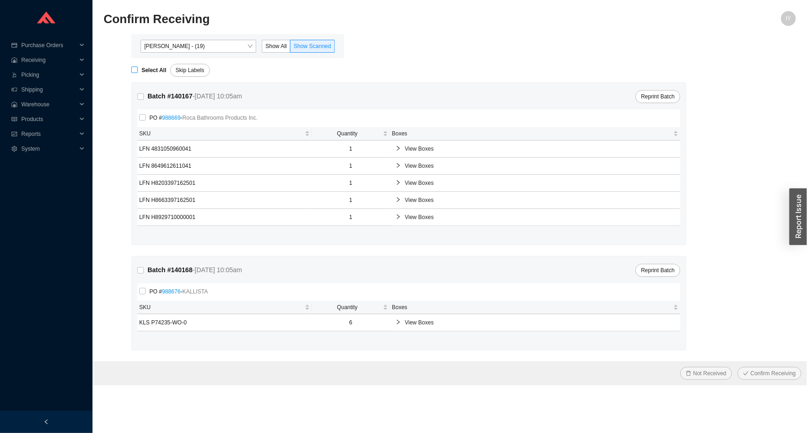
click at [137, 72] on input "Select All" at bounding box center [134, 70] width 6 height 6
checkbox input "true"
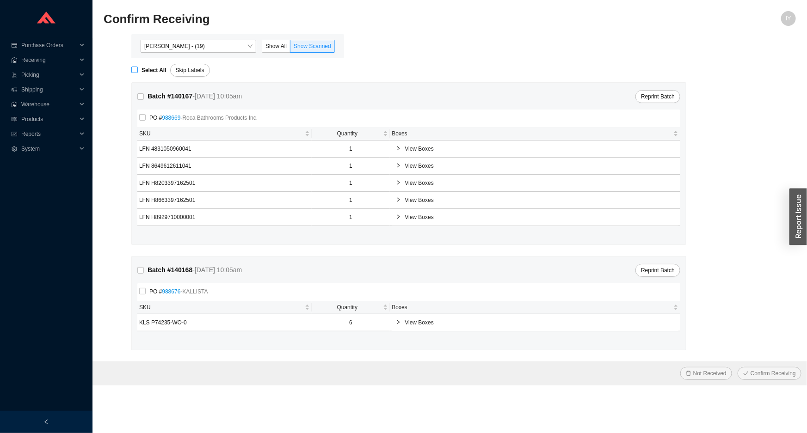
checkbox input "true"
click at [738, 367] on button "Confirm Receiving" at bounding box center [770, 373] width 64 height 13
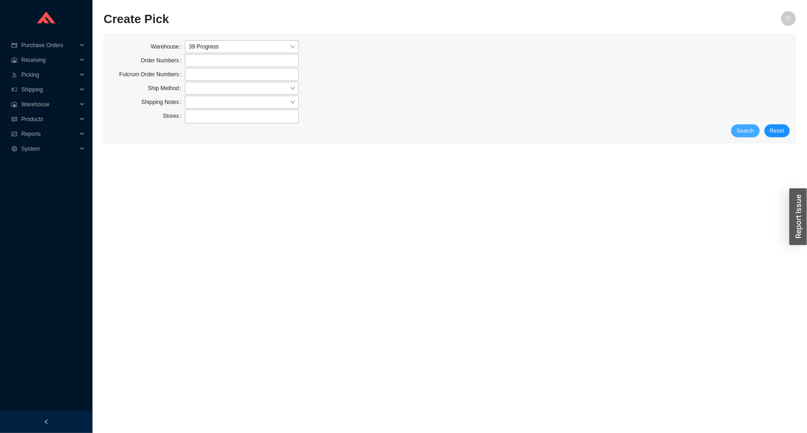
click at [740, 127] on span "Search" at bounding box center [746, 130] width 18 height 9
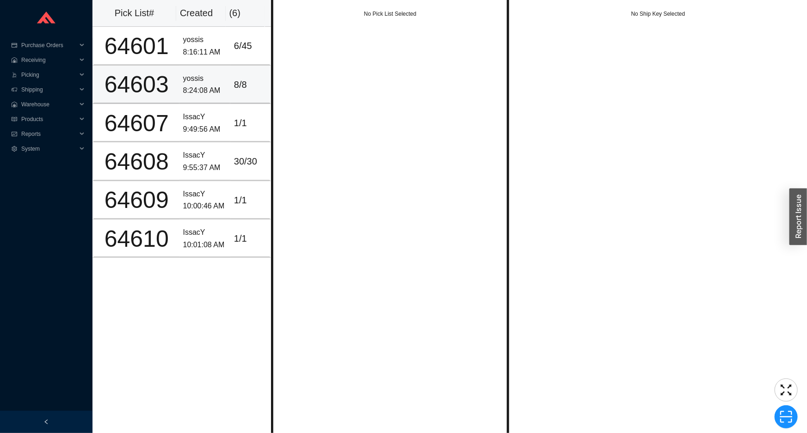
click at [207, 93] on div "8:24:08 AM" at bounding box center [204, 91] width 43 height 12
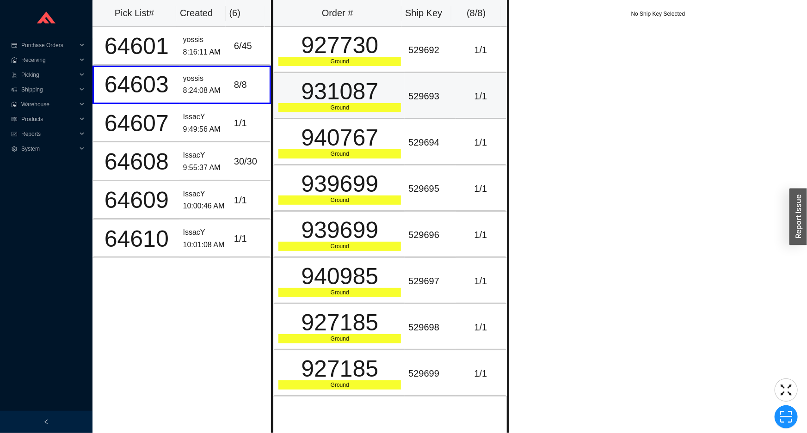
click at [352, 85] on div "931087" at bounding box center [339, 91] width 123 height 23
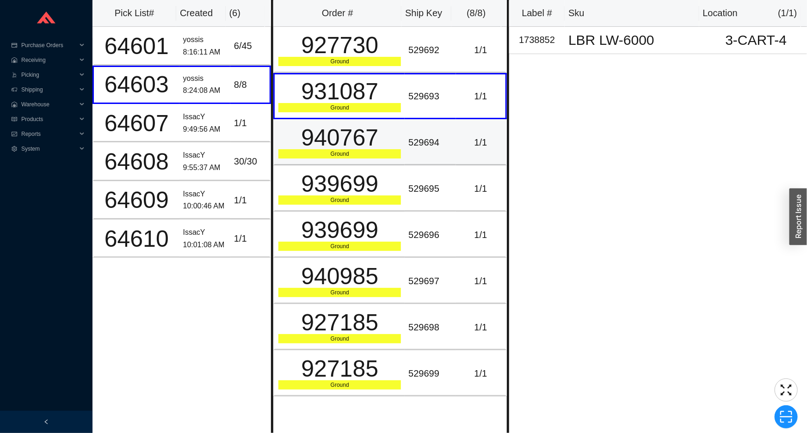
click at [366, 127] on div "940767" at bounding box center [339, 137] width 123 height 23
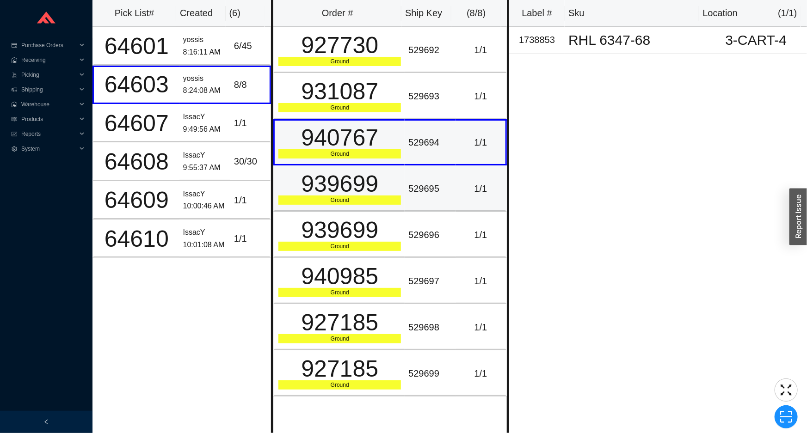
click at [371, 176] on div "939699" at bounding box center [339, 184] width 123 height 23
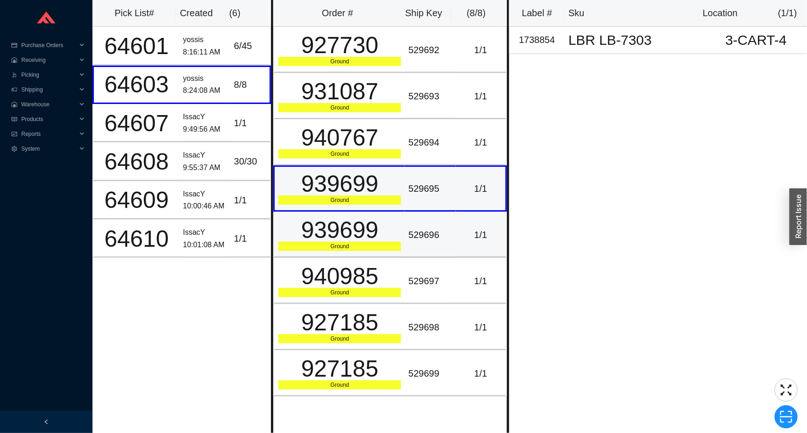
drag, startPoint x: 367, startPoint y: 195, endPoint x: 367, endPoint y: 241, distance: 46.7
click at [367, 204] on div "939699 Ground" at bounding box center [339, 189] width 123 height 32
drag, startPoint x: 369, startPoint y: 241, endPoint x: 367, endPoint y: 254, distance: 13.1
click at [369, 245] on div "939699 Ground" at bounding box center [339, 235] width 123 height 32
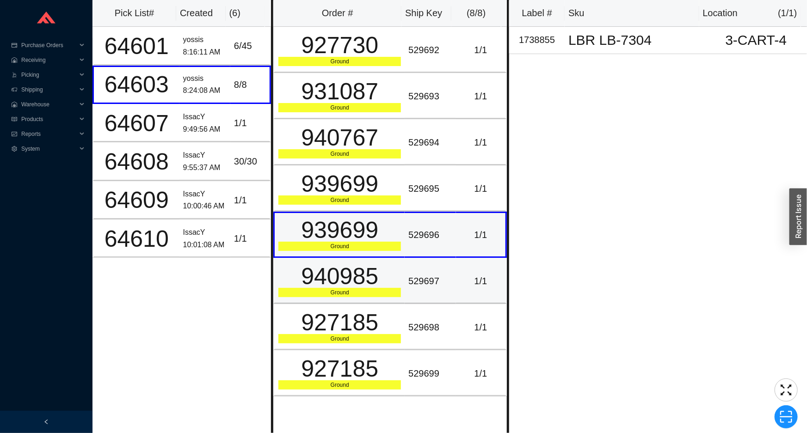
click at [359, 266] on div "940985" at bounding box center [339, 276] width 123 height 23
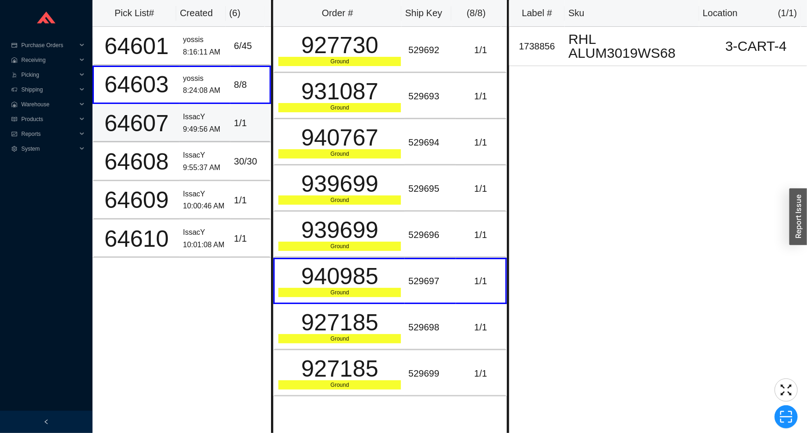
click at [234, 127] on div "1 / 1" at bounding box center [250, 123] width 32 height 15
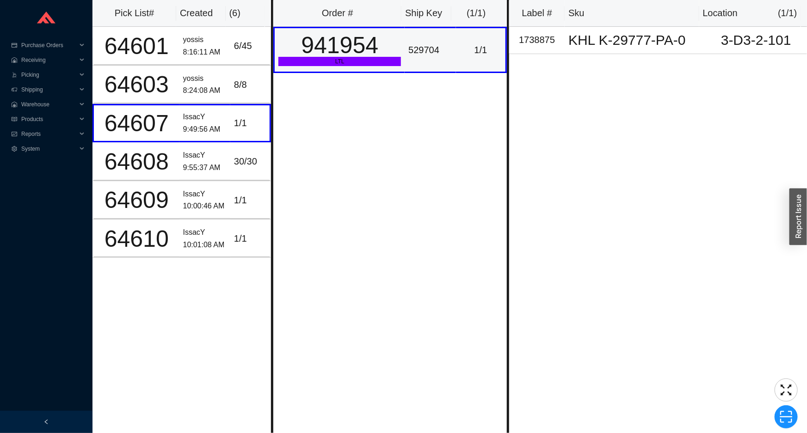
click at [337, 54] on div "941954" at bounding box center [339, 45] width 123 height 23
drag, startPoint x: 235, startPoint y: 51, endPoint x: 255, endPoint y: 48, distance: 19.7
click at [237, 50] on div "6 / 45" at bounding box center [250, 45] width 32 height 15
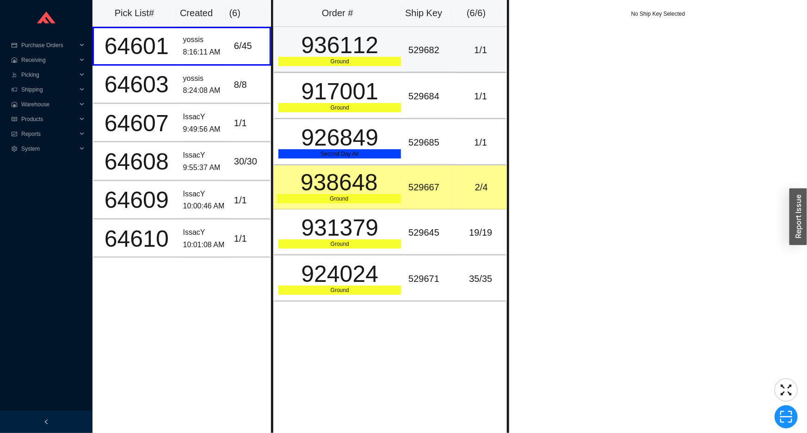
click at [319, 46] on div "936112" at bounding box center [339, 45] width 123 height 23
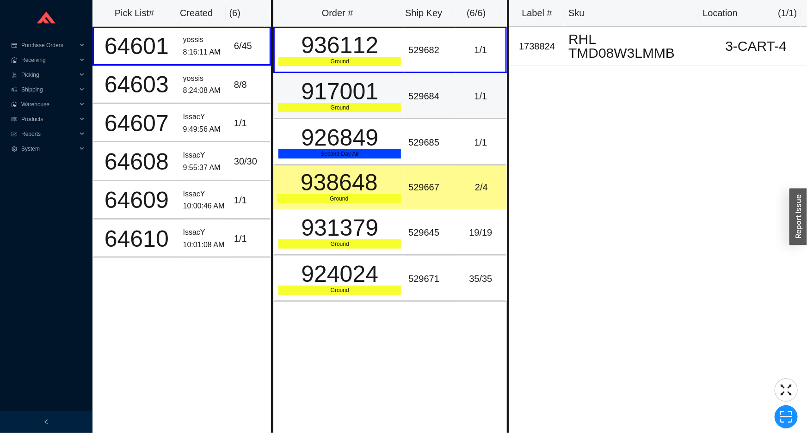
click at [324, 94] on div "917001" at bounding box center [339, 91] width 123 height 23
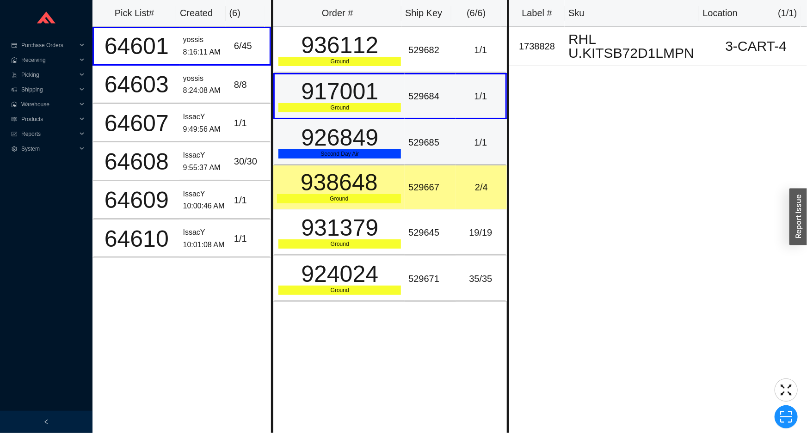
drag, startPoint x: 328, startPoint y: 147, endPoint x: 331, endPoint y: 97, distance: 50.1
click at [328, 142] on div "926849" at bounding box center [339, 137] width 123 height 23
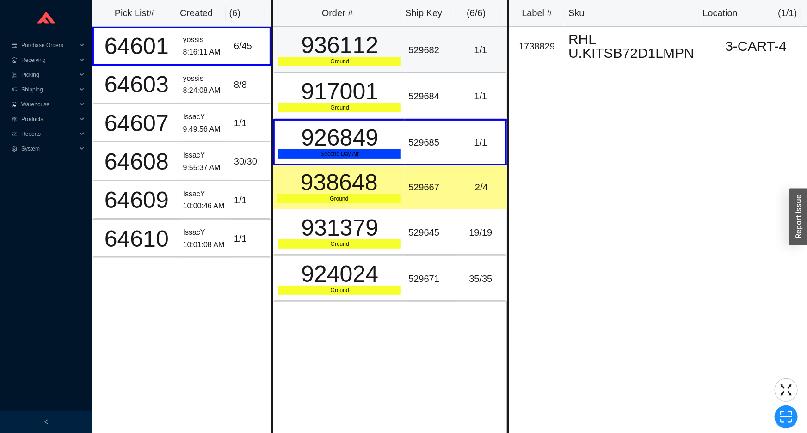
drag, startPoint x: 336, startPoint y: 59, endPoint x: 338, endPoint y: 50, distance: 9.1
click at [336, 58] on div "Ground" at bounding box center [339, 61] width 123 height 9
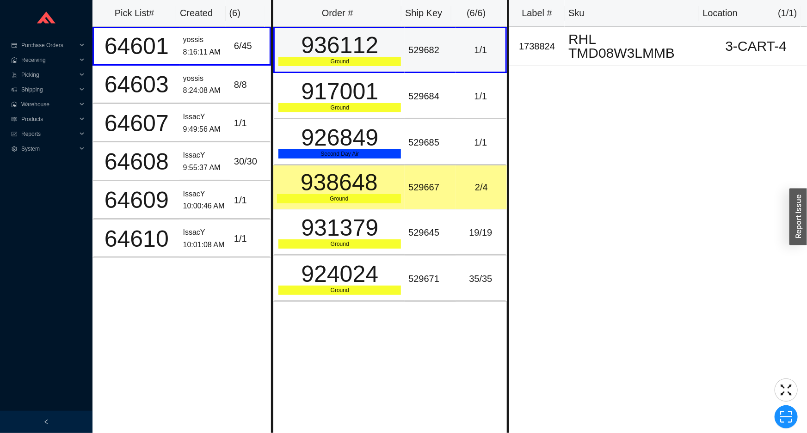
click at [339, 49] on div "936112" at bounding box center [339, 45] width 123 height 23
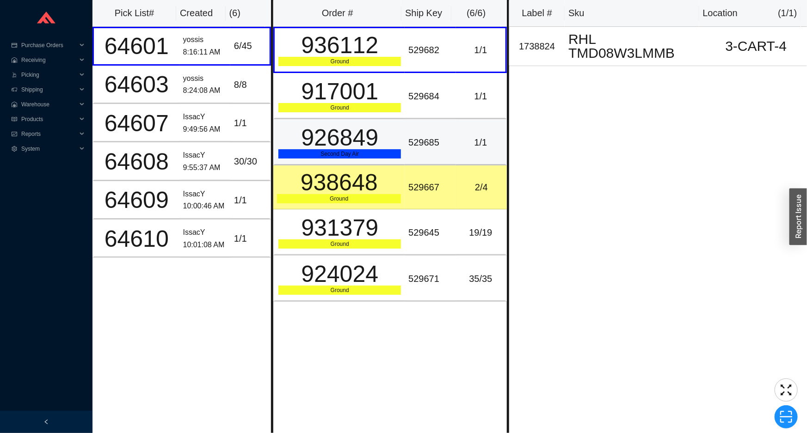
click at [352, 131] on div "926849" at bounding box center [339, 137] width 123 height 23
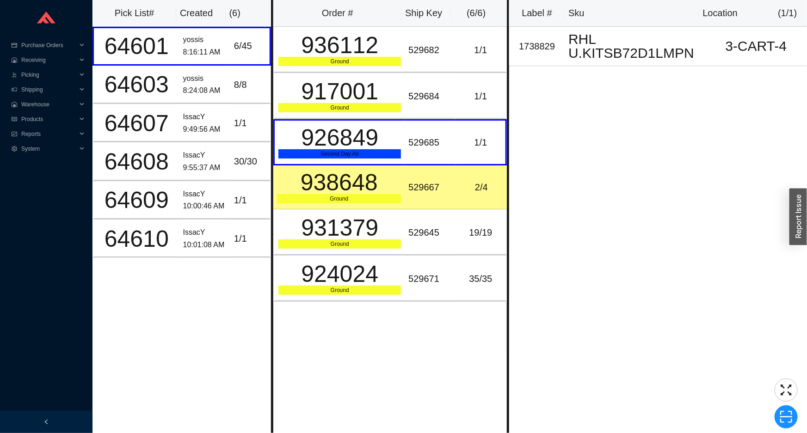
click at [409, 182] on div "529667" at bounding box center [429, 187] width 43 height 15
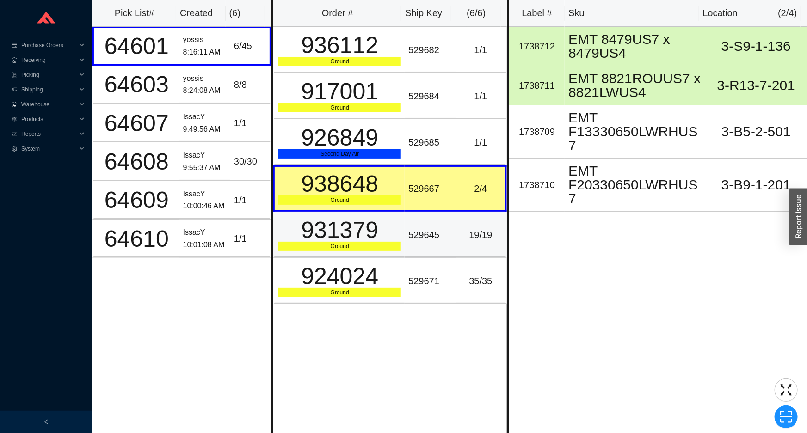
drag, startPoint x: 415, startPoint y: 230, endPoint x: 417, endPoint y: 240, distance: 9.5
click at [416, 233] on div "529645" at bounding box center [429, 235] width 43 height 15
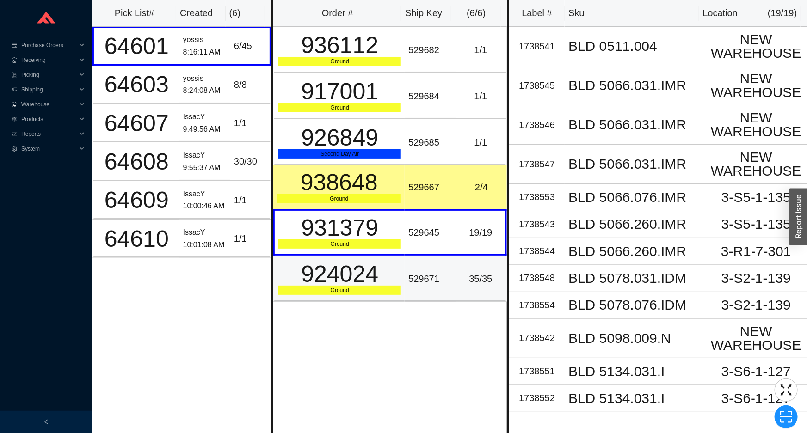
click at [422, 274] on div "529671" at bounding box center [429, 279] width 43 height 15
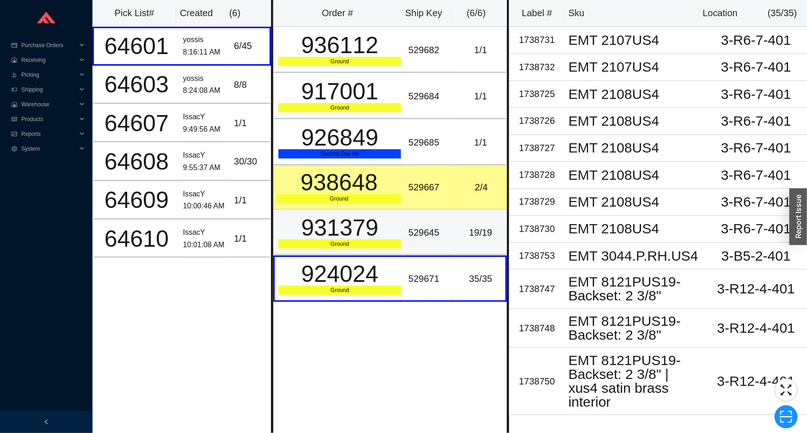
click at [425, 245] on td "529645" at bounding box center [430, 233] width 51 height 46
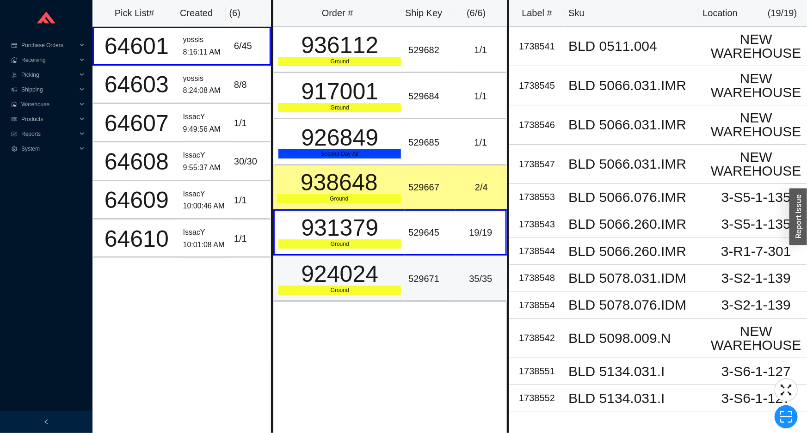
click at [424, 277] on div "529671" at bounding box center [429, 279] width 43 height 15
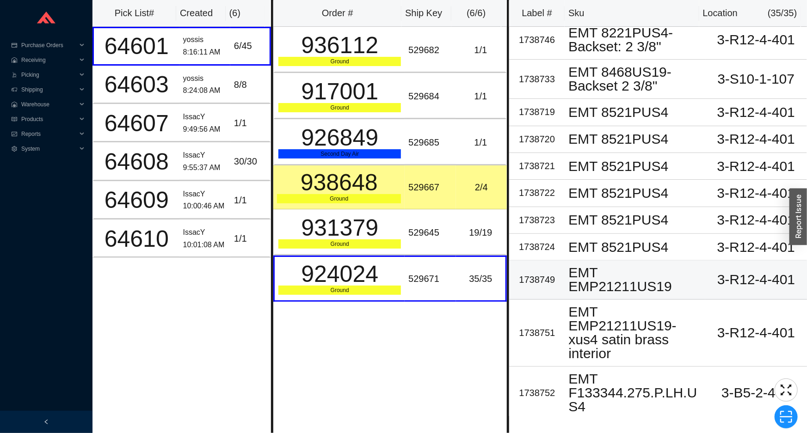
scroll to position [868, 0]
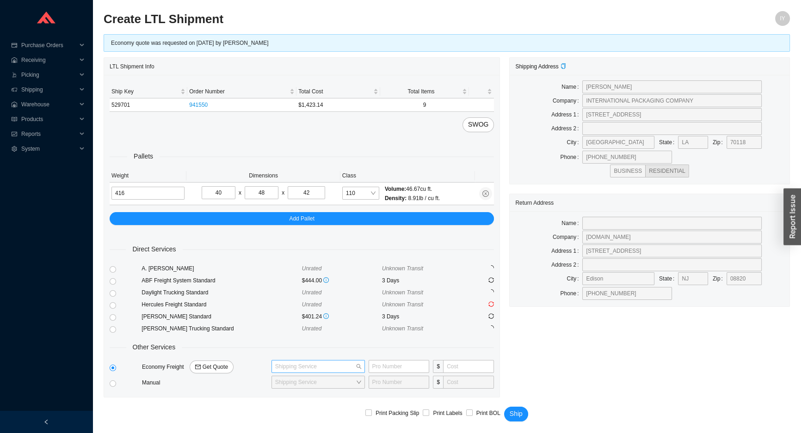
click at [305, 365] on input "search" at bounding box center [315, 367] width 80 height 12
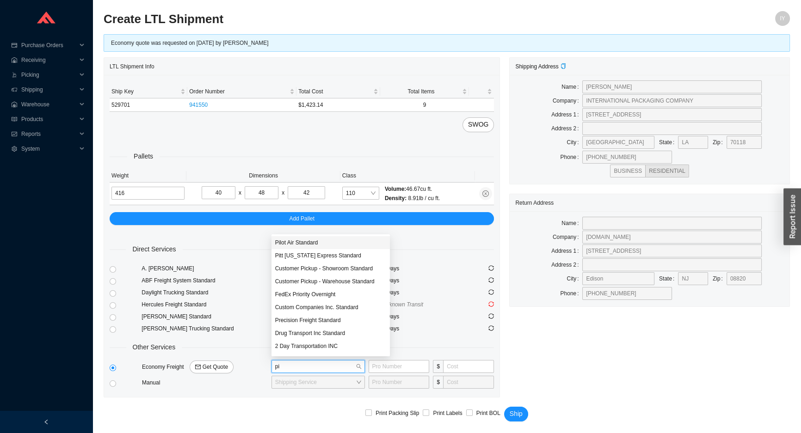
type input "pit"
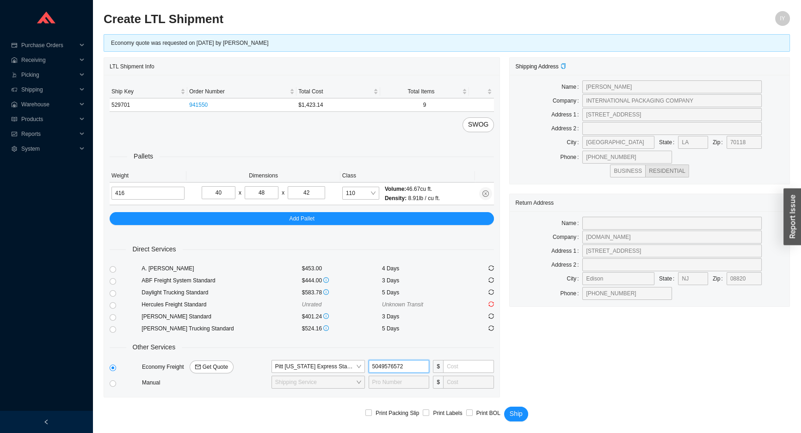
type input "5049576572"
click at [504, 407] on button "Ship" at bounding box center [516, 414] width 24 height 15
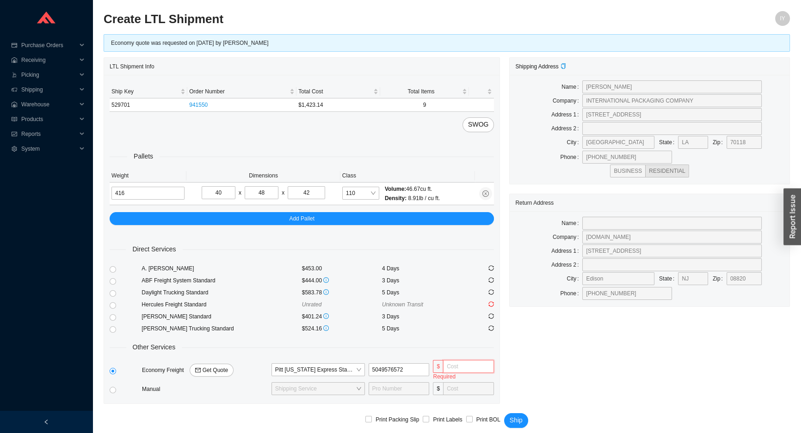
click at [471, 366] on input "tel" at bounding box center [468, 366] width 51 height 13
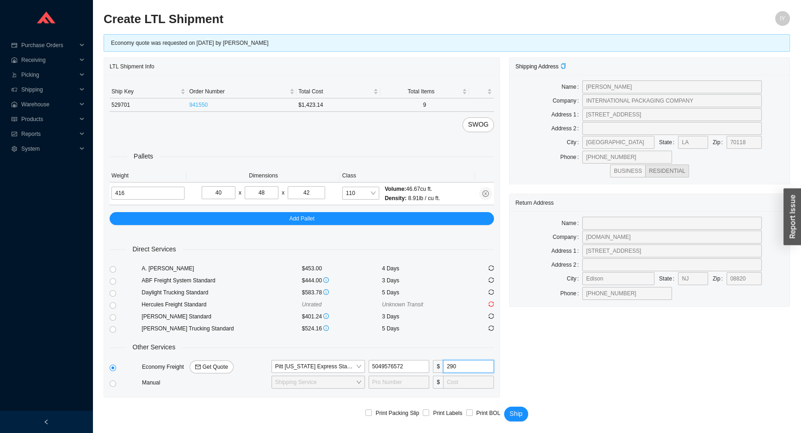
type input "290"
click at [198, 103] on link "941550" at bounding box center [198, 105] width 19 height 6
click at [516, 409] on span "Ship" at bounding box center [516, 414] width 13 height 11
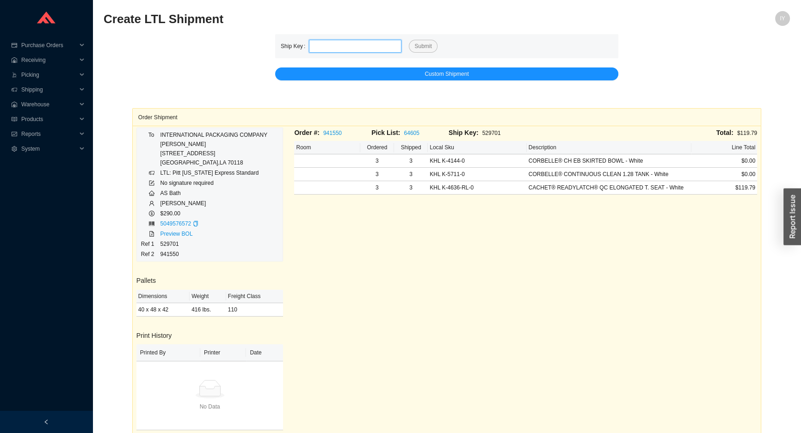
click at [315, 42] on input "tel" at bounding box center [355, 46] width 93 height 13
paste input "529703"
type input "529703"
click at [409, 40] on button "Submit" at bounding box center [423, 46] width 28 height 13
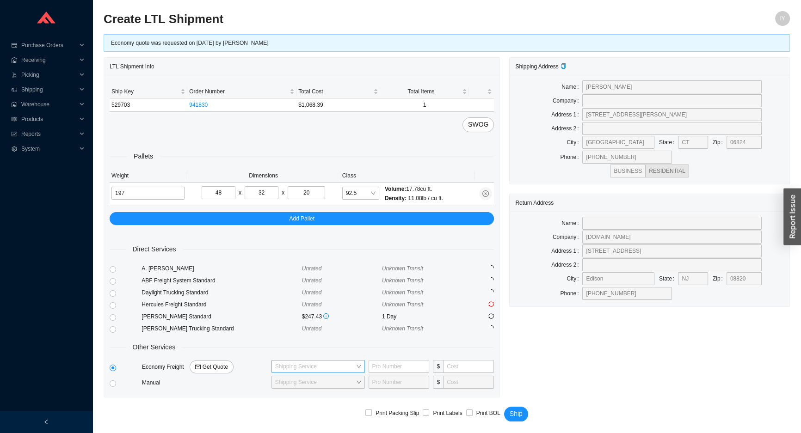
click at [323, 361] on input "search" at bounding box center [315, 367] width 80 height 12
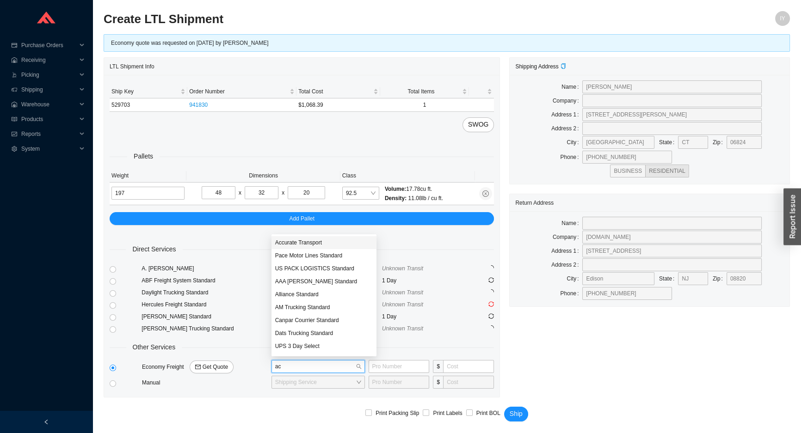
type input "acc"
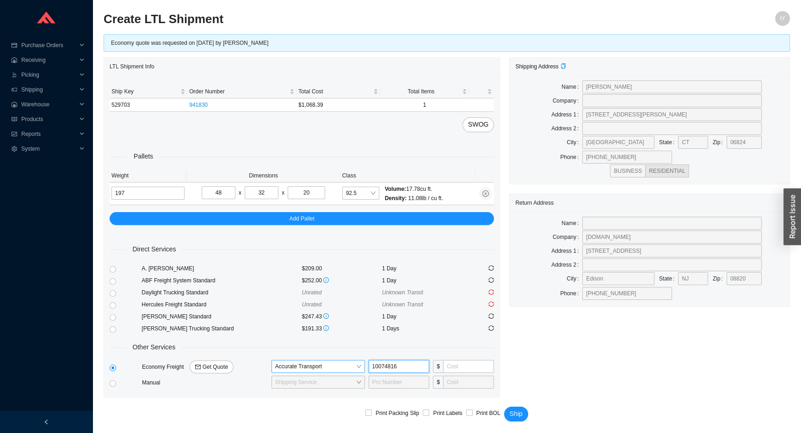
type input "100748166"
click at [504, 407] on button "Ship" at bounding box center [516, 414] width 24 height 15
type input "175"
click at [504, 407] on button "Ship" at bounding box center [516, 414] width 24 height 15
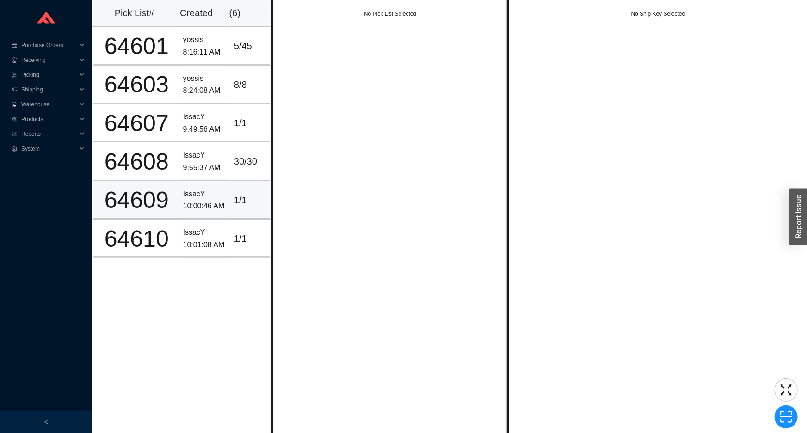
click at [171, 181] on td "64609" at bounding box center [136, 200] width 87 height 38
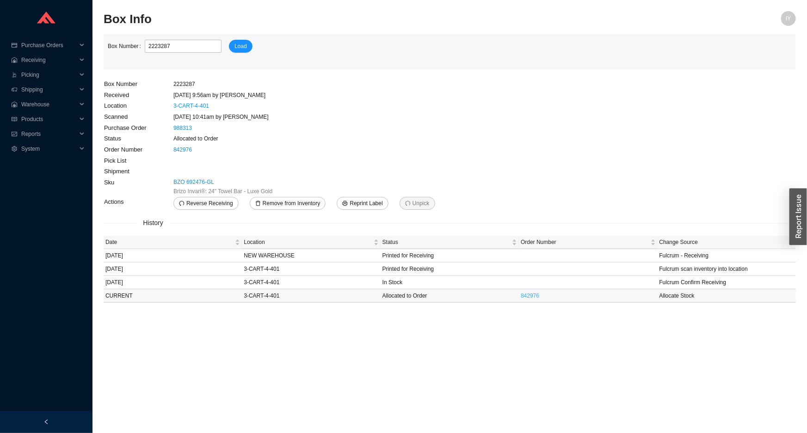
click at [532, 294] on link "842976" at bounding box center [530, 296] width 19 height 6
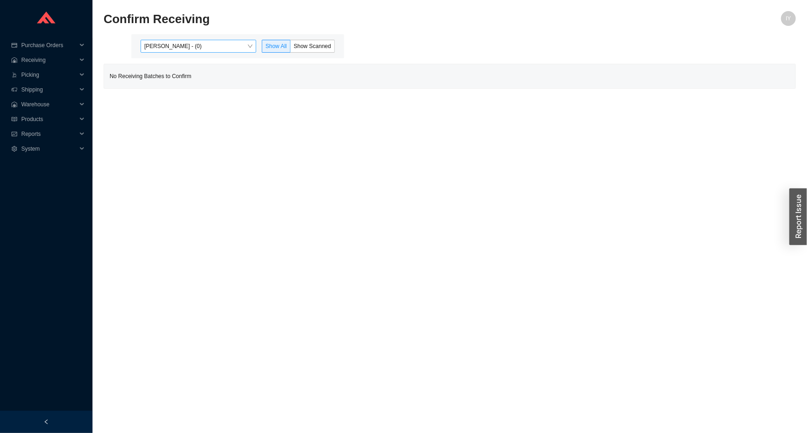
click at [235, 47] on span "[PERSON_NAME] - (0)" at bounding box center [198, 46] width 108 height 12
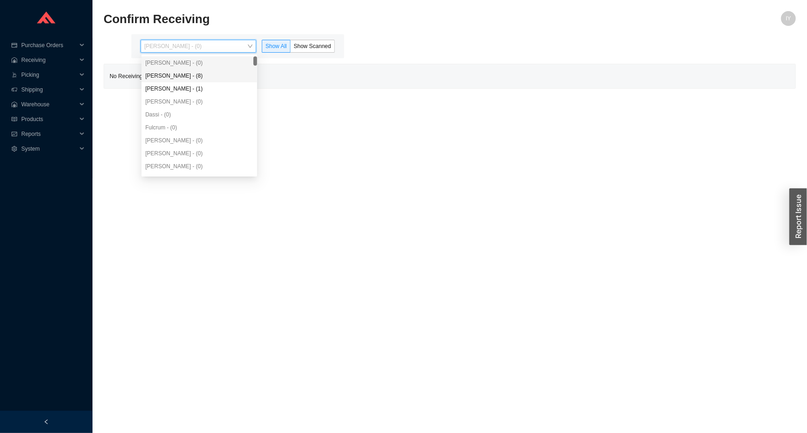
drag, startPoint x: 231, startPoint y: 74, endPoint x: 240, endPoint y: 73, distance: 9.4
click at [232, 74] on div "[PERSON_NAME] - (8)" at bounding box center [199, 76] width 108 height 8
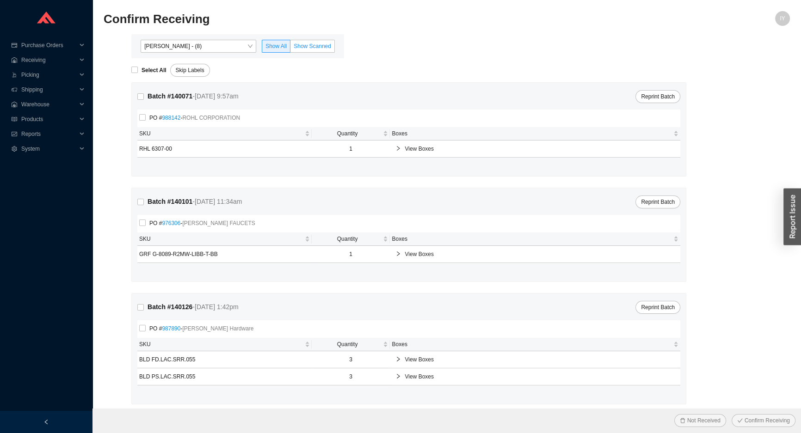
click at [305, 46] on span "Show Scanned" at bounding box center [312, 46] width 37 height 6
click at [290, 48] on input "Show Scanned" at bounding box center [290, 48] width 0 height 0
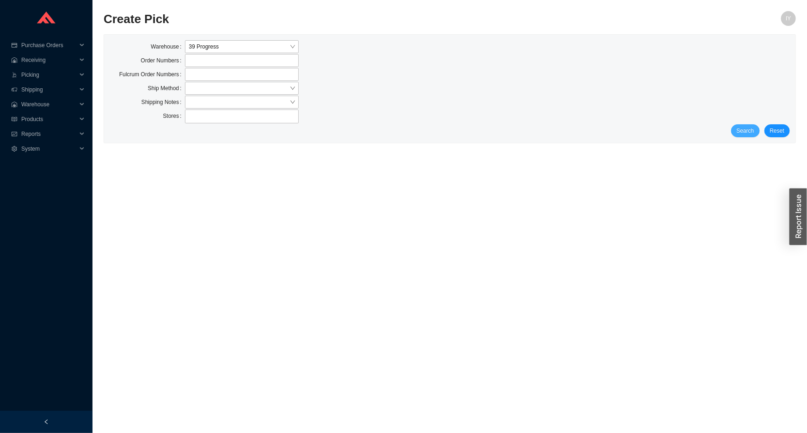
click at [752, 133] on span "Search" at bounding box center [746, 130] width 18 height 9
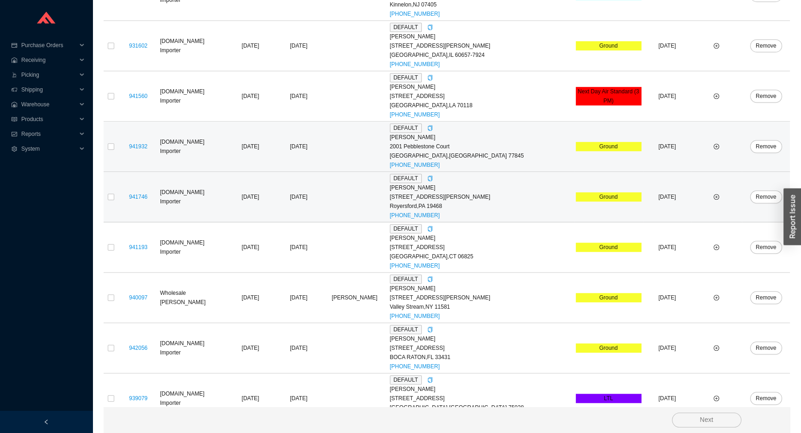
scroll to position [935, 0]
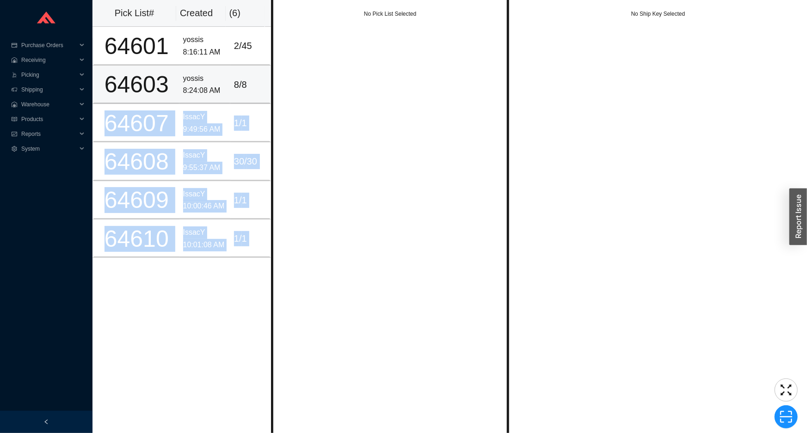
click at [411, 125] on div "Pick List# Created ( 6 ) 64601 yossis 8:16:11 AM 2 / 45 64603 yossis 8:24:08 AM…" at bounding box center [450, 216] width 715 height 433
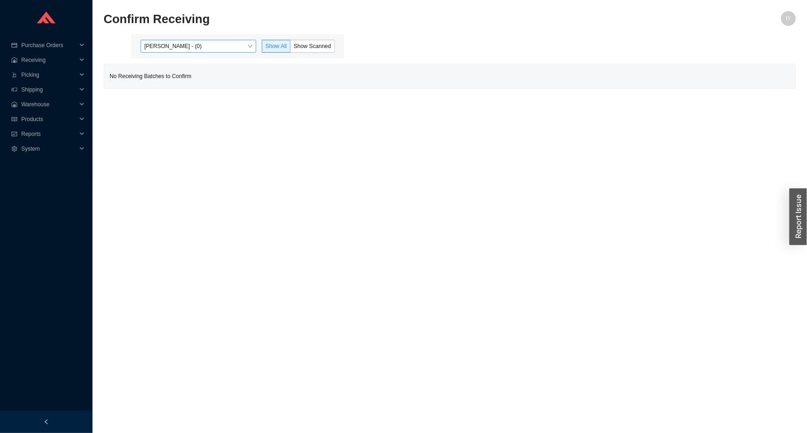
click at [193, 46] on span "[PERSON_NAME] - (0)" at bounding box center [198, 46] width 108 height 12
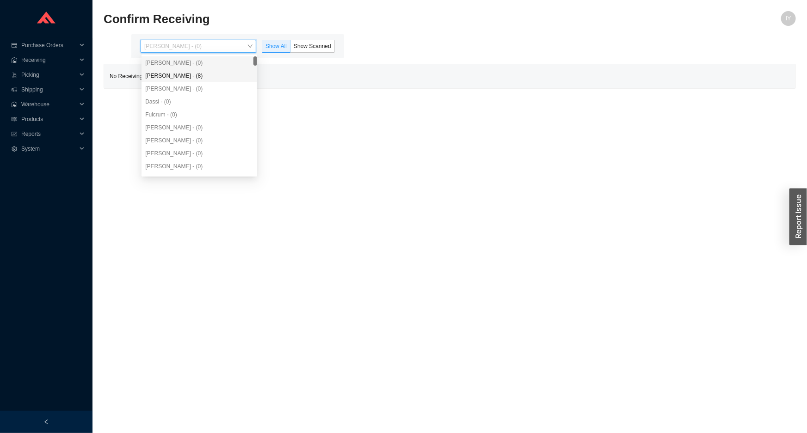
click at [188, 73] on div "[PERSON_NAME] - (8)" at bounding box center [199, 76] width 108 height 8
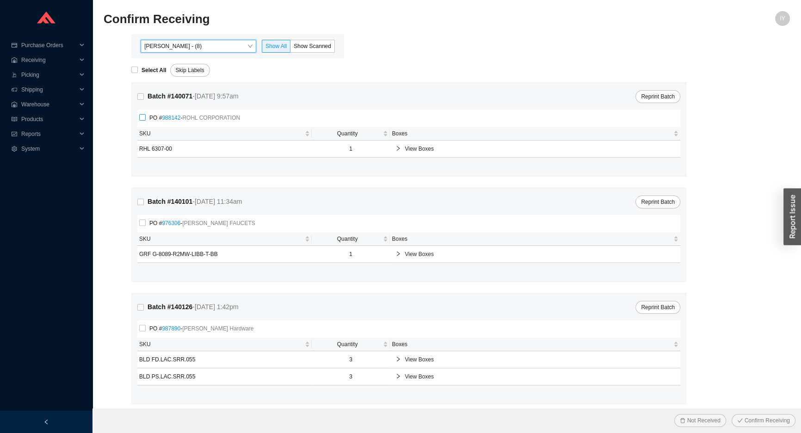
click at [142, 117] on input "PO # 988142 - ROHL CORPORATION" at bounding box center [142, 117] width 6 height 6
checkbox input "true"
click at [778, 414] on button "Confirm Receiving" at bounding box center [764, 420] width 64 height 13
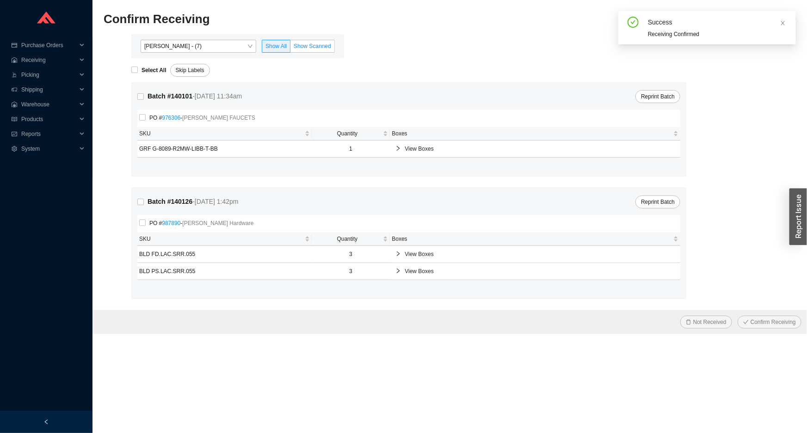
click at [296, 43] on span "Show Scanned" at bounding box center [312, 46] width 37 height 6
click at [290, 48] on input "Show Scanned" at bounding box center [290, 48] width 0 height 0
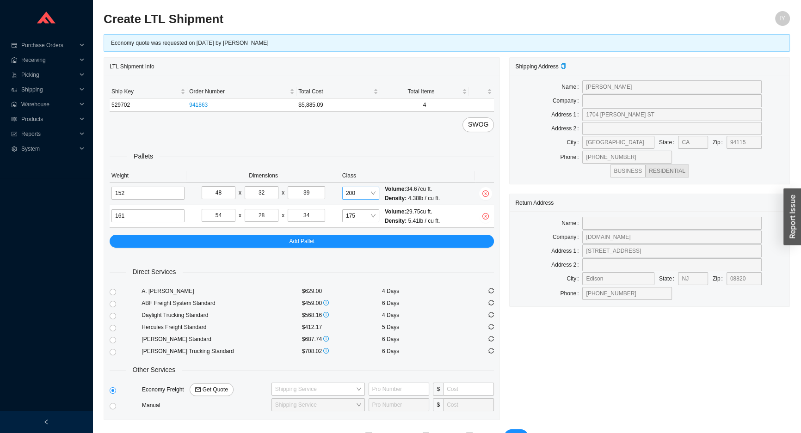
click at [366, 196] on span "200" at bounding box center [361, 193] width 30 height 12
click at [369, 297] on div "175" at bounding box center [360, 302] width 37 height 13
